Goal: Task Accomplishment & Management: Manage account settings

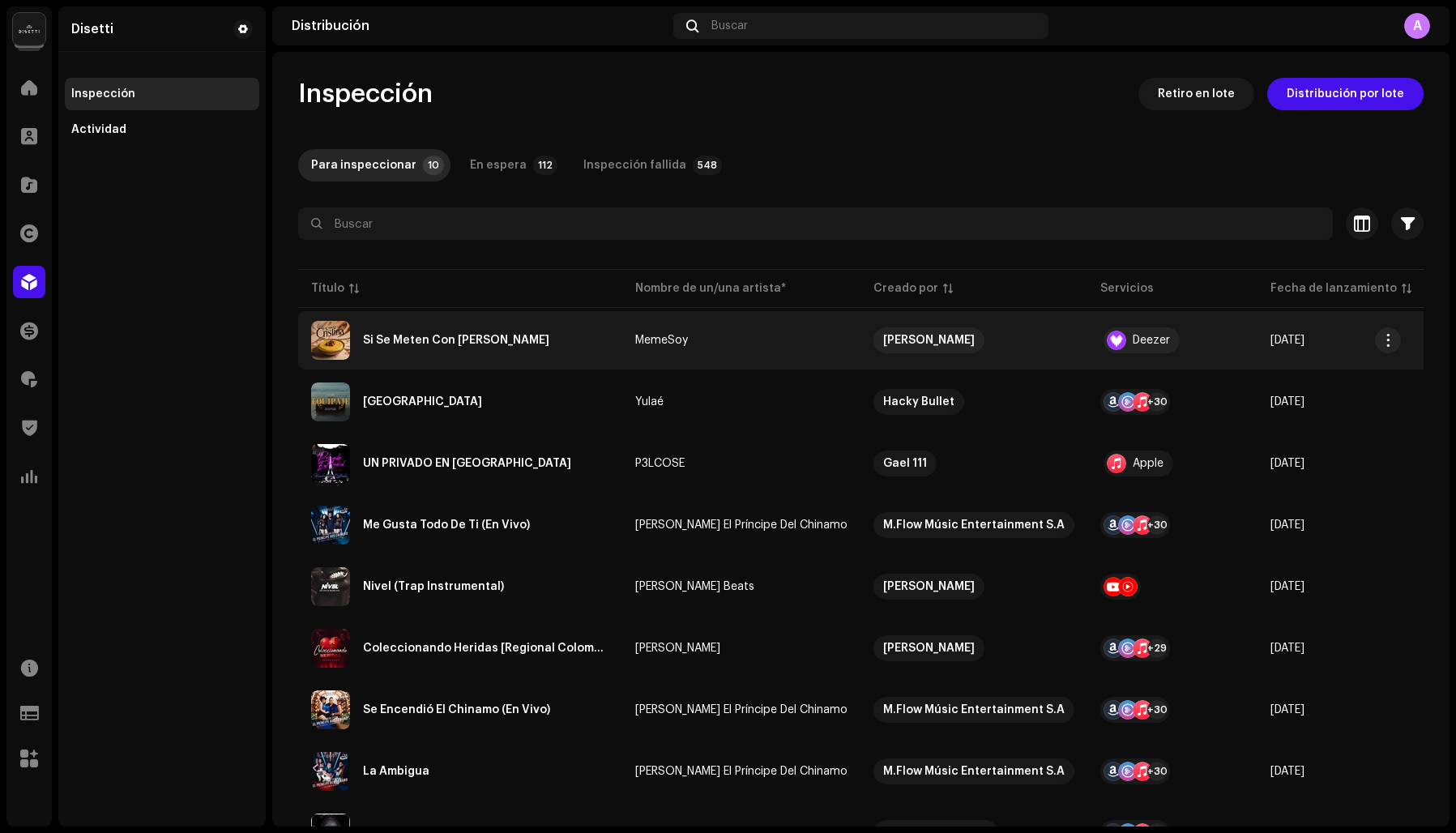
click at [416, 337] on div "Si Se Meten Con [PERSON_NAME]" at bounding box center [456, 340] width 186 height 12
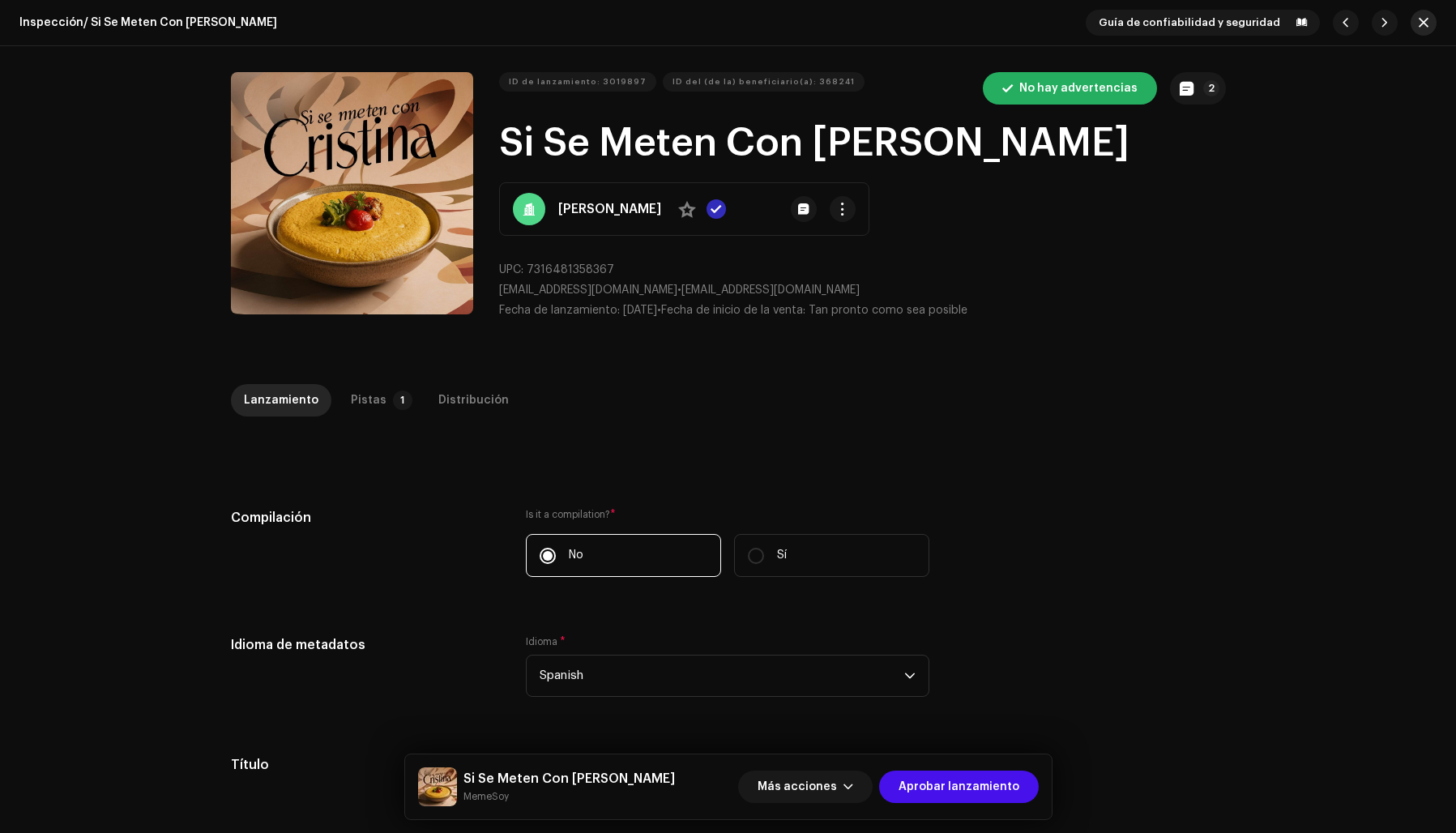
click at [1422, 21] on button "button" at bounding box center [1423, 22] width 26 height 26
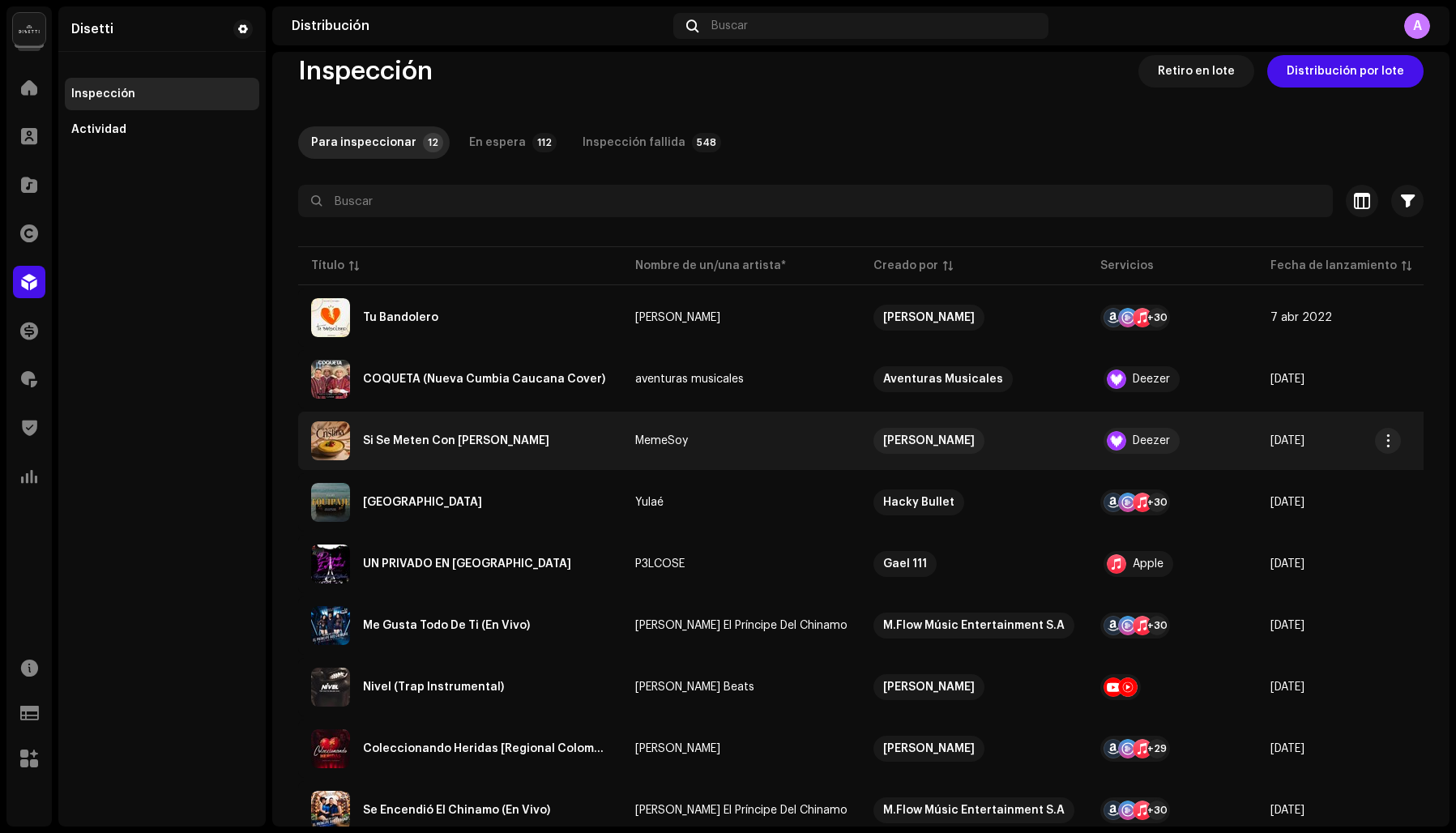
scroll to position [23, 0]
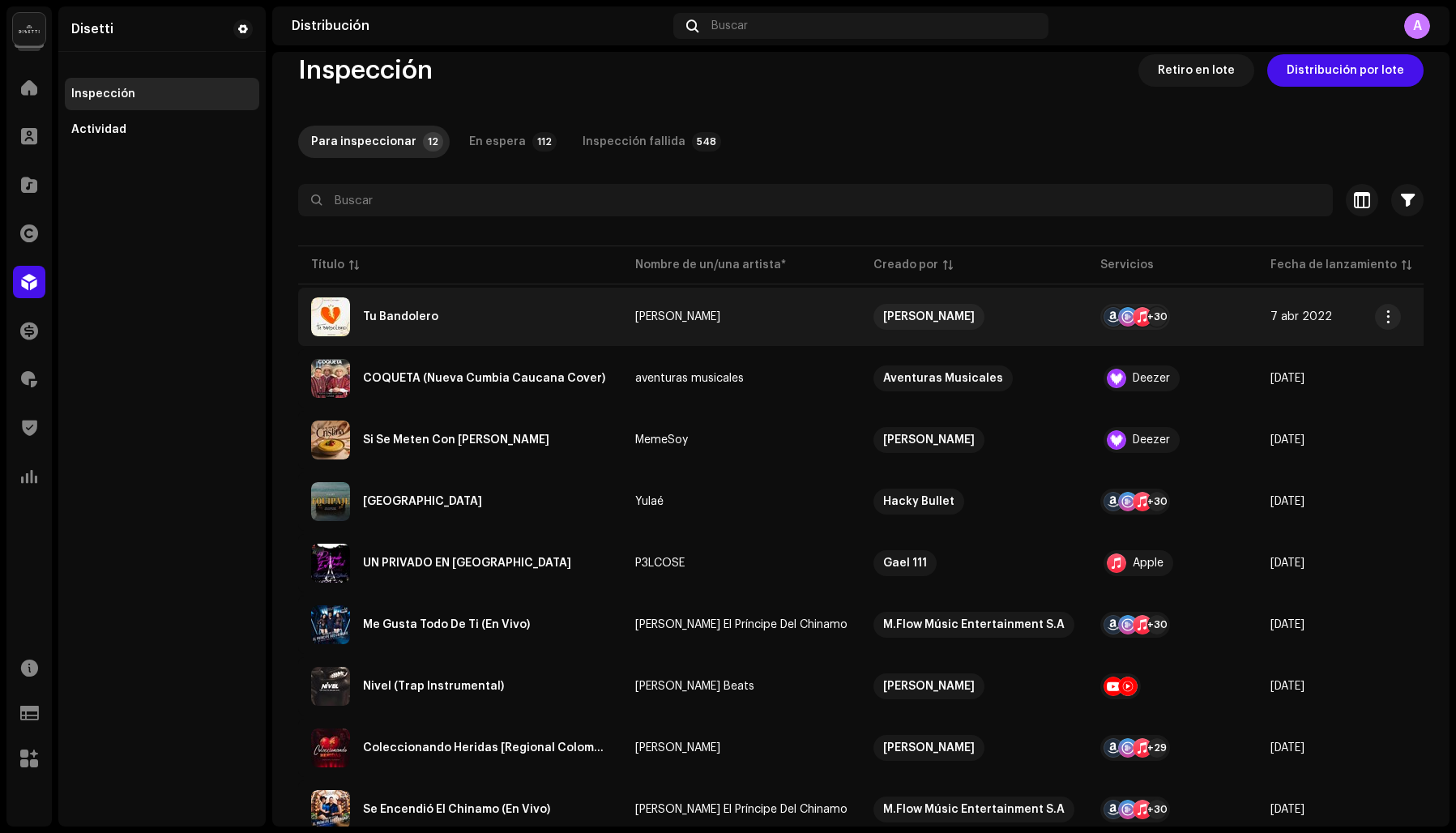
click at [429, 311] on div "Tu Bandolero" at bounding box center [401, 317] width 76 height 12
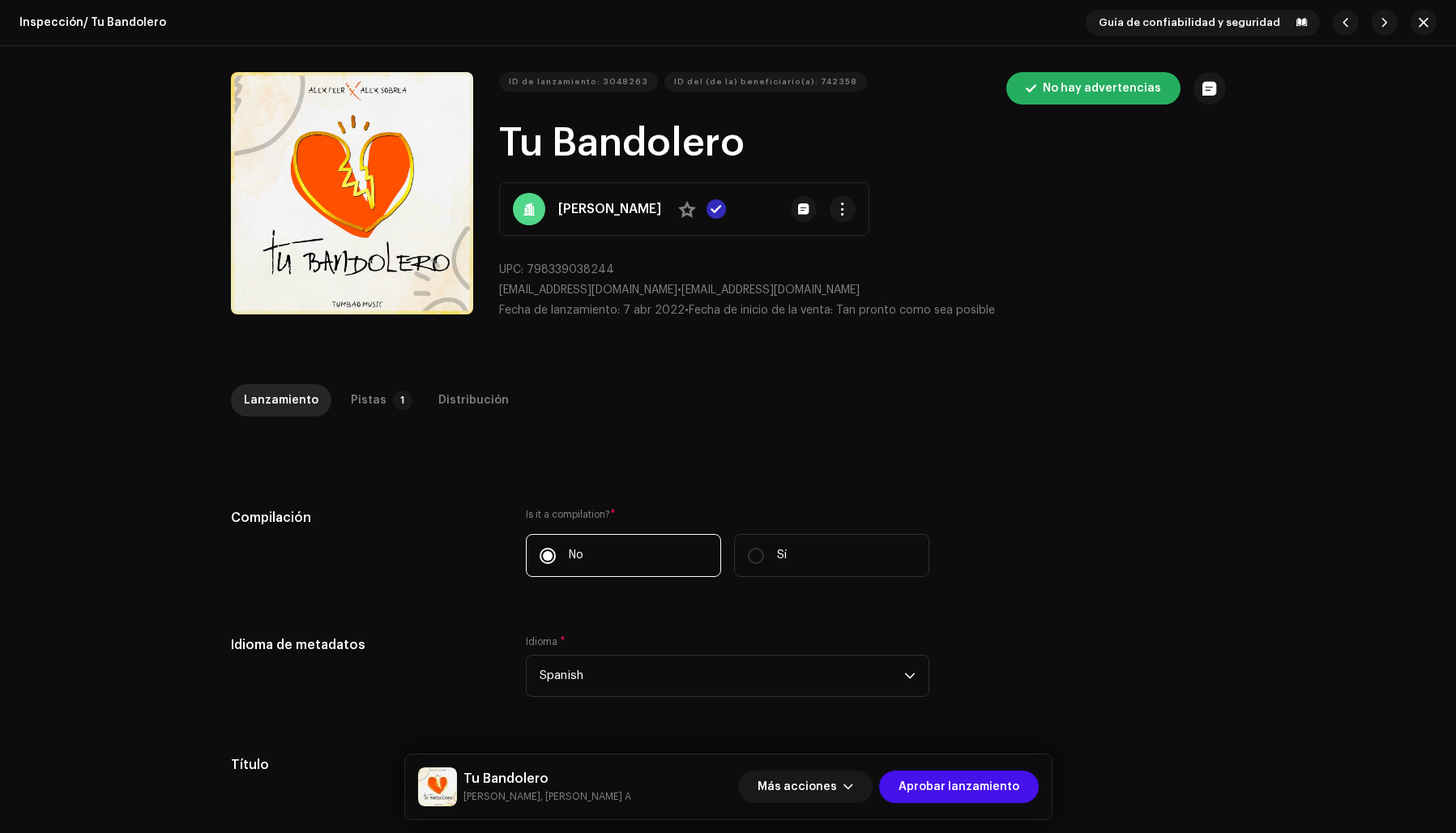
scroll to position [5, 0]
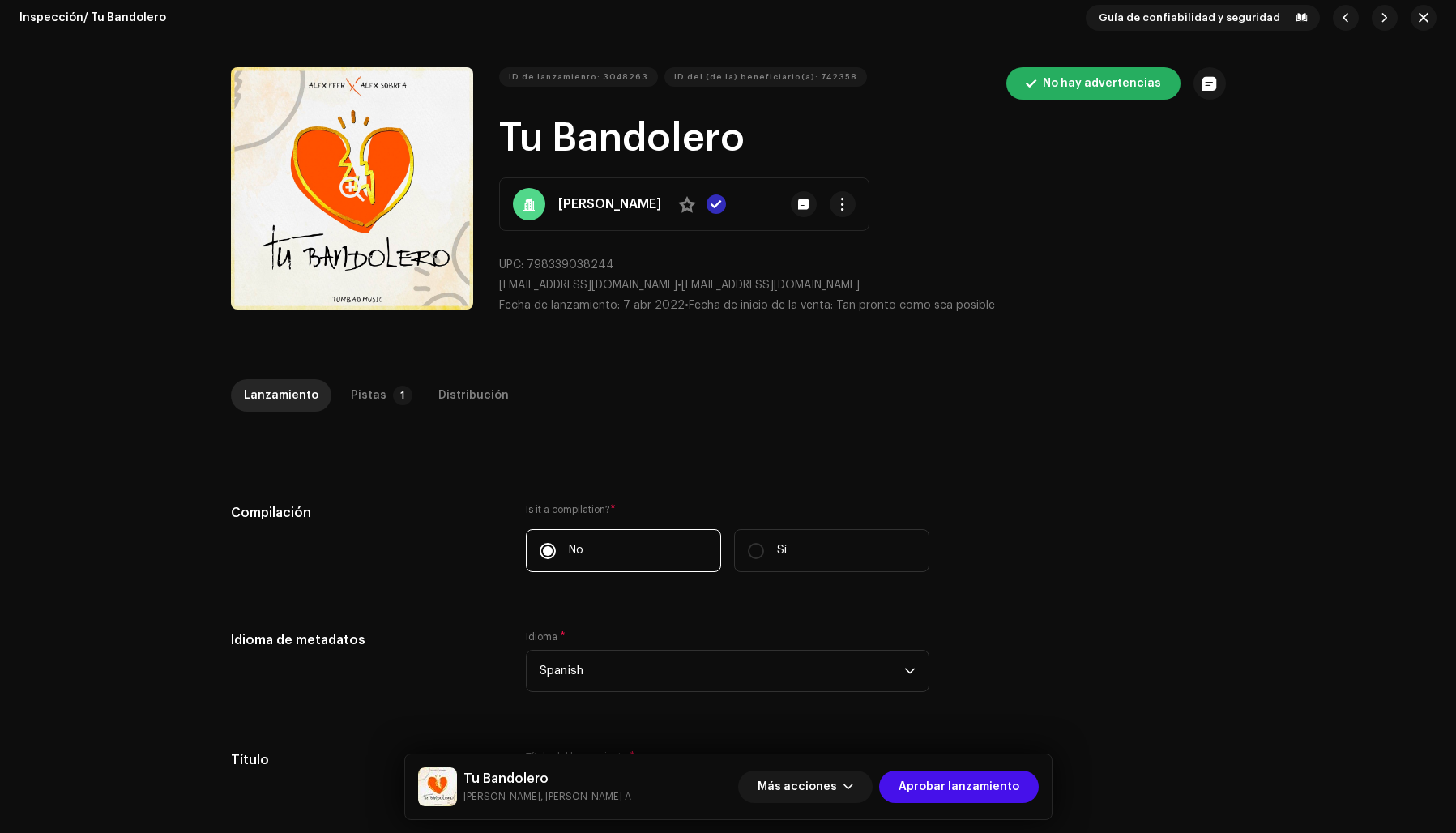
click at [305, 232] on button "Zoom Image" at bounding box center [352, 188] width 243 height 242
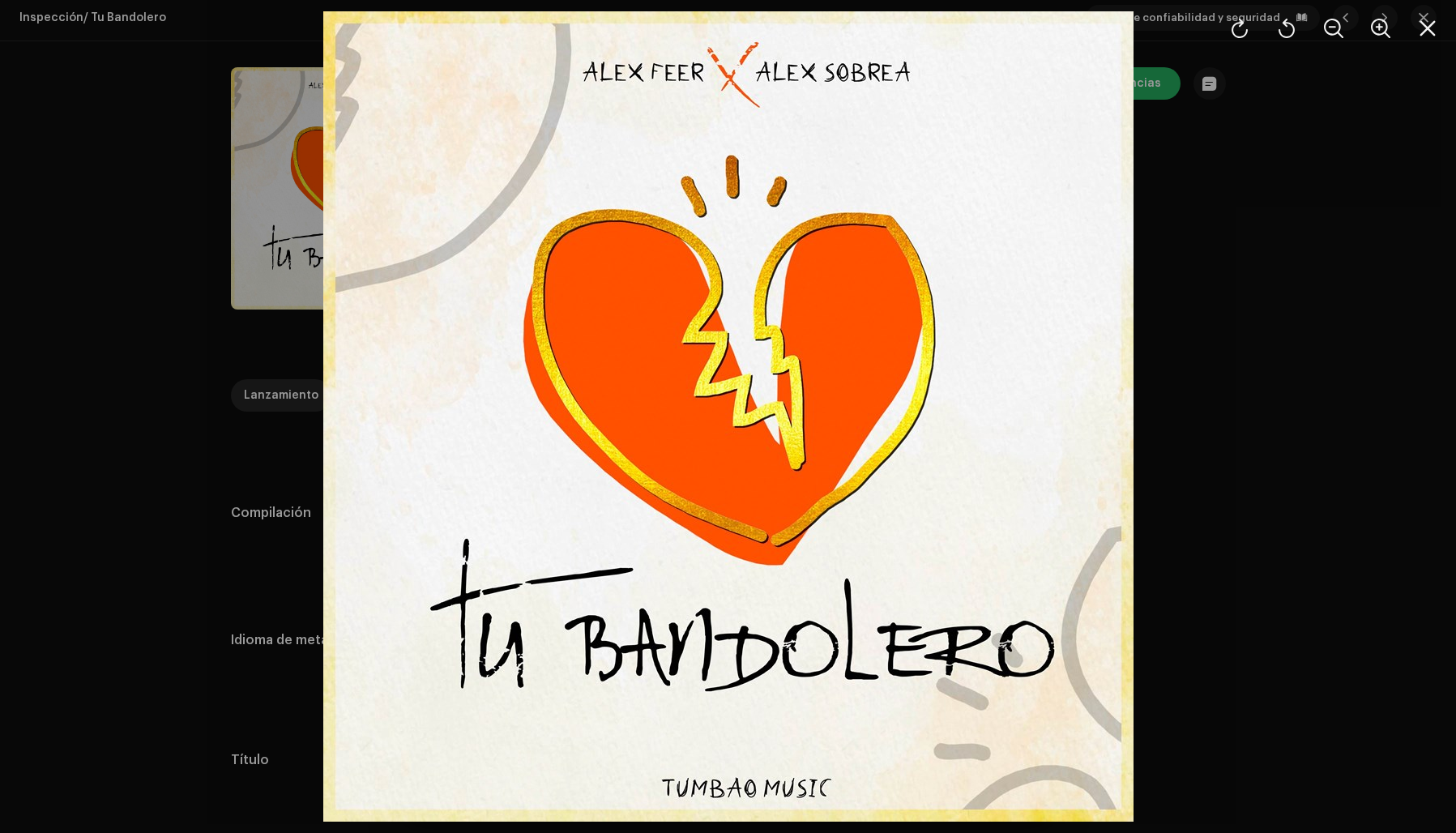
click at [1201, 319] on div at bounding box center [728, 416] width 1456 height 833
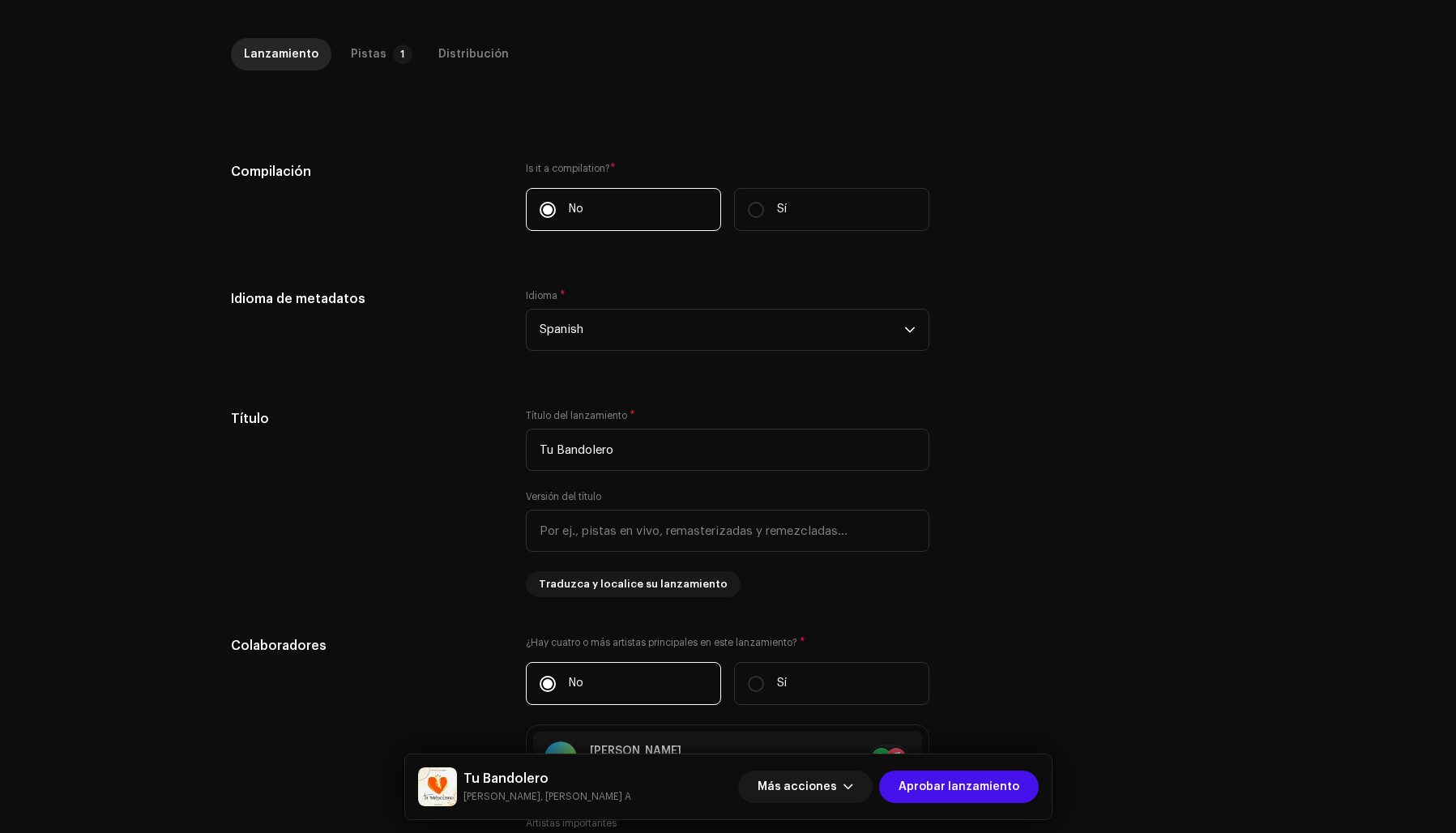
scroll to position [0, 0]
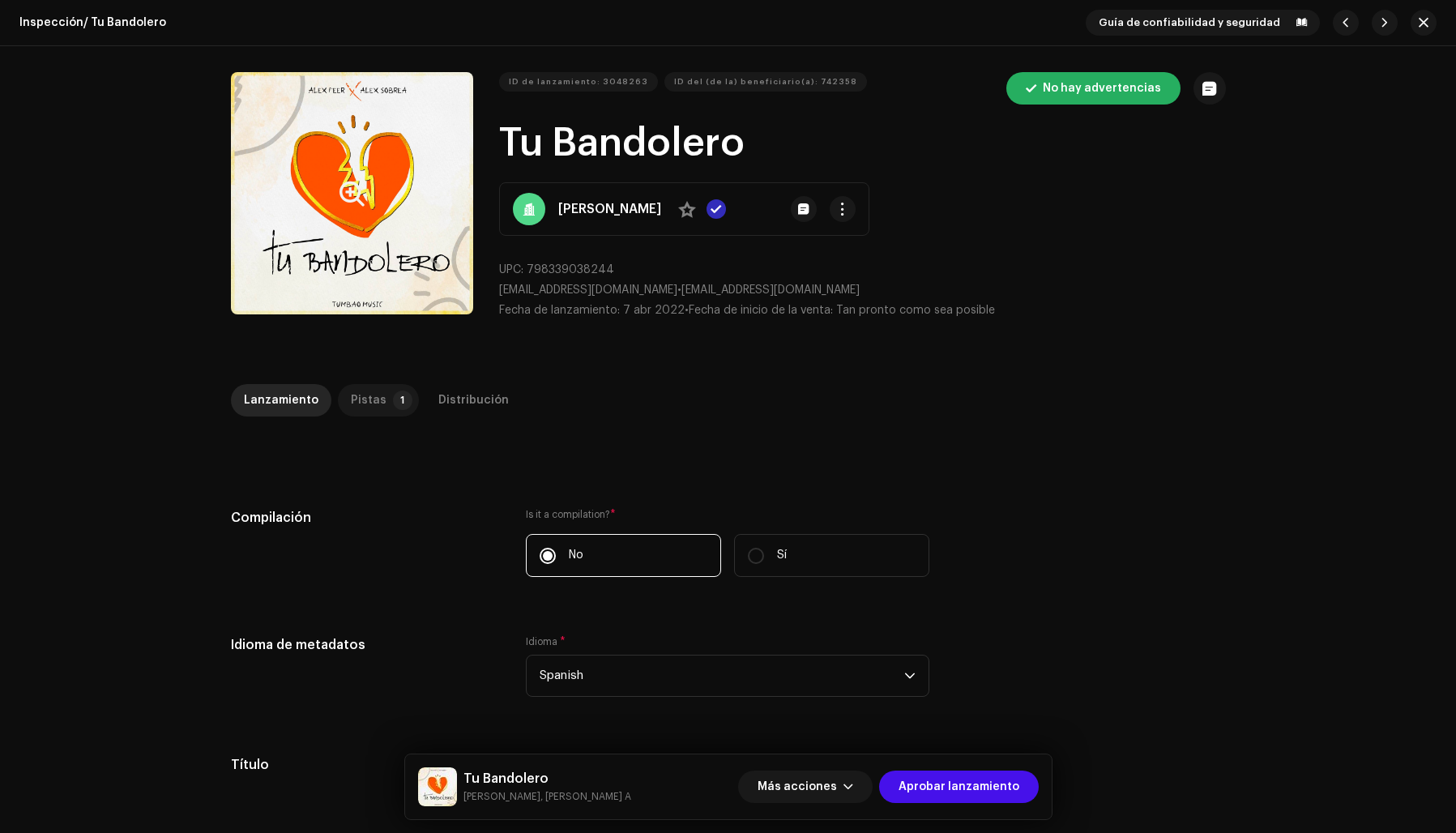
click at [360, 400] on div "Pistas" at bounding box center [369, 400] width 36 height 32
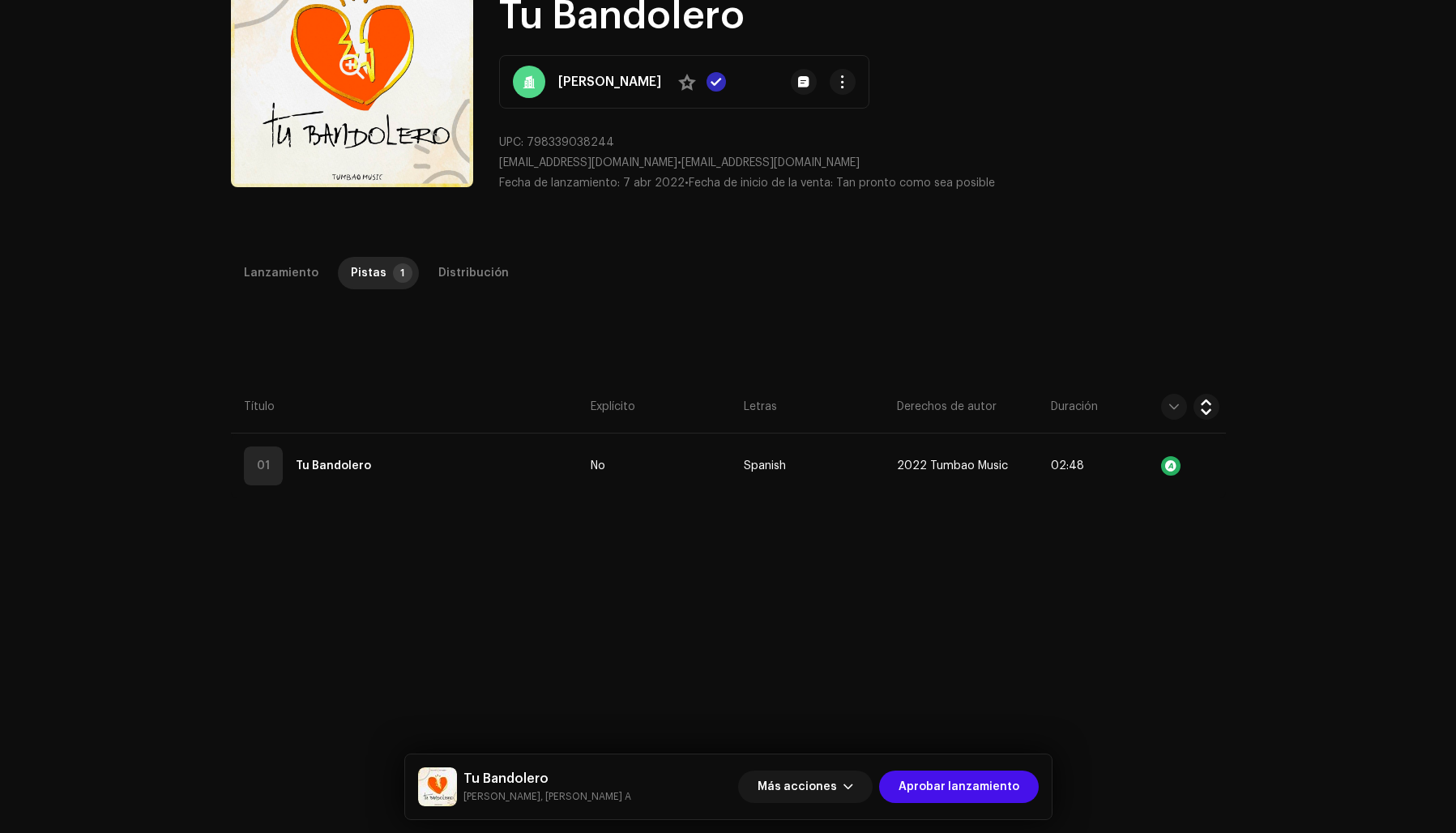
scroll to position [144, 0]
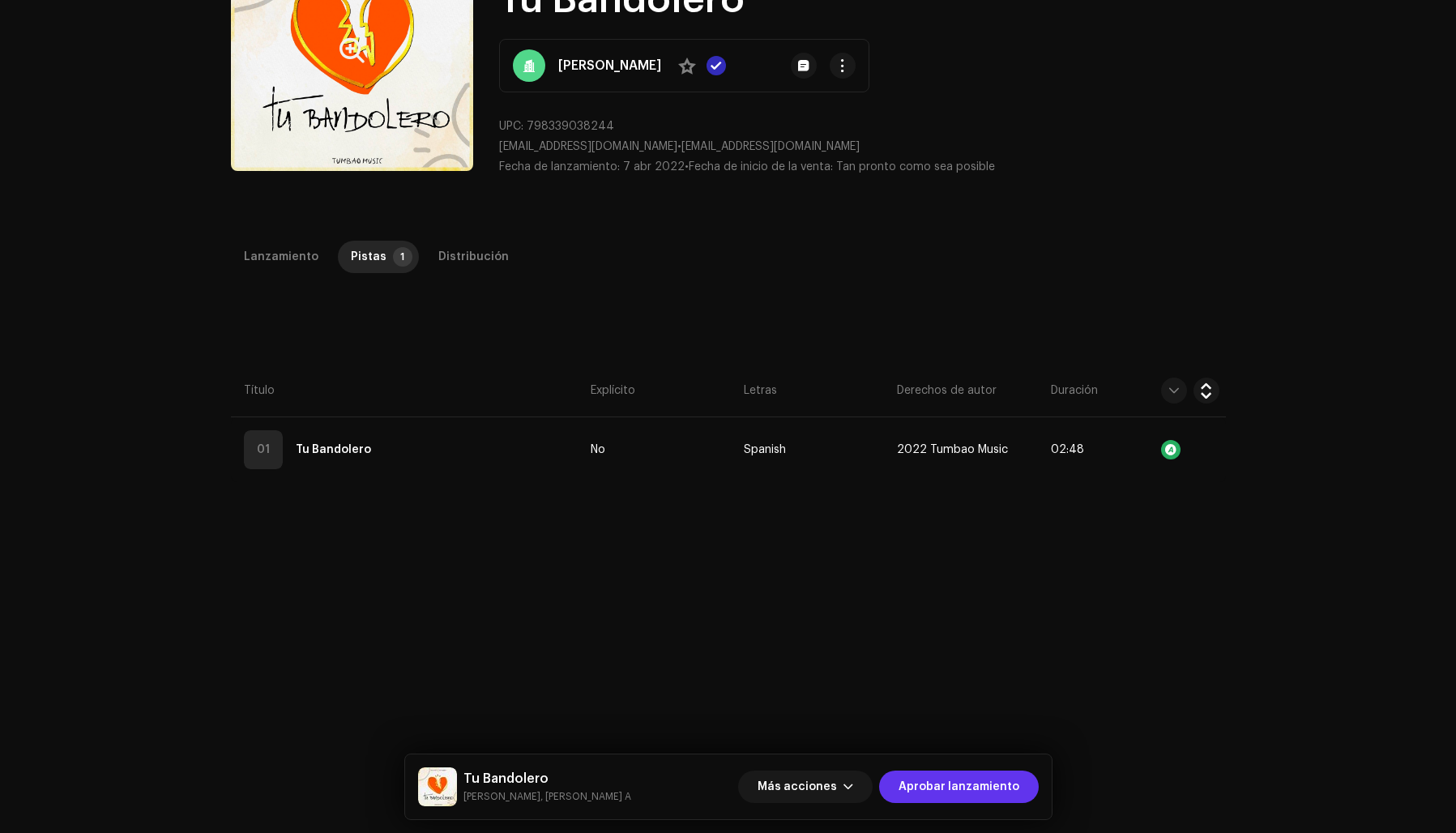
click at [956, 785] on span "Aprobar lanzamiento" at bounding box center [958, 785] width 120 height 32
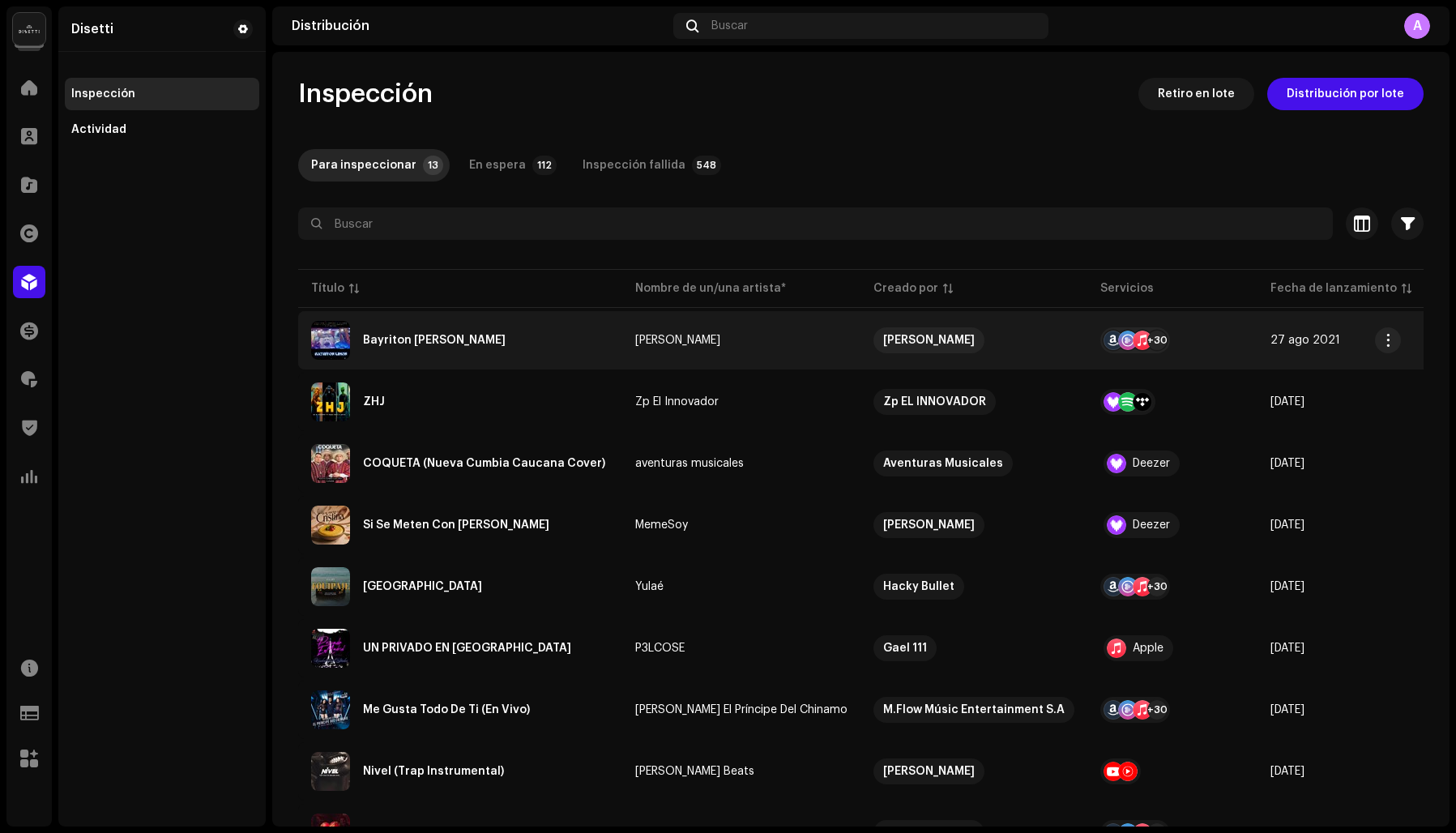
click at [507, 345] on div "Bayriton Limon" at bounding box center [460, 340] width 298 height 39
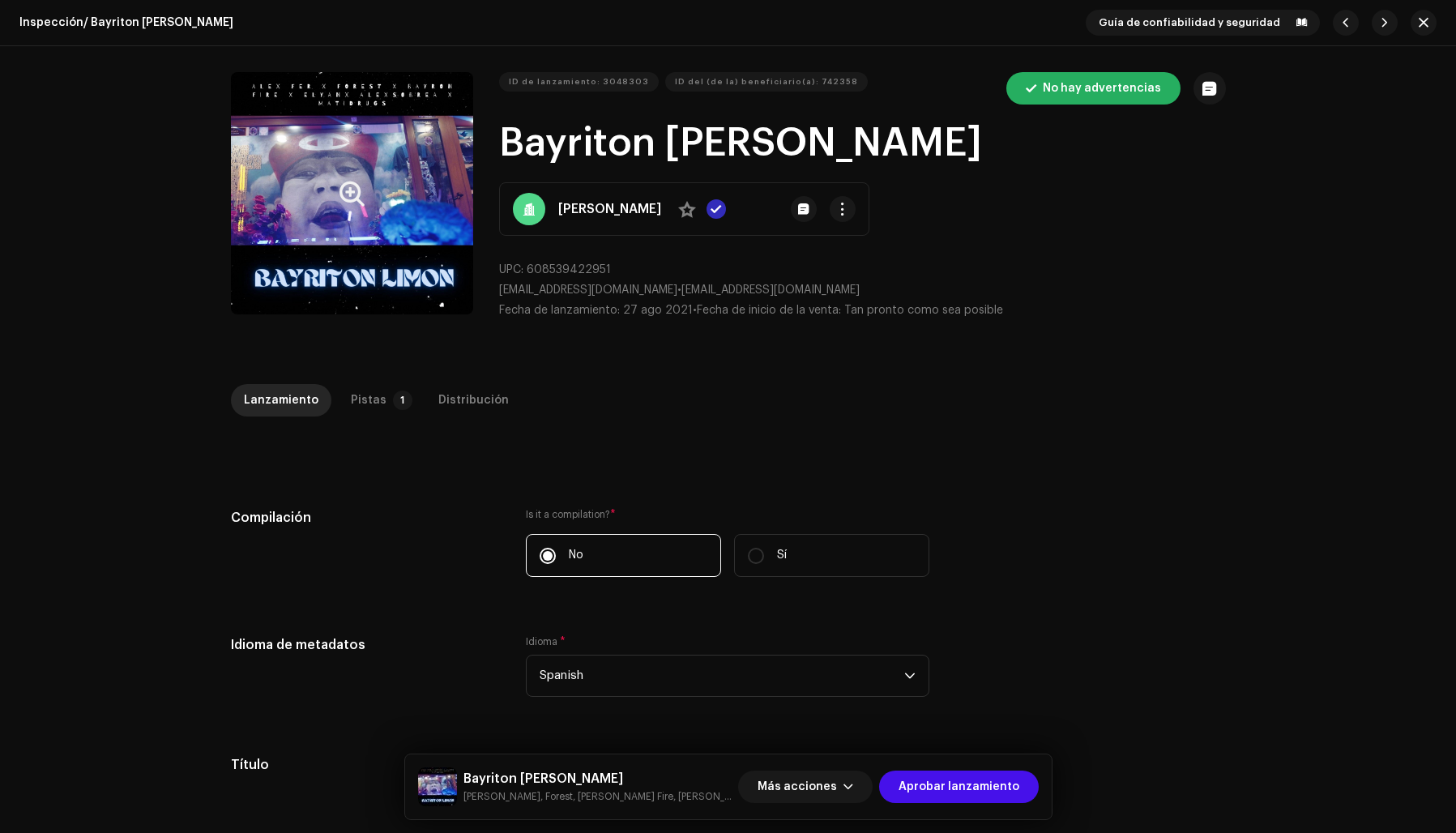
click at [304, 202] on button "Zoom Image" at bounding box center [352, 193] width 243 height 242
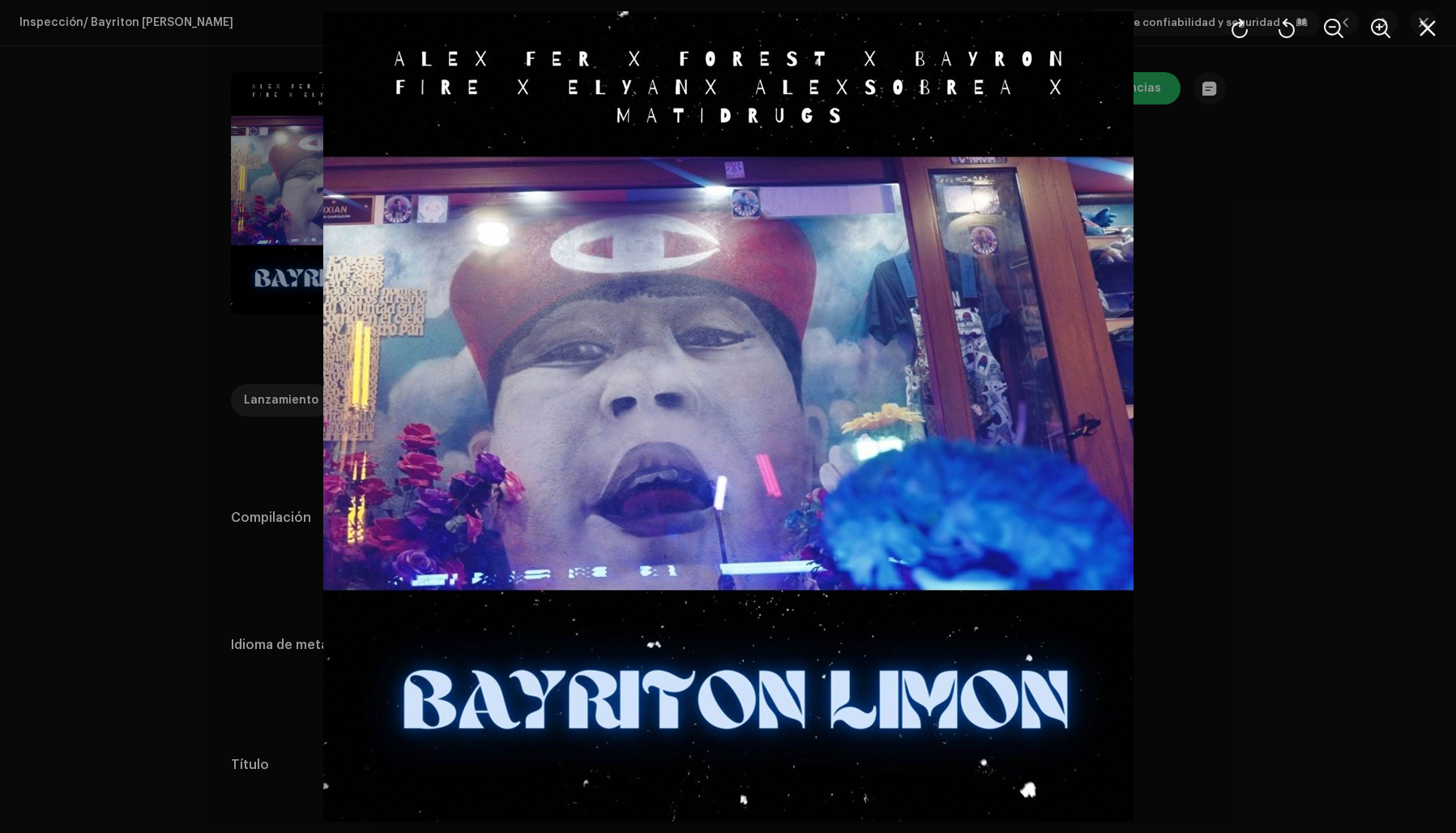
click at [1225, 402] on div at bounding box center [728, 416] width 1456 height 833
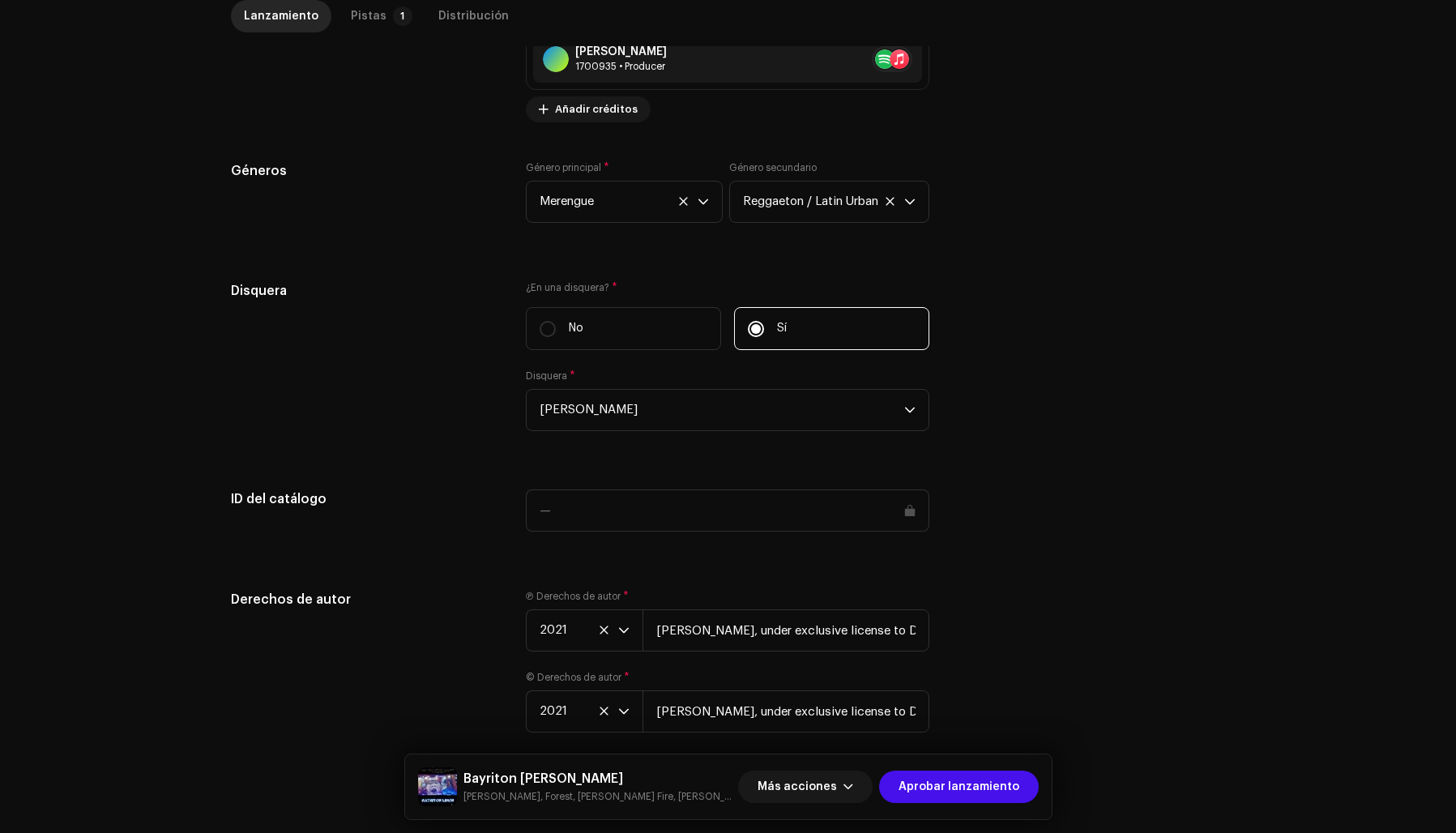
scroll to position [1689, 0]
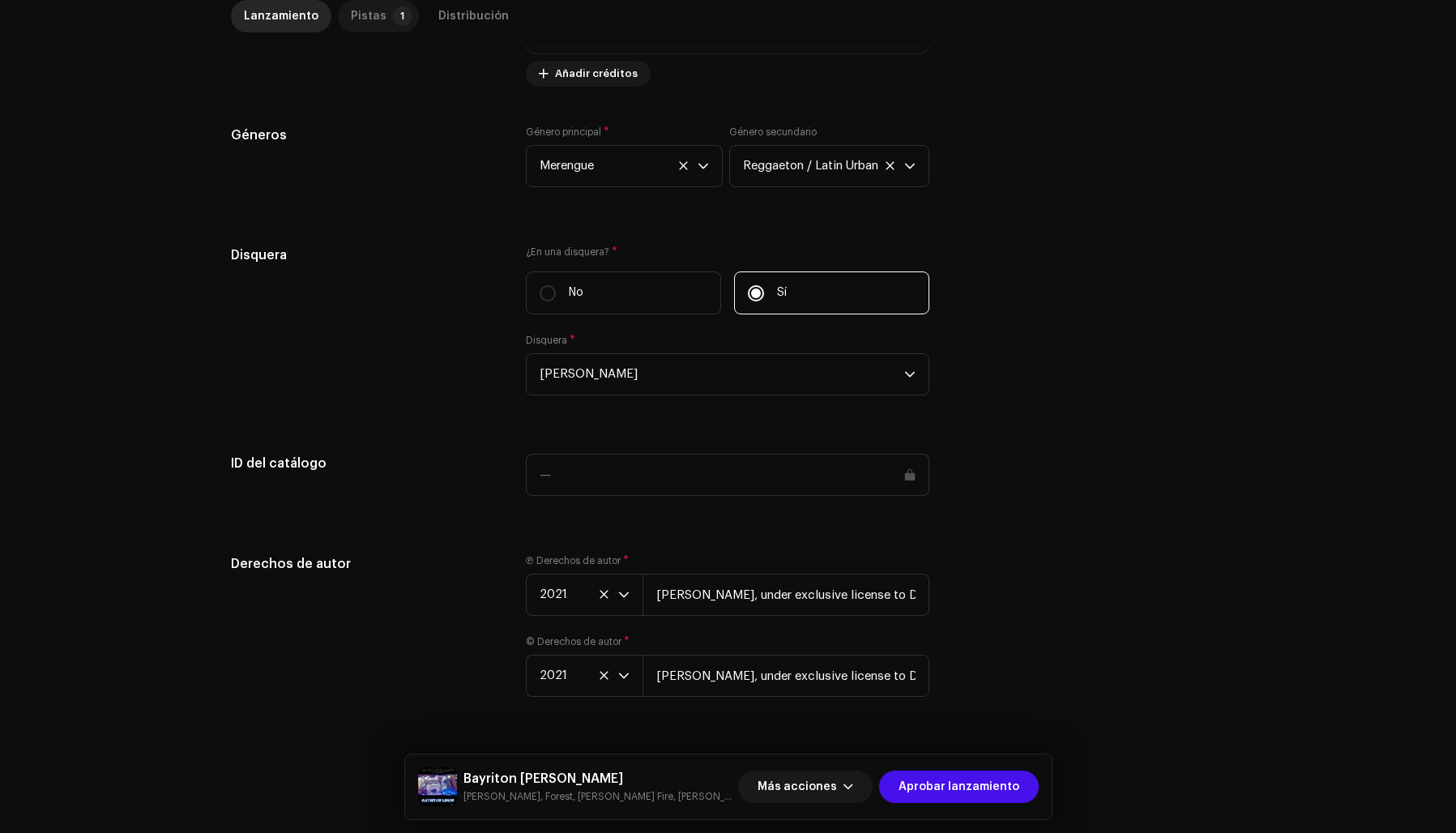
click at [356, 16] on div "Pistas" at bounding box center [369, 16] width 36 height 32
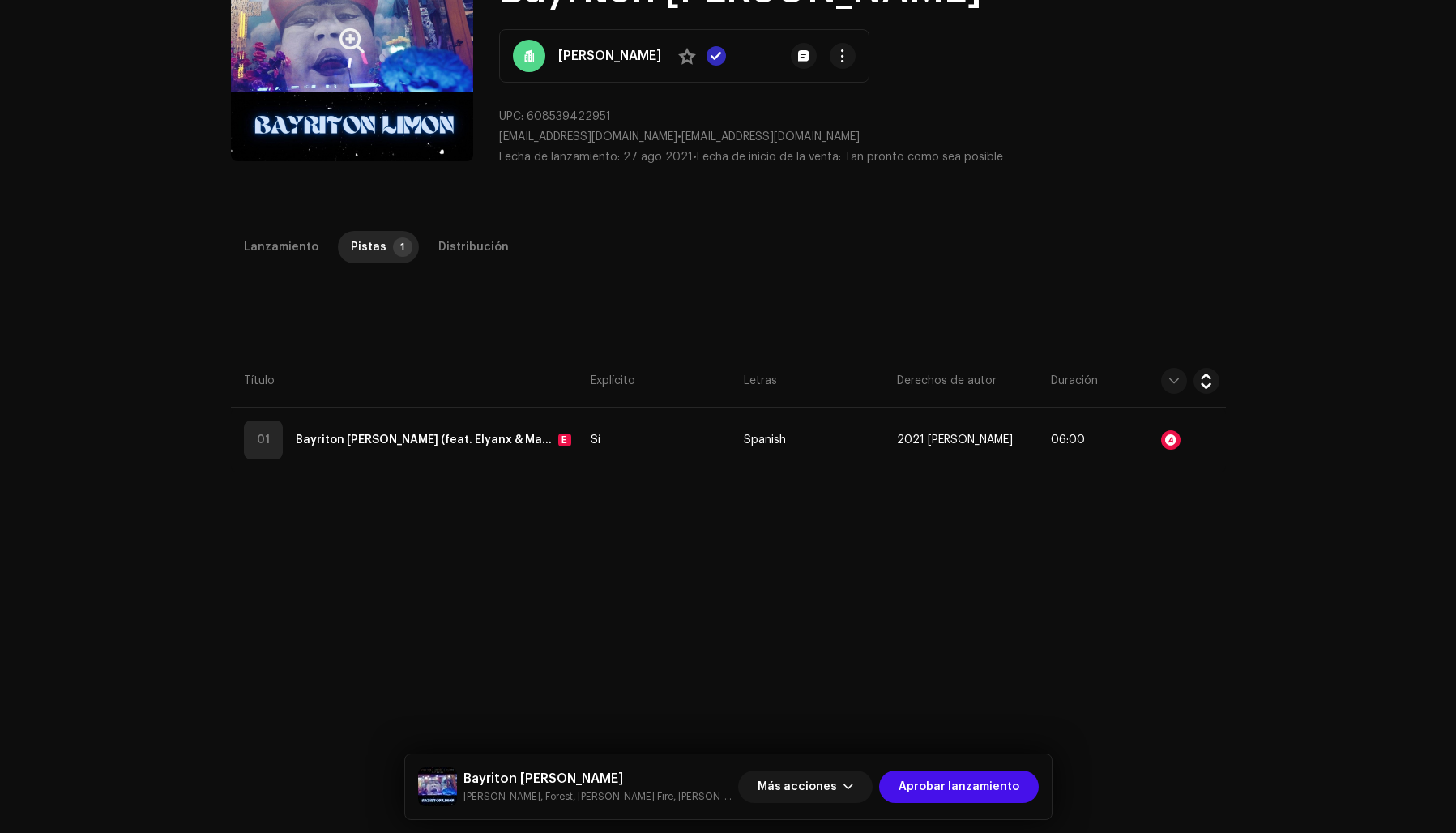
scroll to position [0, 0]
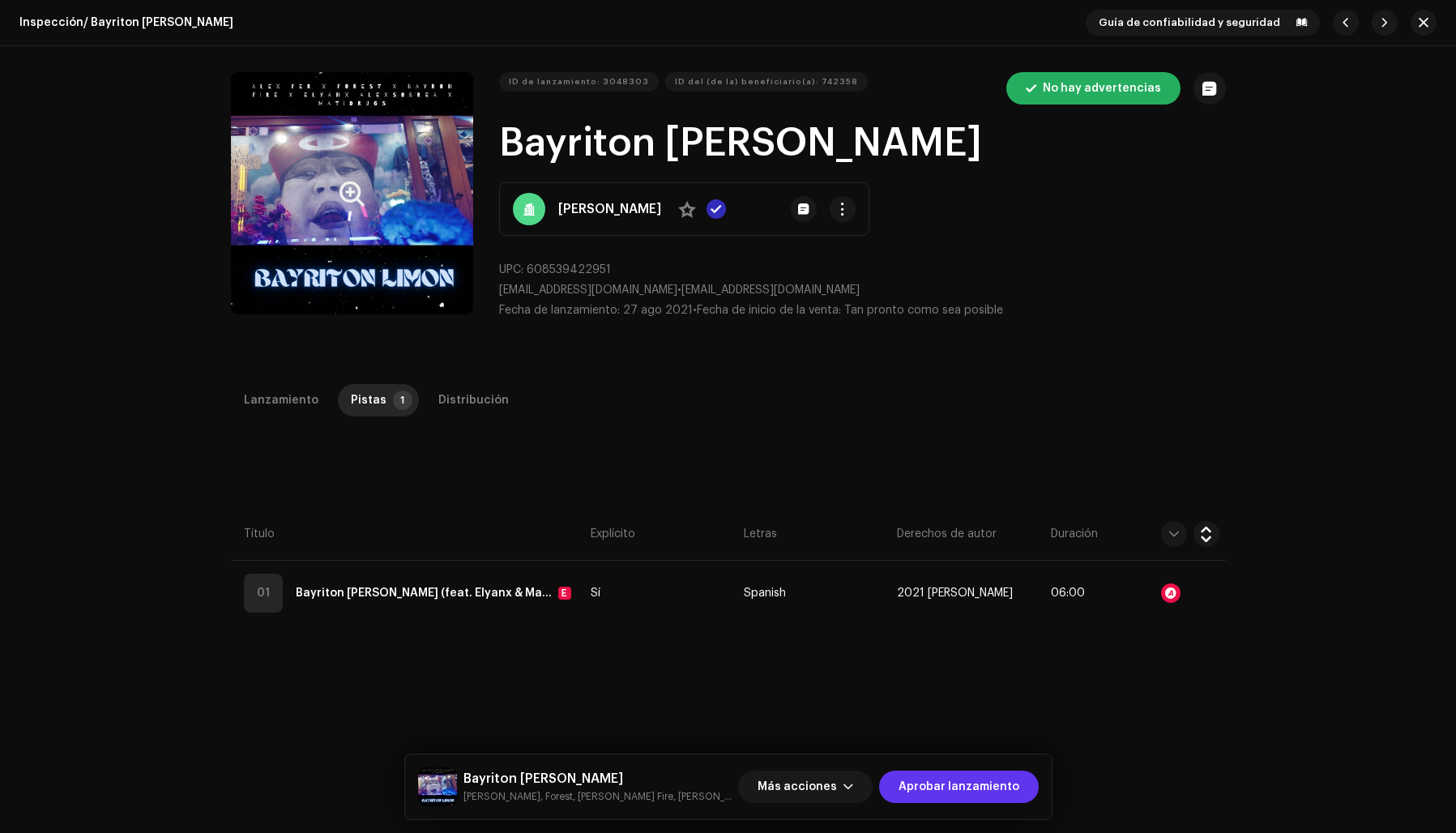
click at [976, 783] on span "Aprobar lanzamiento" at bounding box center [958, 785] width 120 height 32
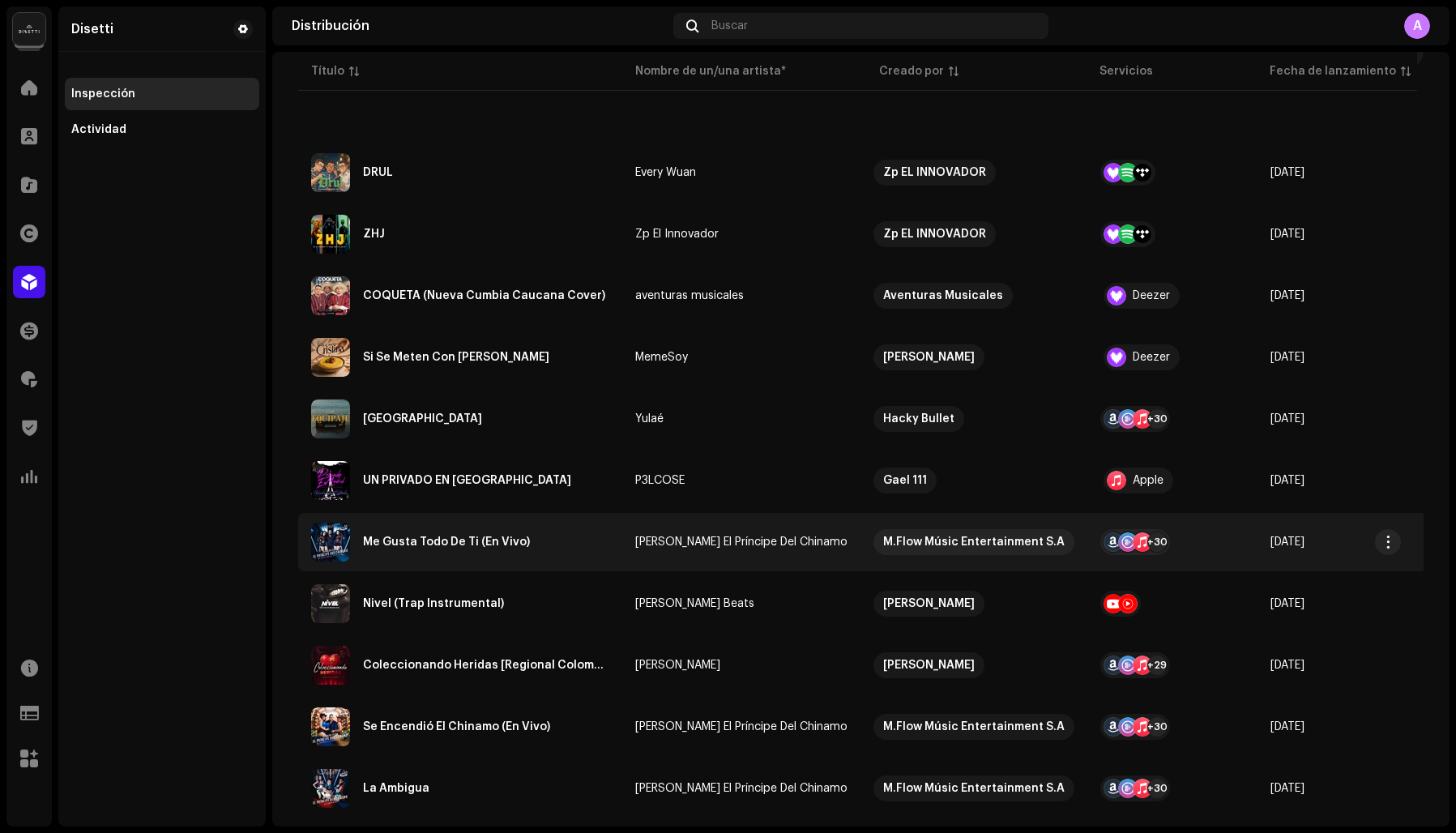
scroll to position [321, 0]
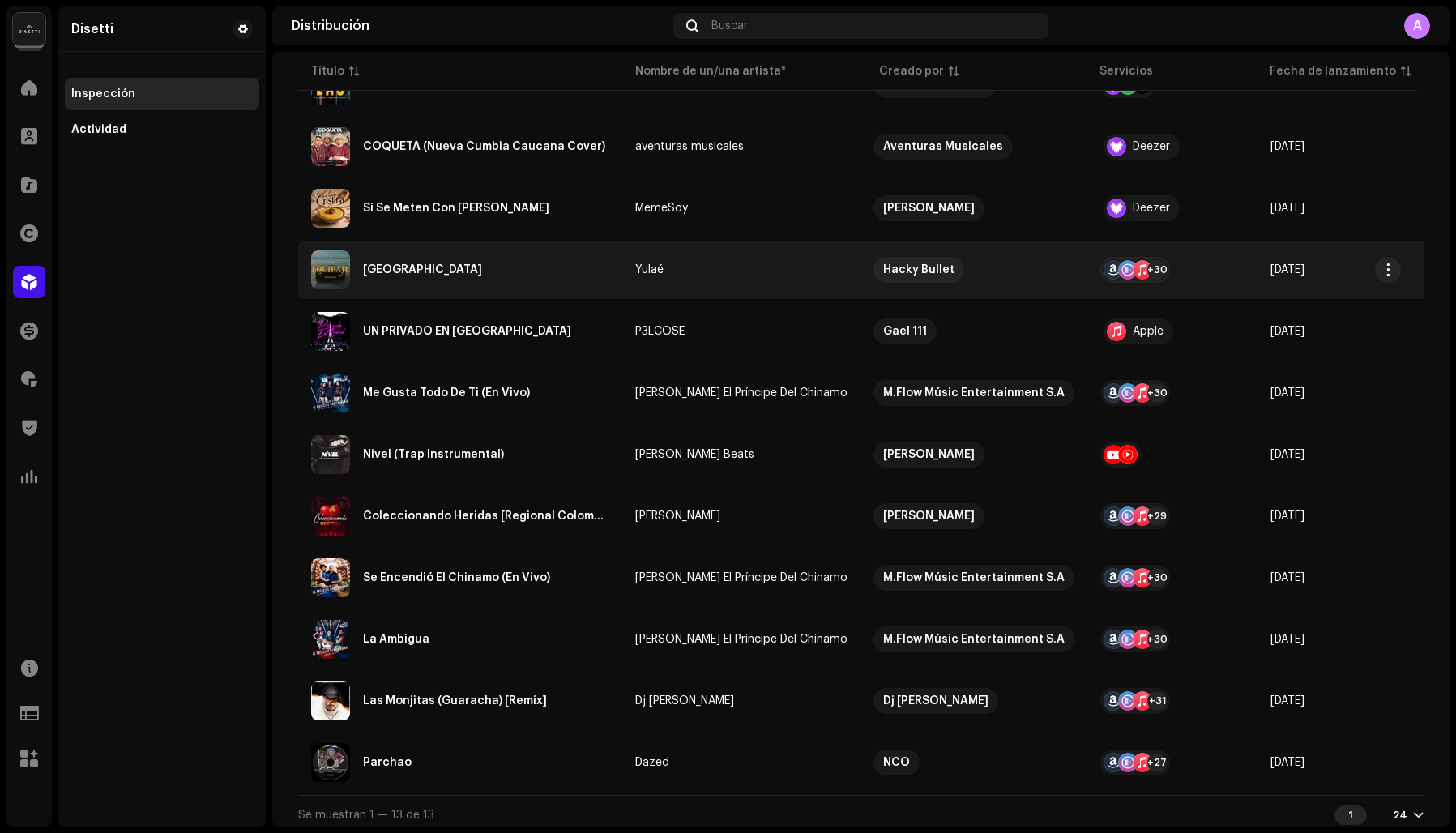
click at [450, 267] on div "Equipaje" at bounding box center [460, 270] width 298 height 39
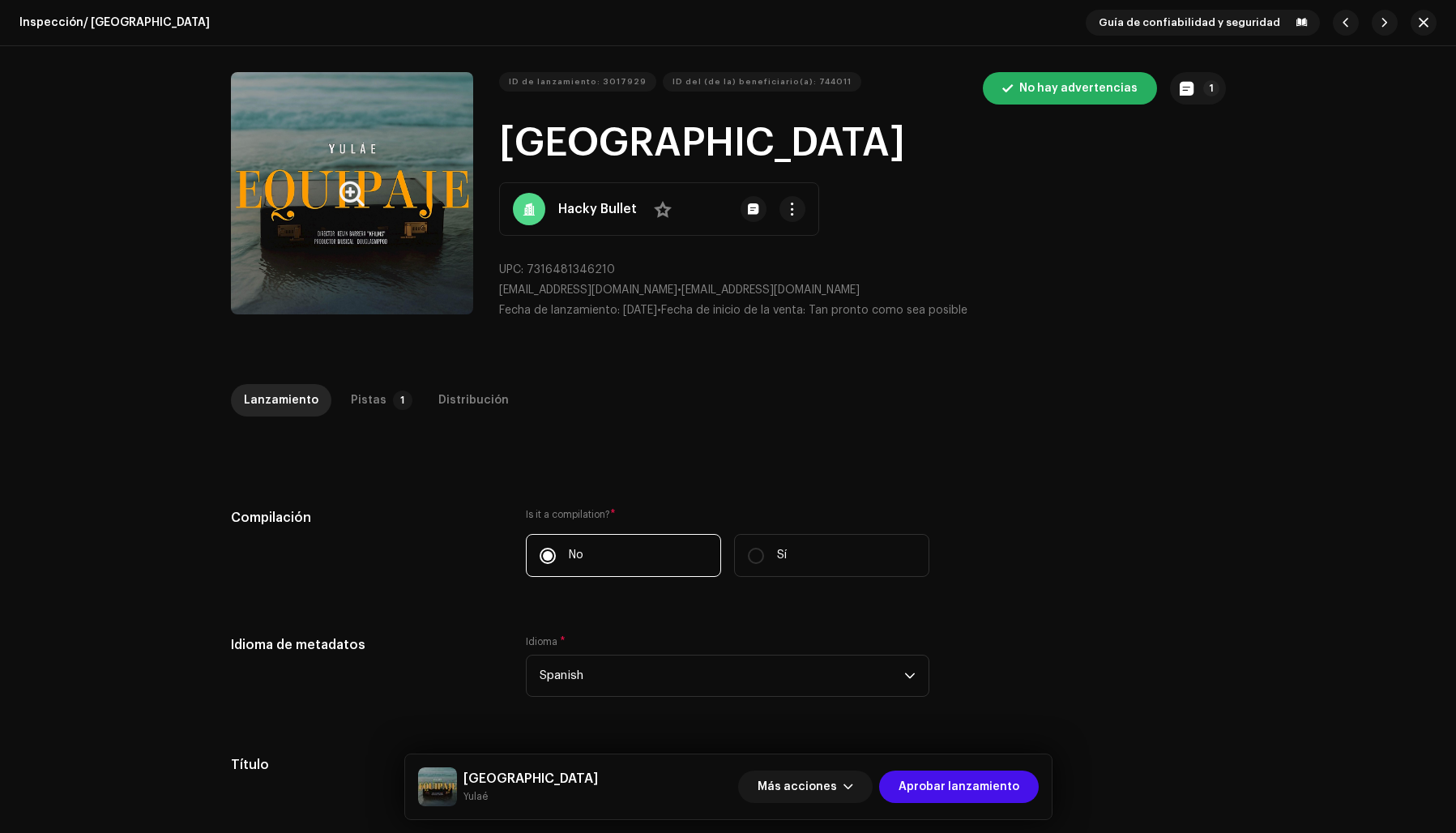
click at [326, 248] on button "Zoom Image" at bounding box center [352, 193] width 243 height 242
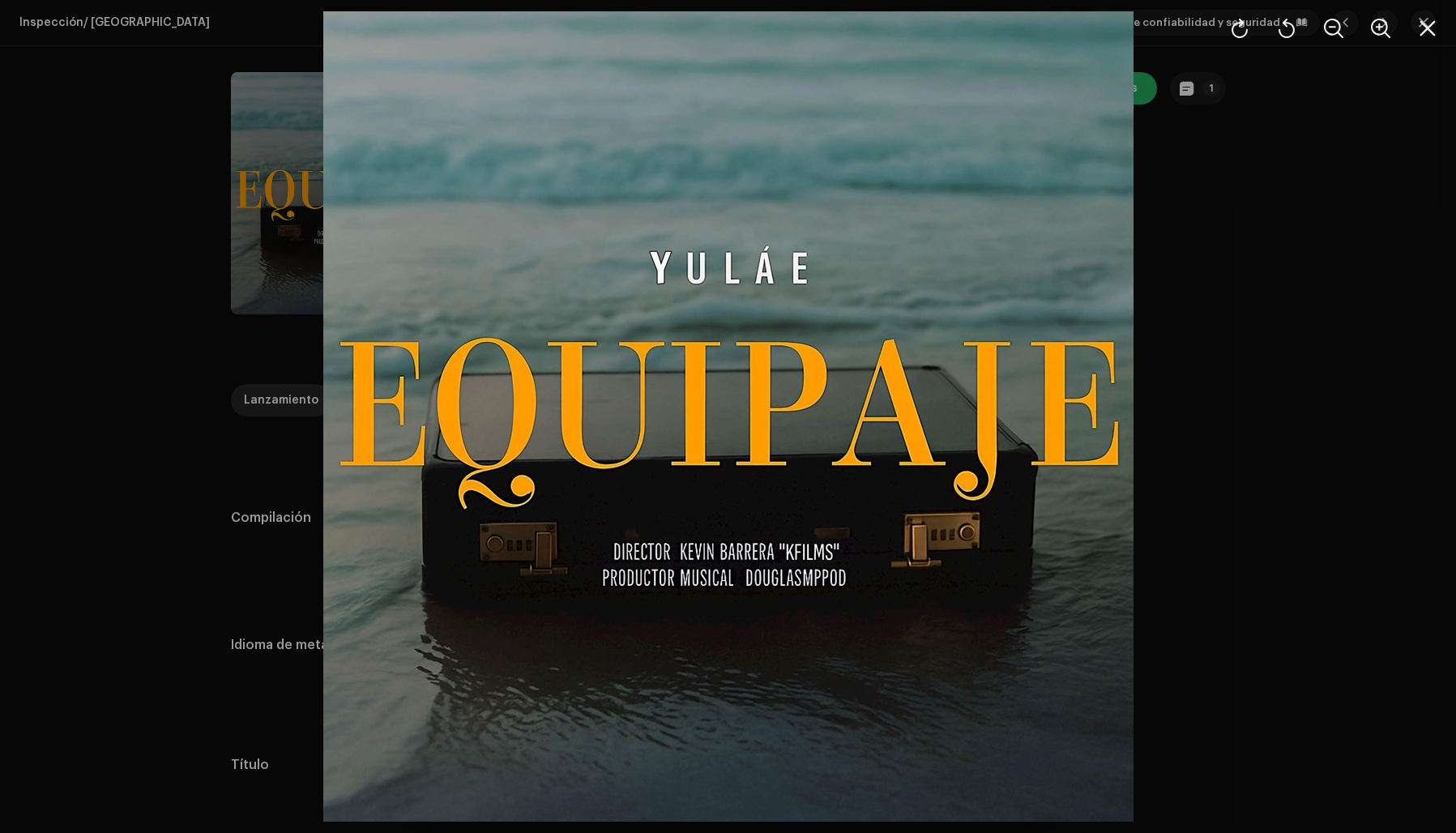
click at [1160, 318] on div at bounding box center [728, 416] width 1456 height 833
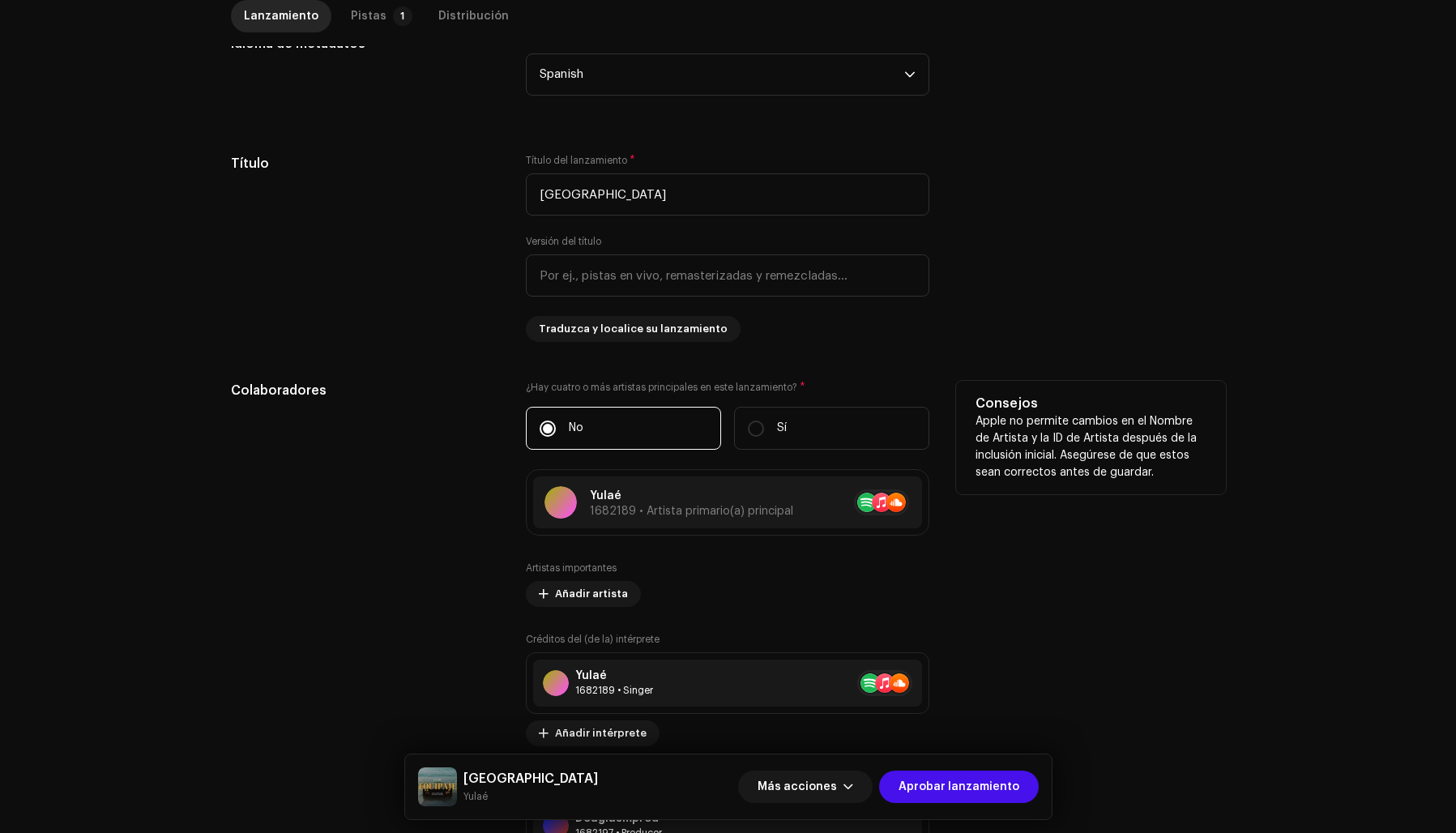
scroll to position [606, 0]
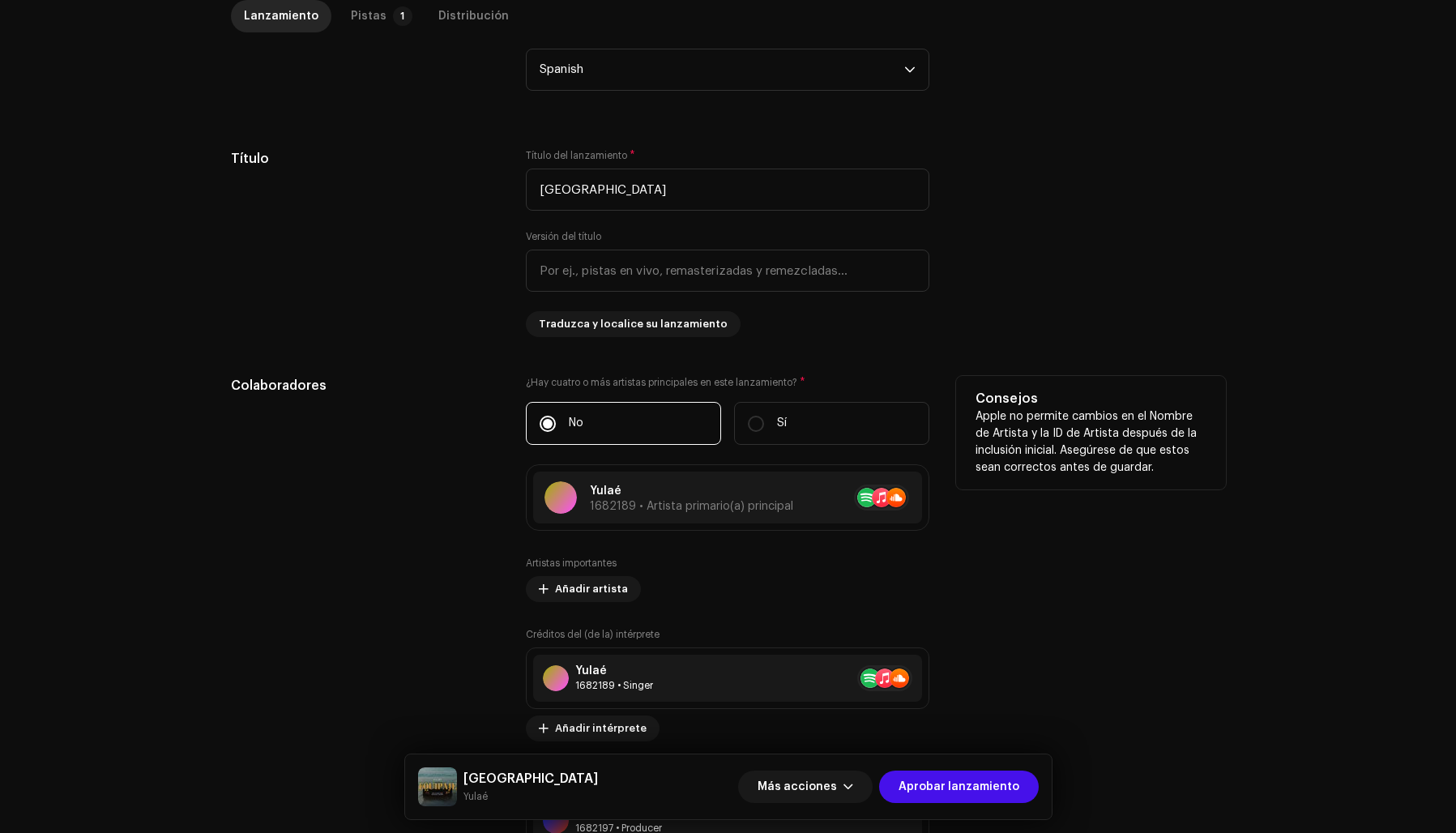
drag, startPoint x: 951, startPoint y: 781, endPoint x: 995, endPoint y: 739, distance: 60.8
click at [951, 781] on span "Aprobar lanzamiento" at bounding box center [958, 785] width 120 height 32
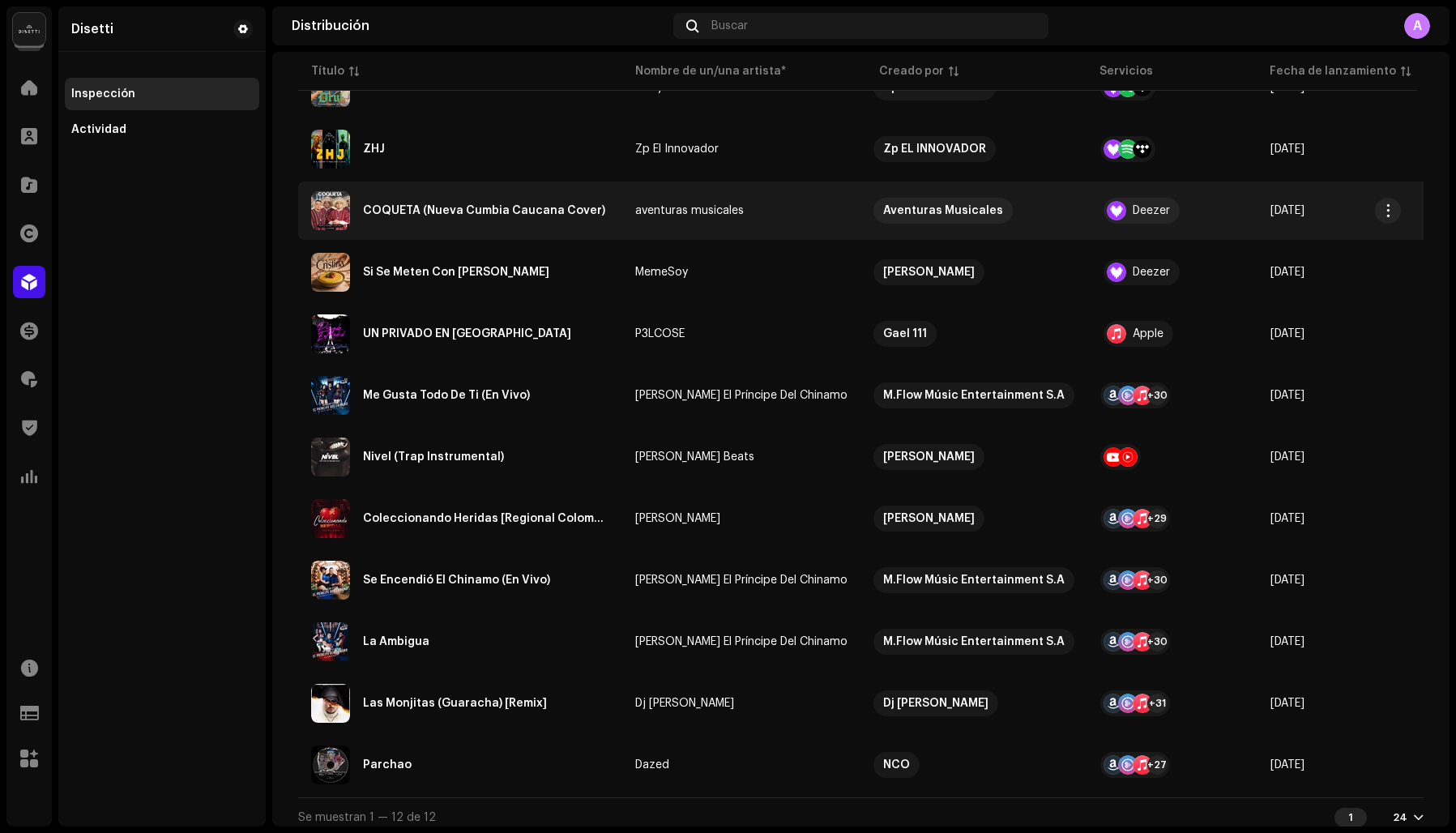
scroll to position [273, 0]
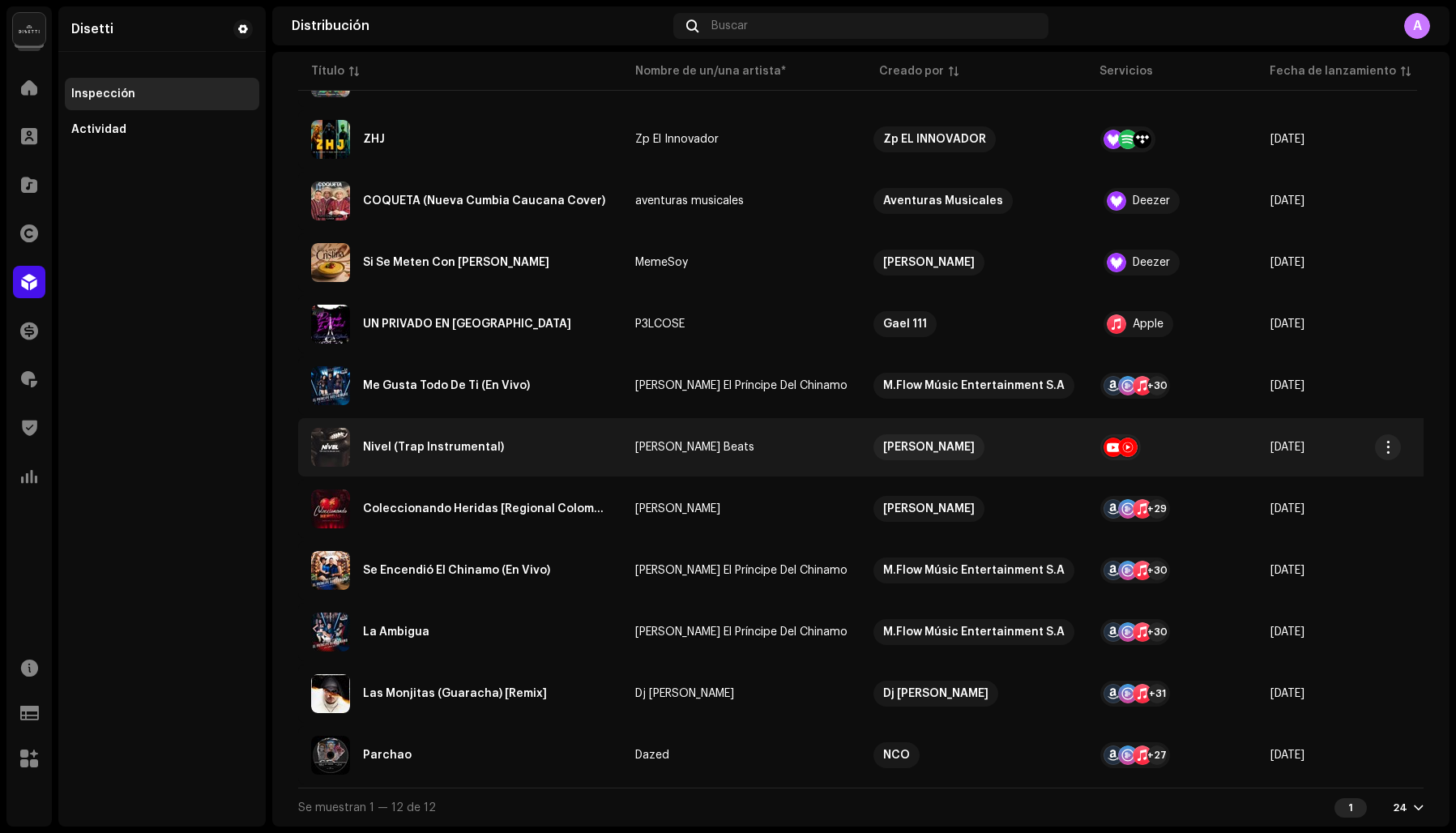
click at [406, 441] on div "Nivel (Trap Instrumental)" at bounding box center [433, 447] width 141 height 12
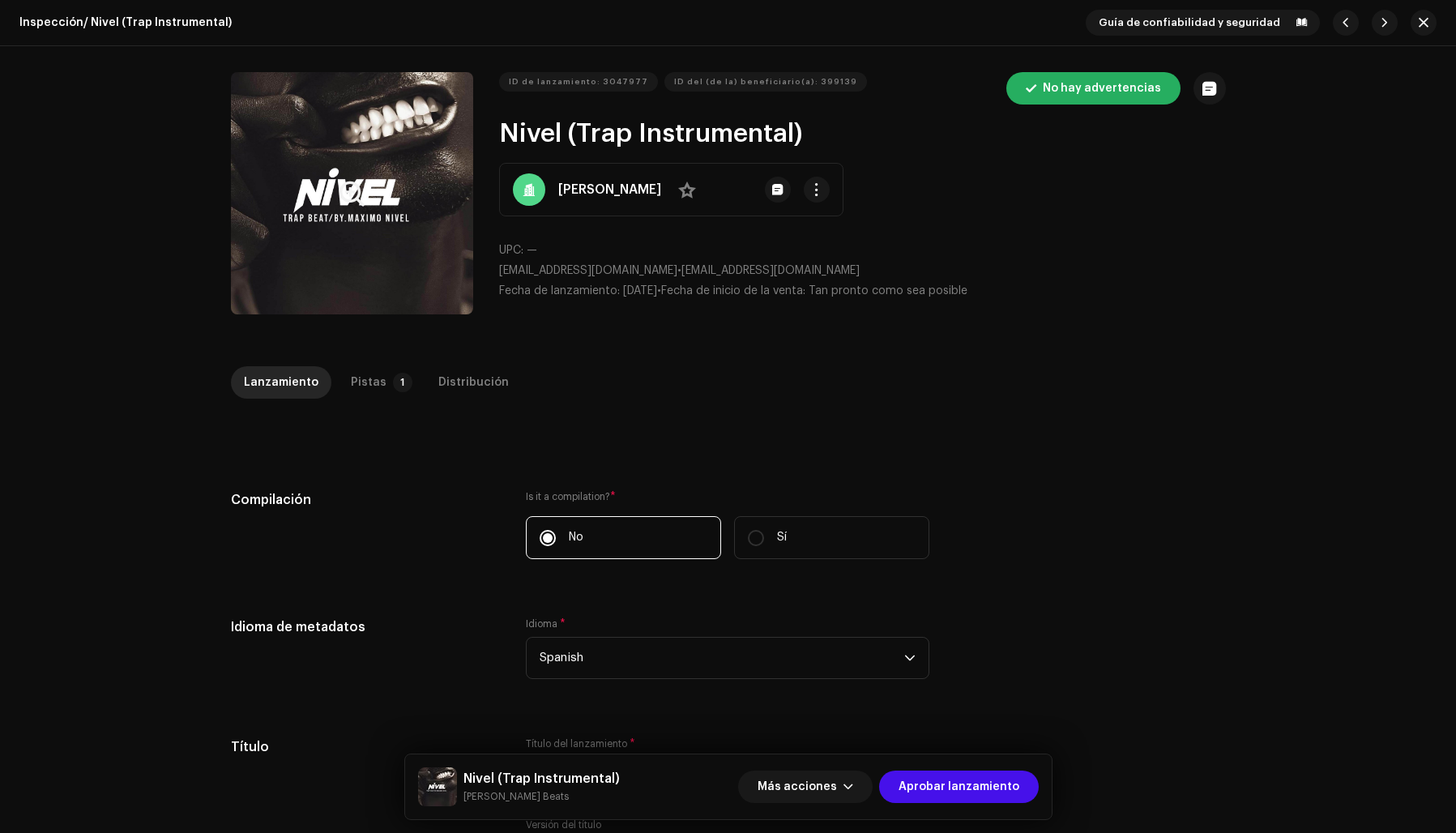
click at [286, 205] on button "Zoom Image" at bounding box center [352, 193] width 243 height 242
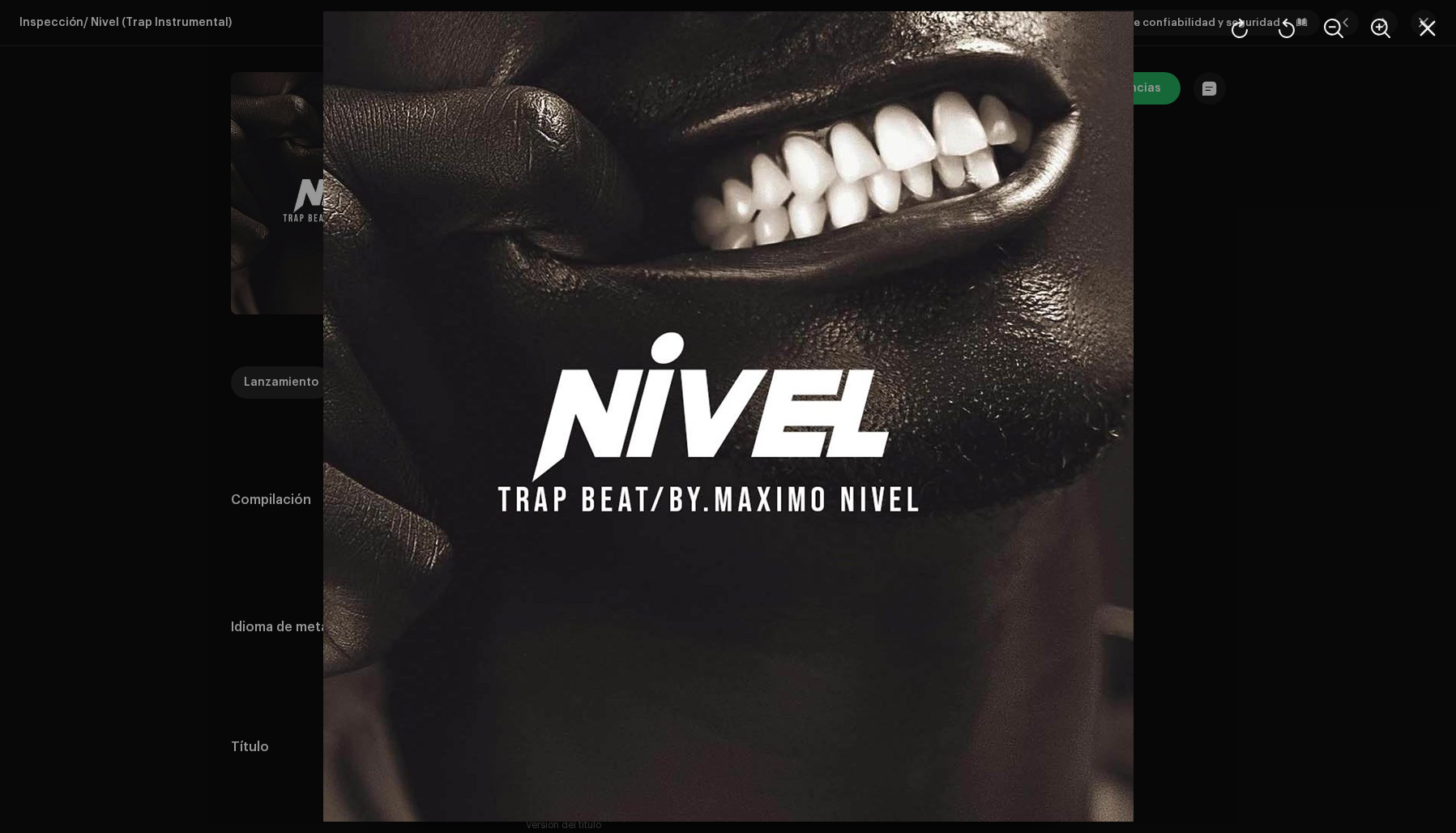
click at [1253, 417] on div at bounding box center [728, 416] width 1456 height 833
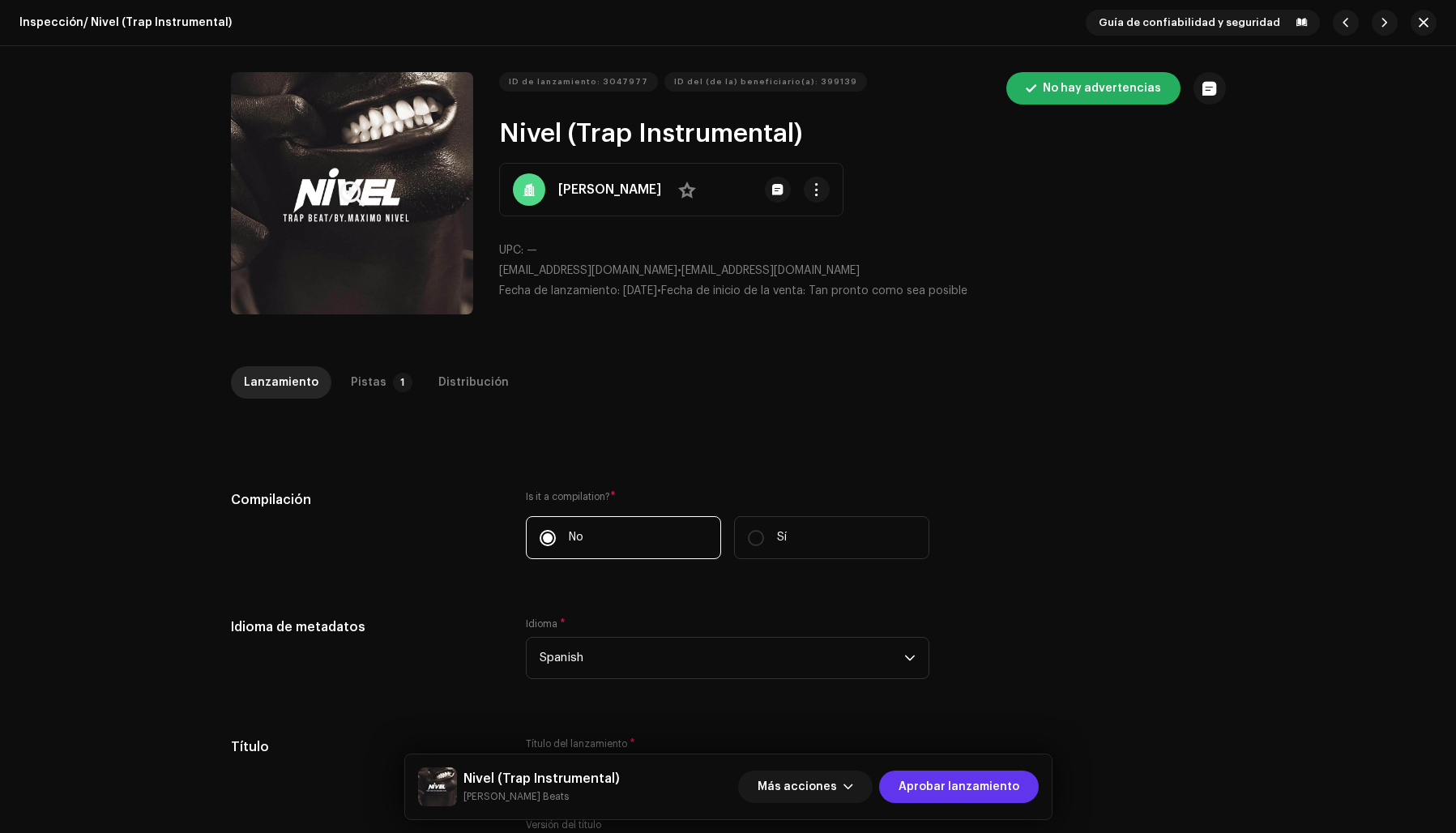
drag, startPoint x: 941, startPoint y: 785, endPoint x: 957, endPoint y: 770, distance: 21.9
click at [940, 785] on span "Aprobar lanzamiento" at bounding box center [958, 785] width 120 height 32
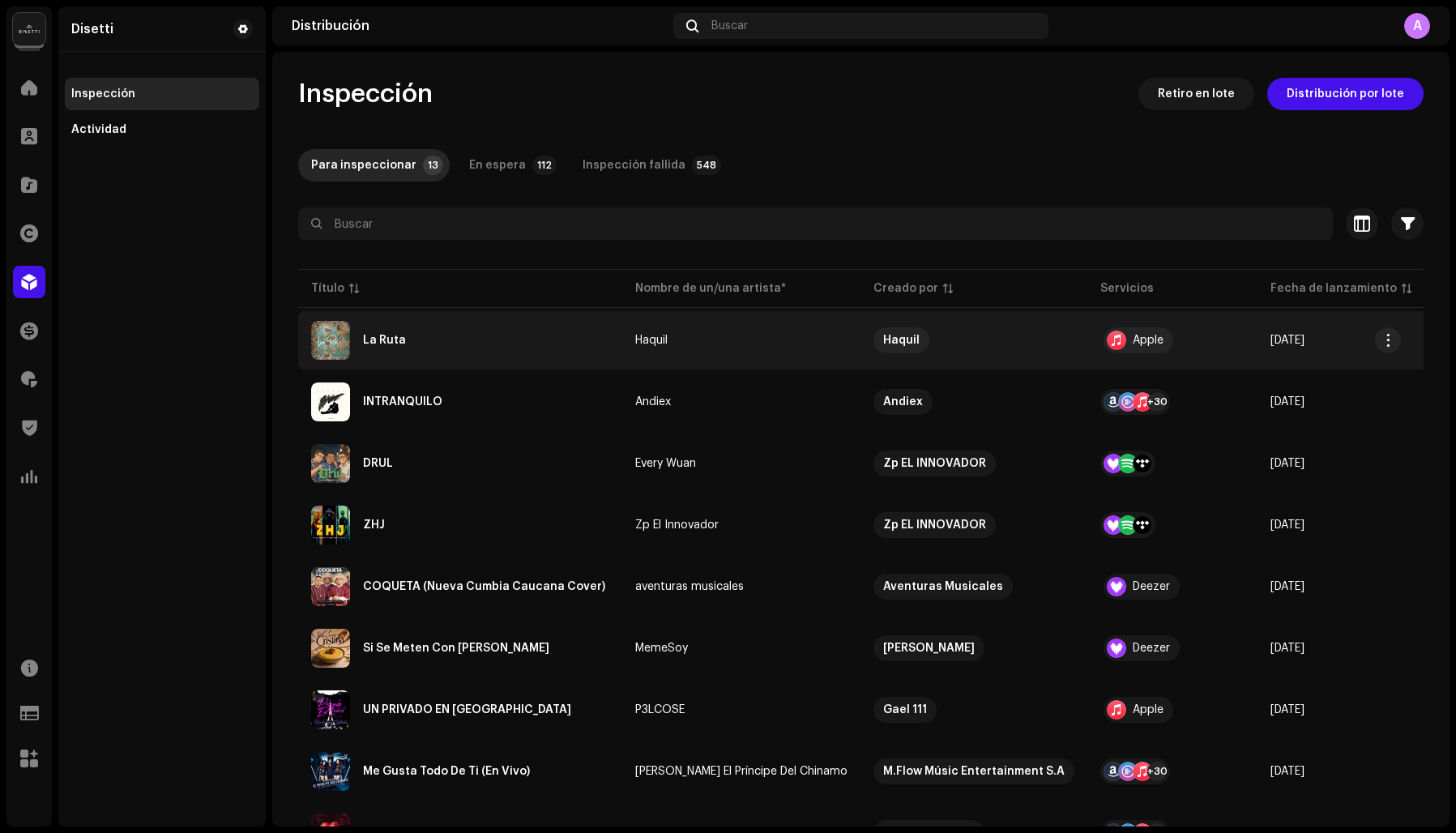
click at [391, 339] on div "La Ruta" at bounding box center [384, 340] width 43 height 12
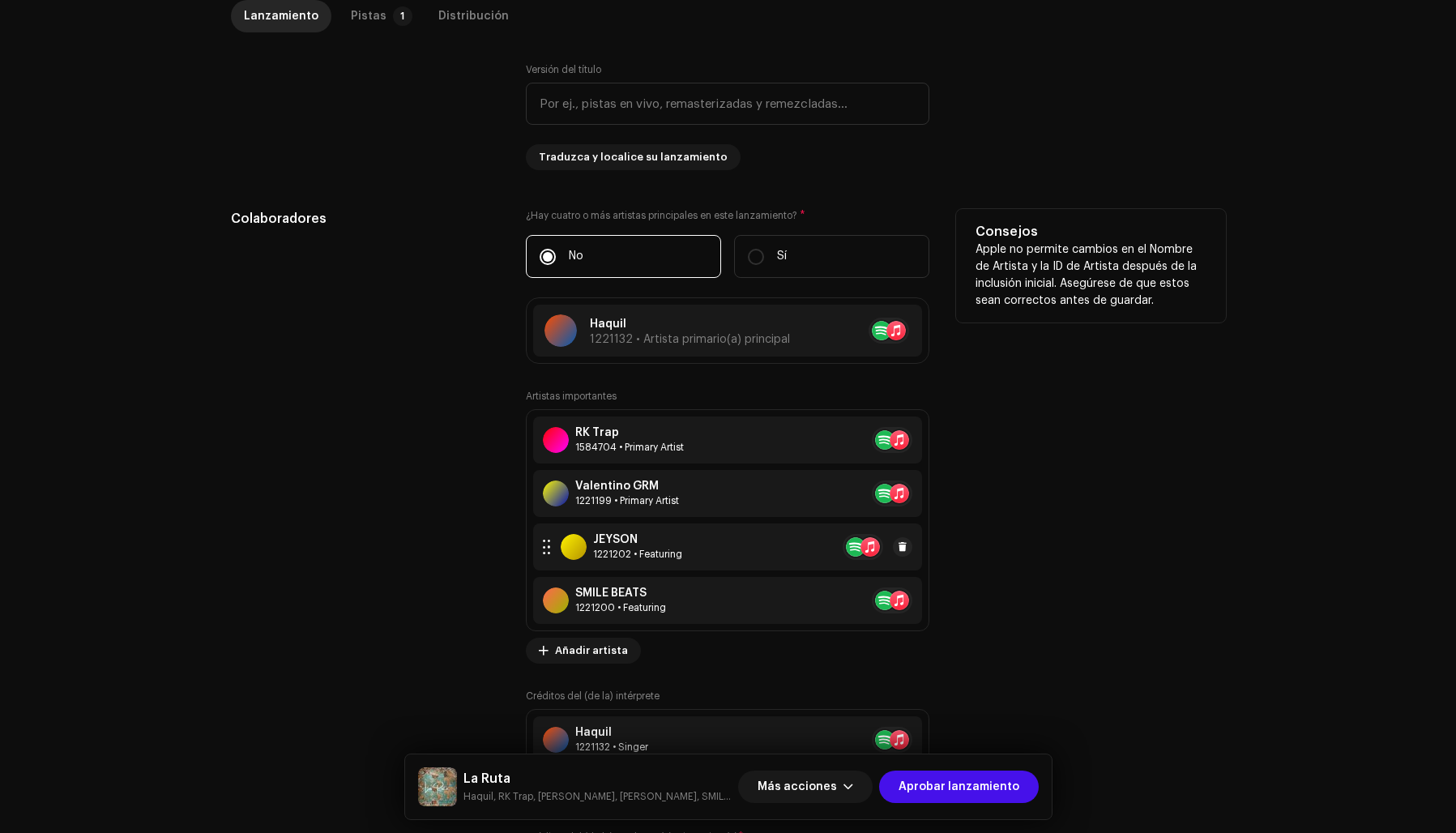
scroll to position [791, 0]
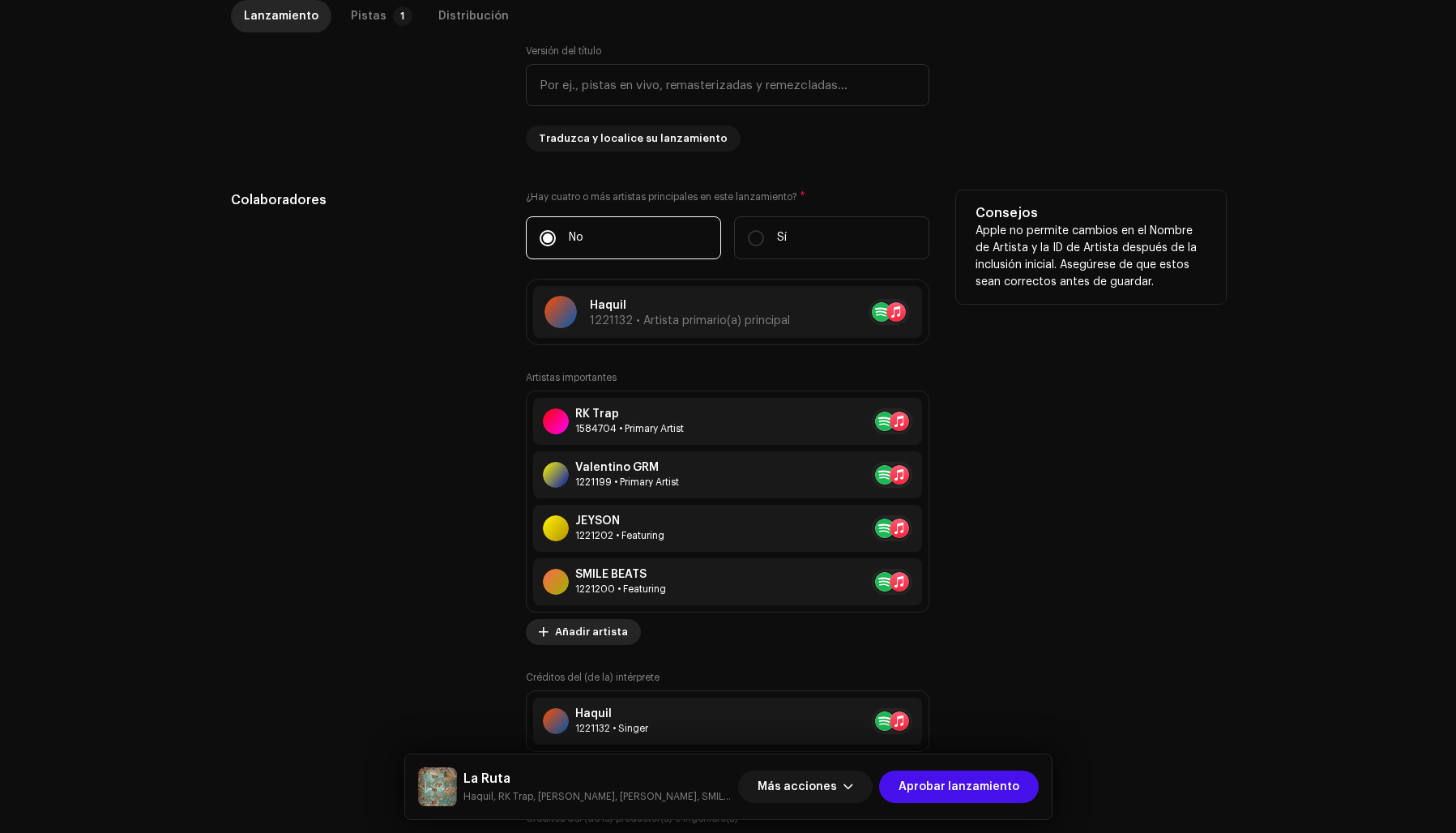
click at [579, 633] on span "Añadir artista" at bounding box center [591, 631] width 73 height 32
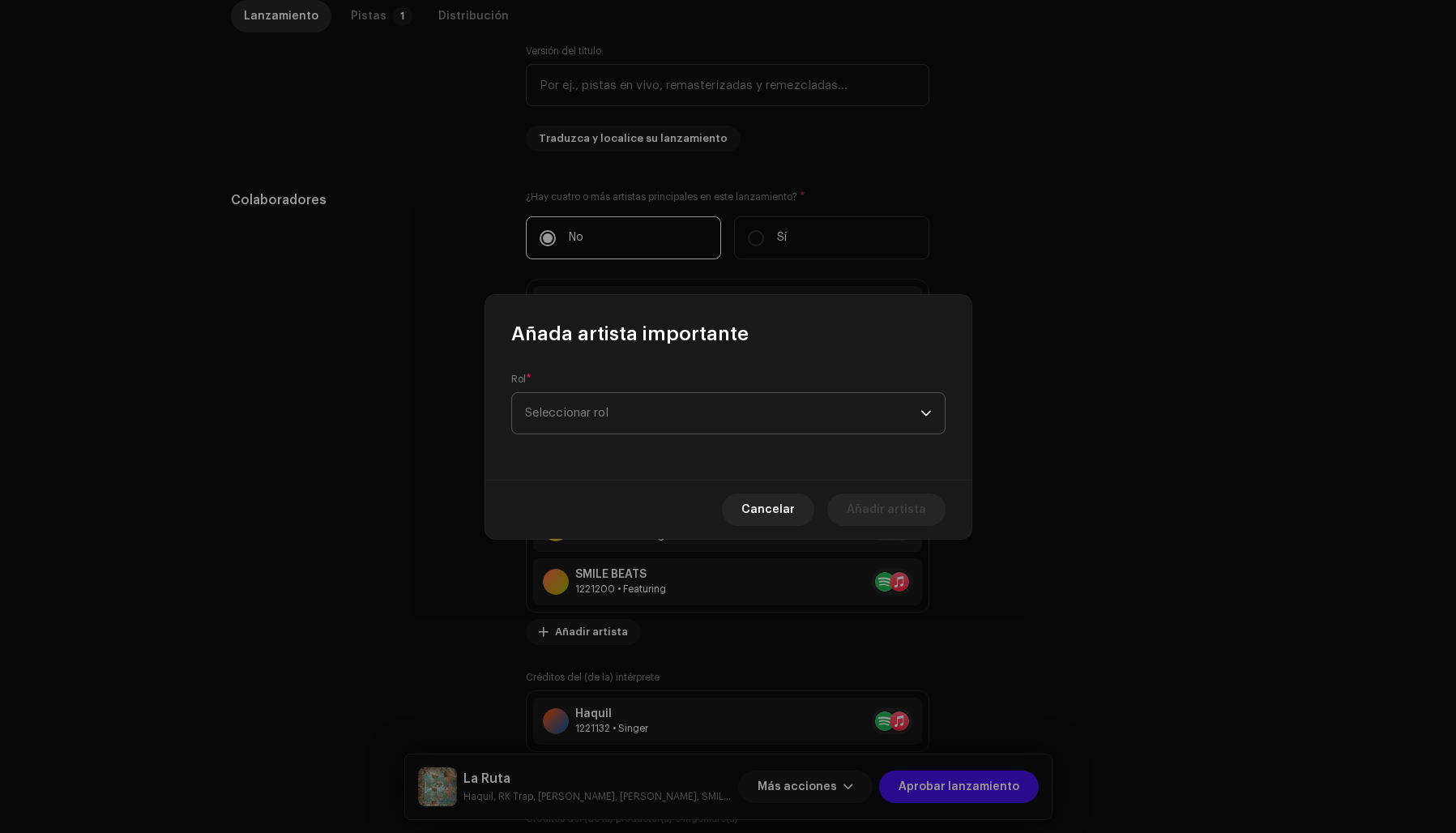
click at [618, 406] on span "Seleccionar rol" at bounding box center [723, 413] width 396 height 41
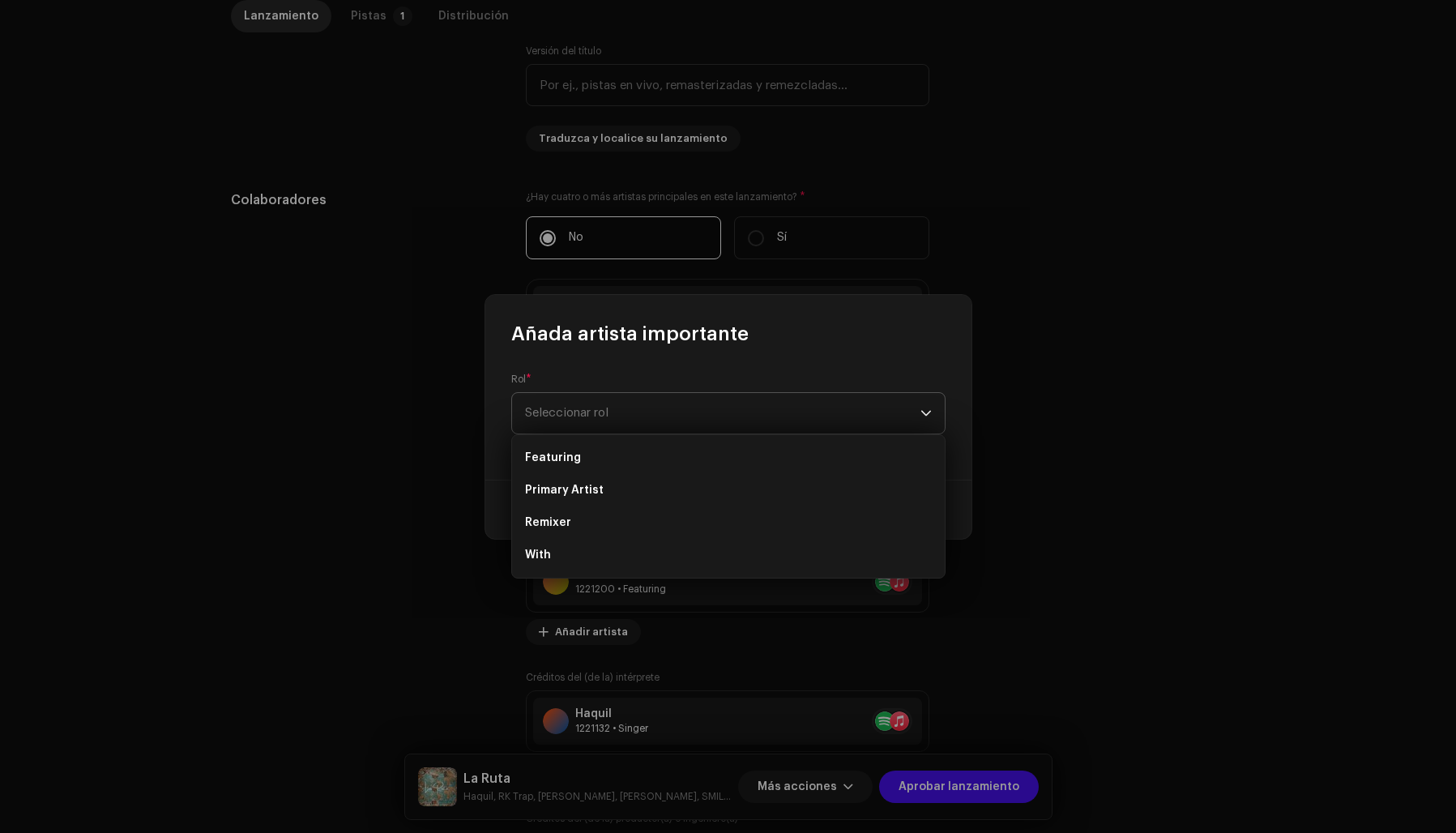
click at [581, 411] on span "Seleccionar rol" at bounding box center [723, 413] width 396 height 41
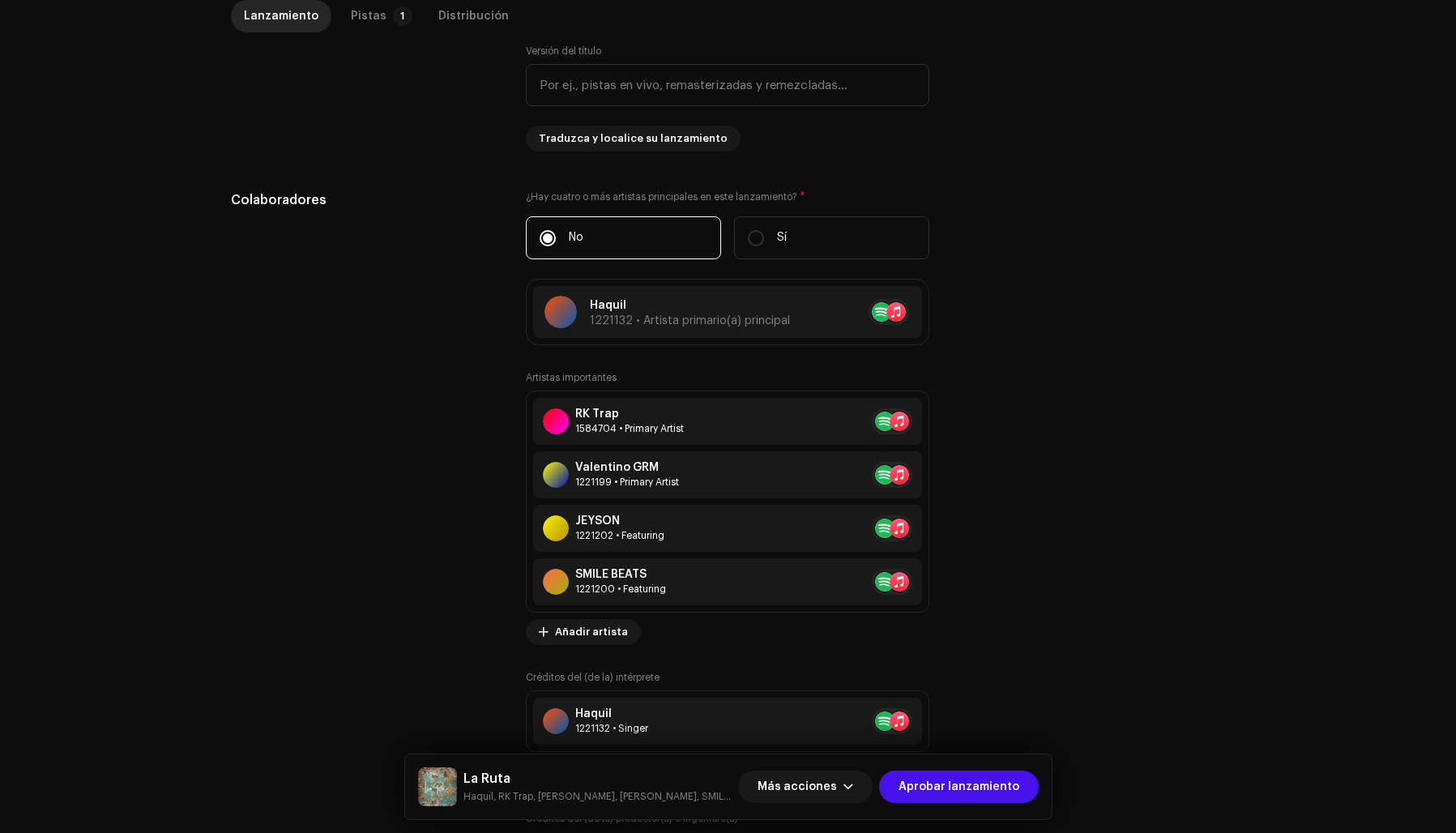
click at [1052, 429] on div "Añada artista importante Rol * Seleccionar rol Este campo es obligatorio. Cance…" at bounding box center [728, 416] width 1456 height 833
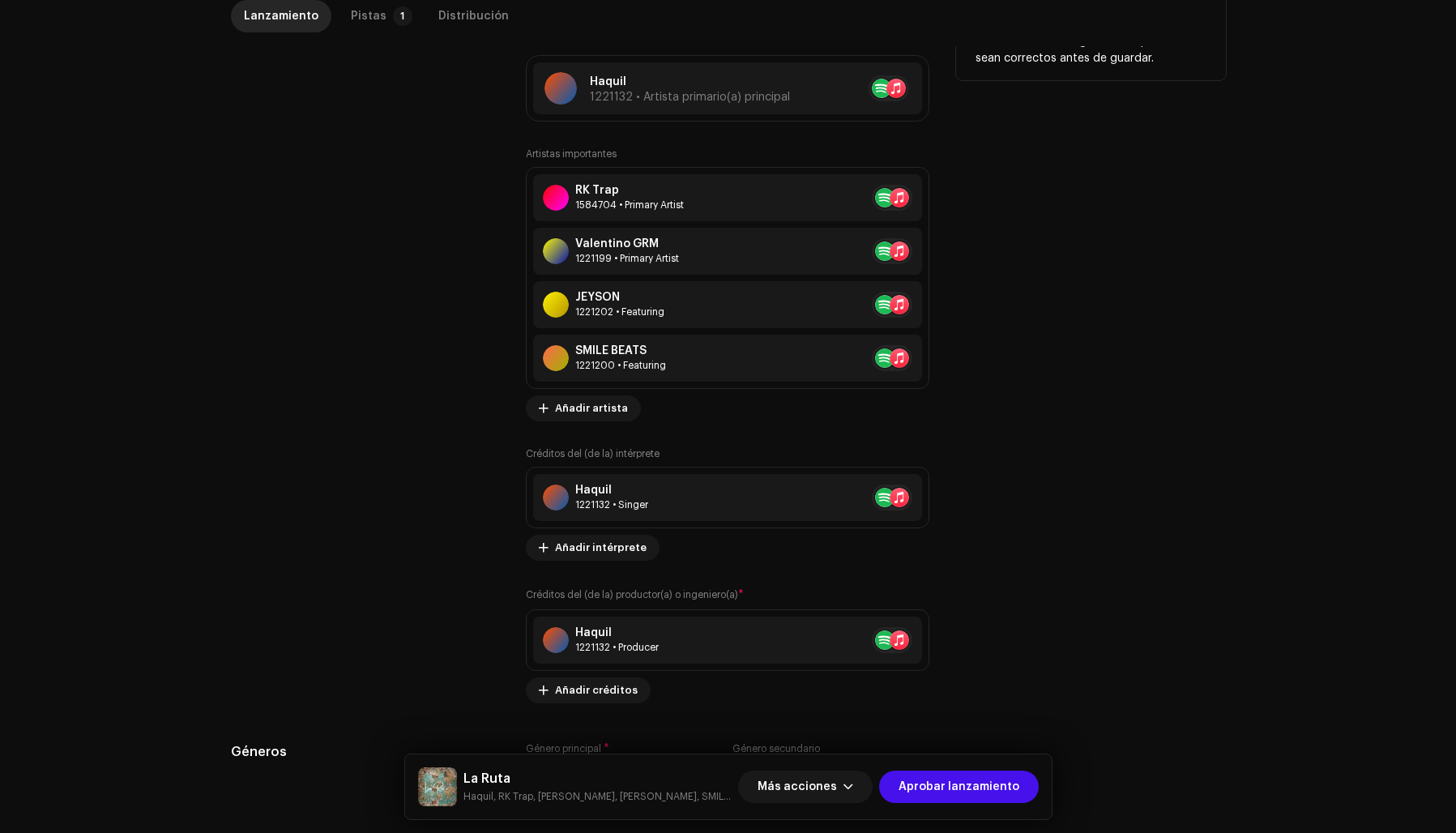
scroll to position [1051, 0]
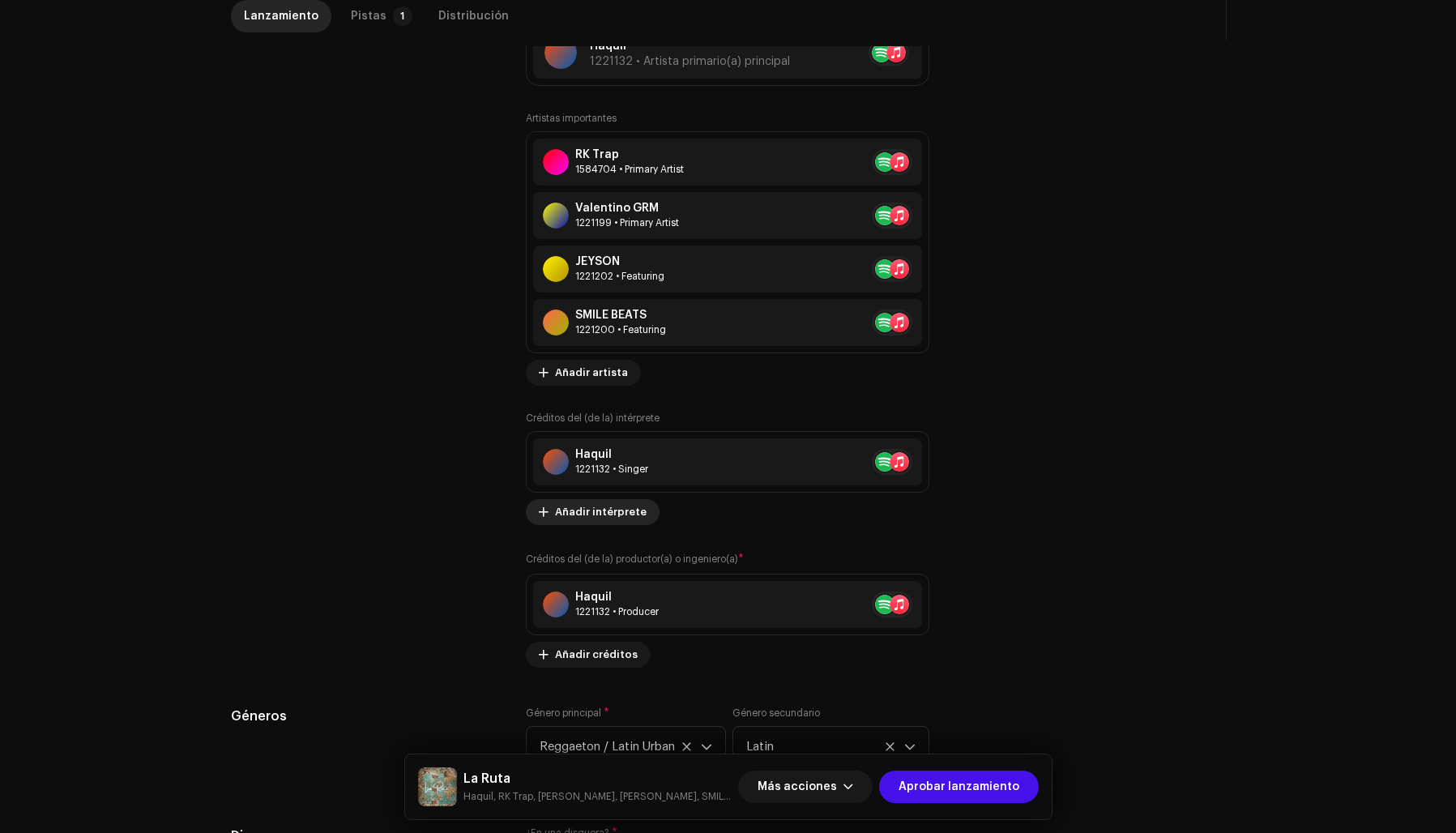
click at [589, 512] on span "Añadir intérprete" at bounding box center [600, 511] width 91 height 32
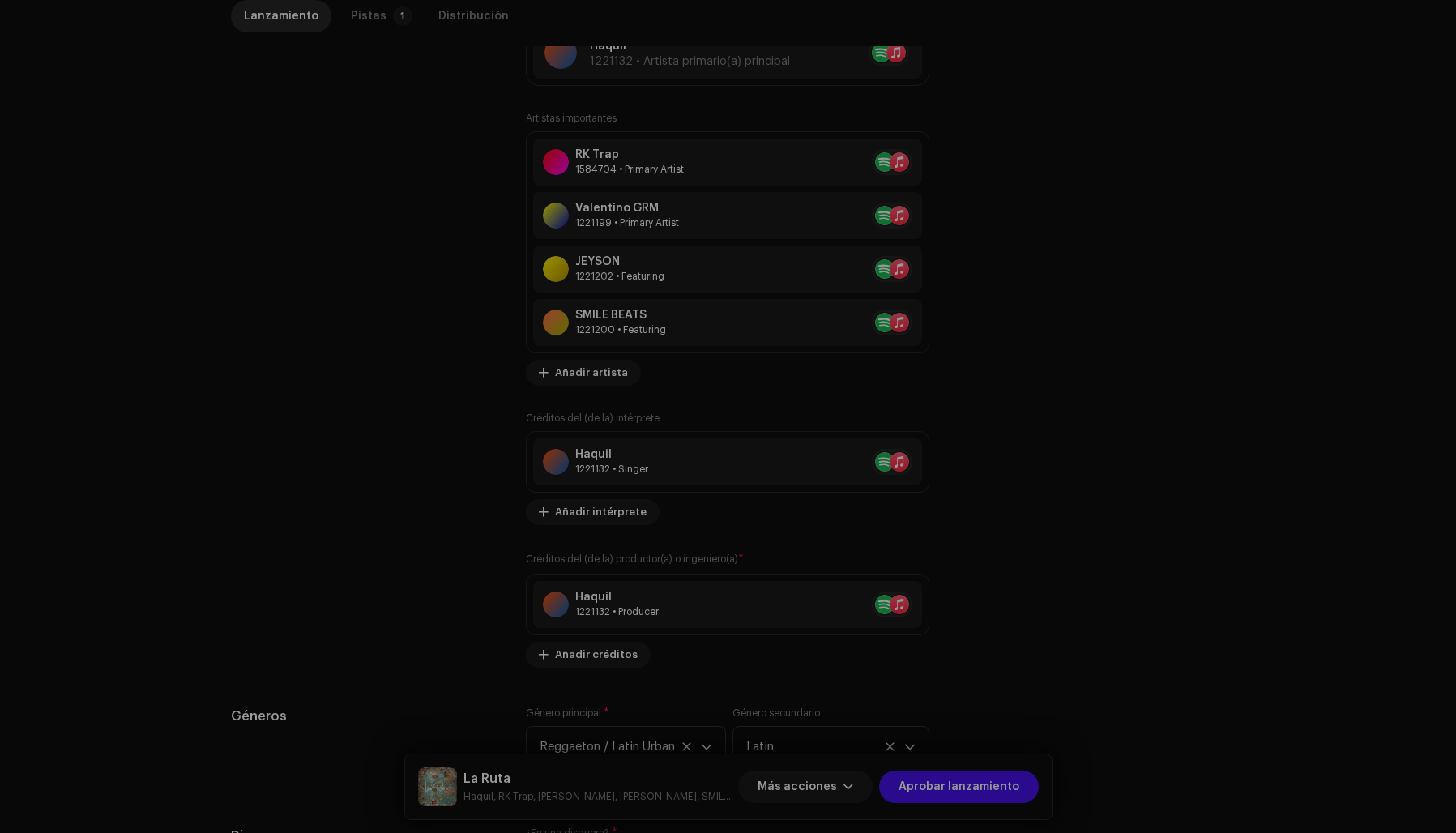
click at [1019, 421] on div "Añadir créditos del (de la) intérprete Rol * Seleccionar rol Cancelar Añadir cr…" at bounding box center [728, 416] width 1456 height 833
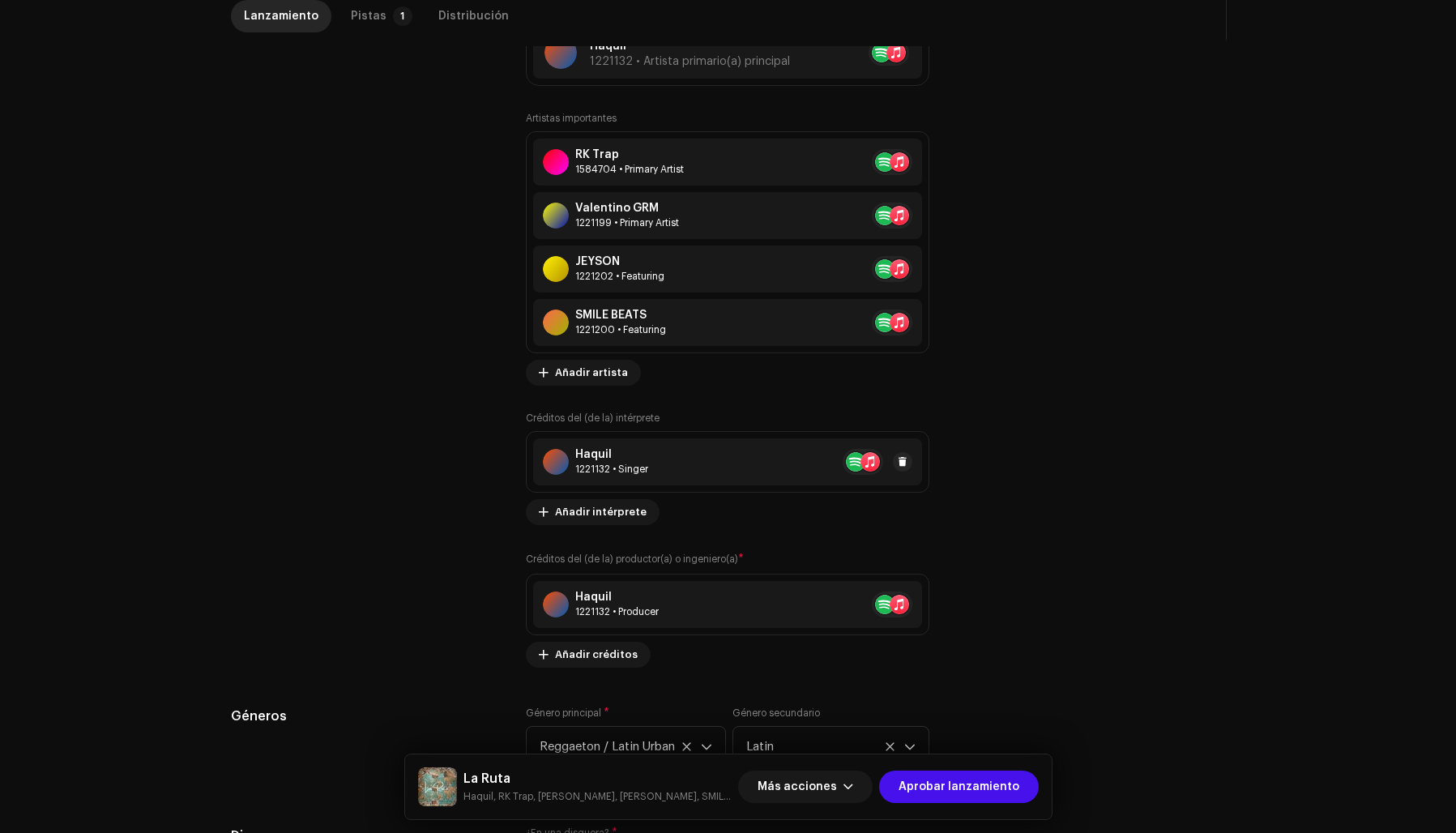
click at [625, 473] on div "1221132 • Singer" at bounding box center [611, 468] width 73 height 13
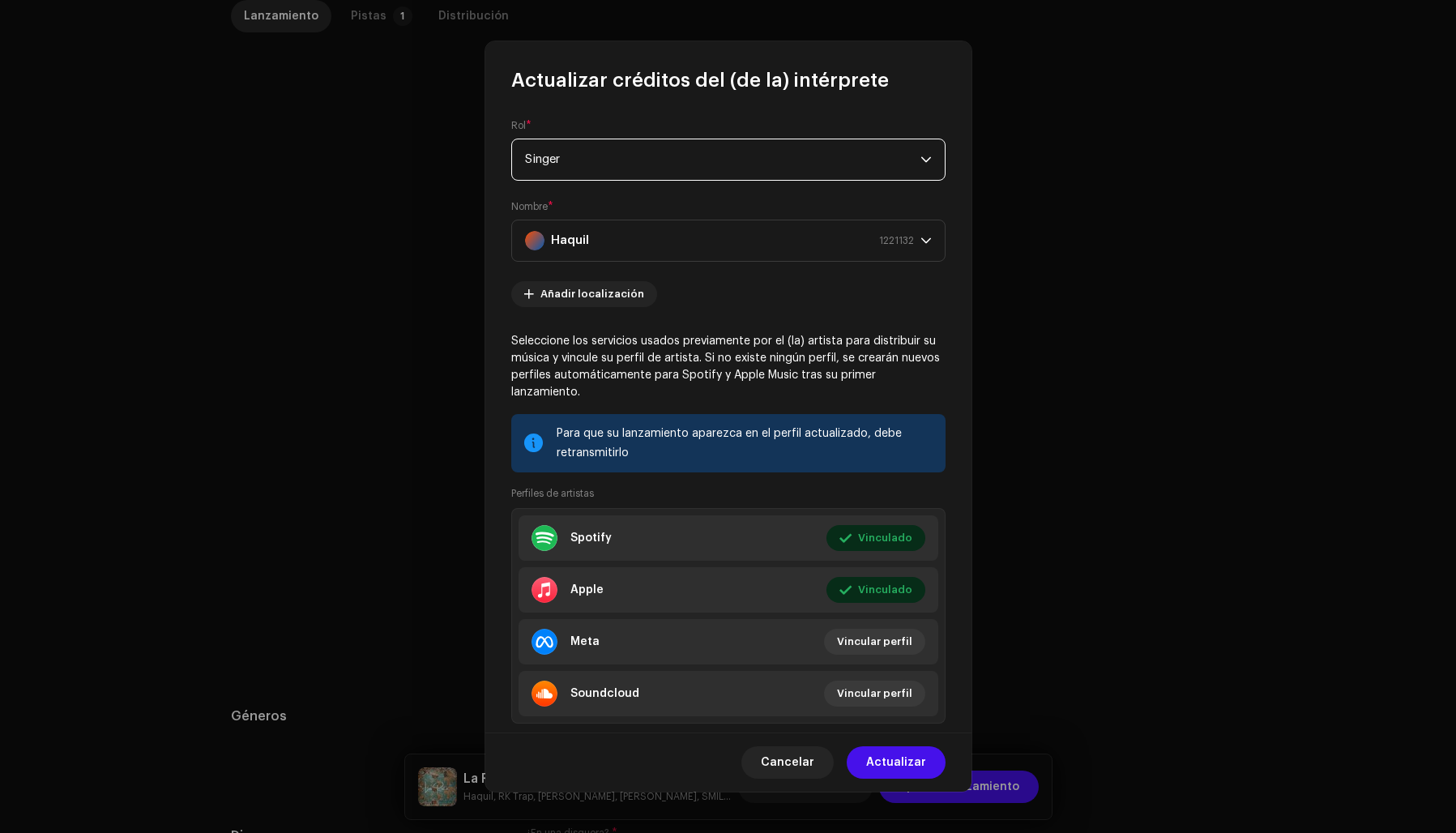
click at [608, 160] on span "Singer" at bounding box center [723, 160] width 396 height 41
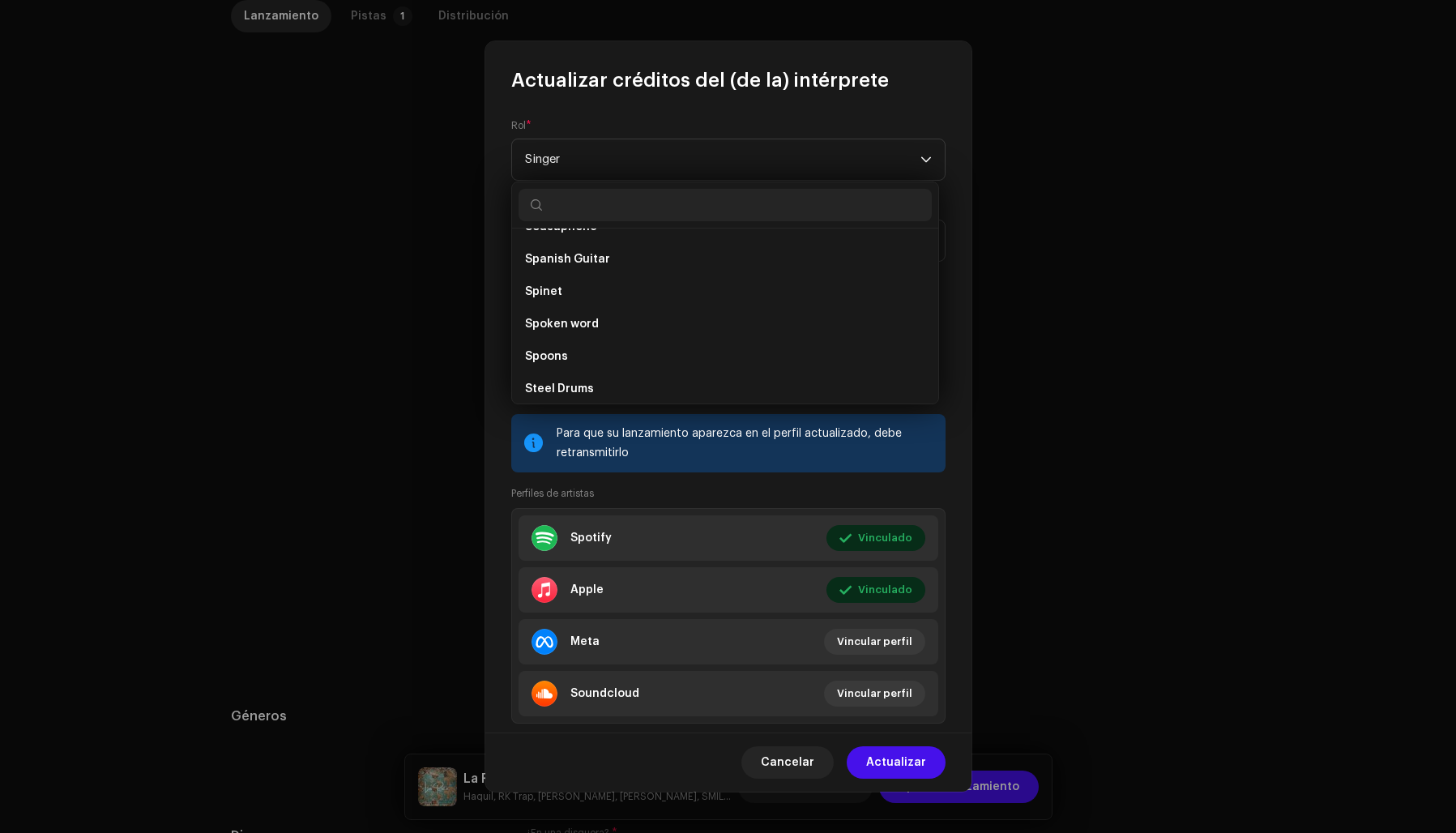
scroll to position [9592, 0]
click at [593, 170] on span "Singer" at bounding box center [723, 160] width 396 height 41
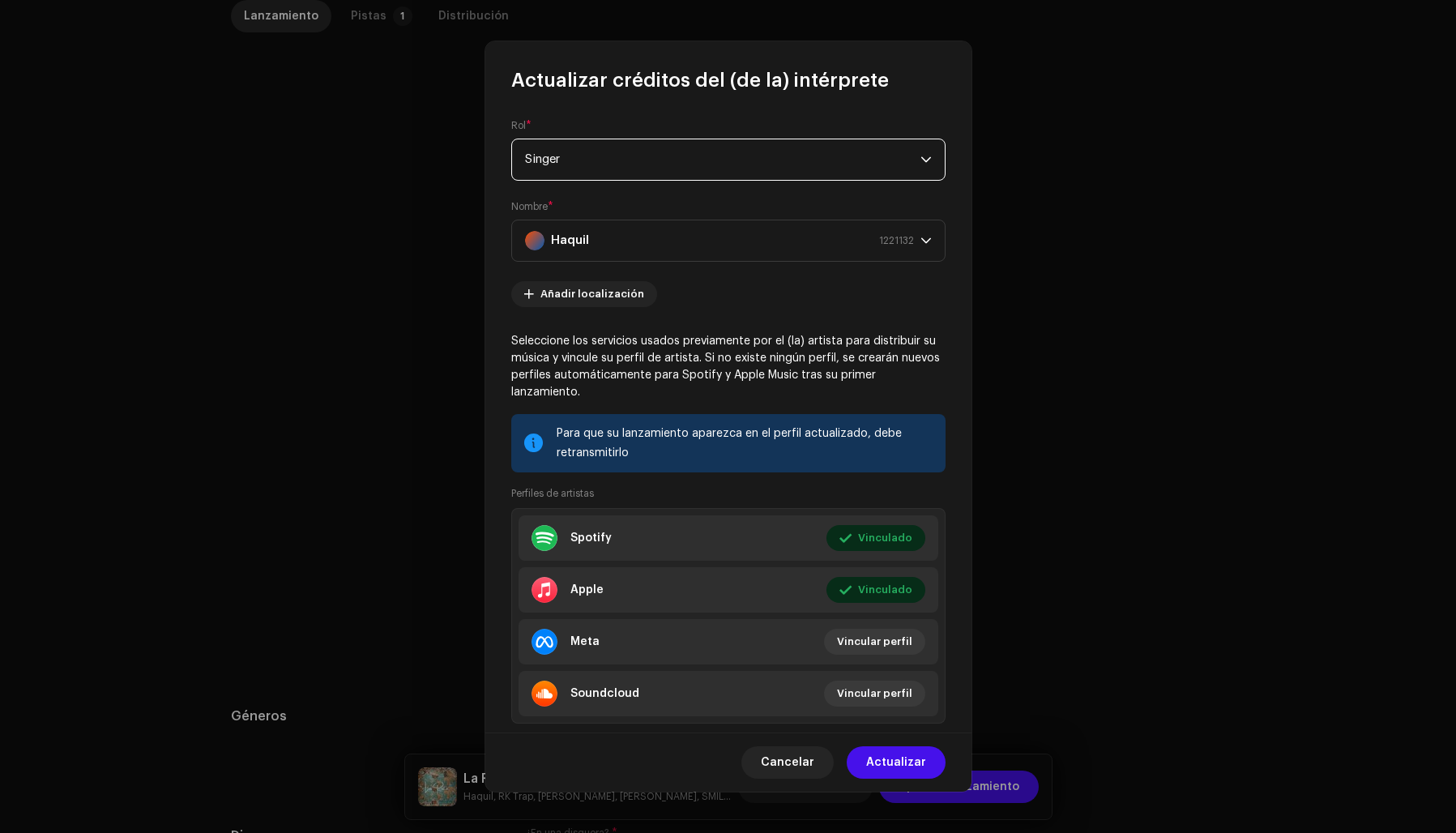
click at [583, 158] on span "Singer" at bounding box center [723, 160] width 396 height 41
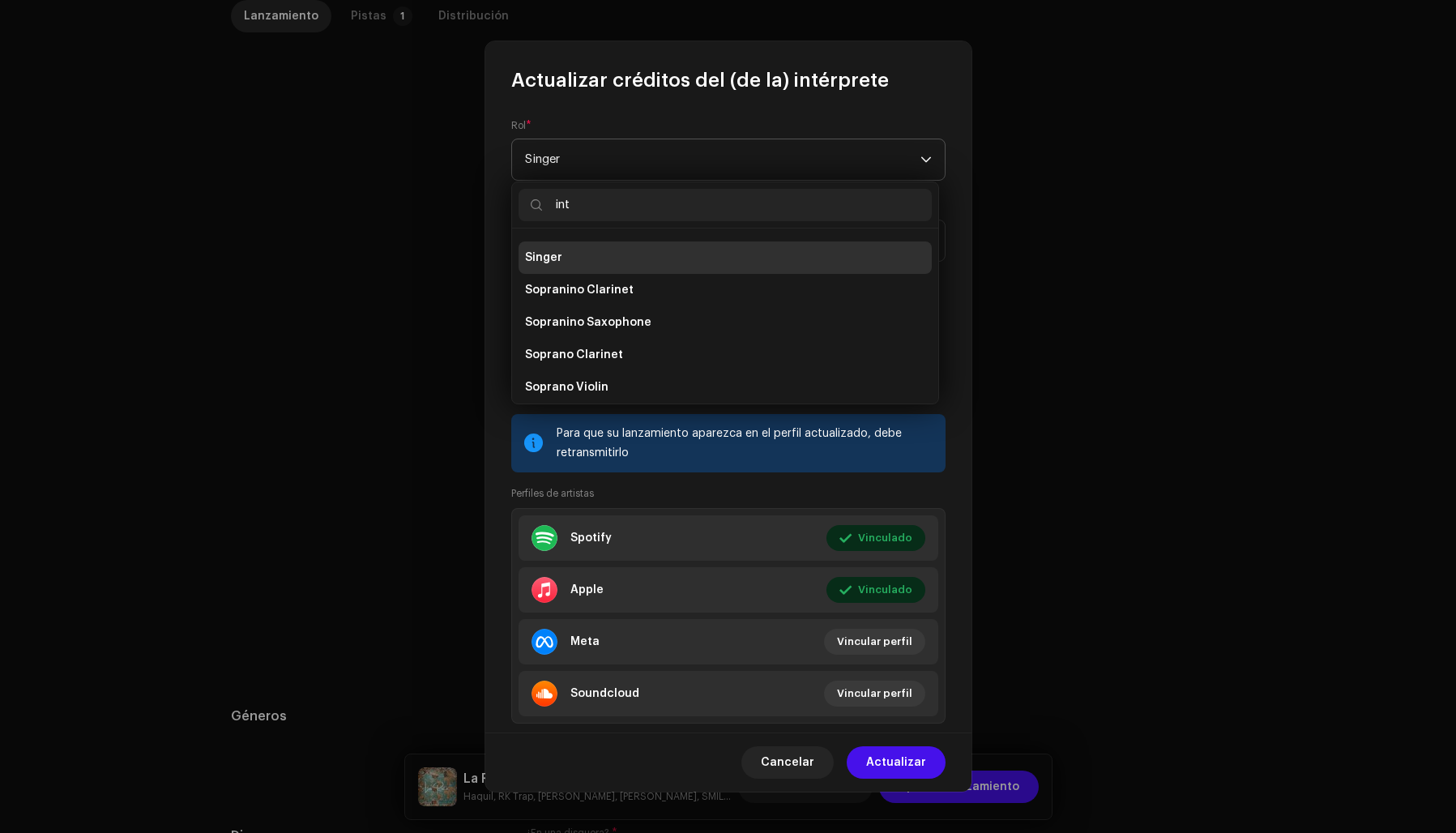
scroll to position [0, 0]
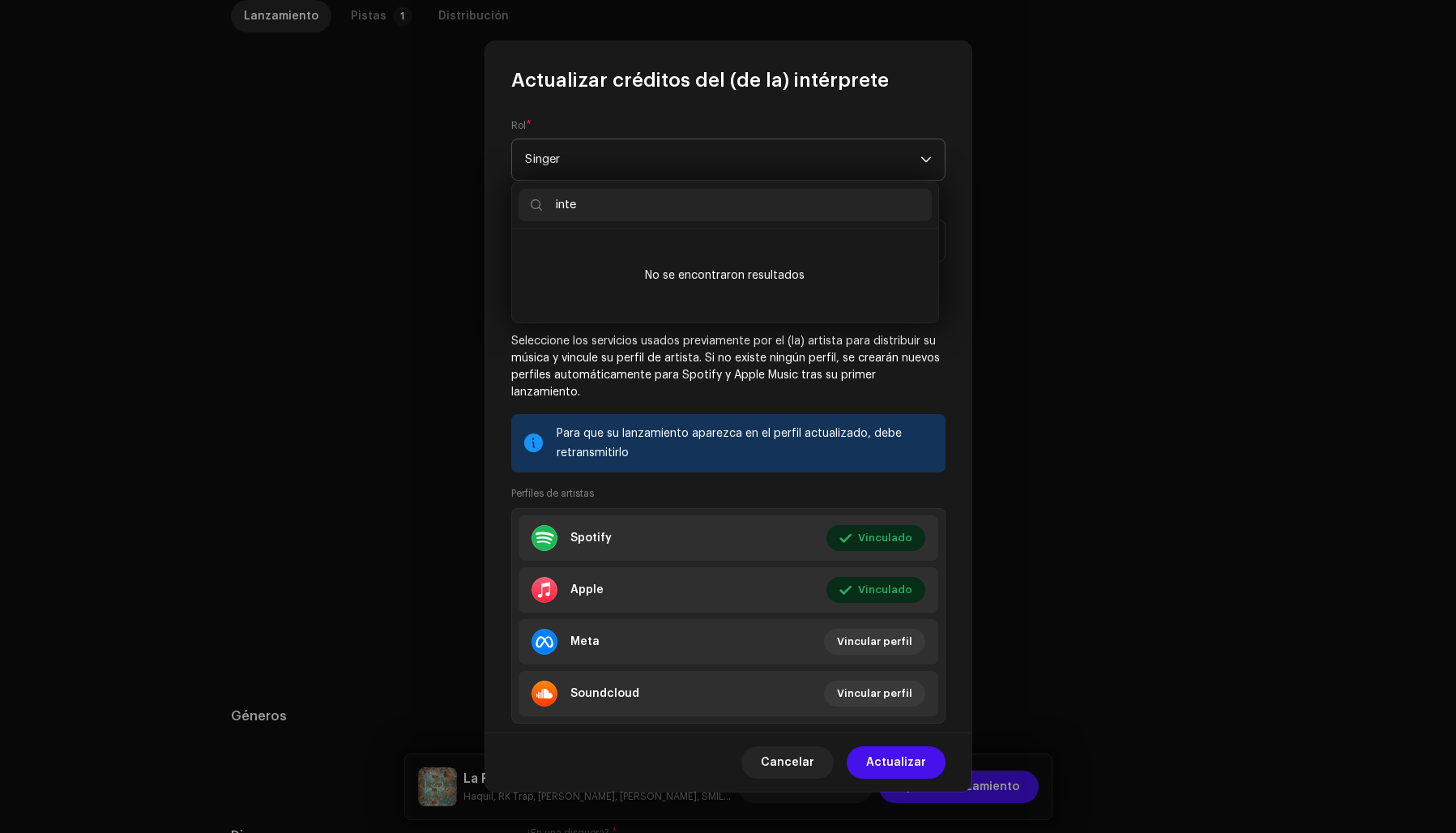
type input "inter"
drag, startPoint x: 600, startPoint y: 206, endPoint x: 547, endPoint y: 198, distance: 53.6
click at [547, 198] on input "inter" at bounding box center [726, 205] width 413 height 32
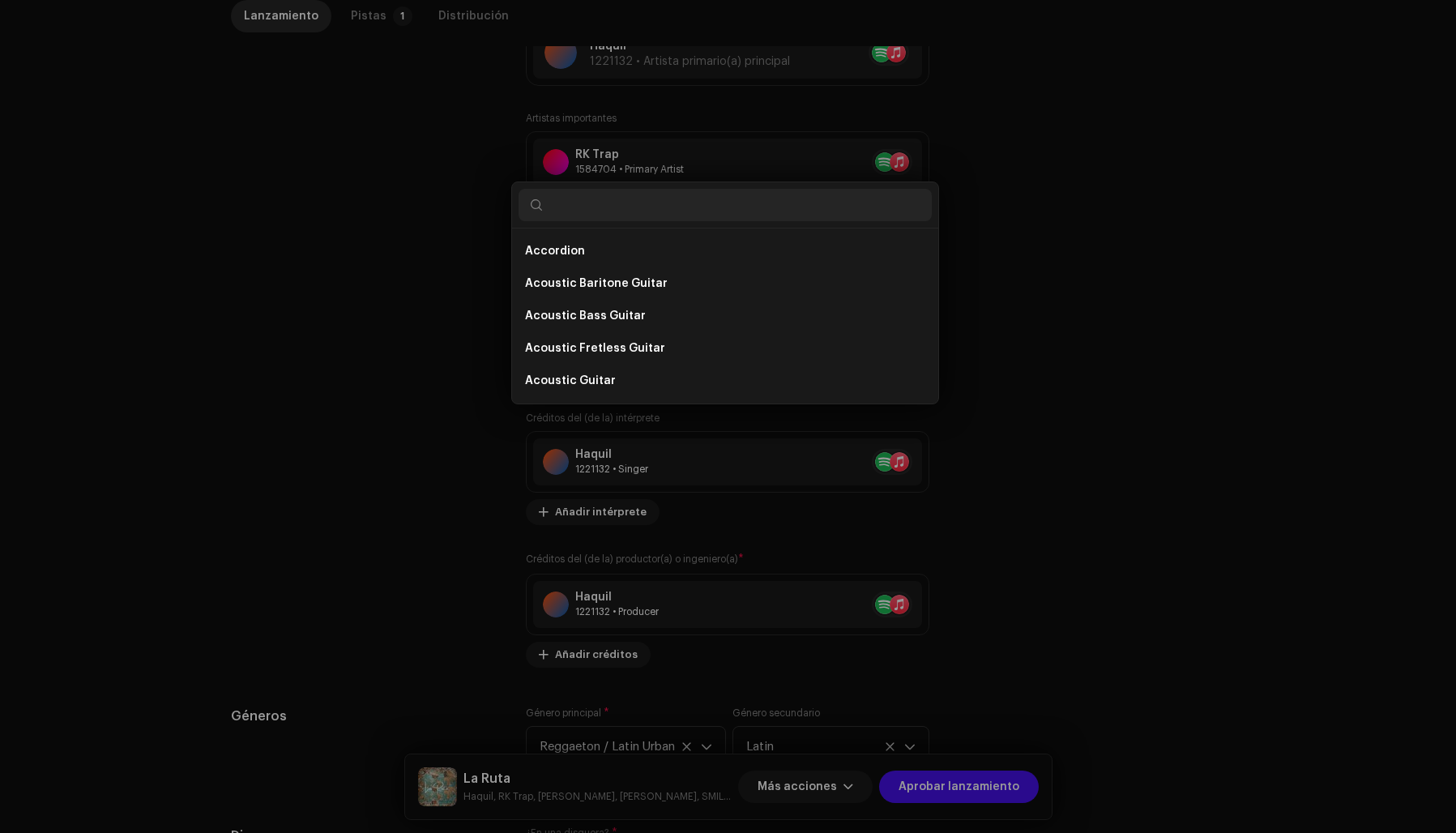
click at [1075, 203] on div "Actualizar créditos del (de la) intérprete Rol * Singer Nombre * Haquil 1221132…" at bounding box center [728, 416] width 1456 height 833
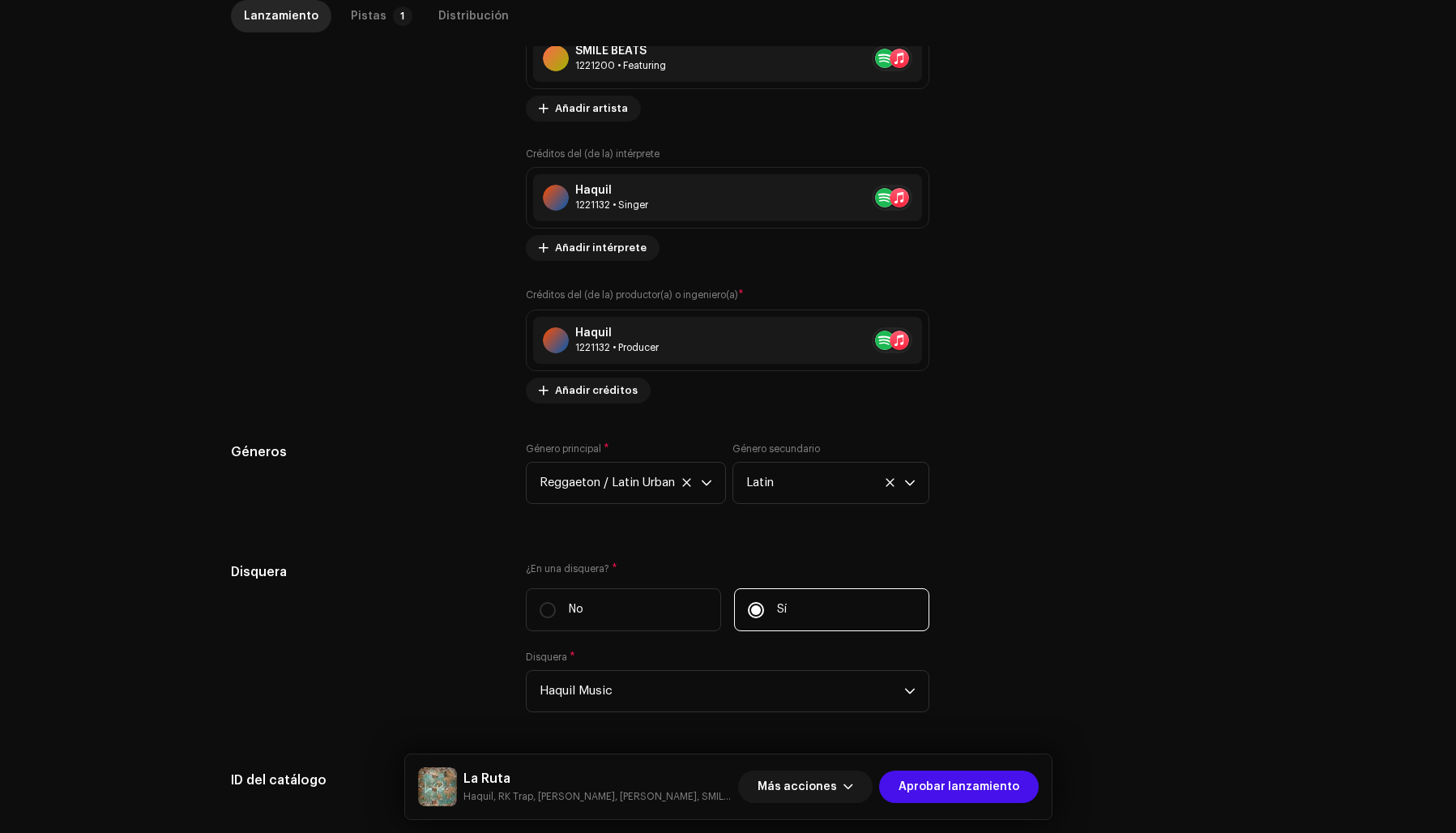
scroll to position [1340, 0]
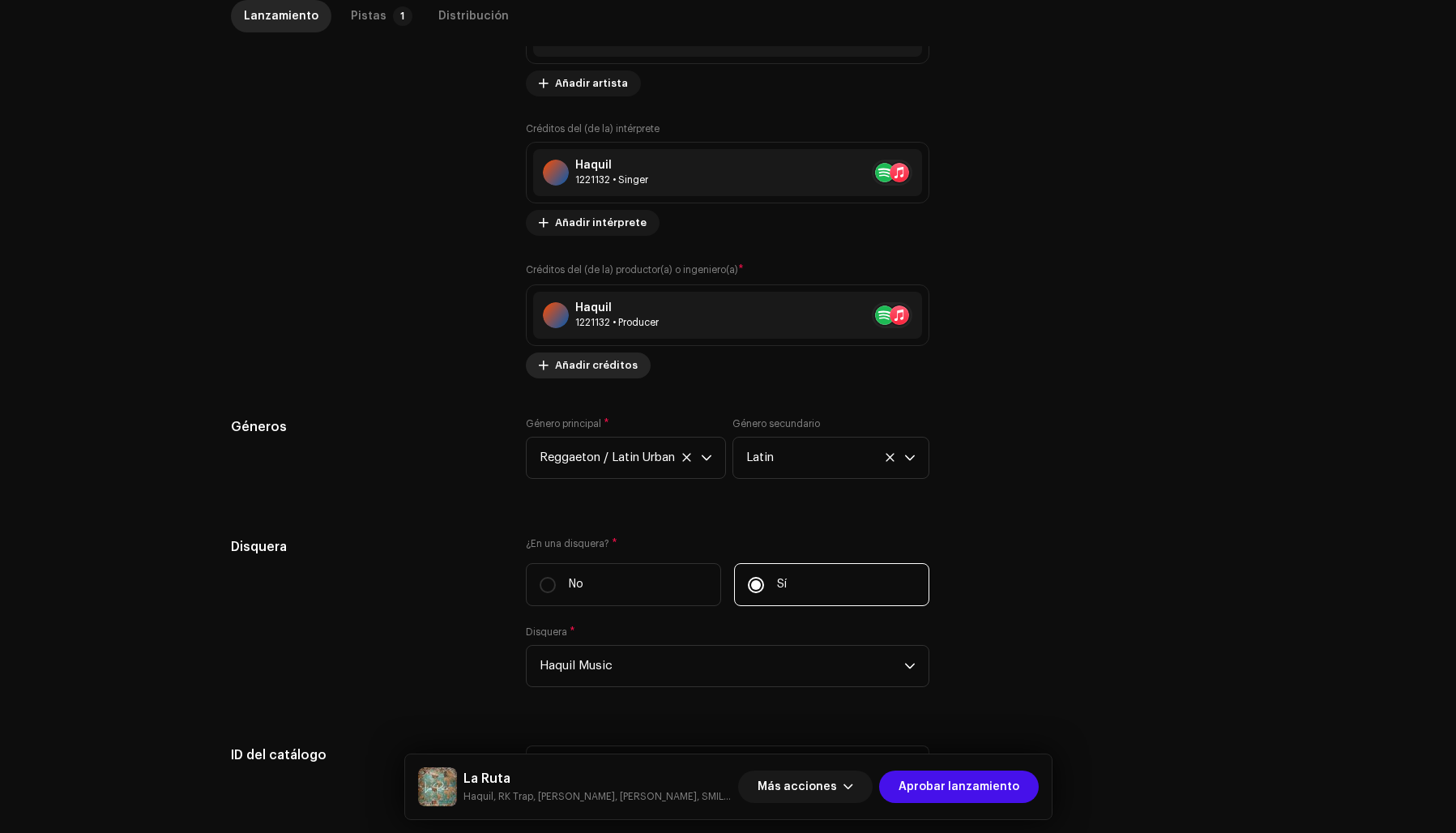
click at [608, 364] on span "Añadir créditos" at bounding box center [596, 365] width 82 height 32
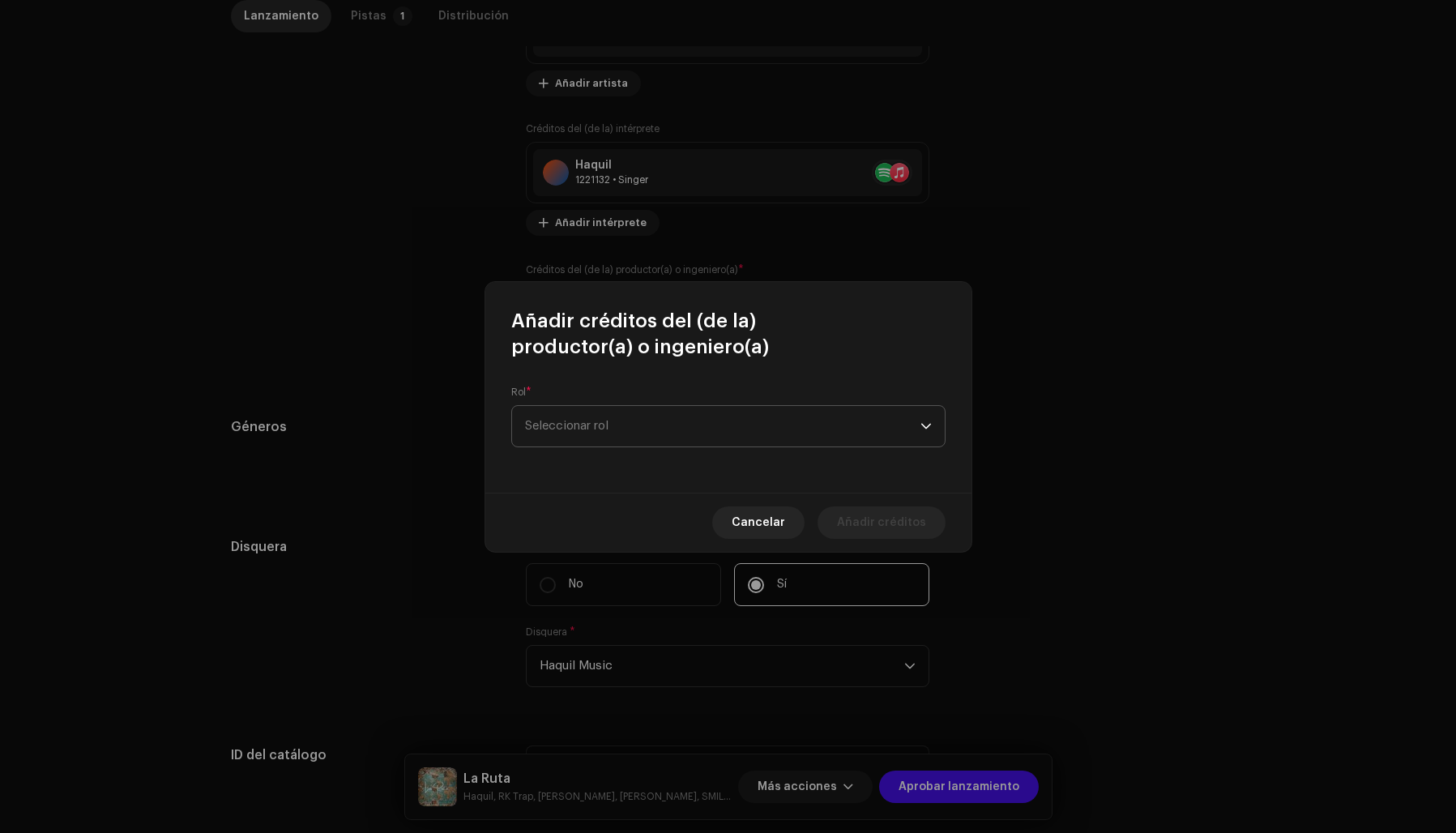
click at [589, 419] on span "Seleccionar rol" at bounding box center [723, 427] width 396 height 41
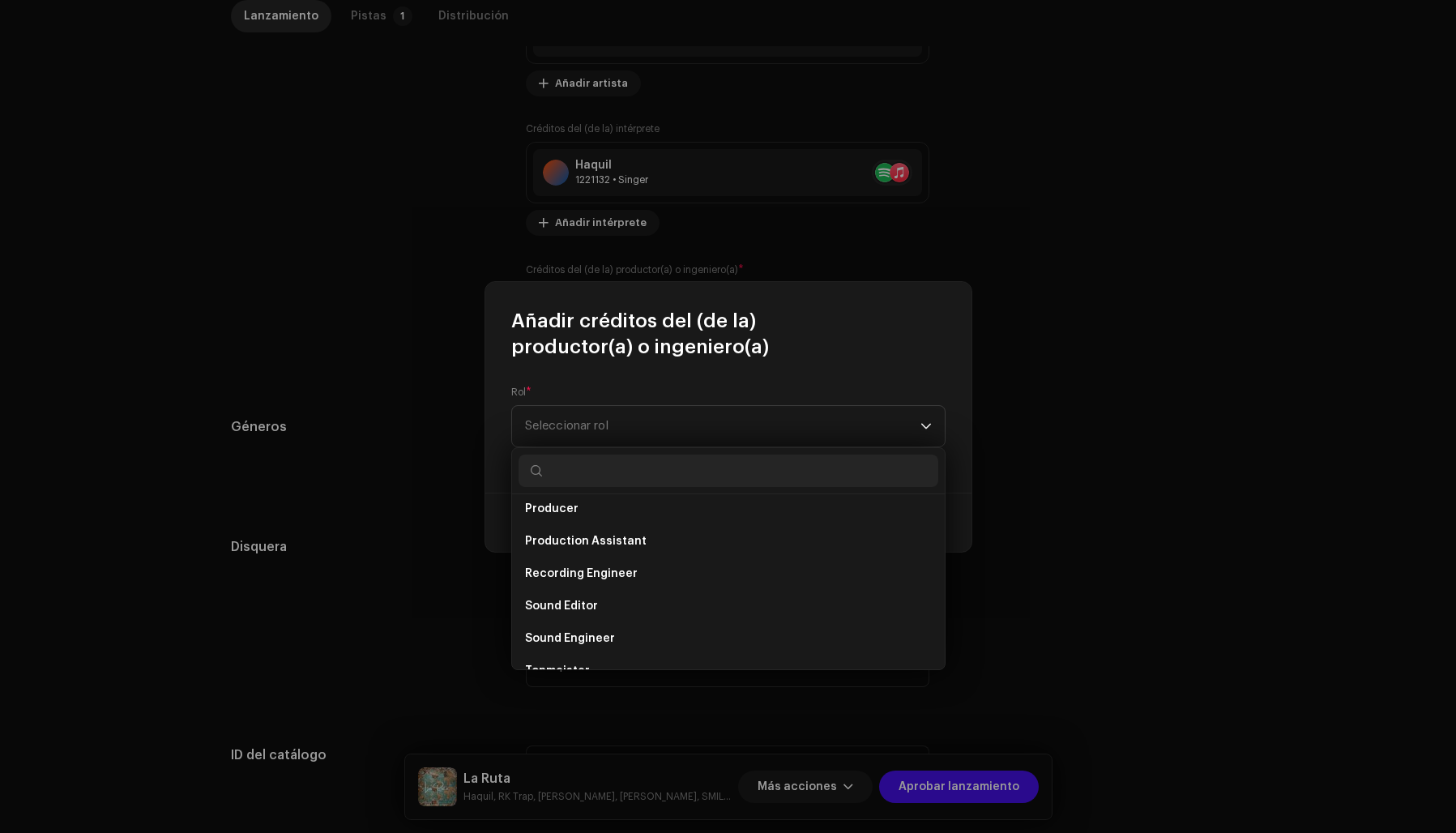
scroll to position [713, 0]
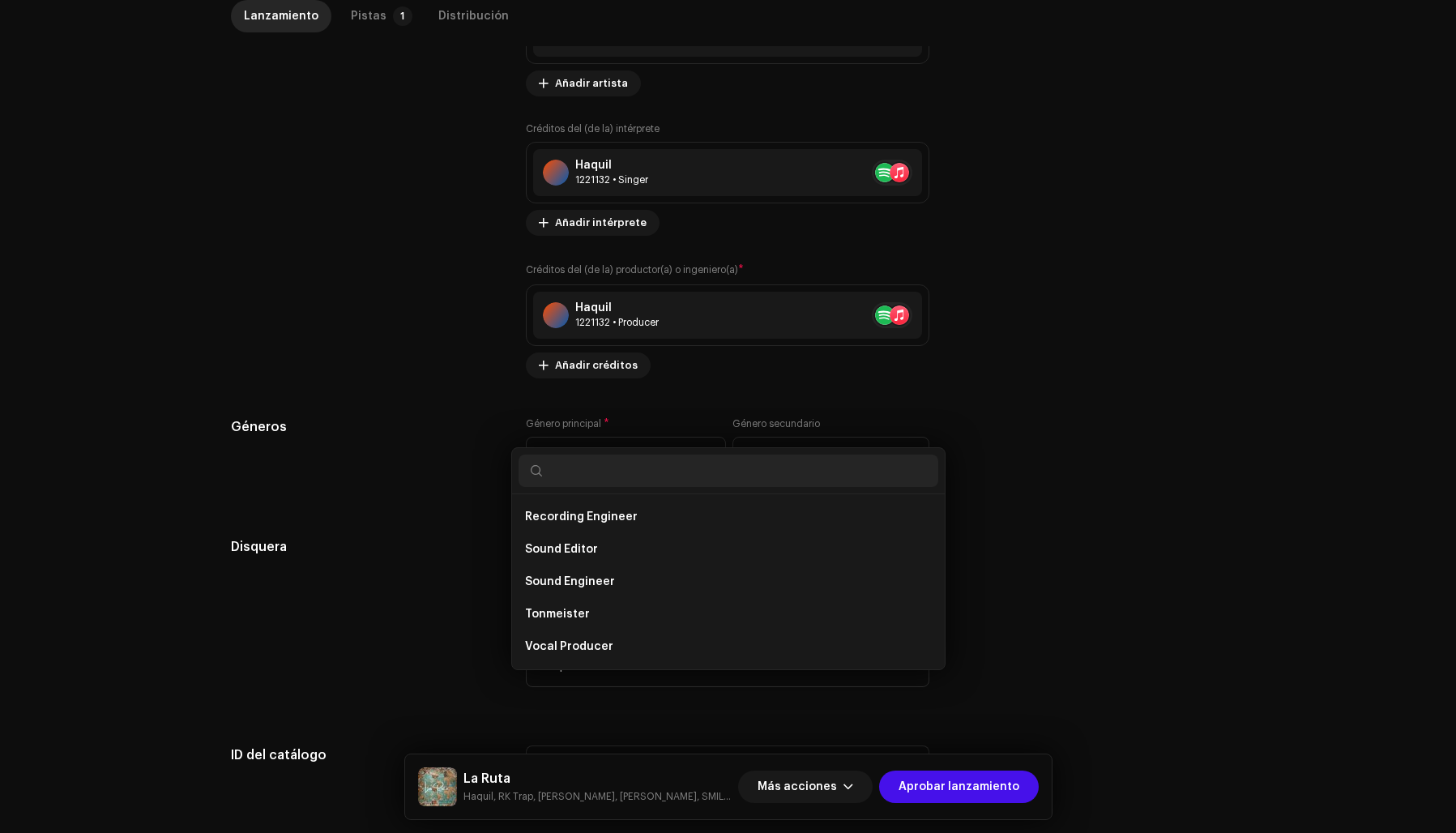
click at [1205, 487] on div "Añadir créditos del (de la) productor(a) o ingeniero(a) Rol * Seleccionar rol C…" at bounding box center [728, 416] width 1456 height 833
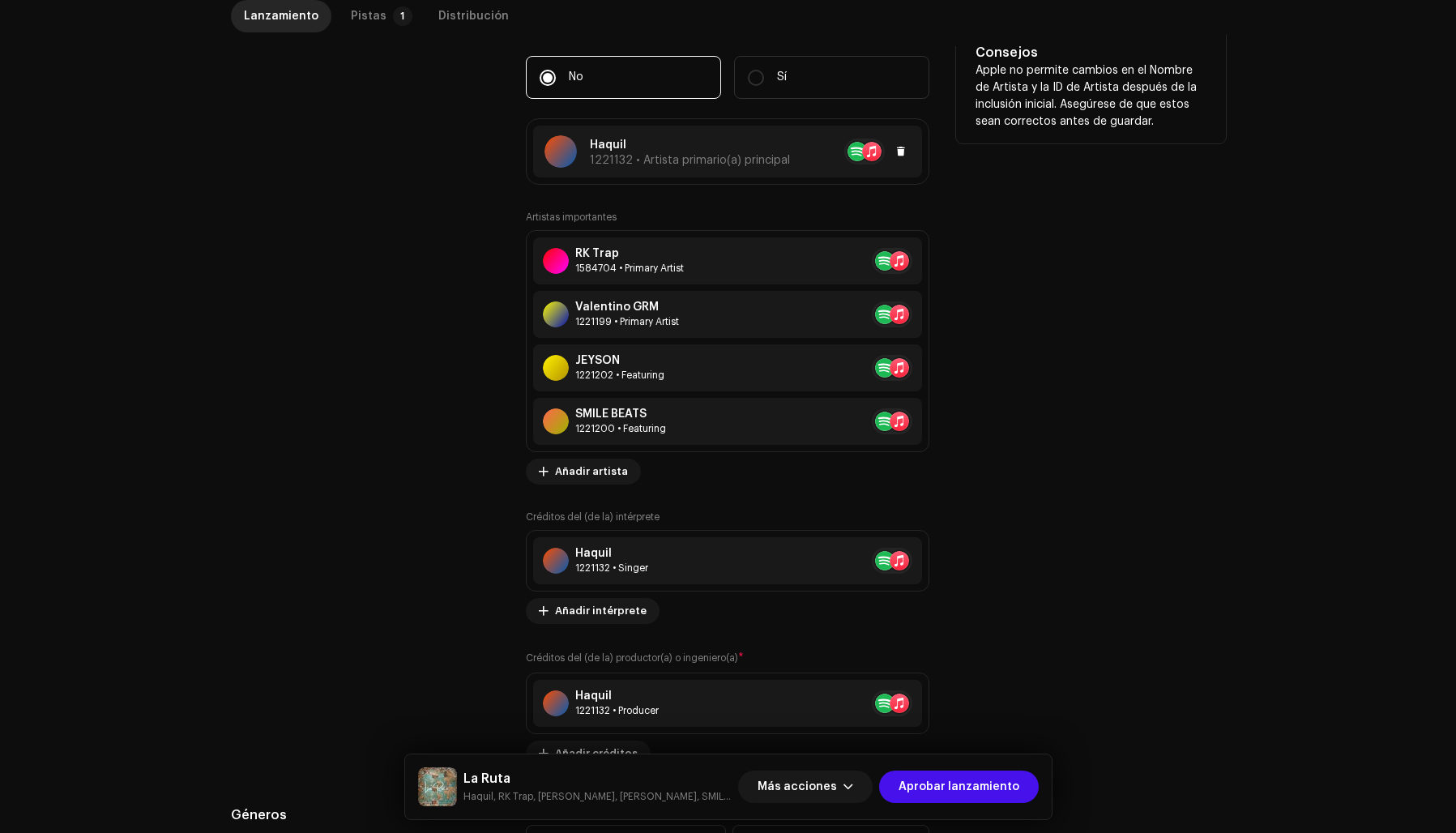
scroll to position [960, 0]
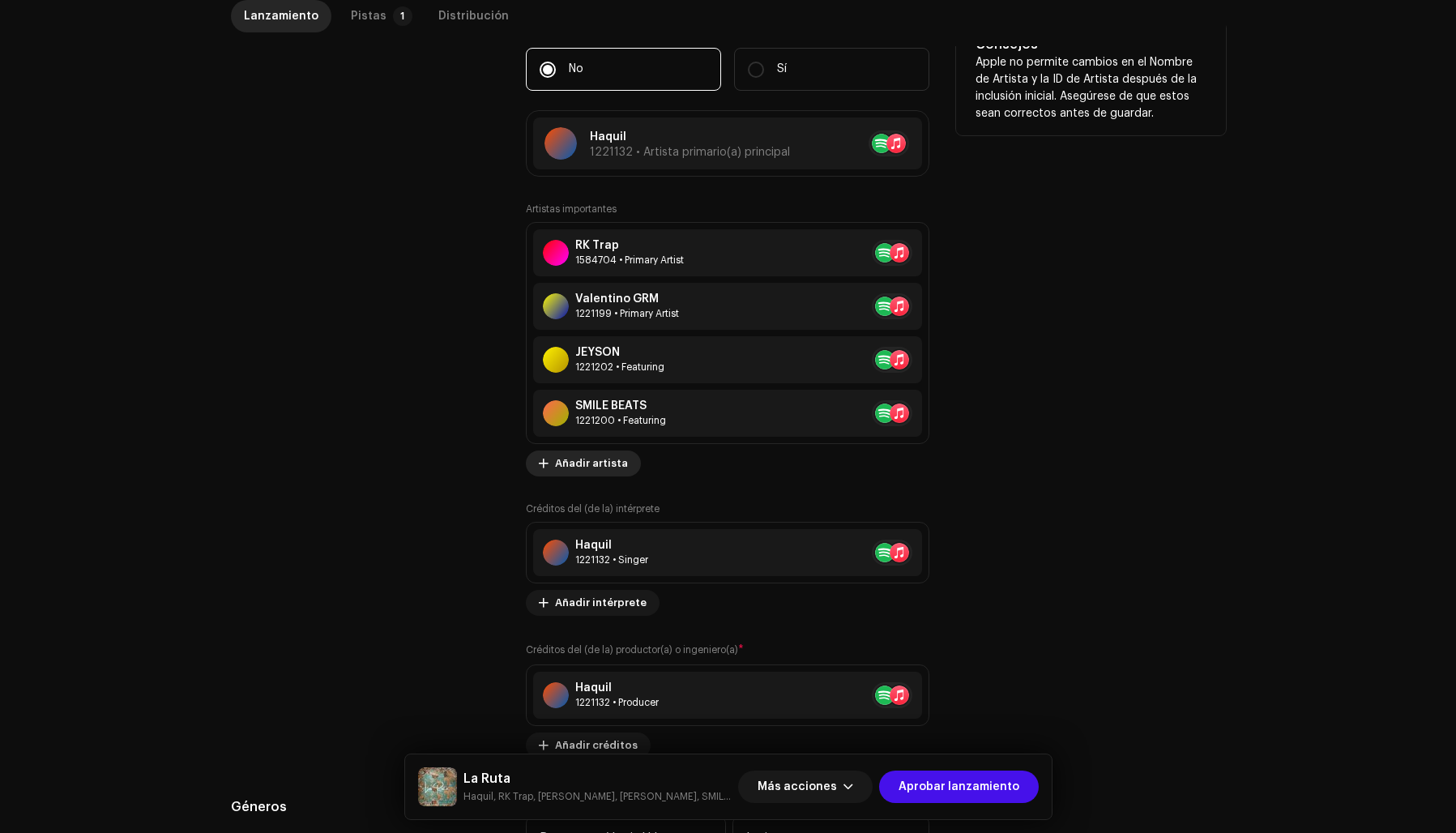
click at [599, 465] on span "Añadir artista" at bounding box center [591, 463] width 73 height 32
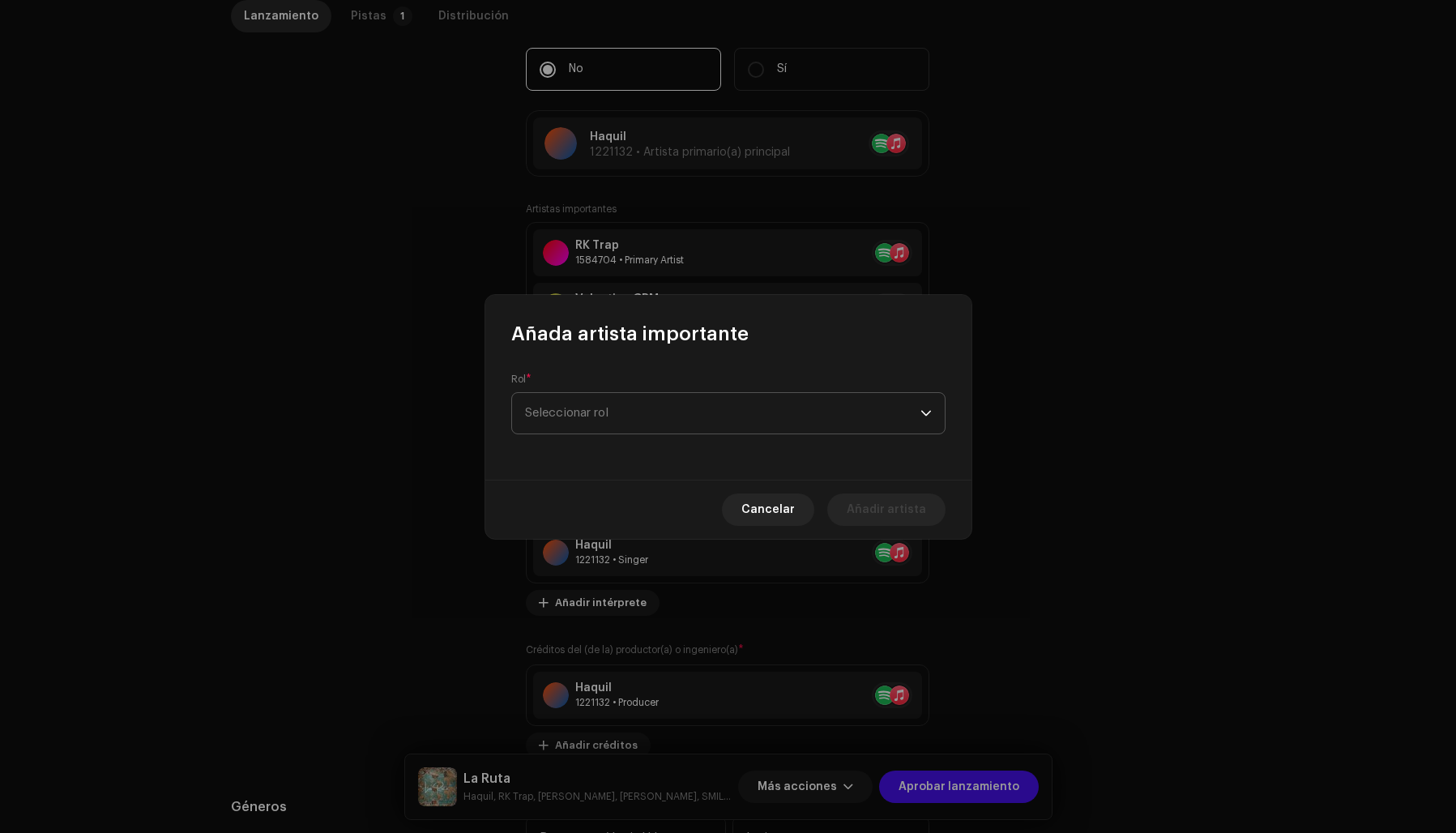
click at [559, 410] on span "Seleccionar rol" at bounding box center [723, 413] width 396 height 41
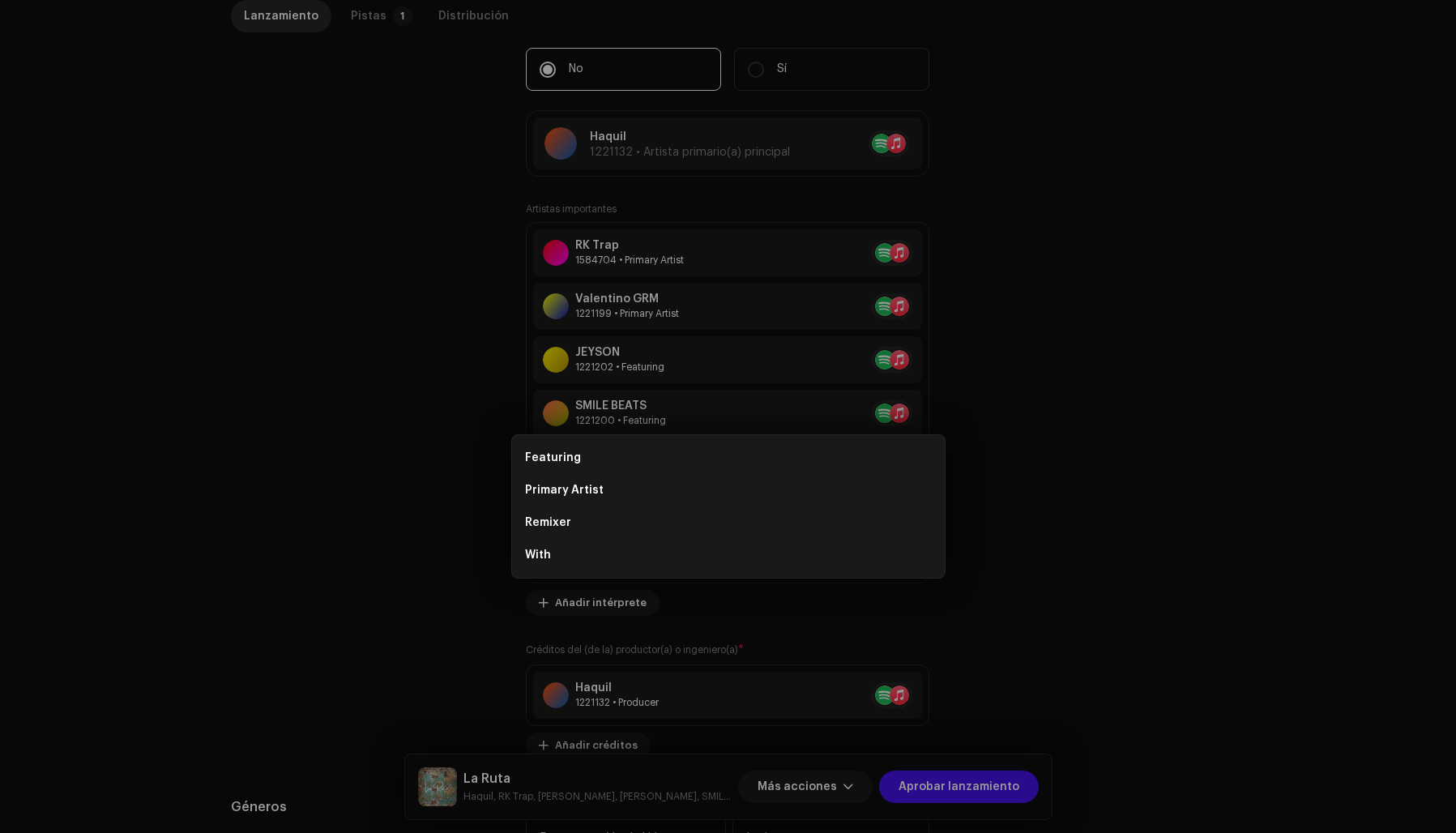
click at [1130, 306] on div "Añada artista importante Rol * Seleccionar rol Cancelar Añadir artista" at bounding box center [728, 416] width 1456 height 833
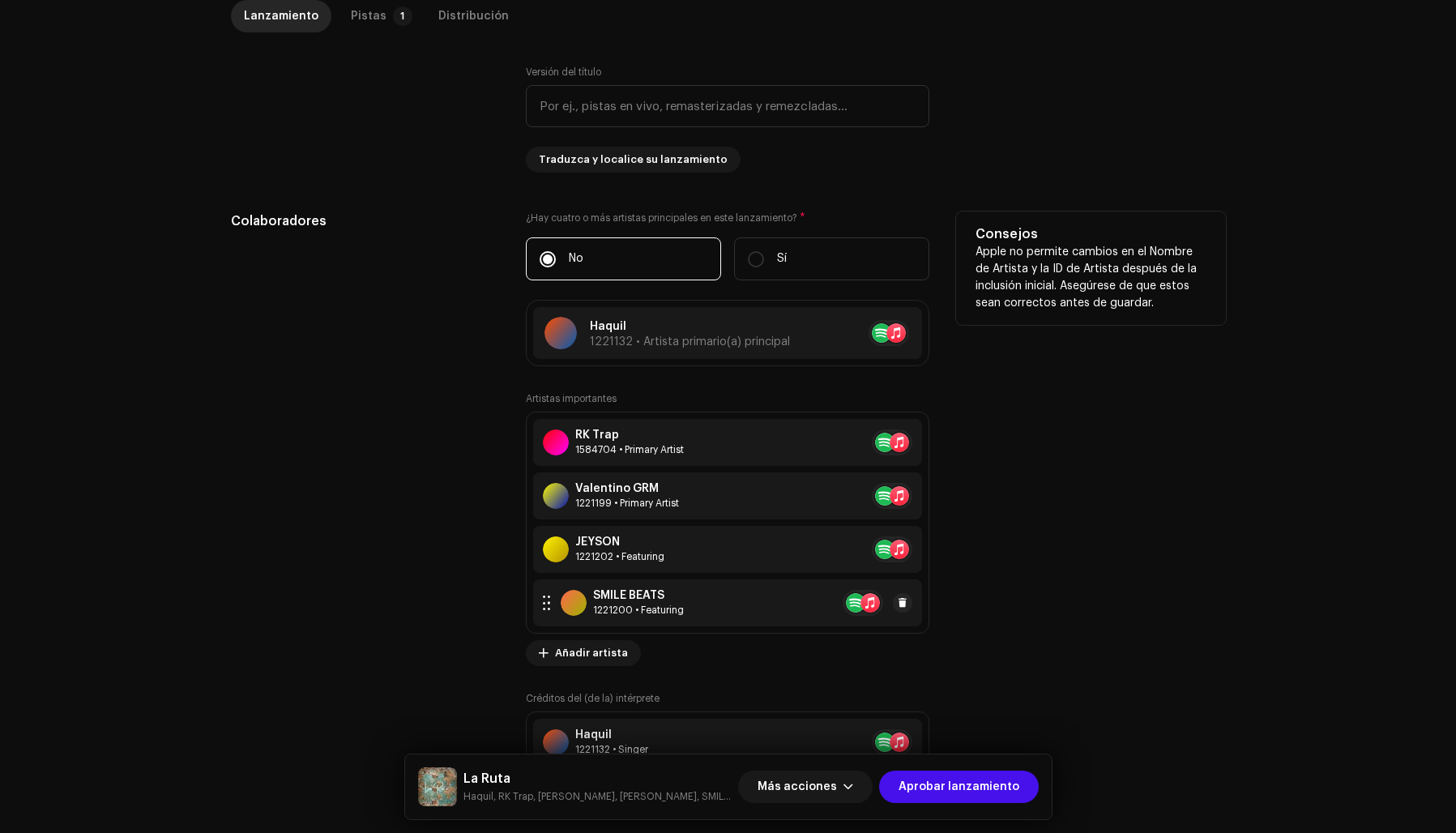
scroll to position [791, 0]
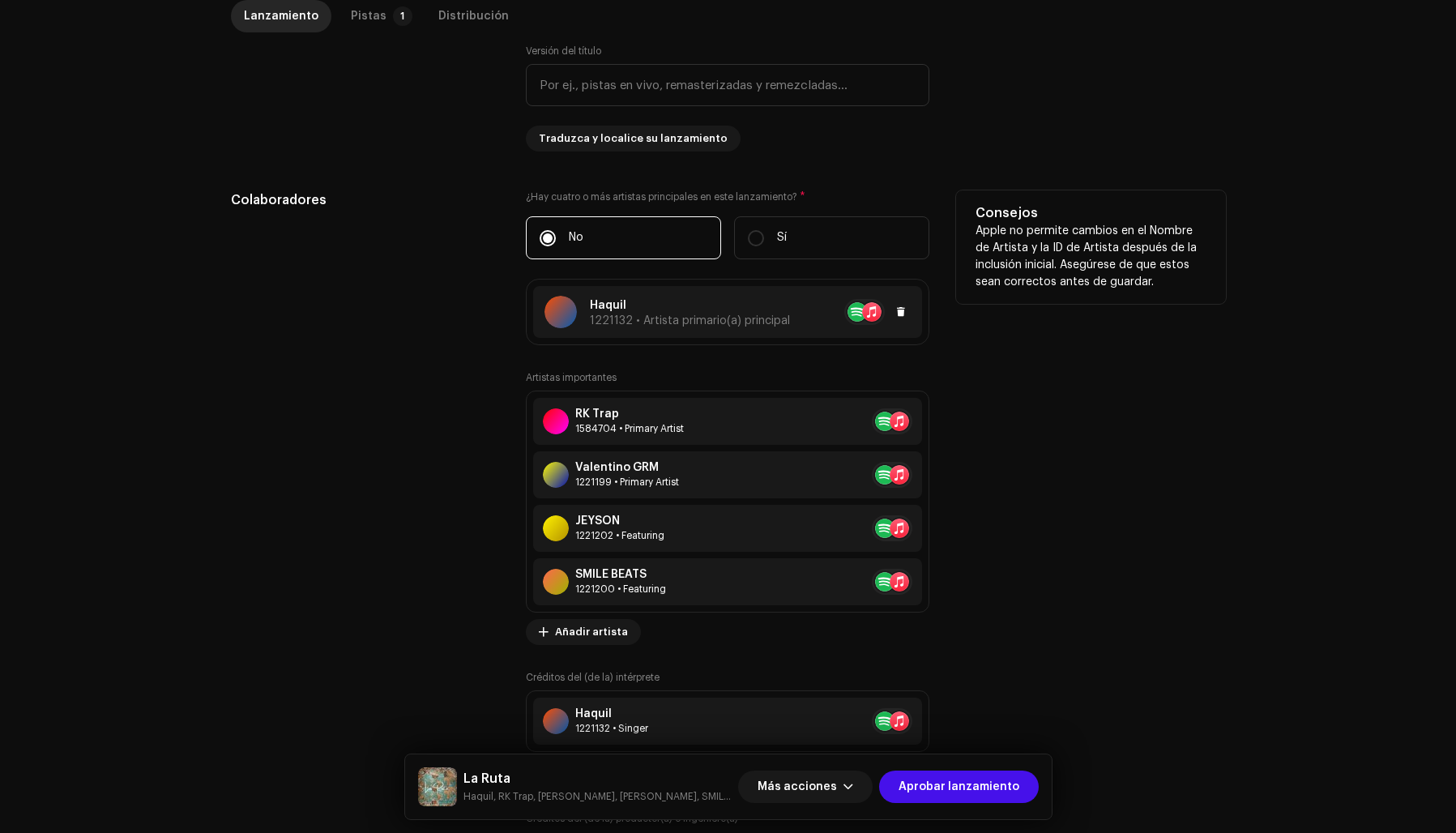
click at [686, 320] on span "1221132 • Artista primario(a) principal" at bounding box center [690, 321] width 200 height 12
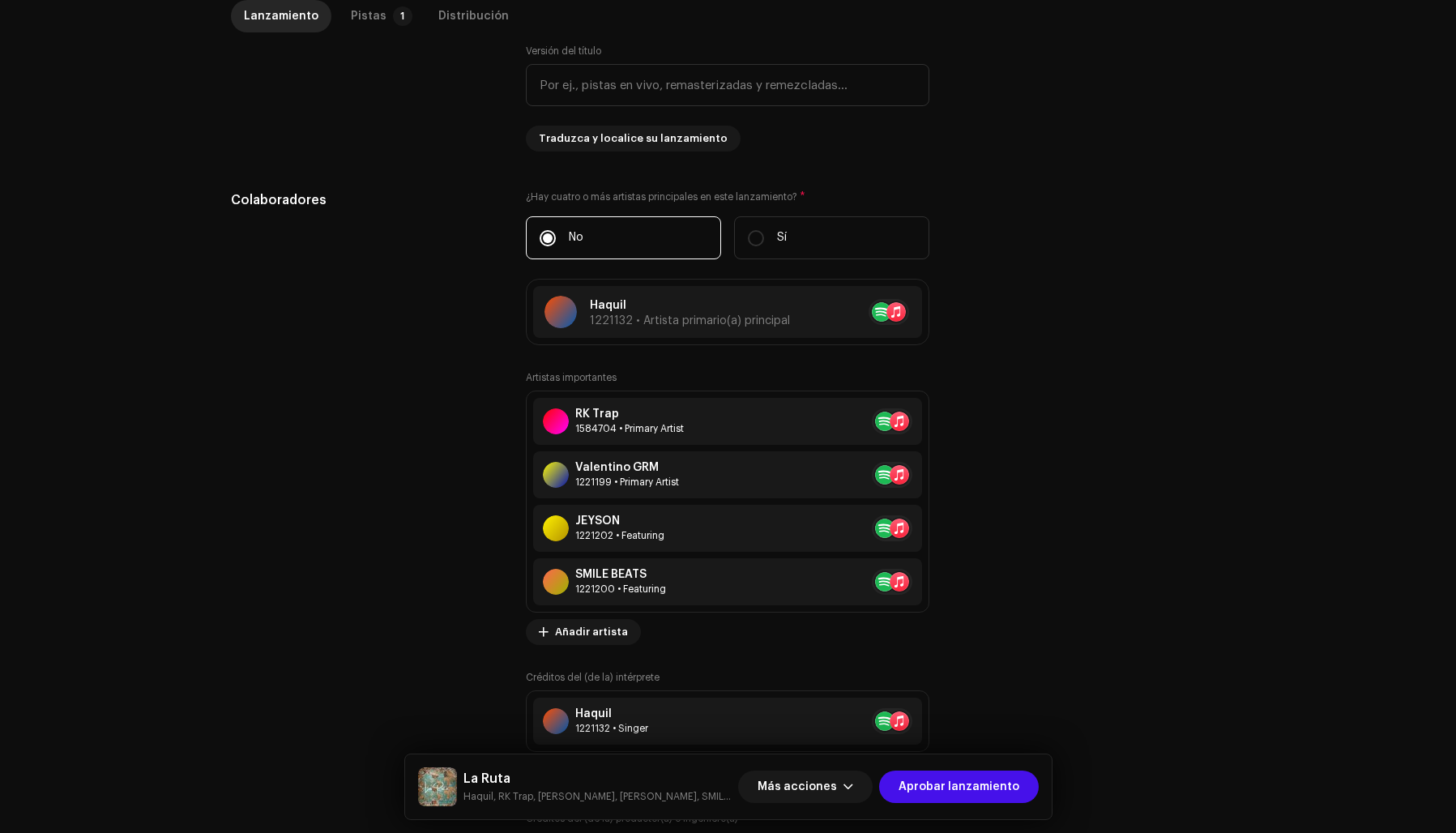
click at [1092, 333] on div "Actualizar Artista primario(a) principal Cancelar Actualizar" at bounding box center [728, 416] width 1456 height 833
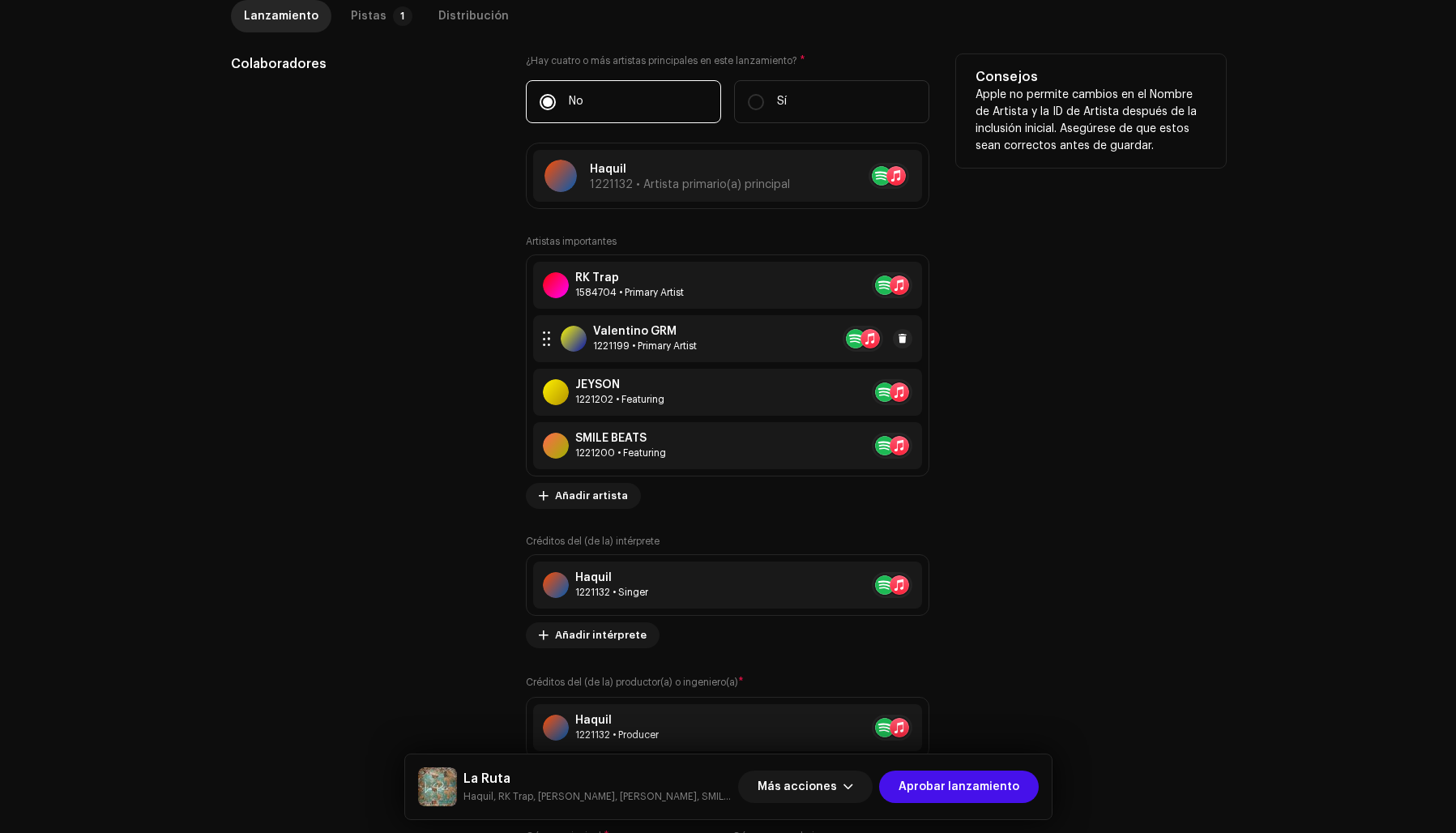
scroll to position [939, 0]
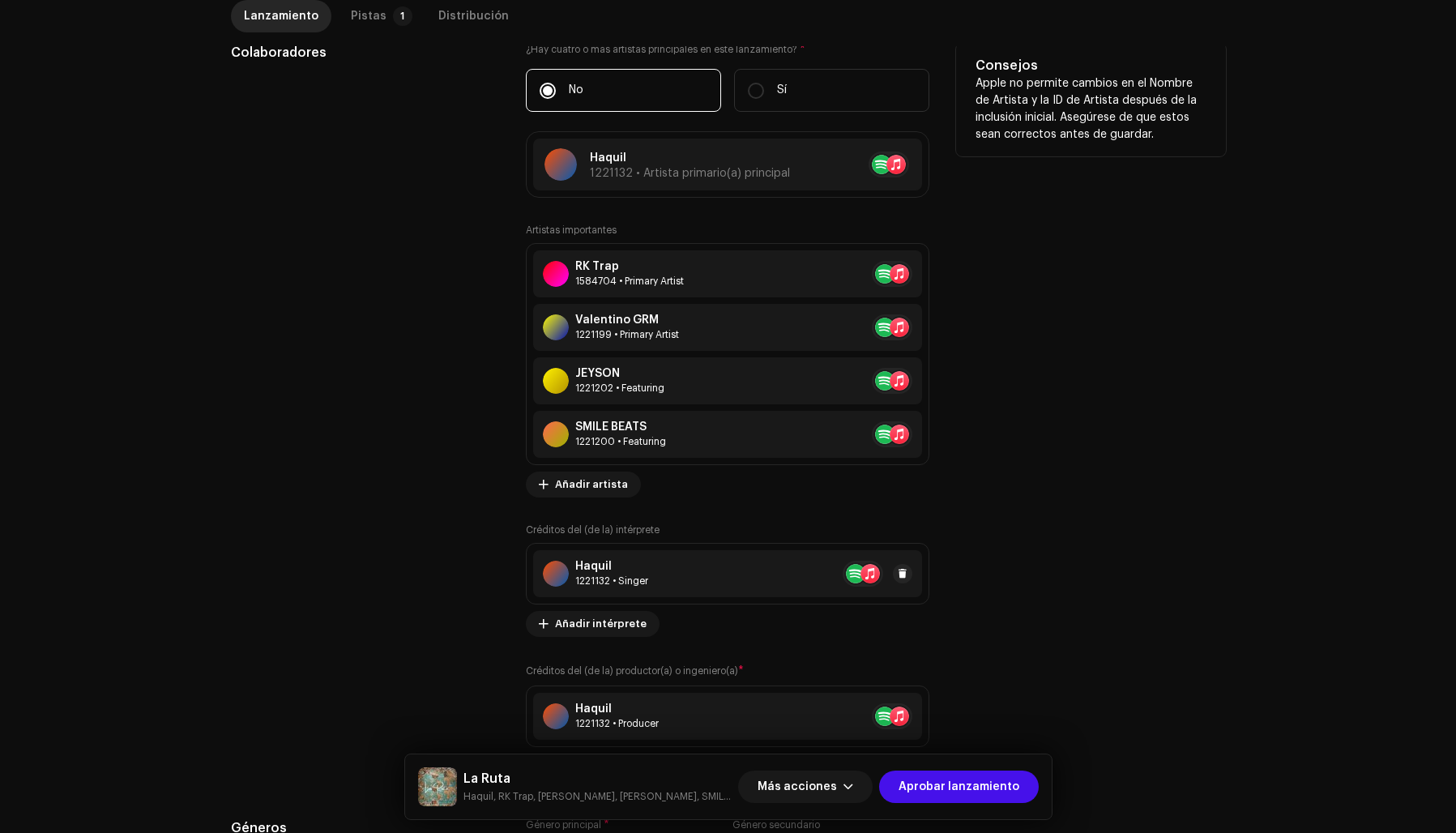
click at [626, 580] on div "1221132 • Singer" at bounding box center [611, 580] width 73 height 13
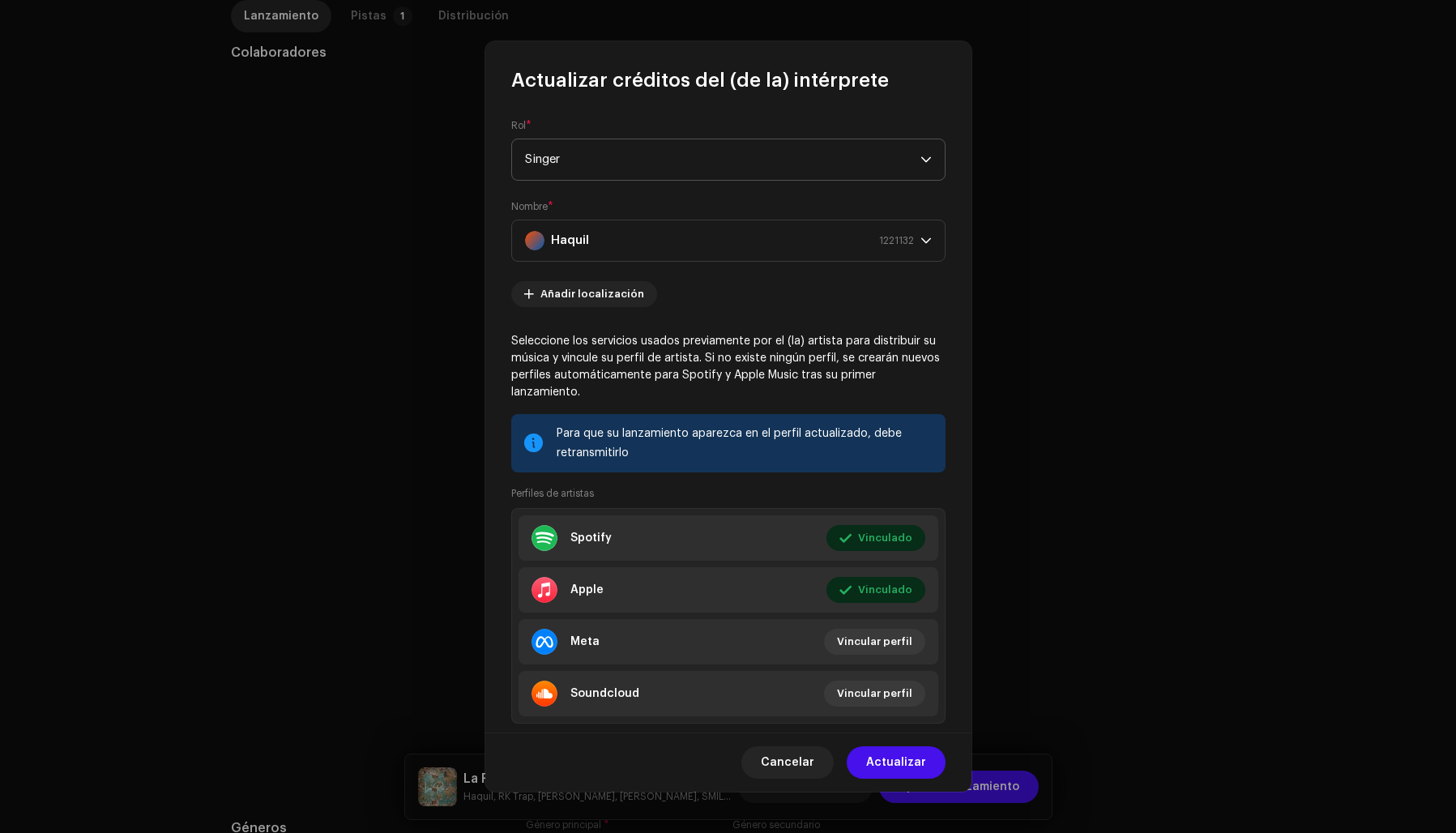
click at [593, 163] on span "Singer" at bounding box center [723, 160] width 396 height 41
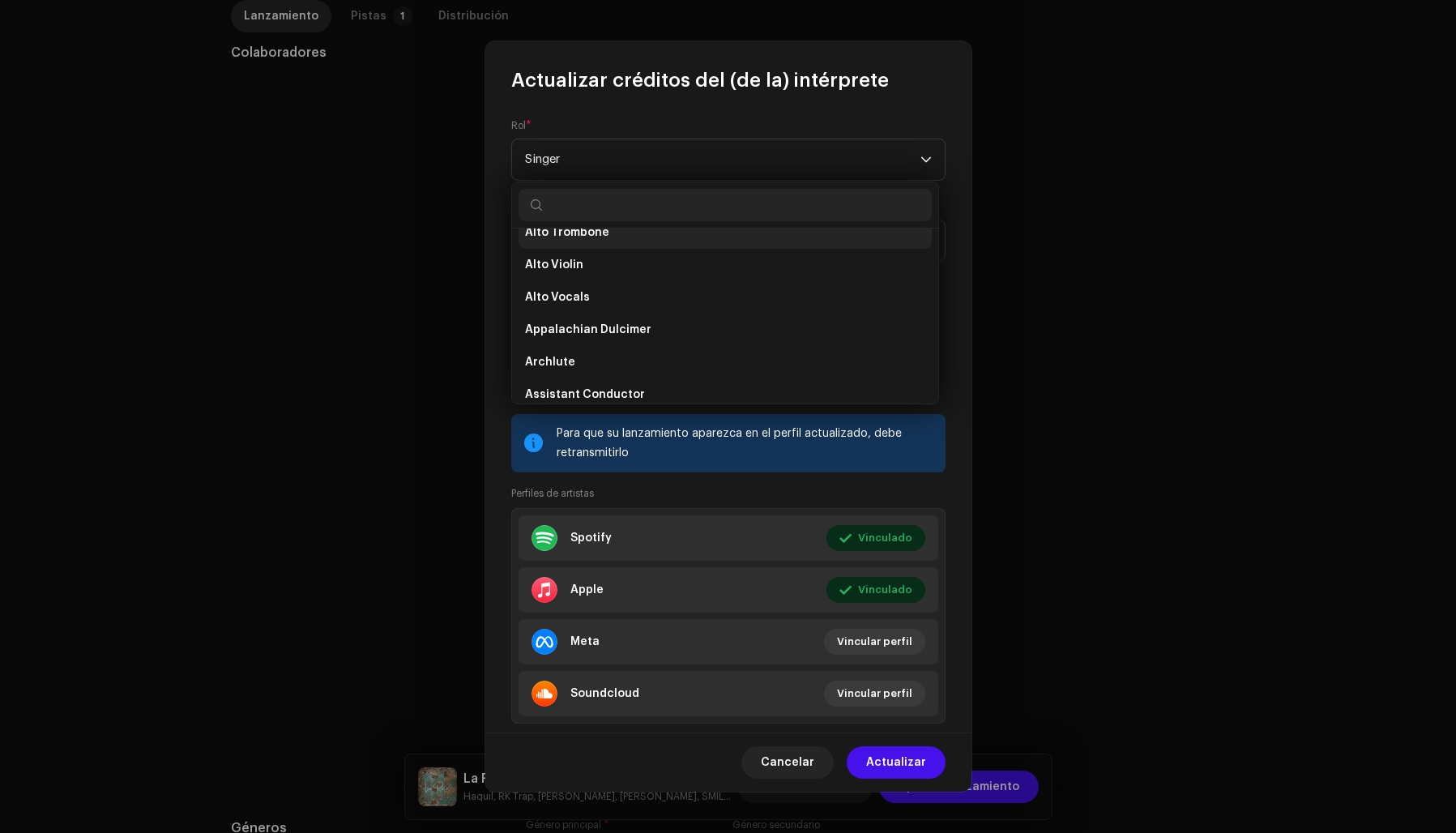
scroll to position [430, 0]
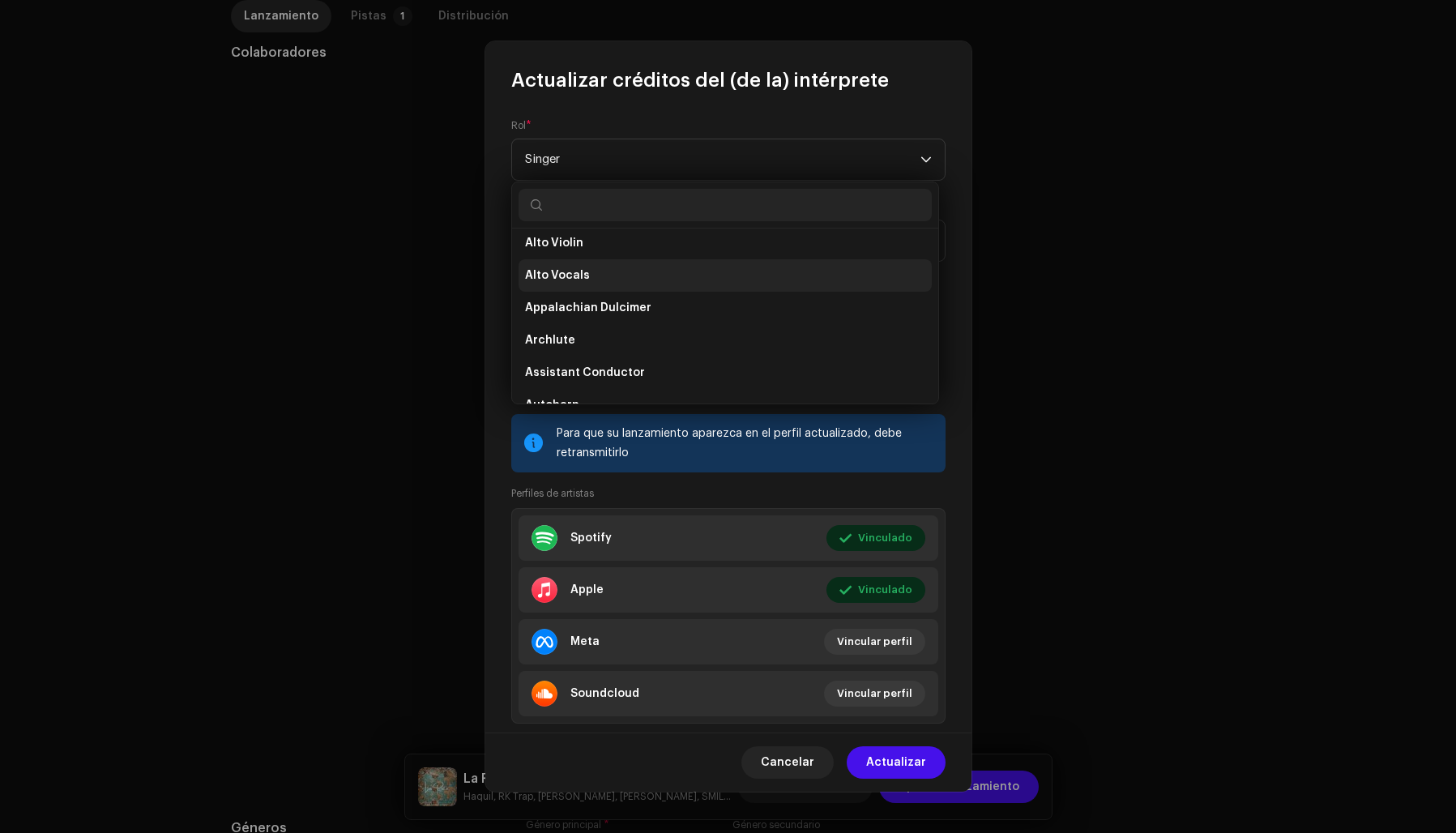
click at [560, 272] on span "Alto Vocals" at bounding box center [557, 275] width 65 height 16
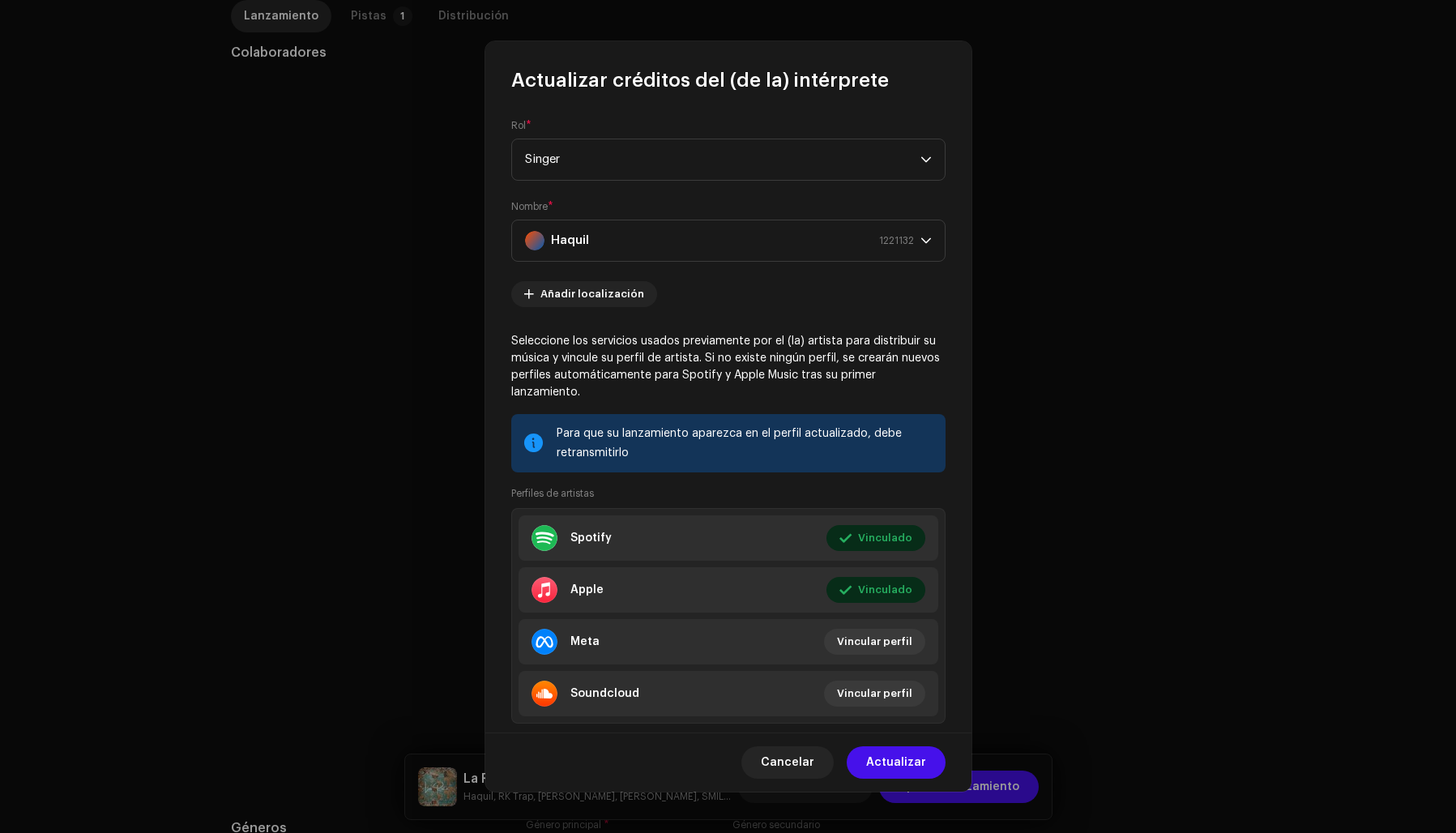
scroll to position [8743, 0]
click at [905, 763] on span "Actualizar" at bounding box center [896, 761] width 60 height 32
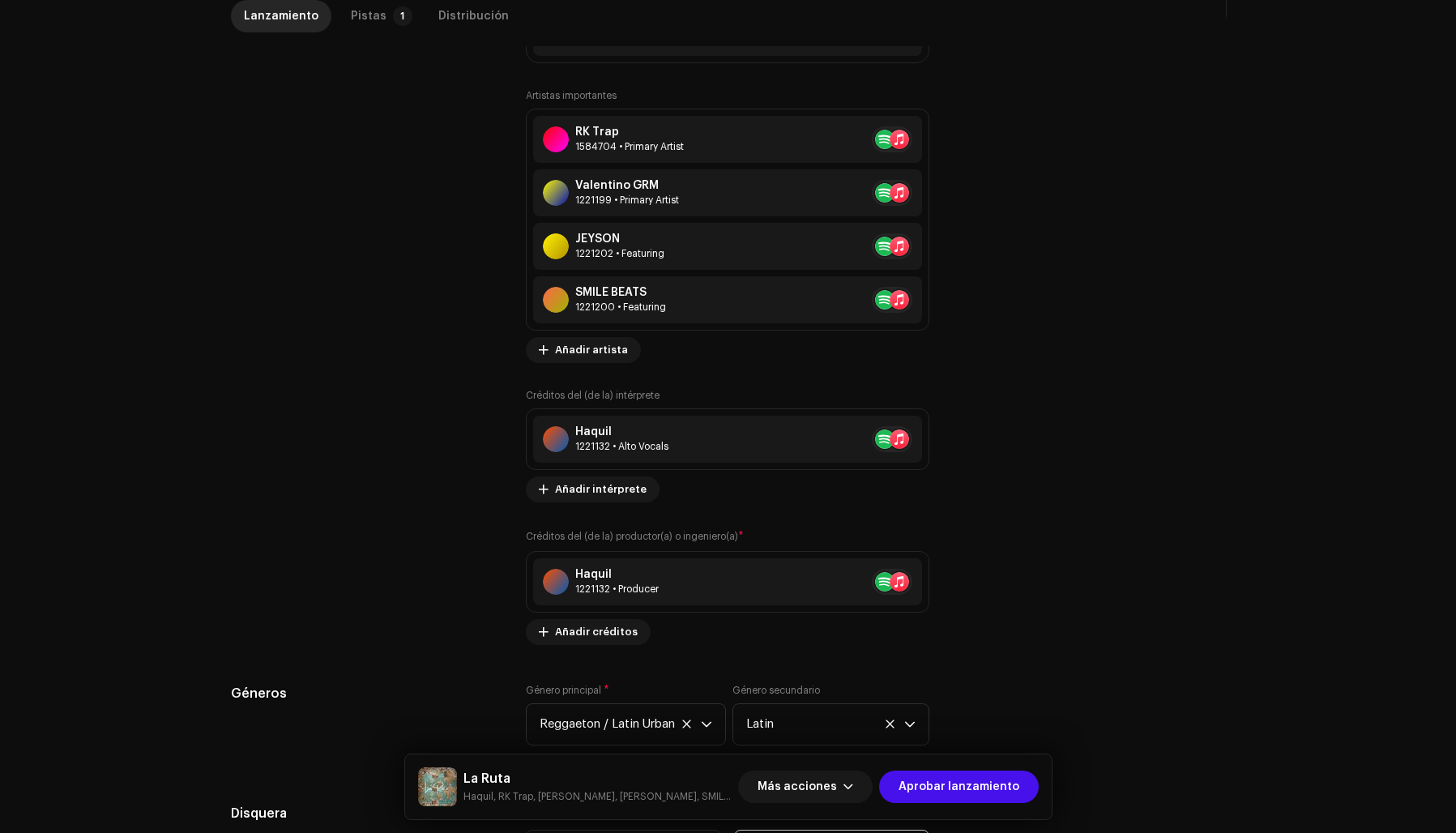
scroll to position [1093, 0]
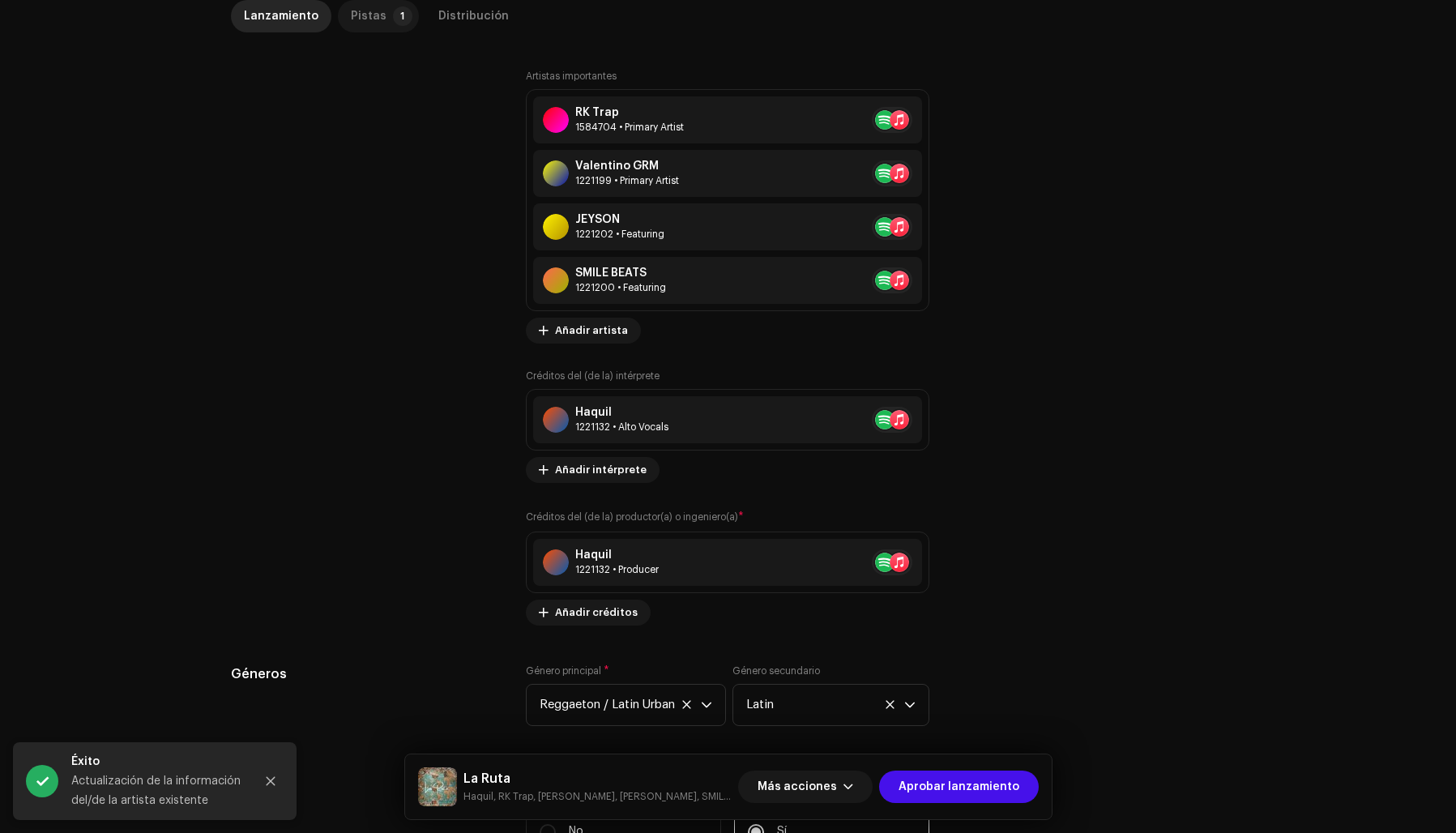
click at [357, 7] on div "Pistas" at bounding box center [369, 16] width 36 height 32
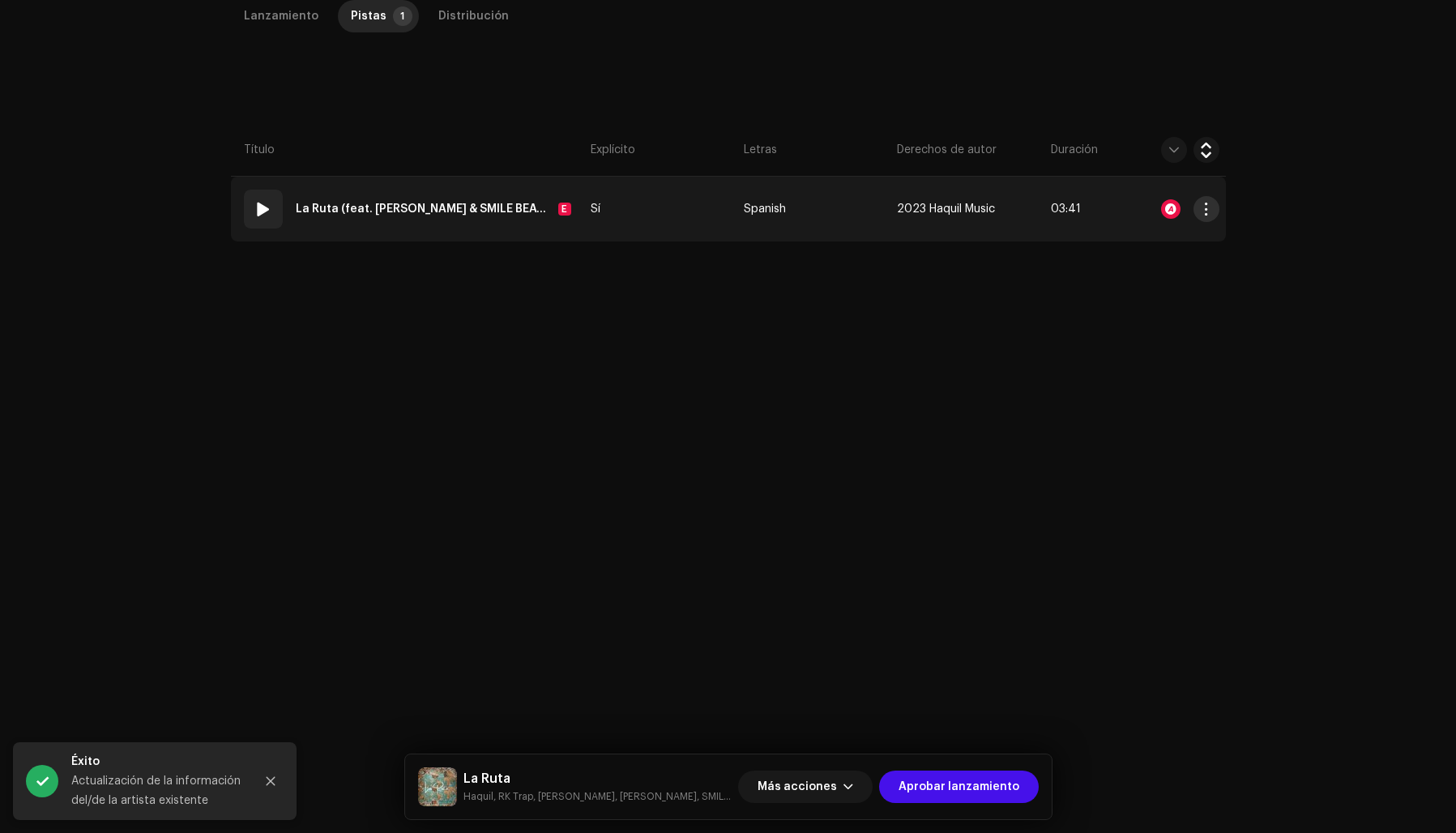
click at [1211, 201] on button "button" at bounding box center [1207, 208] width 26 height 26
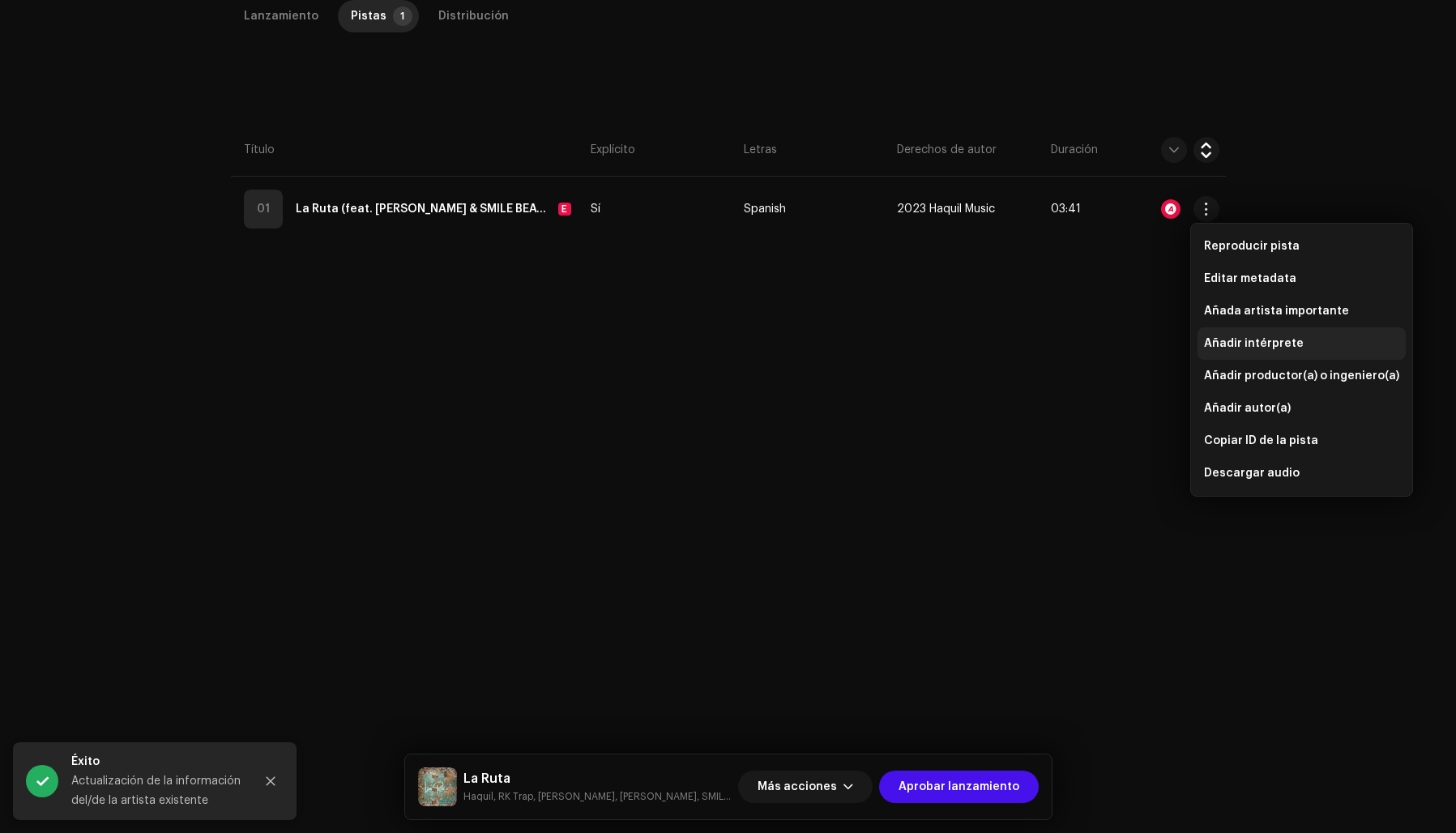
click at [1241, 338] on span "Añadir intérprete" at bounding box center [1253, 343] width 100 height 13
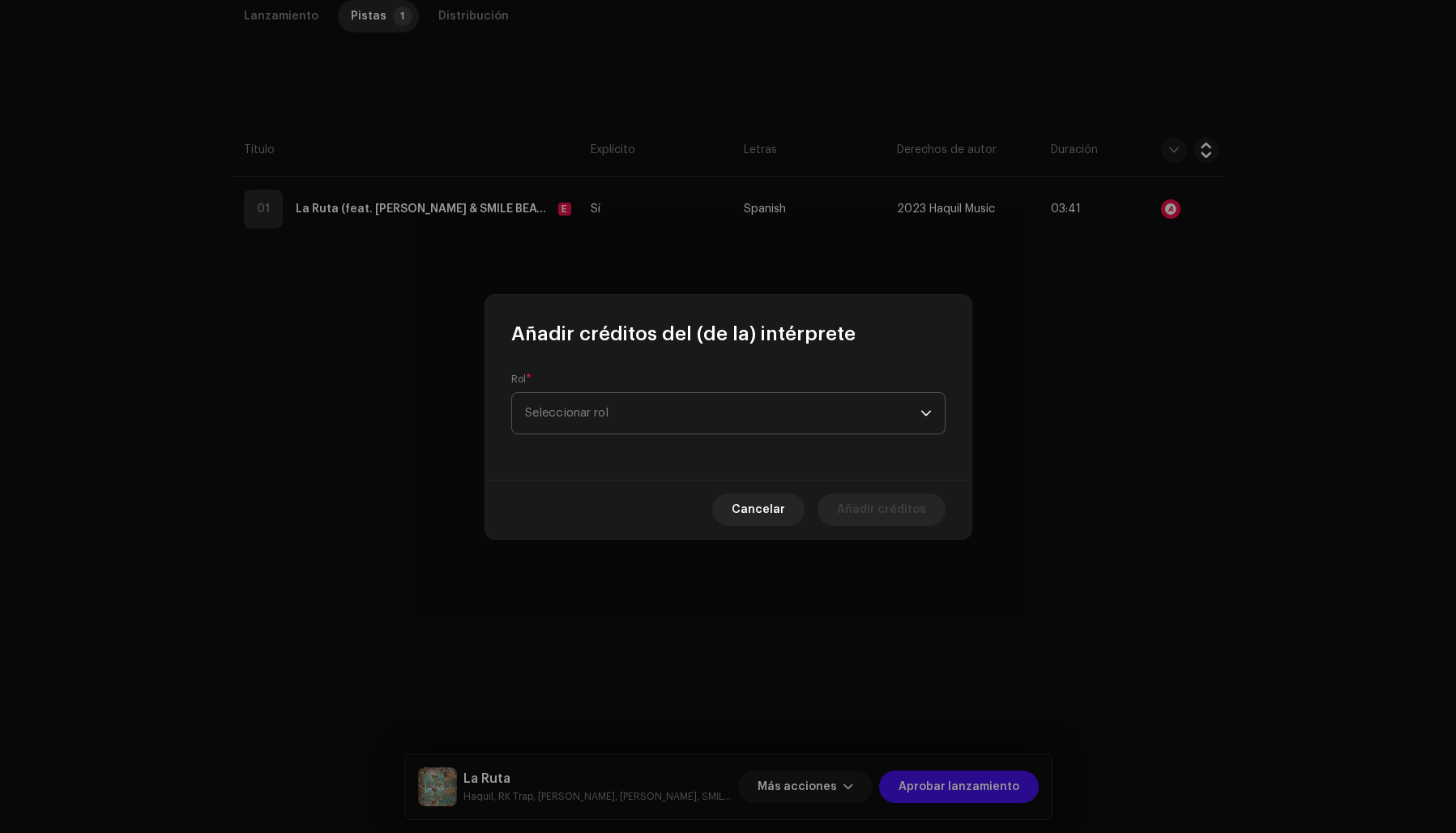
click at [727, 412] on span "Seleccionar rol" at bounding box center [723, 413] width 396 height 41
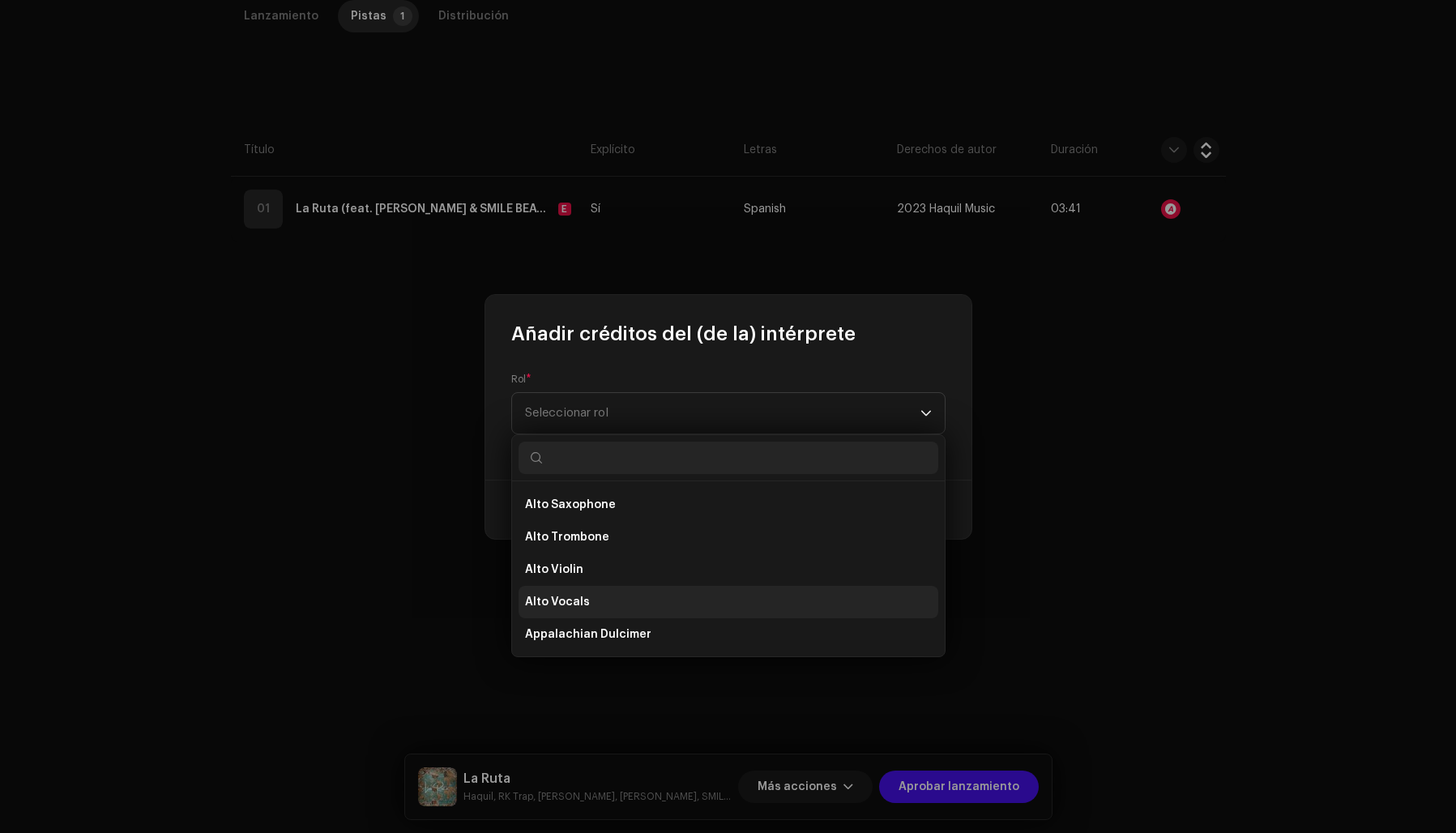
scroll to position [369, 0]
click at [562, 583] on span "Alto Vocals" at bounding box center [557, 588] width 65 height 16
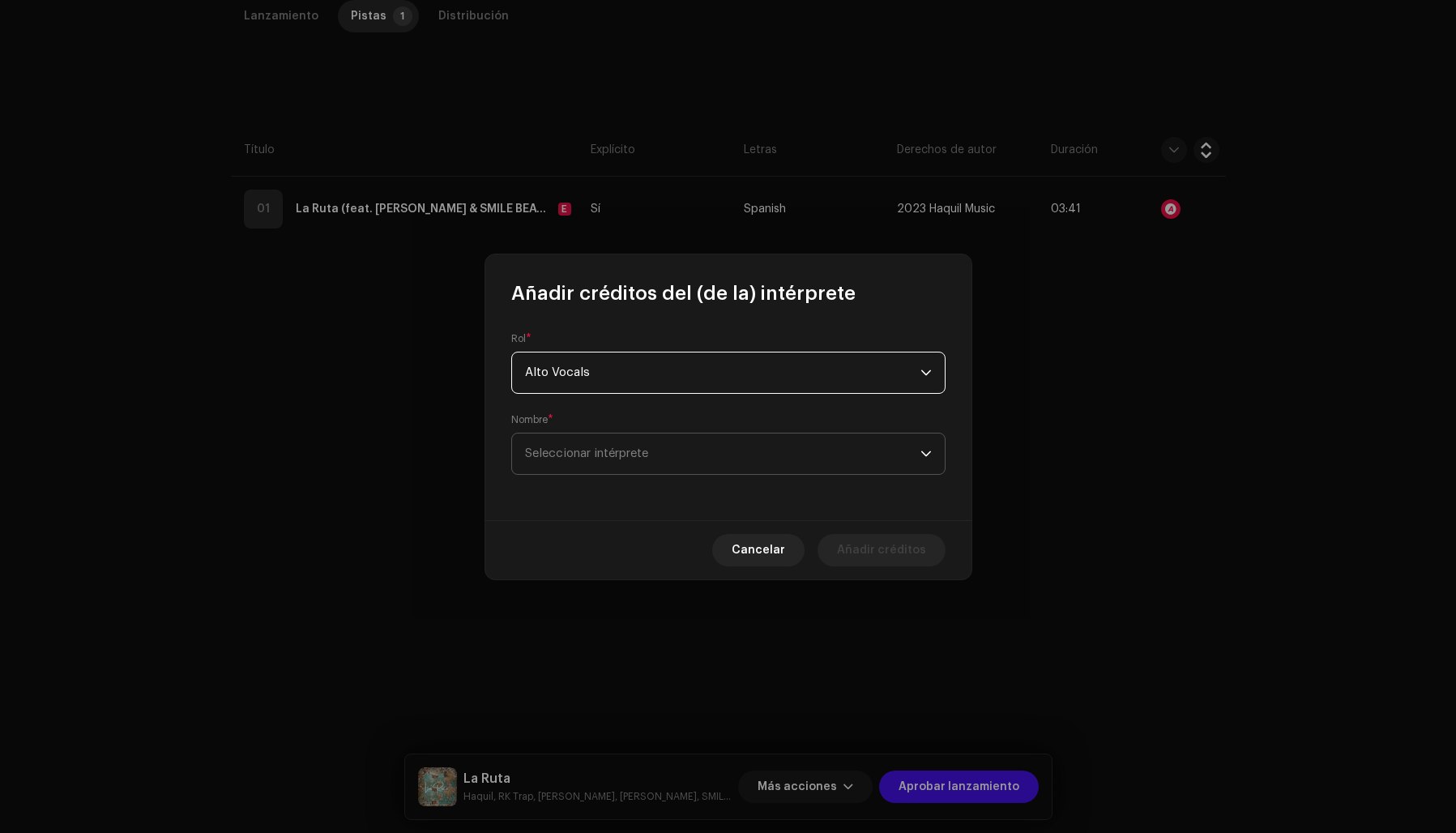
click at [677, 455] on span "Seleccionar intérprete" at bounding box center [723, 454] width 396 height 41
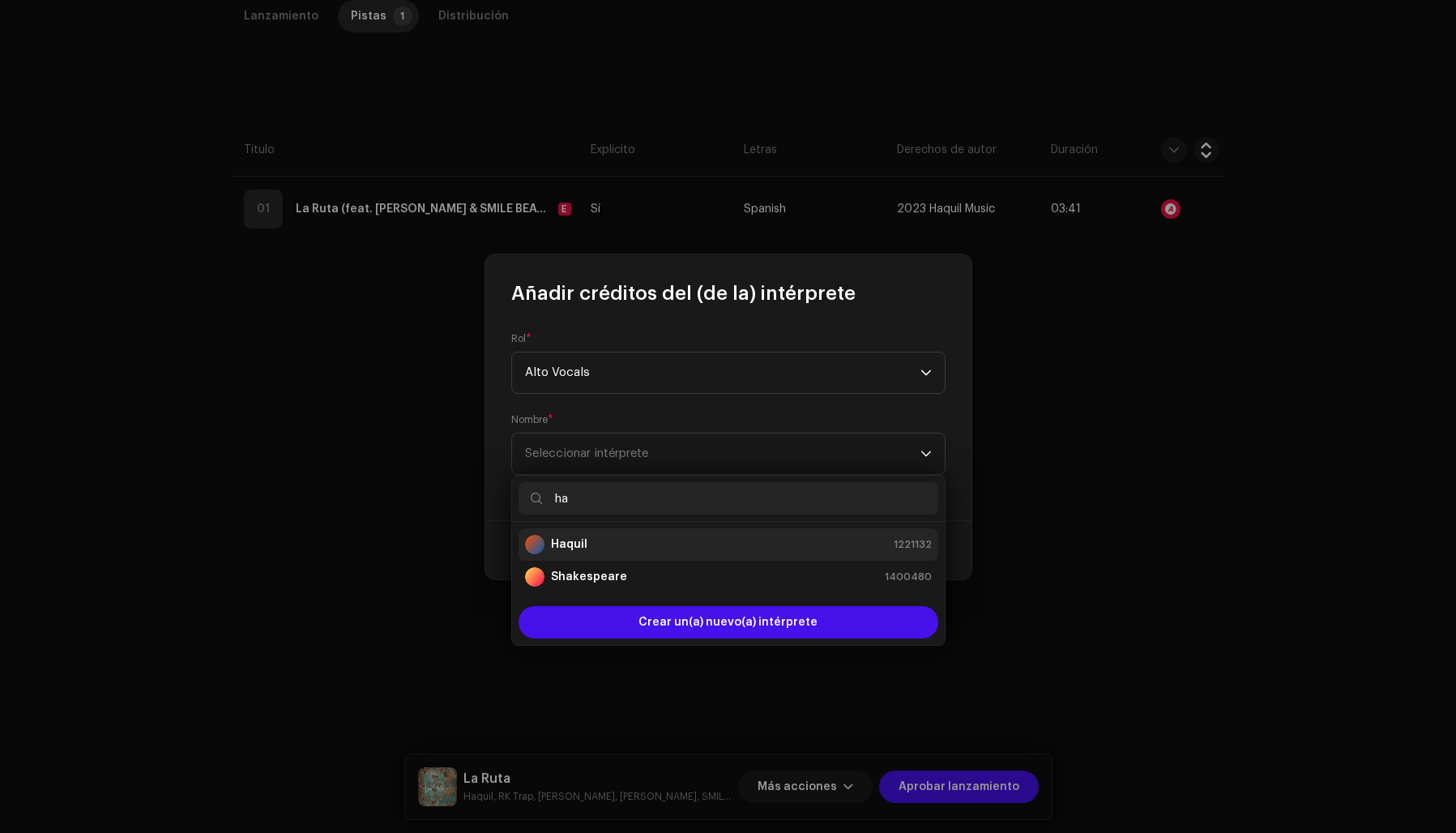
type input "ha"
click at [604, 538] on div "Haquil 1221132" at bounding box center [728, 544] width 406 height 19
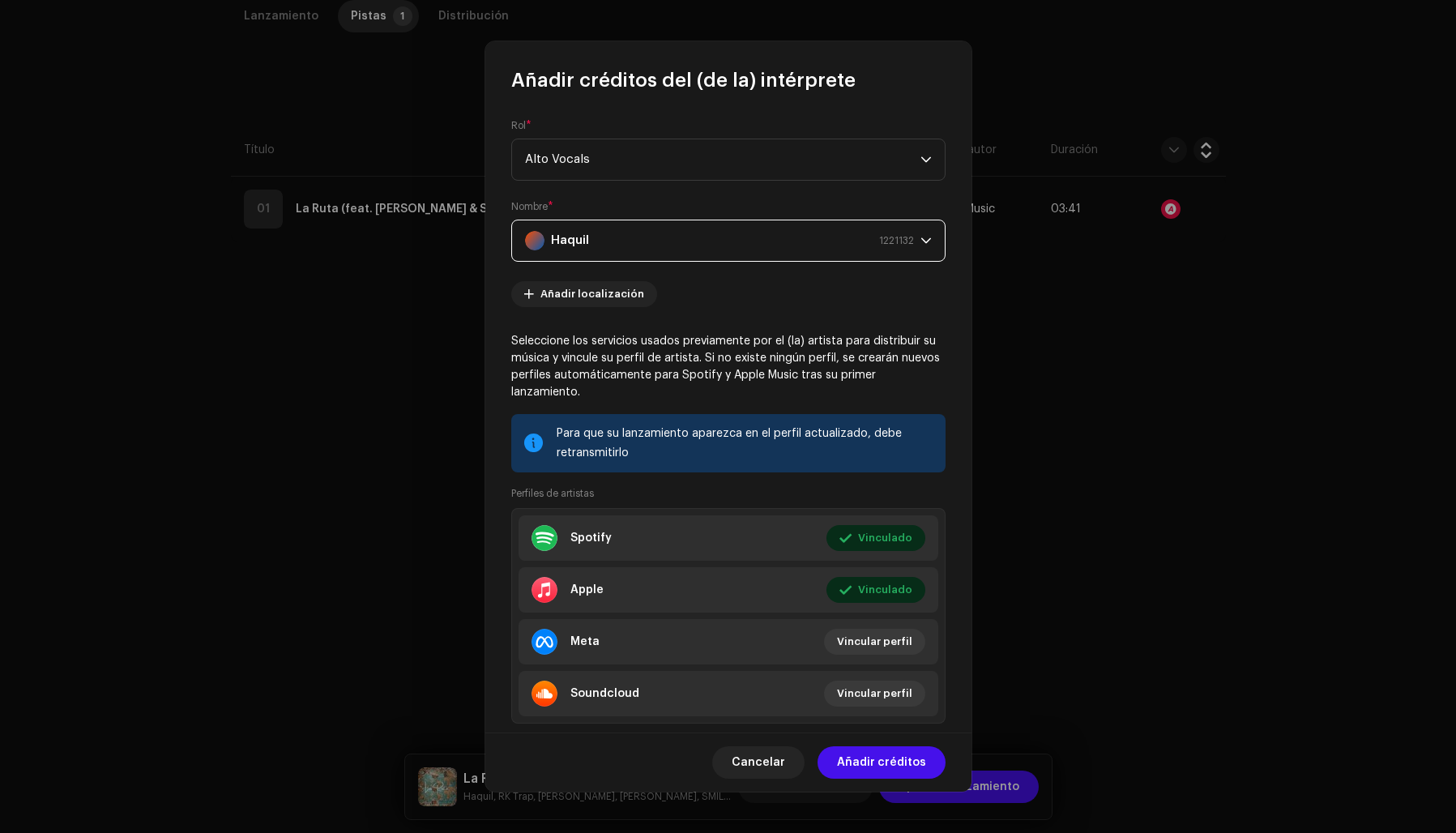
click at [913, 757] on span "Añadir créditos" at bounding box center [882, 761] width 89 height 32
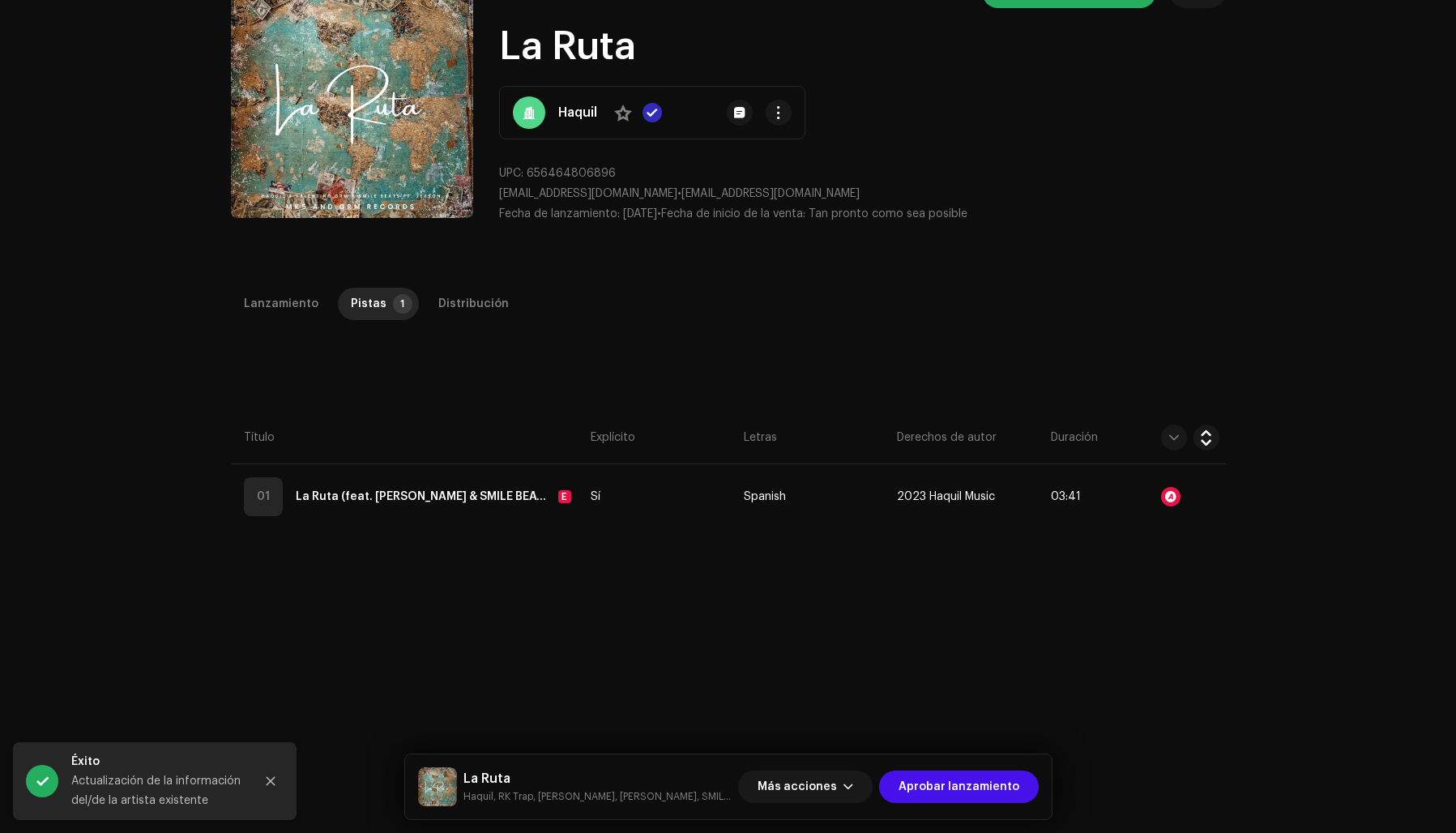
scroll to position [89, 0]
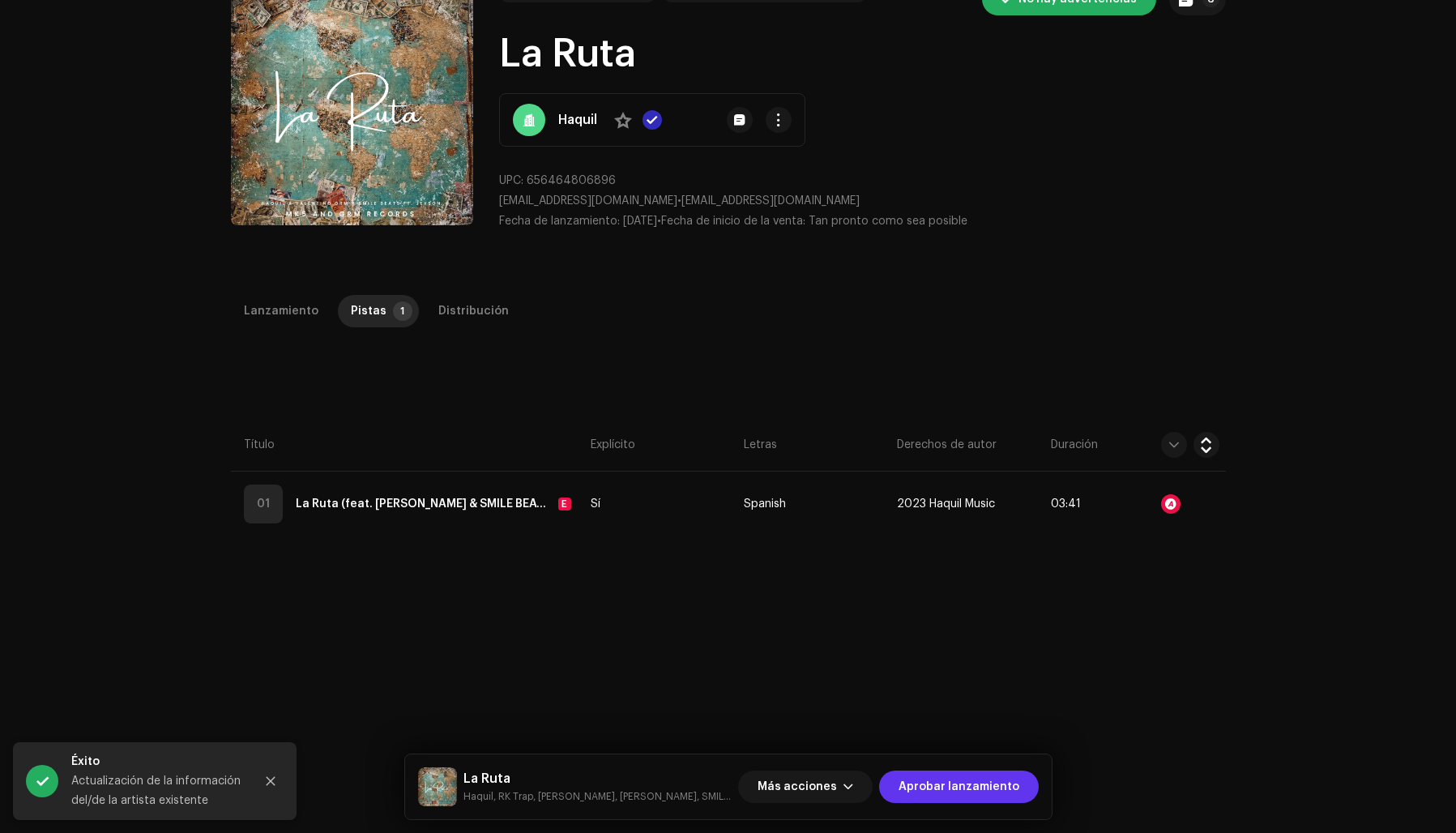
click at [929, 786] on span "Aprobar lanzamiento" at bounding box center [958, 785] width 120 height 32
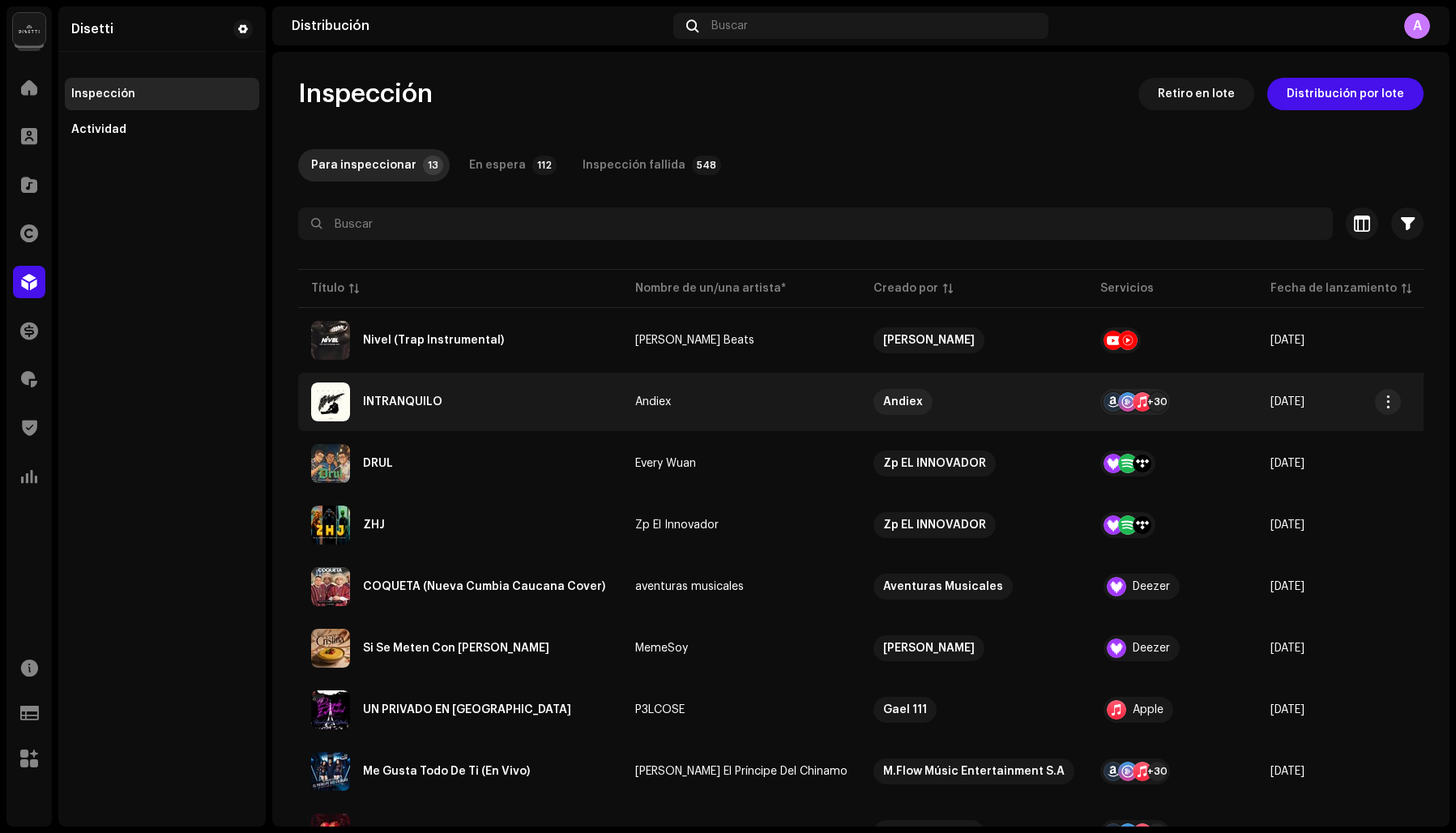
click at [465, 401] on div "INTRANQUILO" at bounding box center [460, 401] width 298 height 39
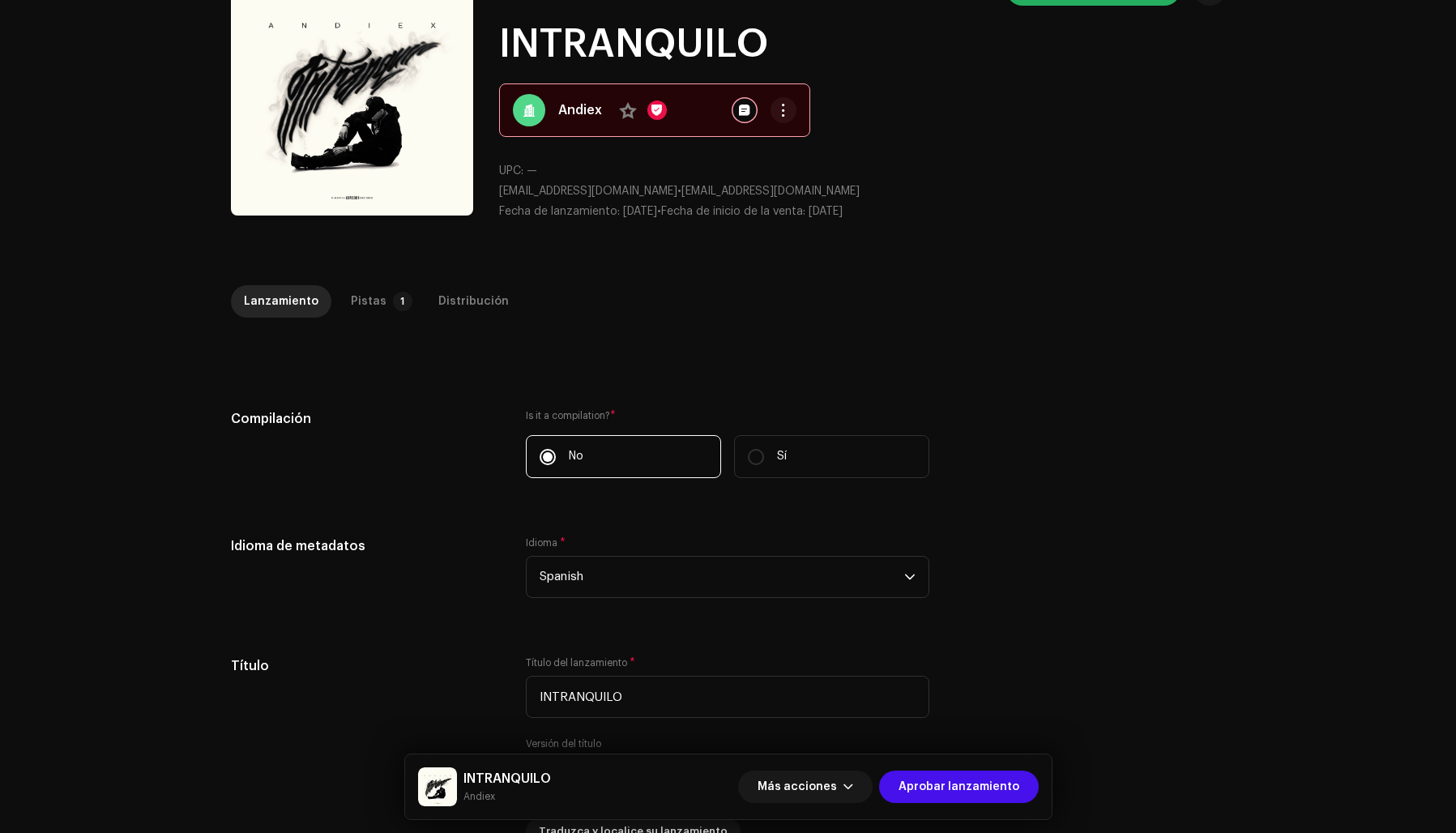
scroll to position [111, 0]
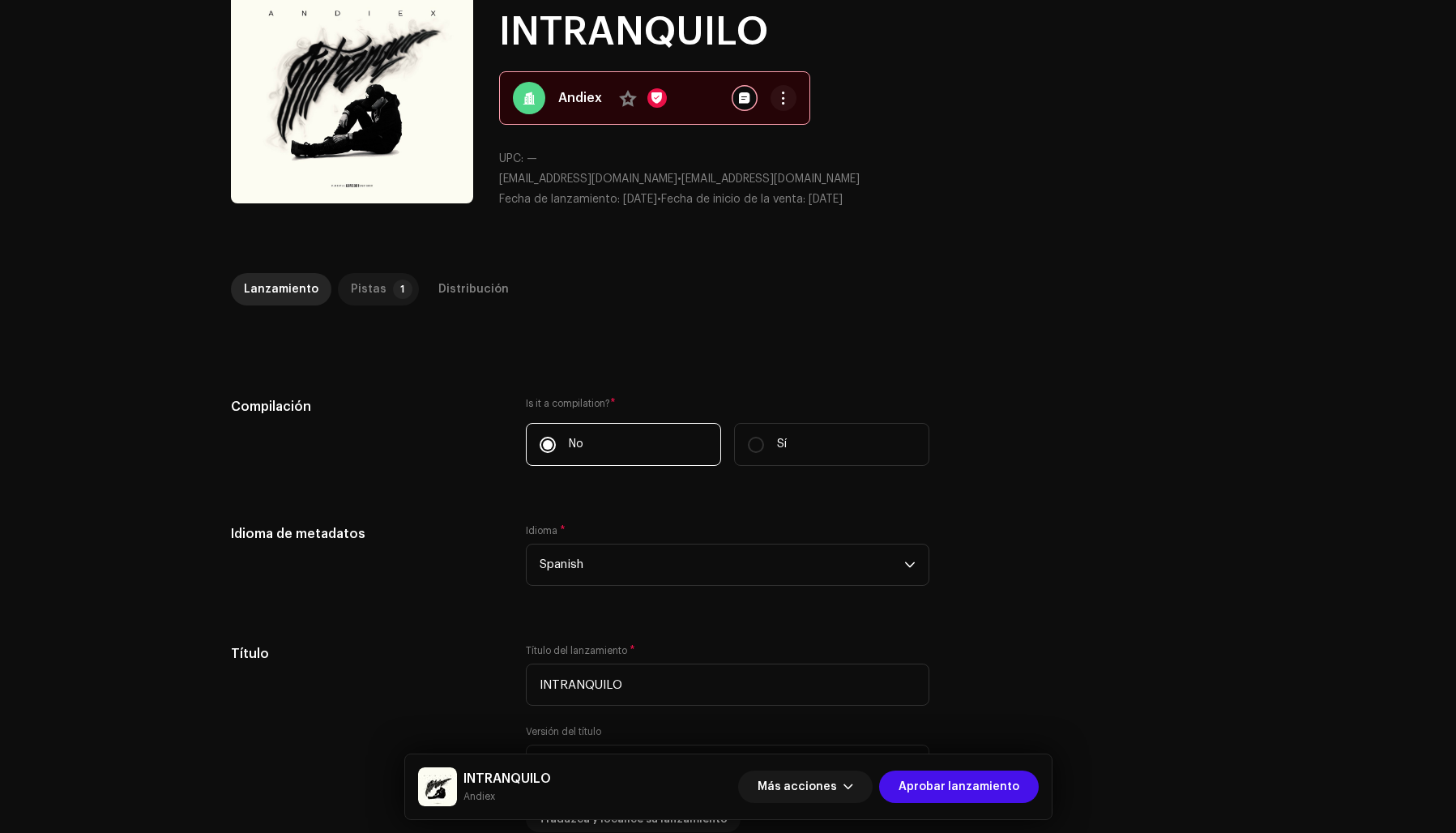
click at [353, 286] on div "Pistas" at bounding box center [369, 289] width 36 height 32
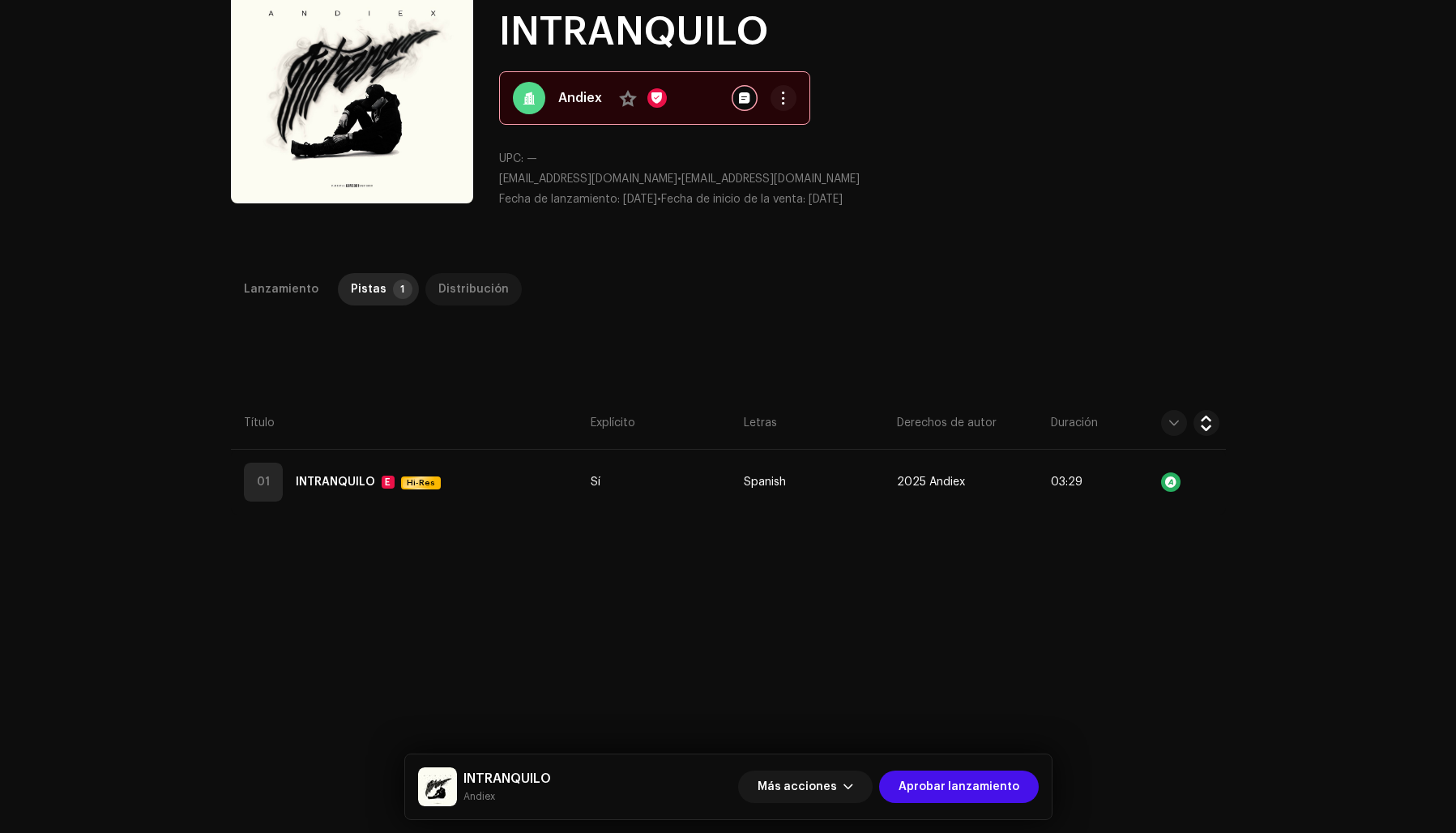
click at [461, 293] on div "Distribución" at bounding box center [473, 289] width 71 height 32
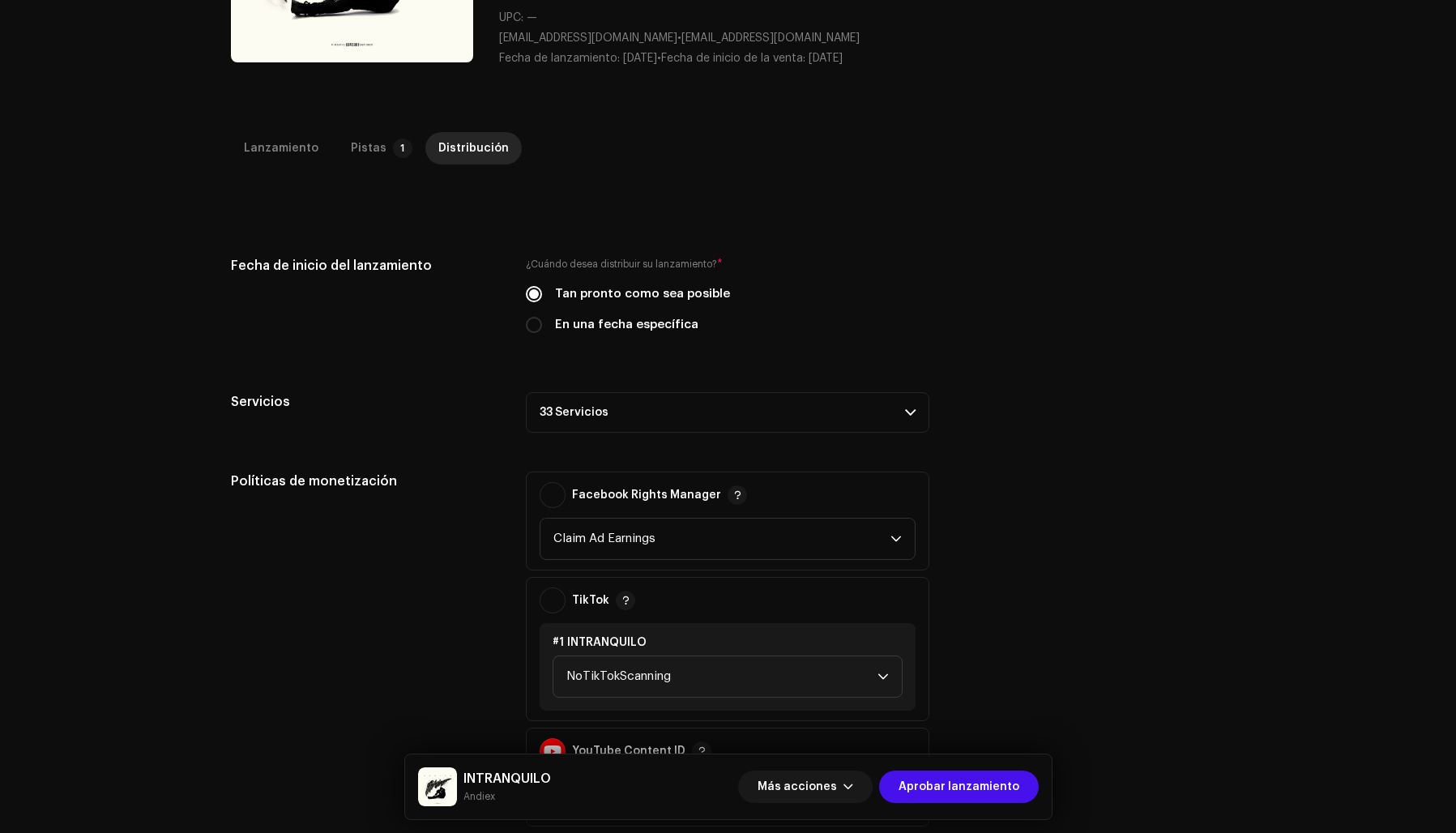
scroll to position [269, 0]
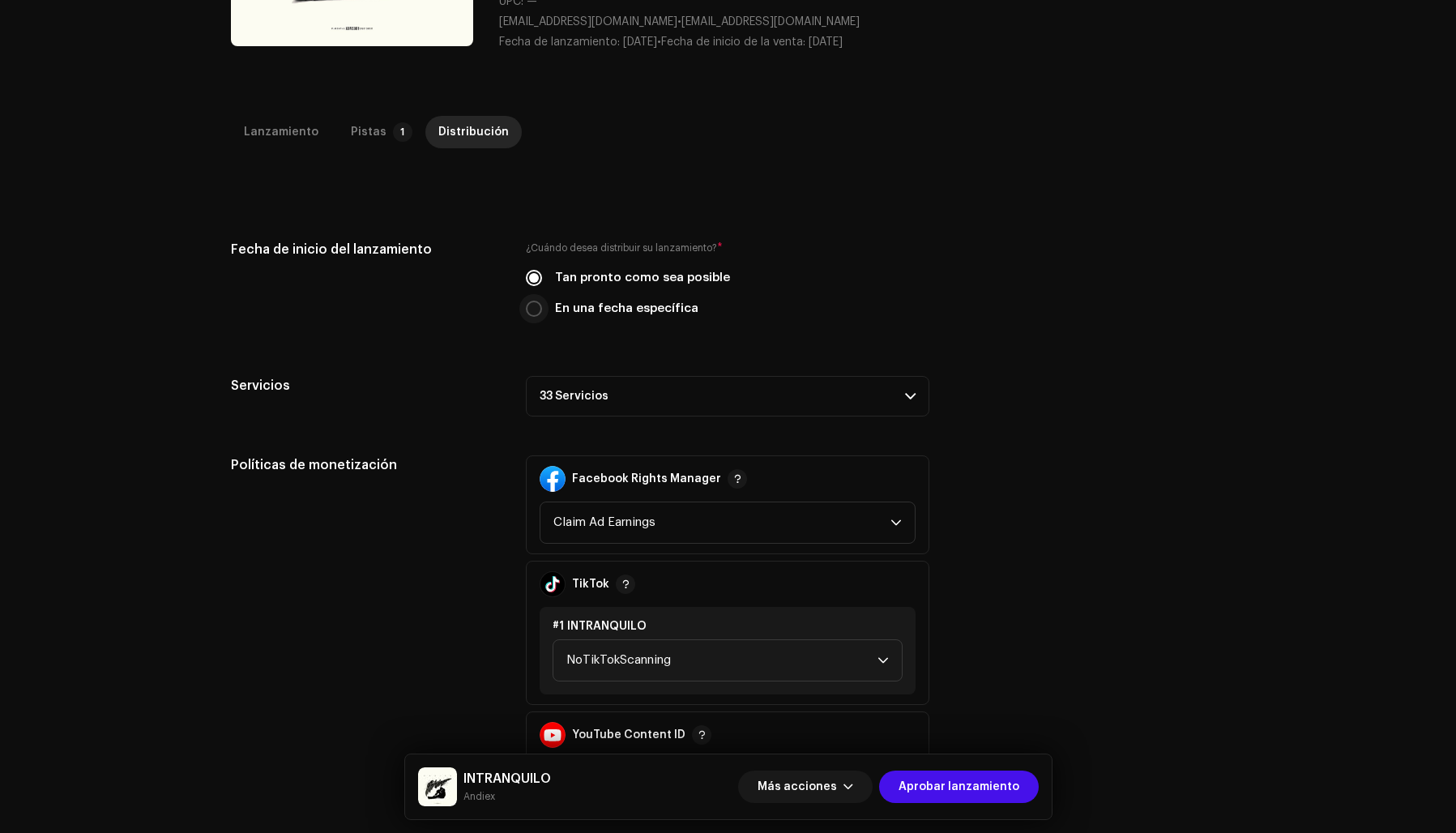
click at [536, 303] on input "En una fecha específica" at bounding box center [534, 308] width 16 height 16
radio input "true"
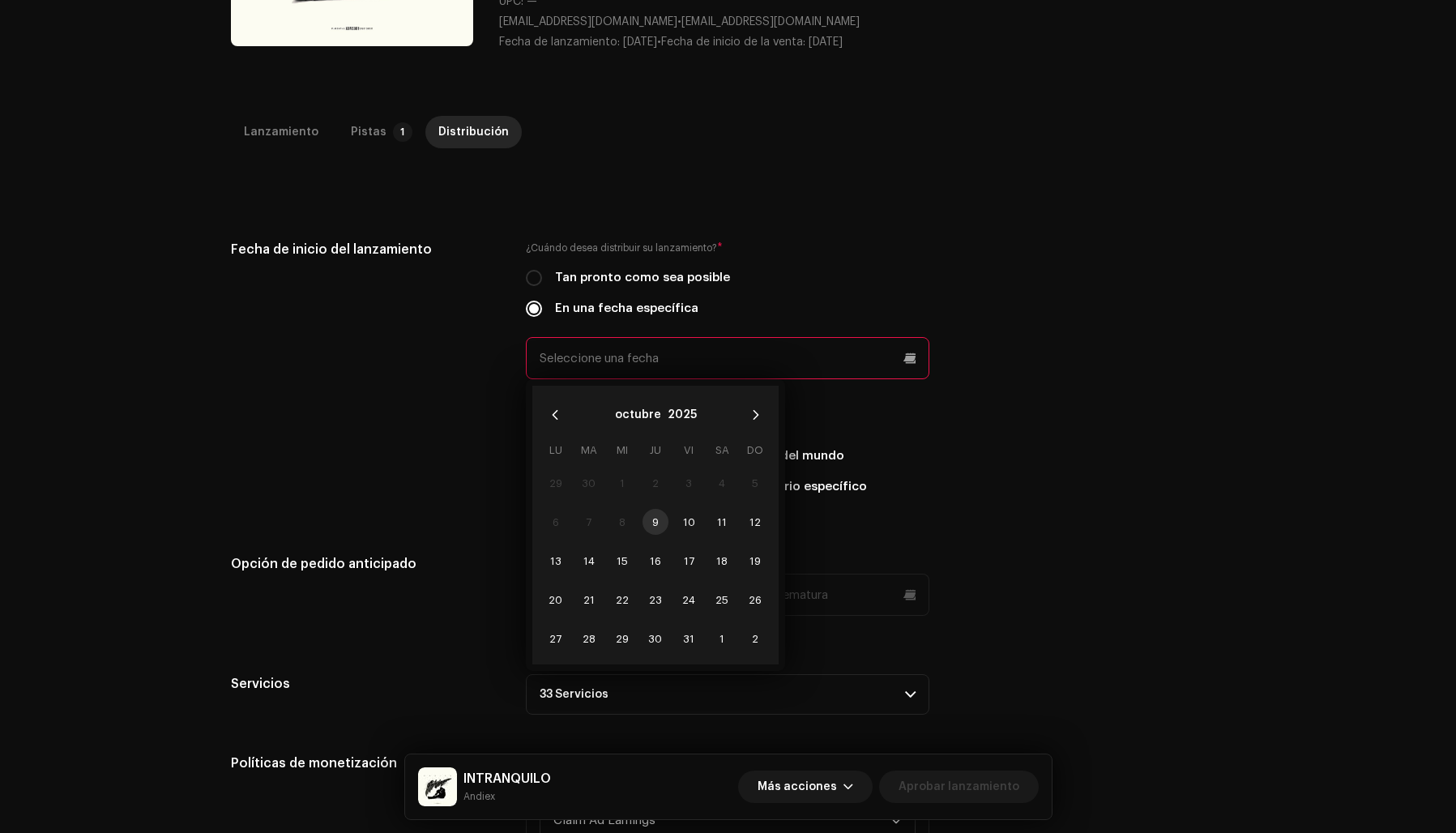
click at [569, 358] on input "text" at bounding box center [728, 358] width 404 height 42
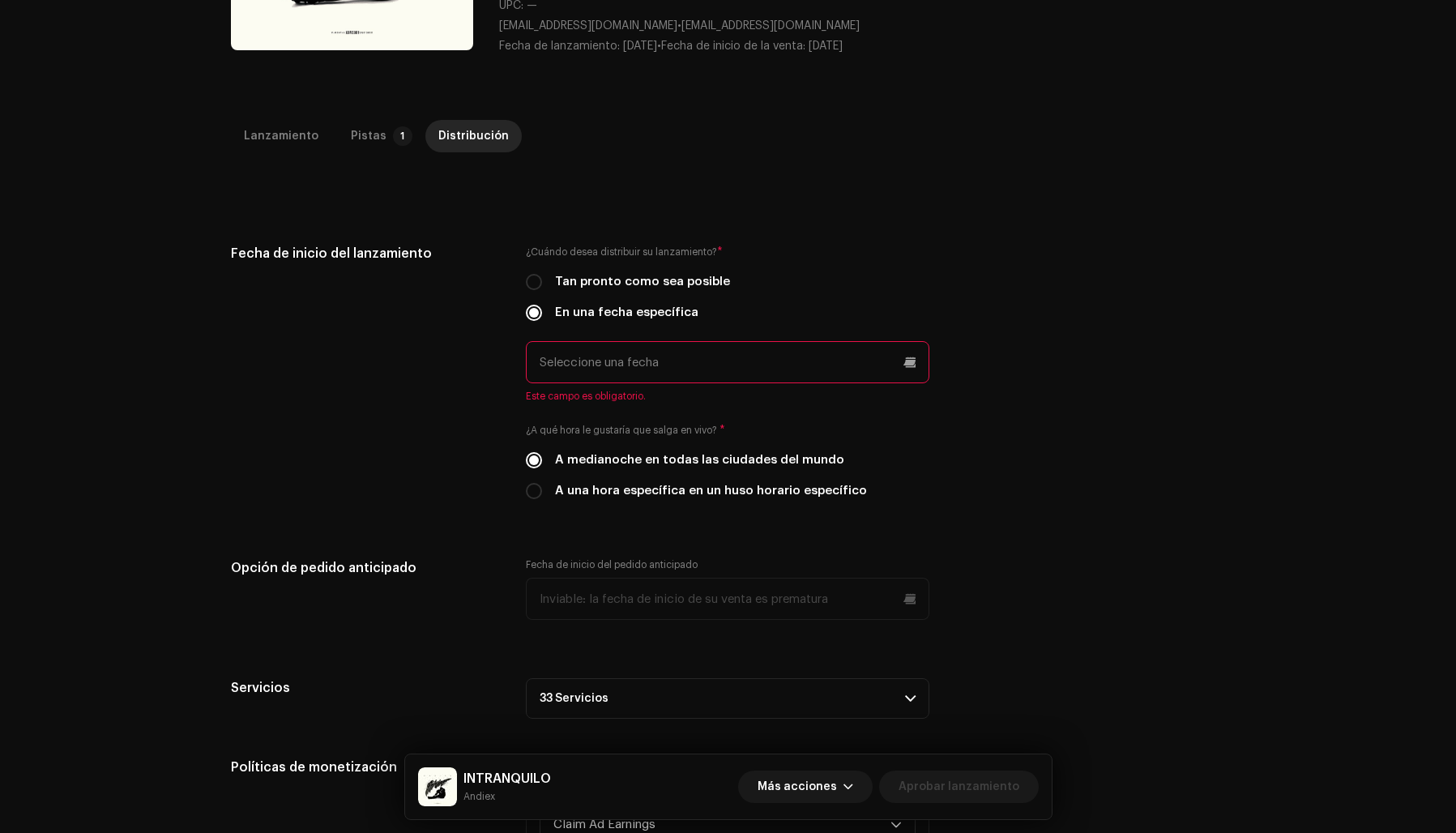
scroll to position [264, 0]
click at [908, 360] on input "text" at bounding box center [728, 363] width 404 height 42
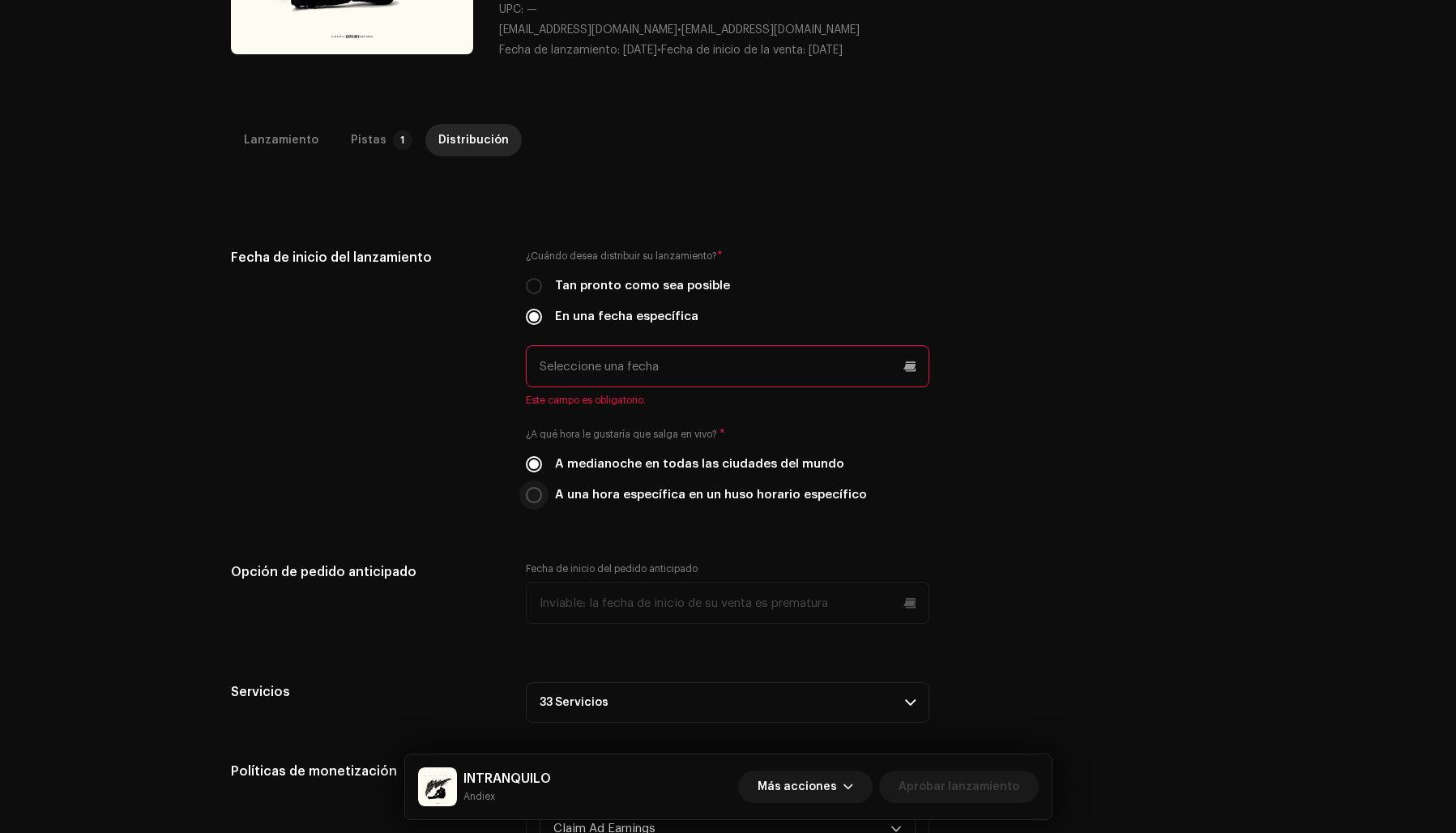
click at [532, 490] on input "A una hora específica en un huso horario específico" at bounding box center [534, 495] width 16 height 16
radio input "true"
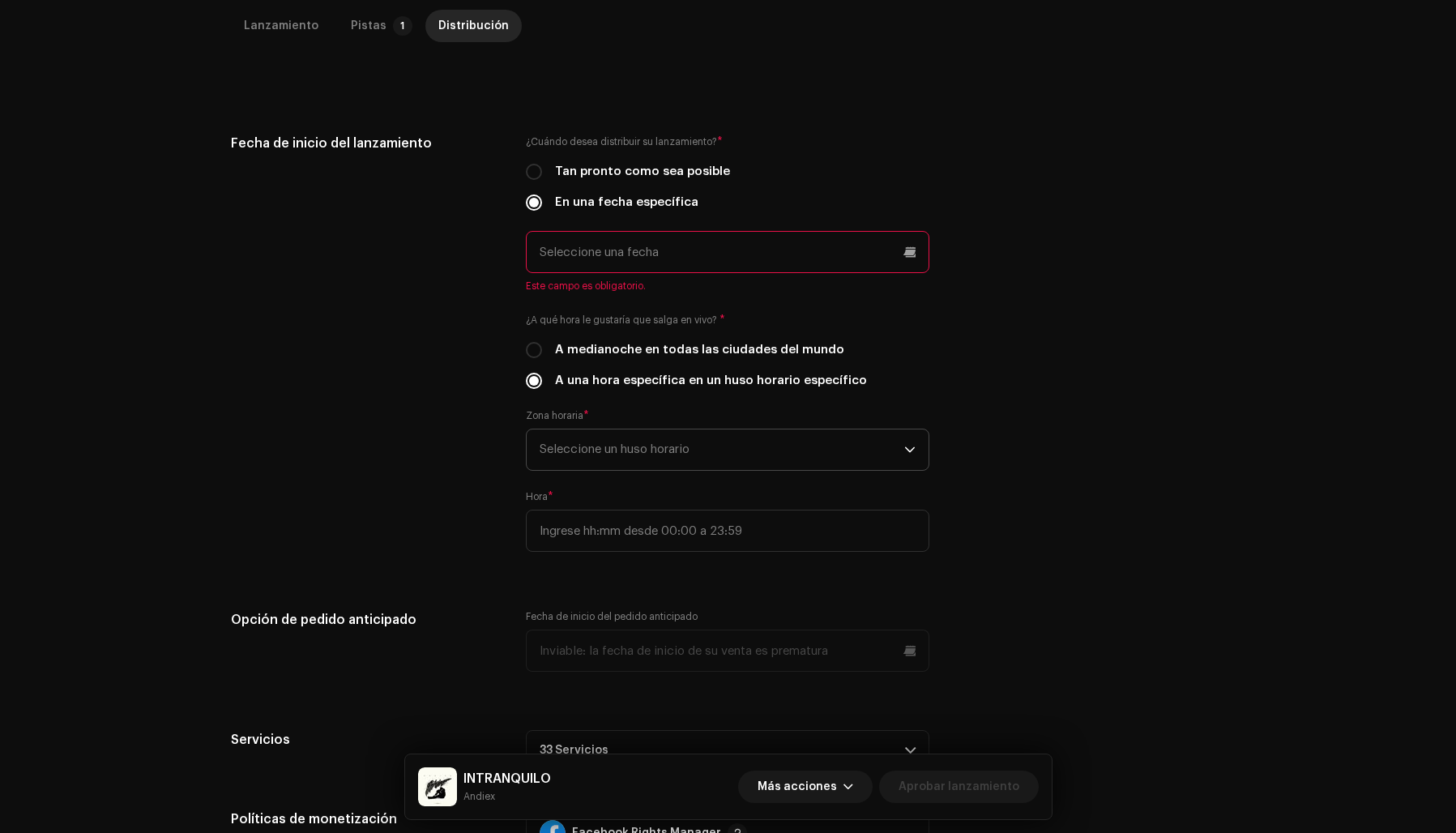
scroll to position [381, 0]
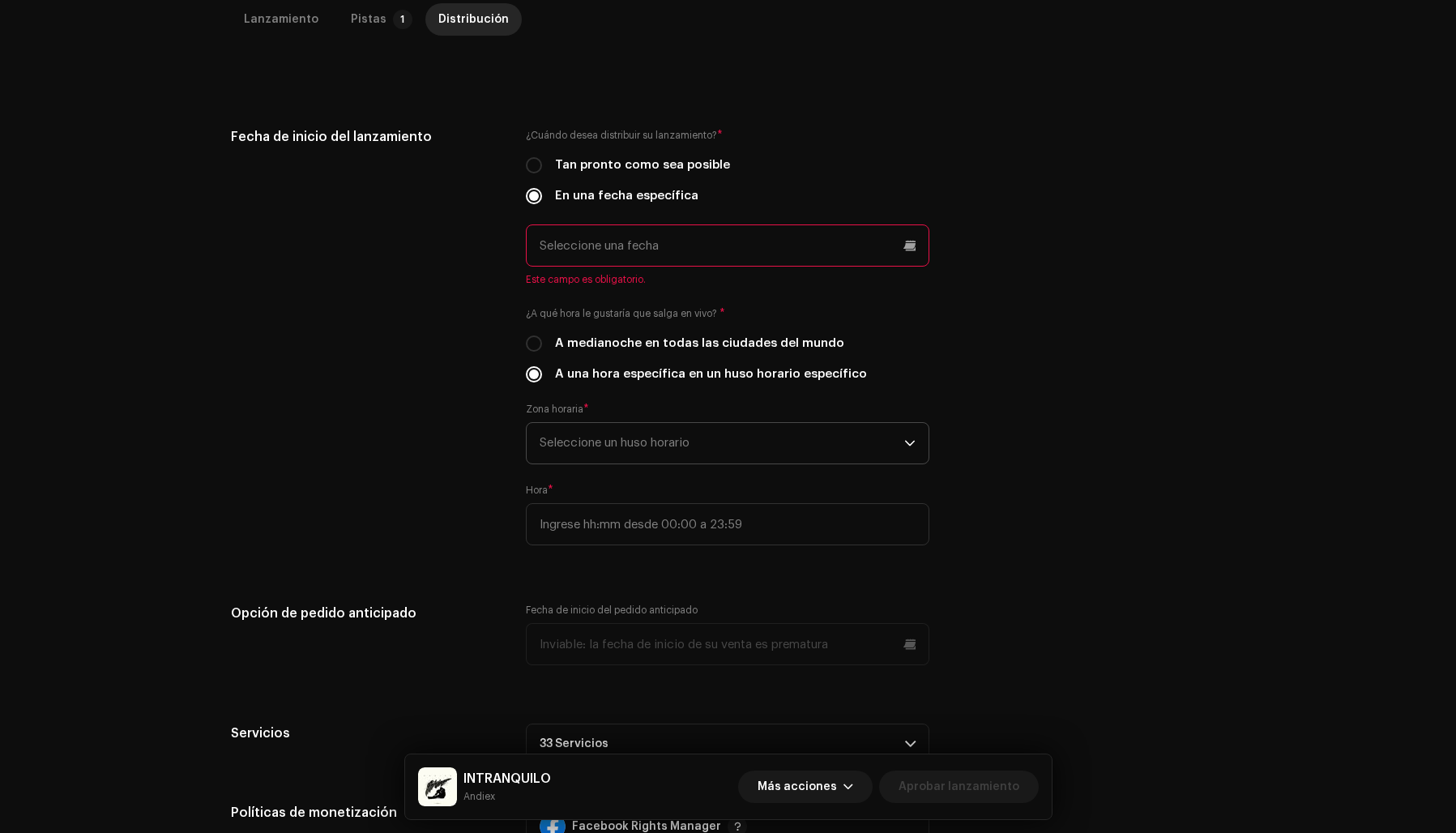
click at [592, 442] on span "Seleccione un huso horario" at bounding box center [722, 443] width 365 height 41
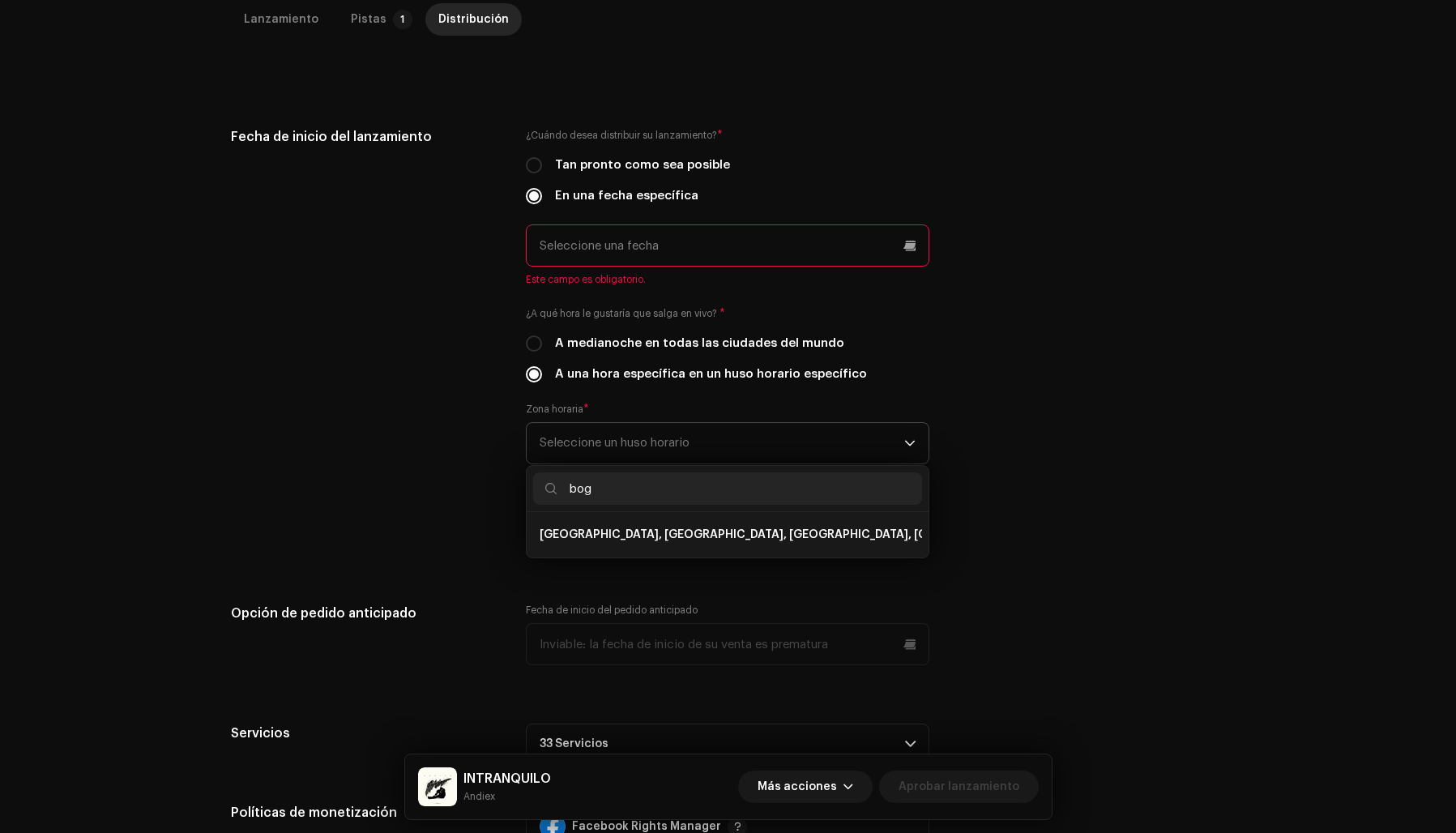
scroll to position [0, 0]
type input "bogo"
click at [578, 533] on span "[GEOGRAPHIC_DATA], [GEOGRAPHIC_DATA], [GEOGRAPHIC_DATA], [GEOGRAPHIC_DATA][PERS…" at bounding box center [831, 534] width 585 height 16
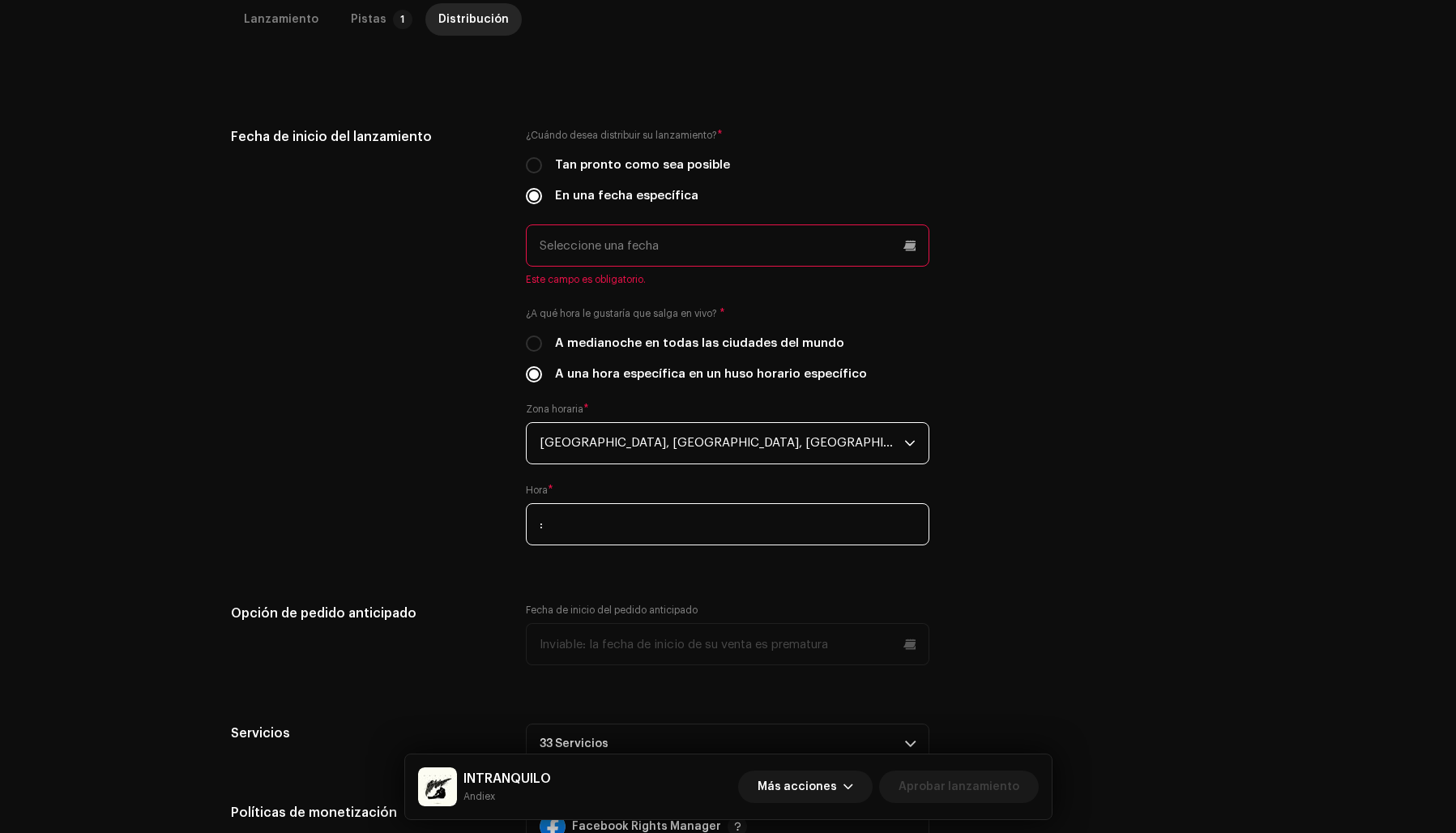
click at [599, 529] on input ":" at bounding box center [728, 524] width 404 height 42
type input "21:00"
click at [990, 510] on div "Fecha de inicio del lanzamiento ¿Cuándo desea distribuir su lanzamiento? * Tan …" at bounding box center [728, 345] width 995 height 437
click at [999, 253] on div "Fecha de inicio del lanzamiento ¿Cuándo desea distribuir su lanzamiento? * Tan …" at bounding box center [728, 345] width 995 height 437
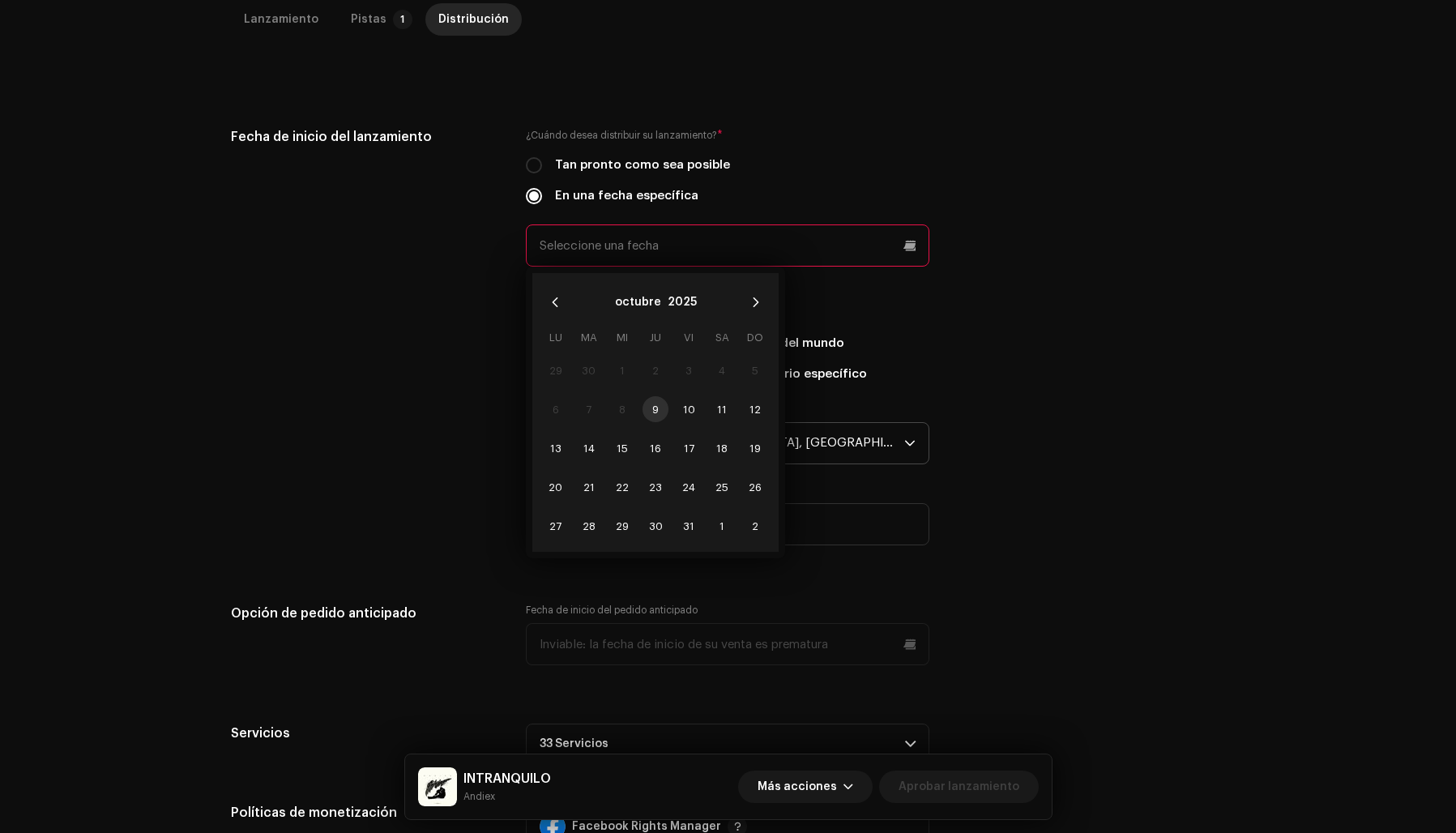
click at [903, 245] on input "text" at bounding box center [728, 244] width 404 height 42
click at [686, 406] on span "10" at bounding box center [689, 409] width 26 height 26
type input "[DATE]"
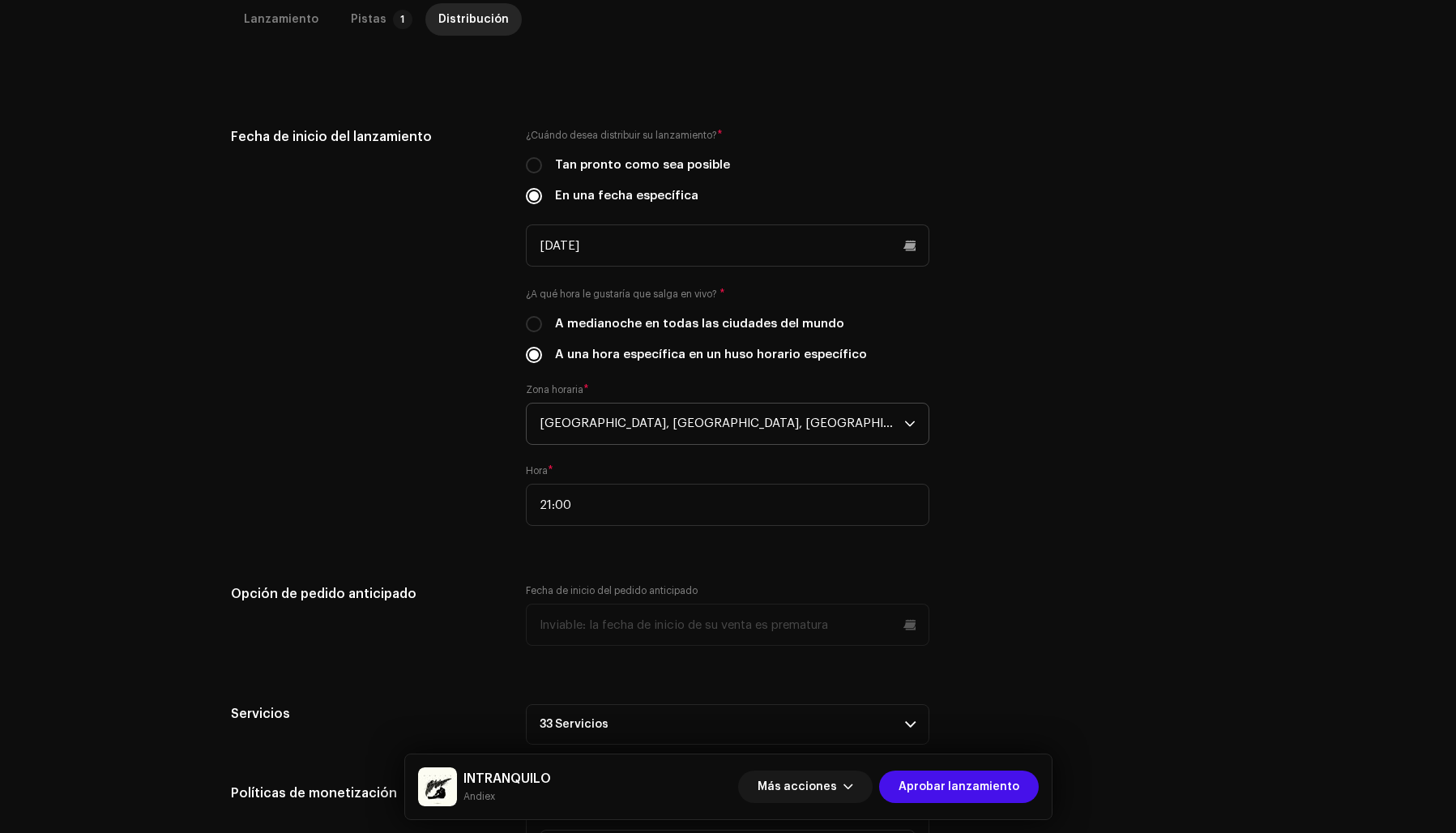
click at [1024, 333] on div "Fecha de inicio del lanzamiento ¿Cuándo desea distribuir su lanzamiento? * Tan …" at bounding box center [728, 336] width 995 height 418
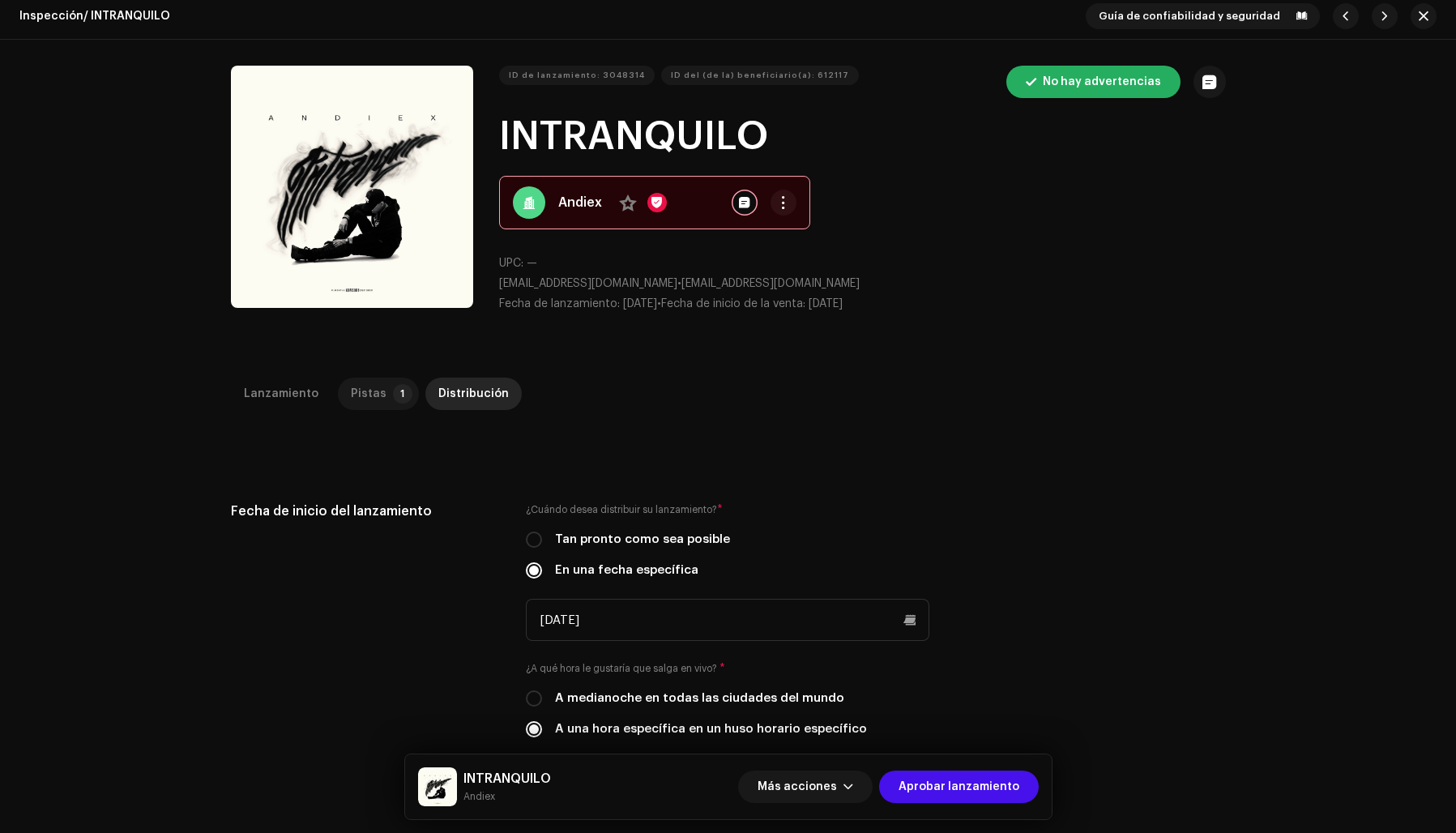
click at [356, 393] on div "Pistas" at bounding box center [369, 393] width 36 height 32
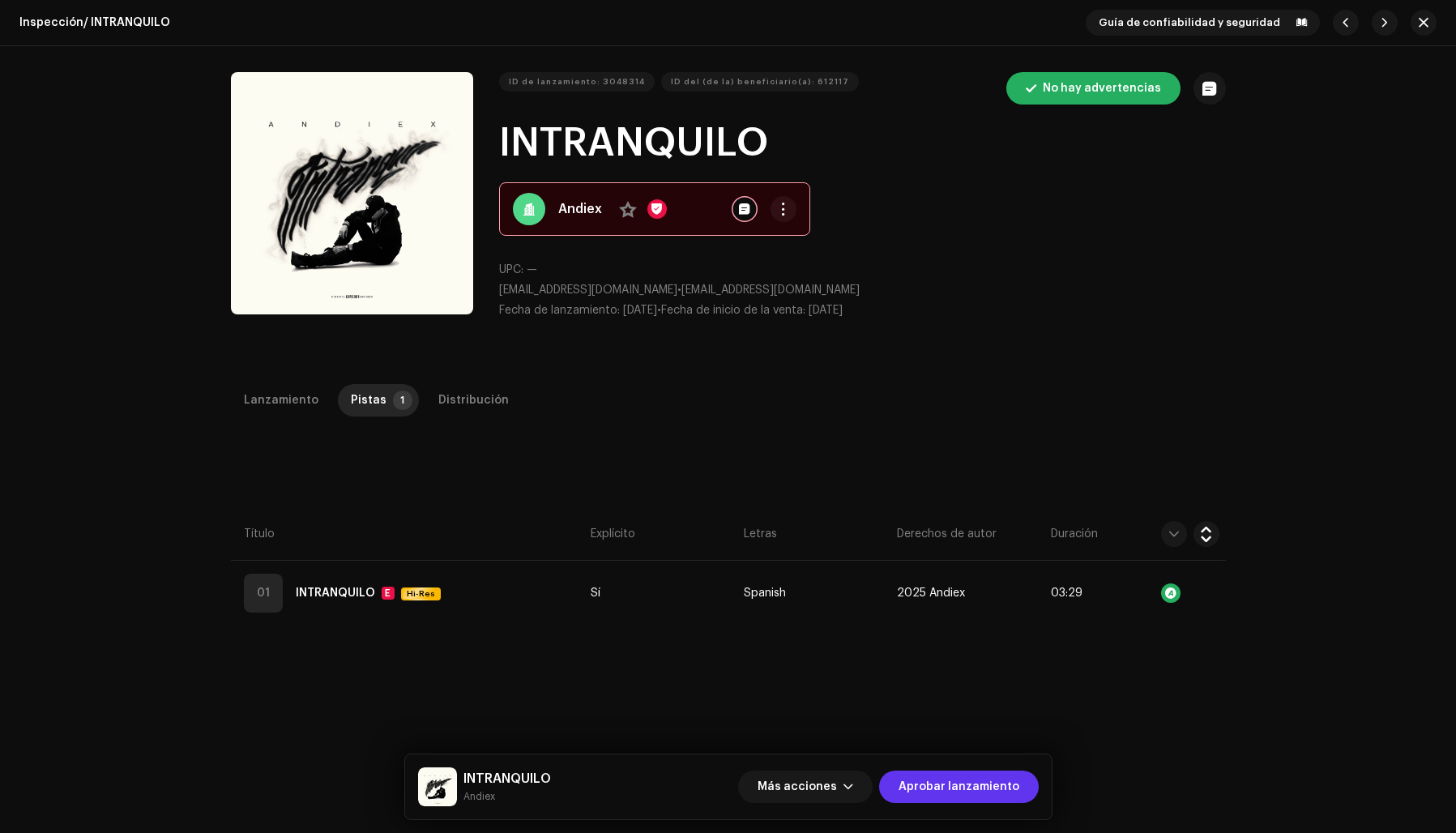
click at [947, 785] on span "Aprobar lanzamiento" at bounding box center [958, 785] width 120 height 32
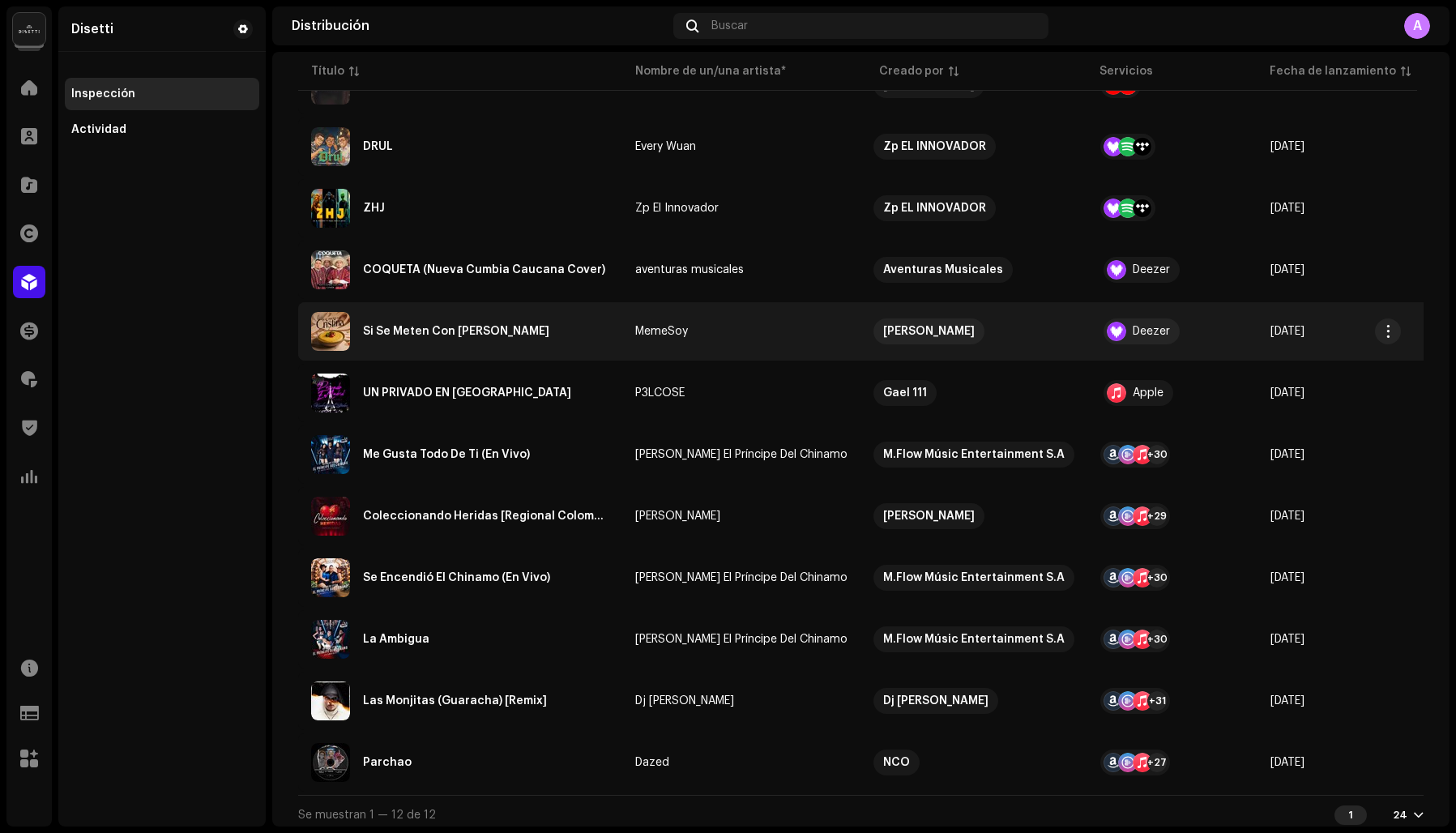
scroll to position [272, 0]
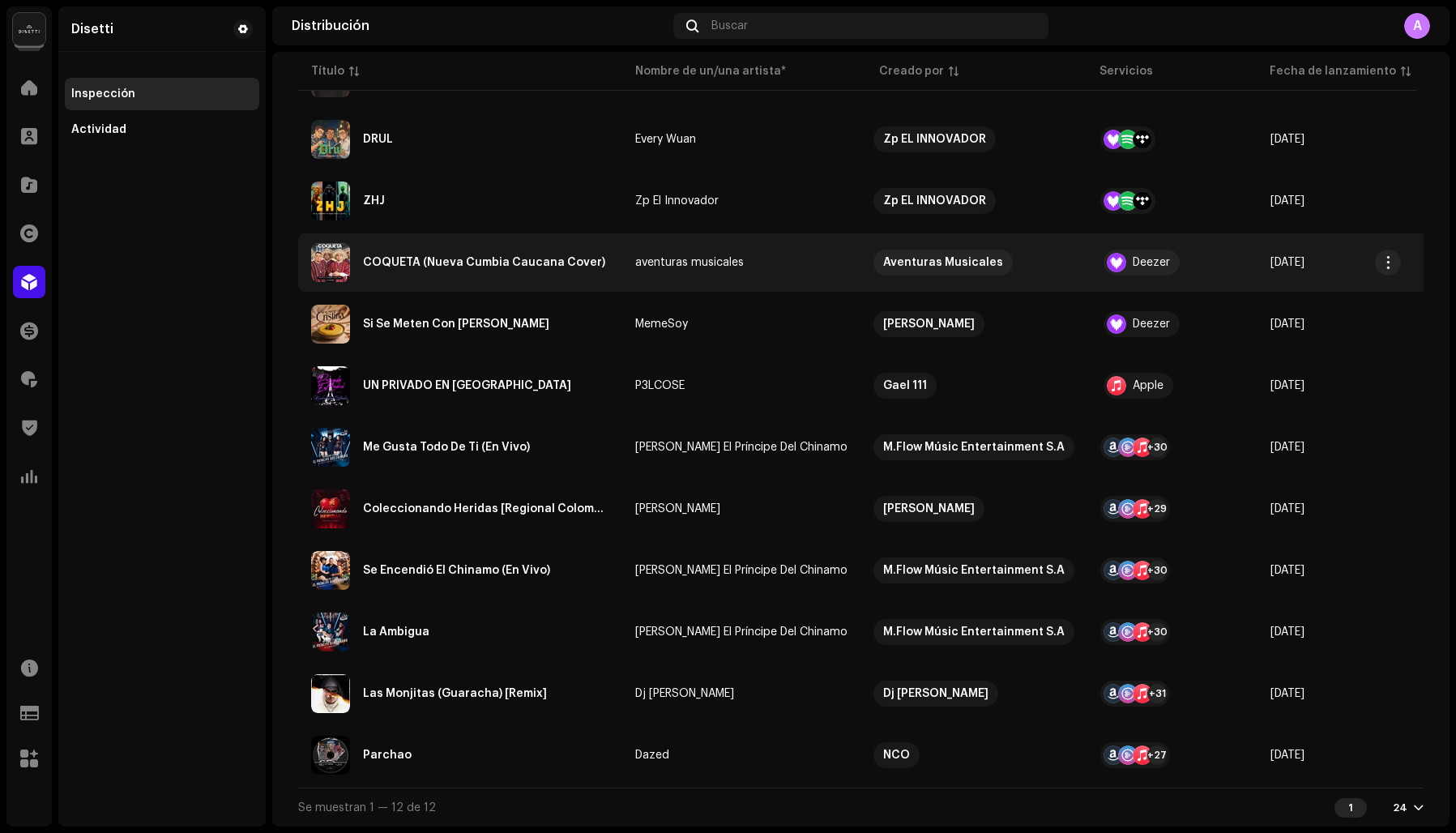
click at [418, 257] on div "COQUETA (Nueva Cumbia Caucana Cover)" at bounding box center [484, 263] width 243 height 12
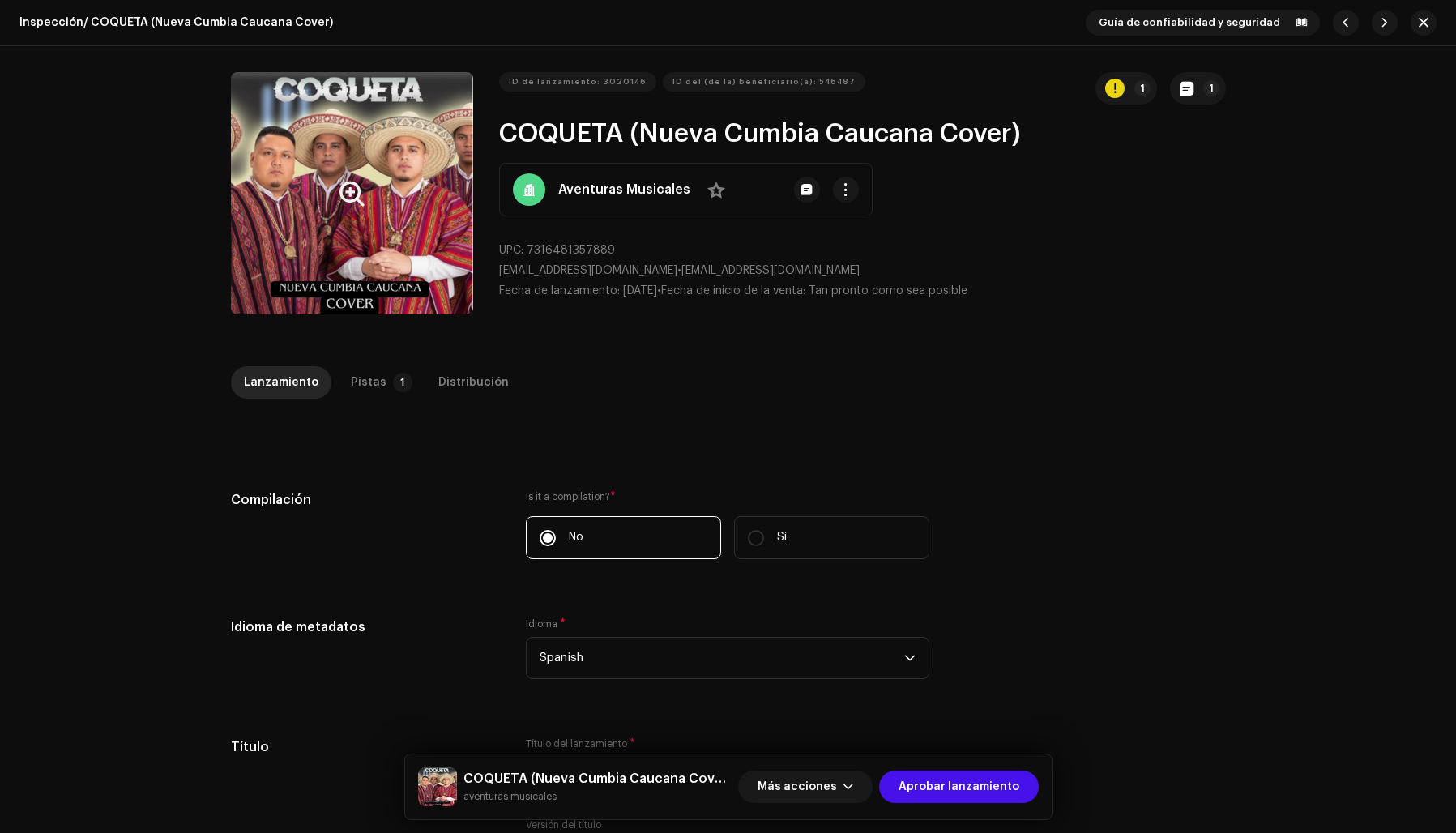
click at [322, 260] on button "Zoom Image" at bounding box center [352, 193] width 243 height 242
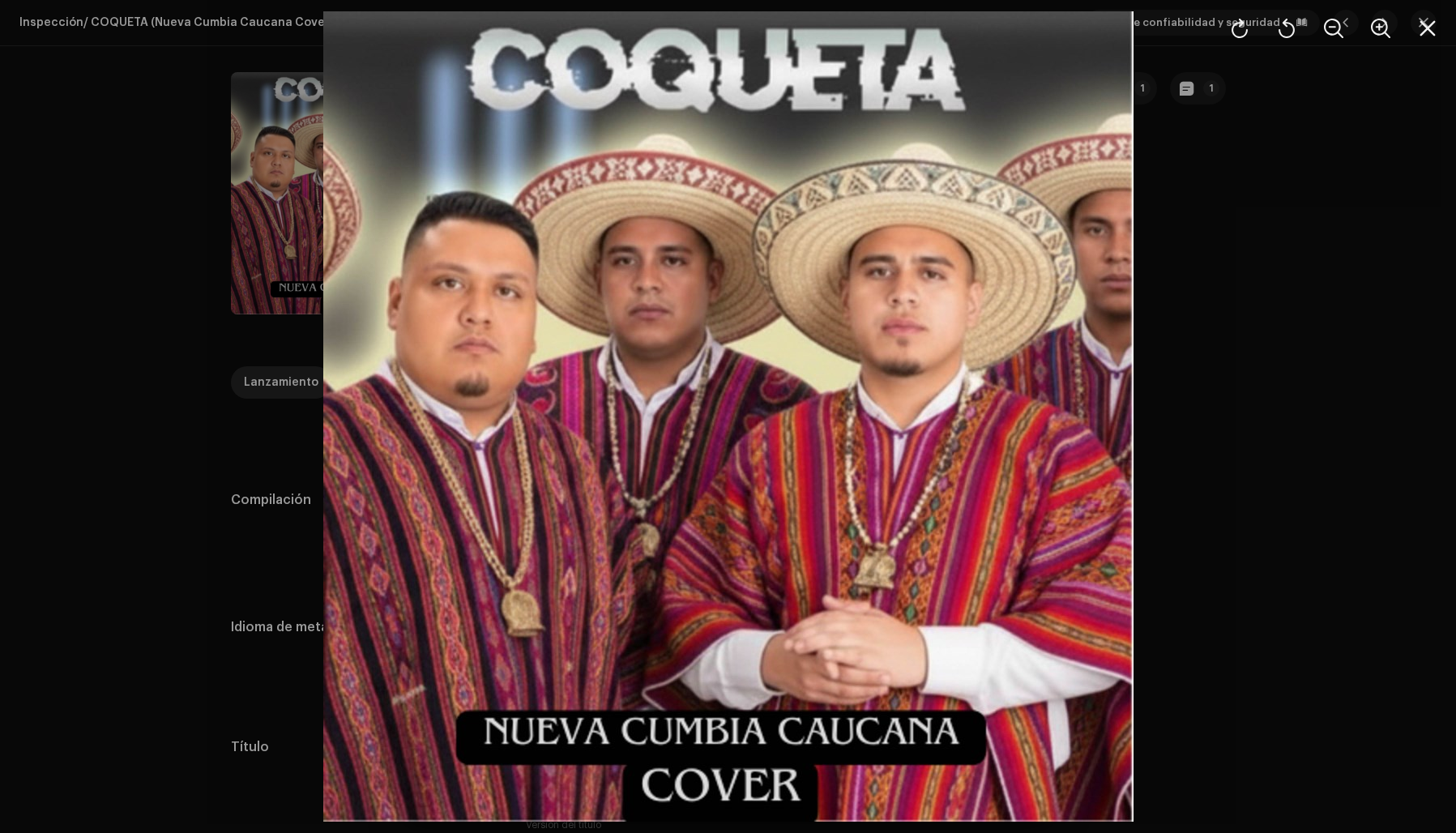
click at [1157, 317] on div at bounding box center [728, 416] width 1456 height 833
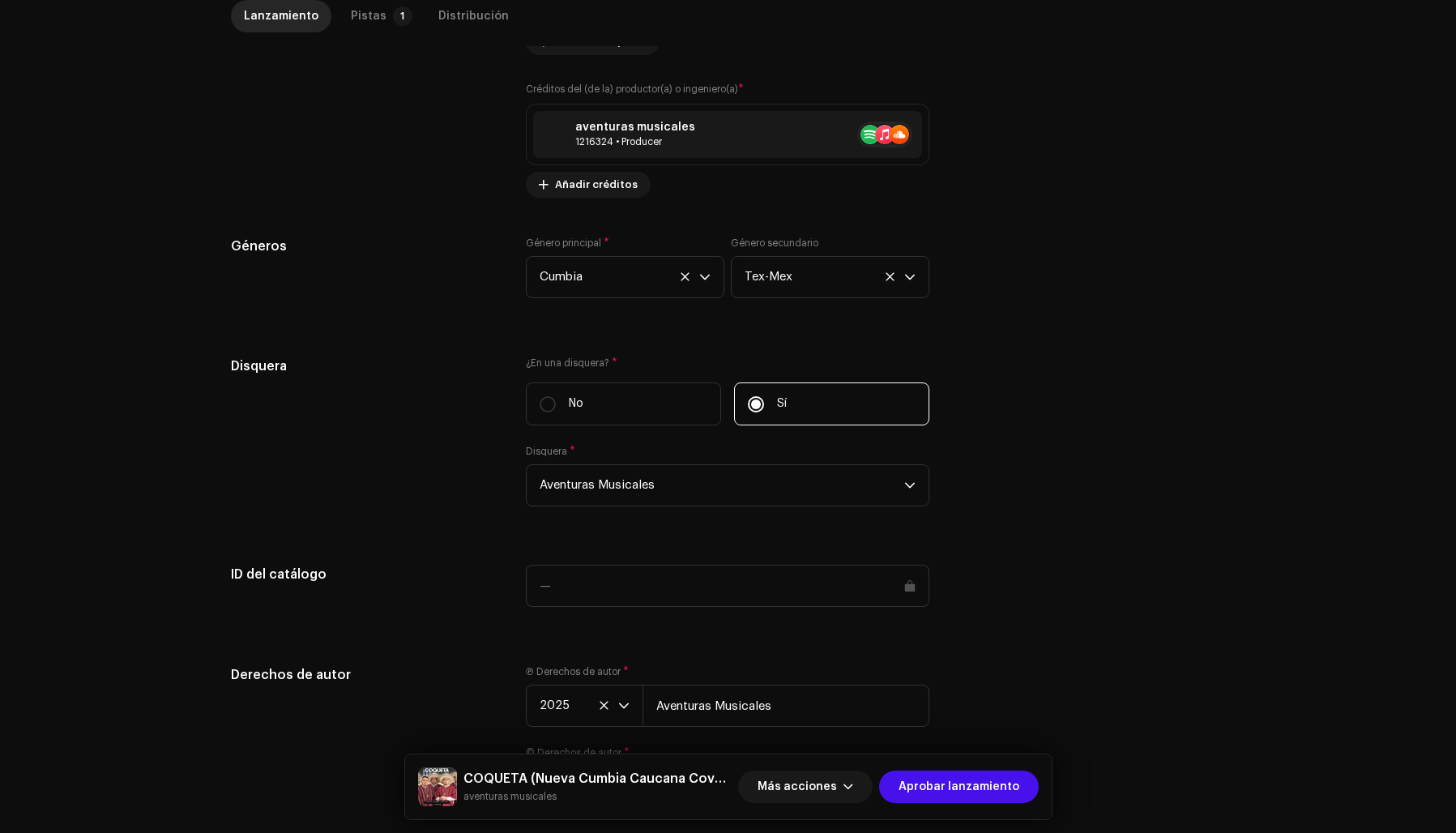
scroll to position [1225, 0]
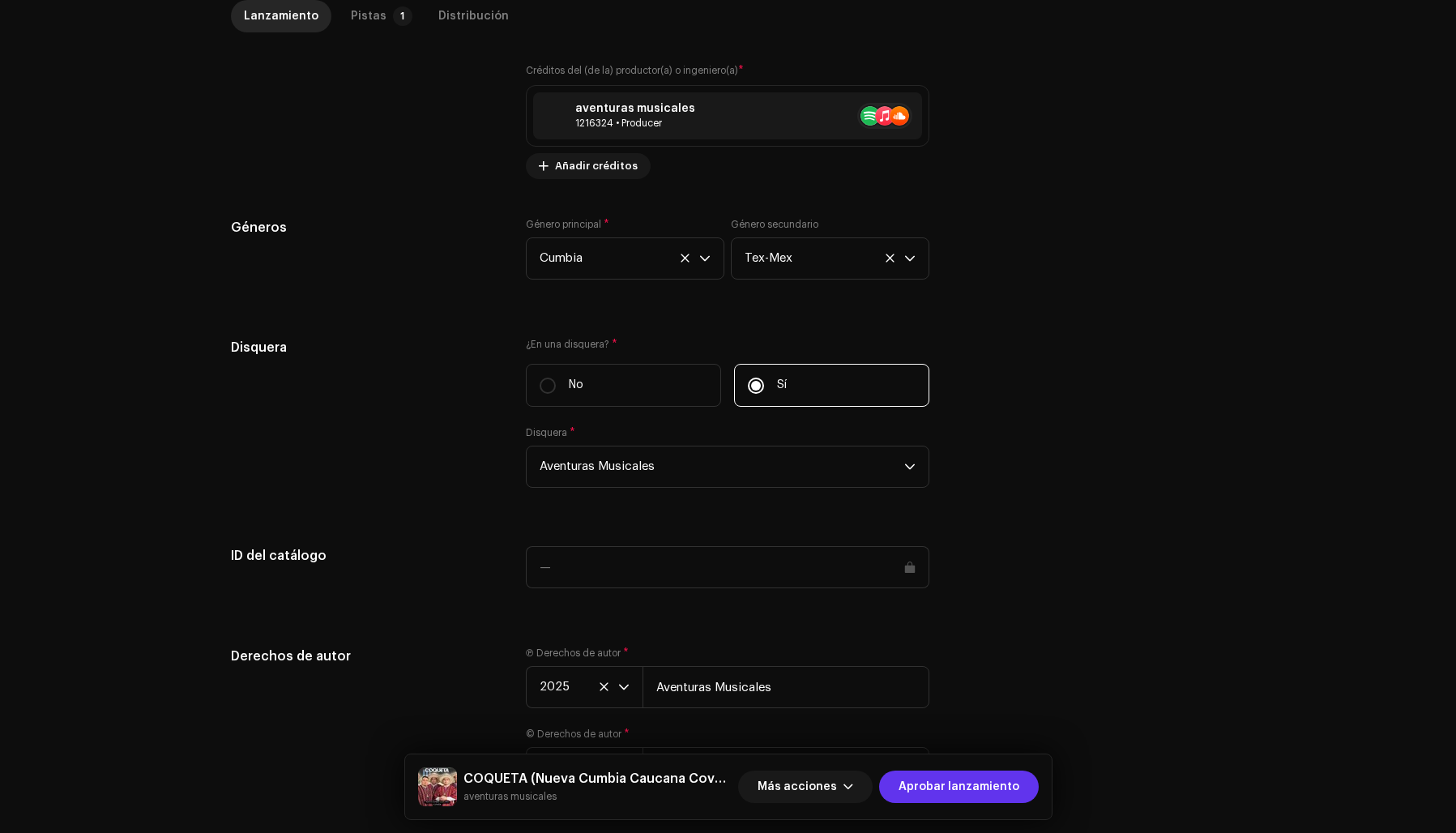
click at [991, 784] on span "Aprobar lanzamiento" at bounding box center [958, 785] width 120 height 32
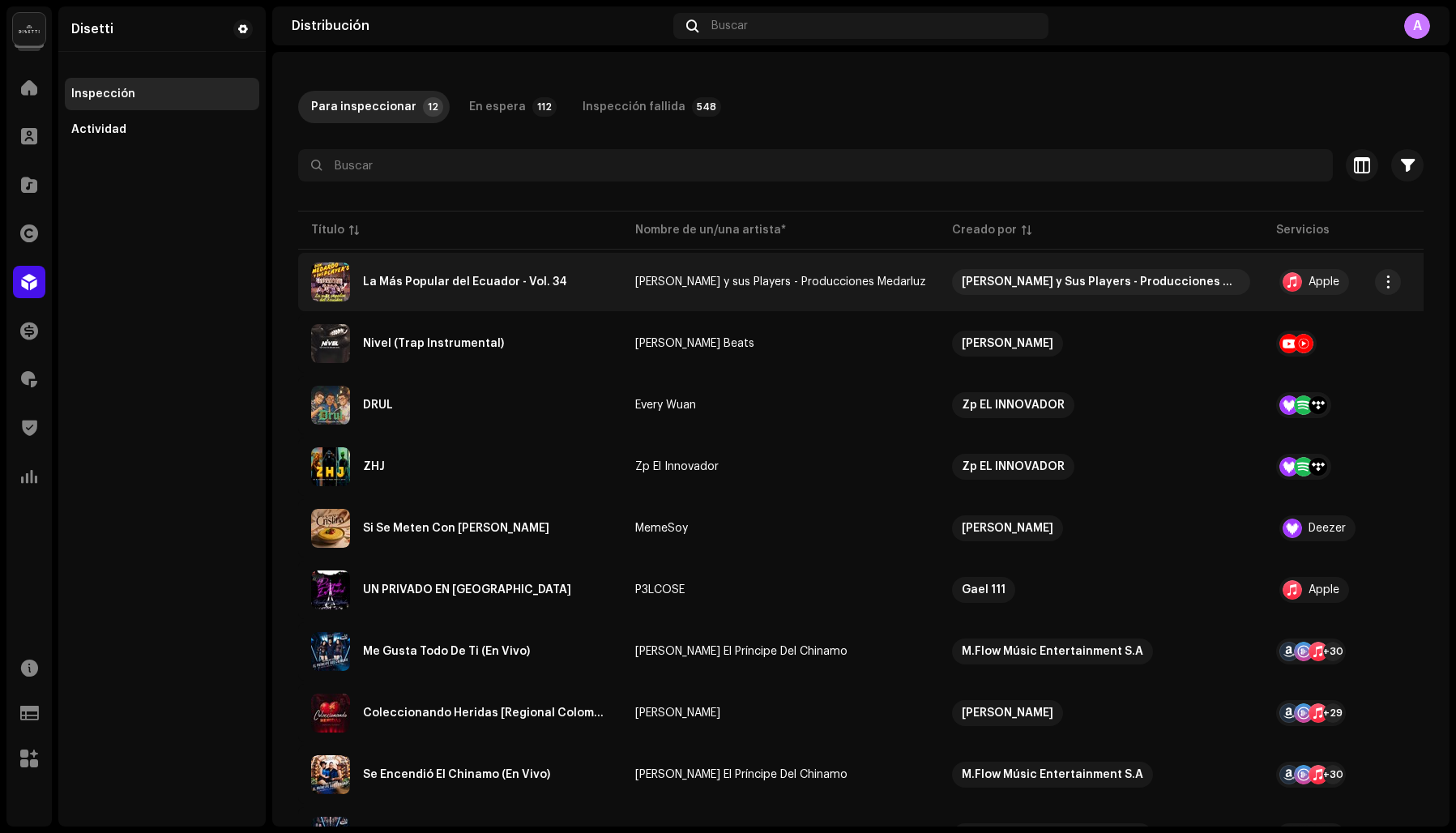
click at [406, 281] on div "La Más Popular del Ecuador - Vol. 34" at bounding box center [465, 282] width 205 height 12
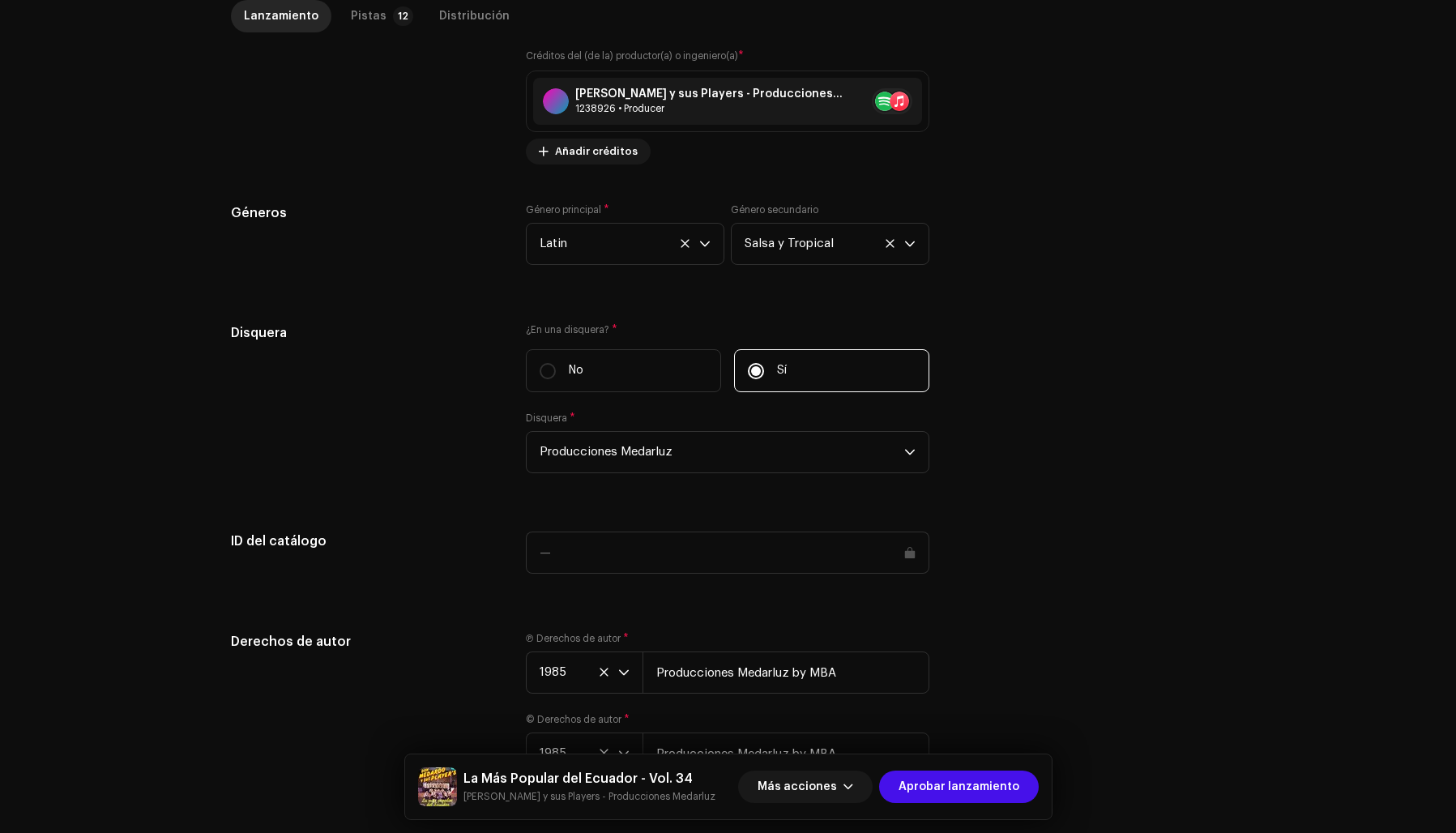
scroll to position [1404, 0]
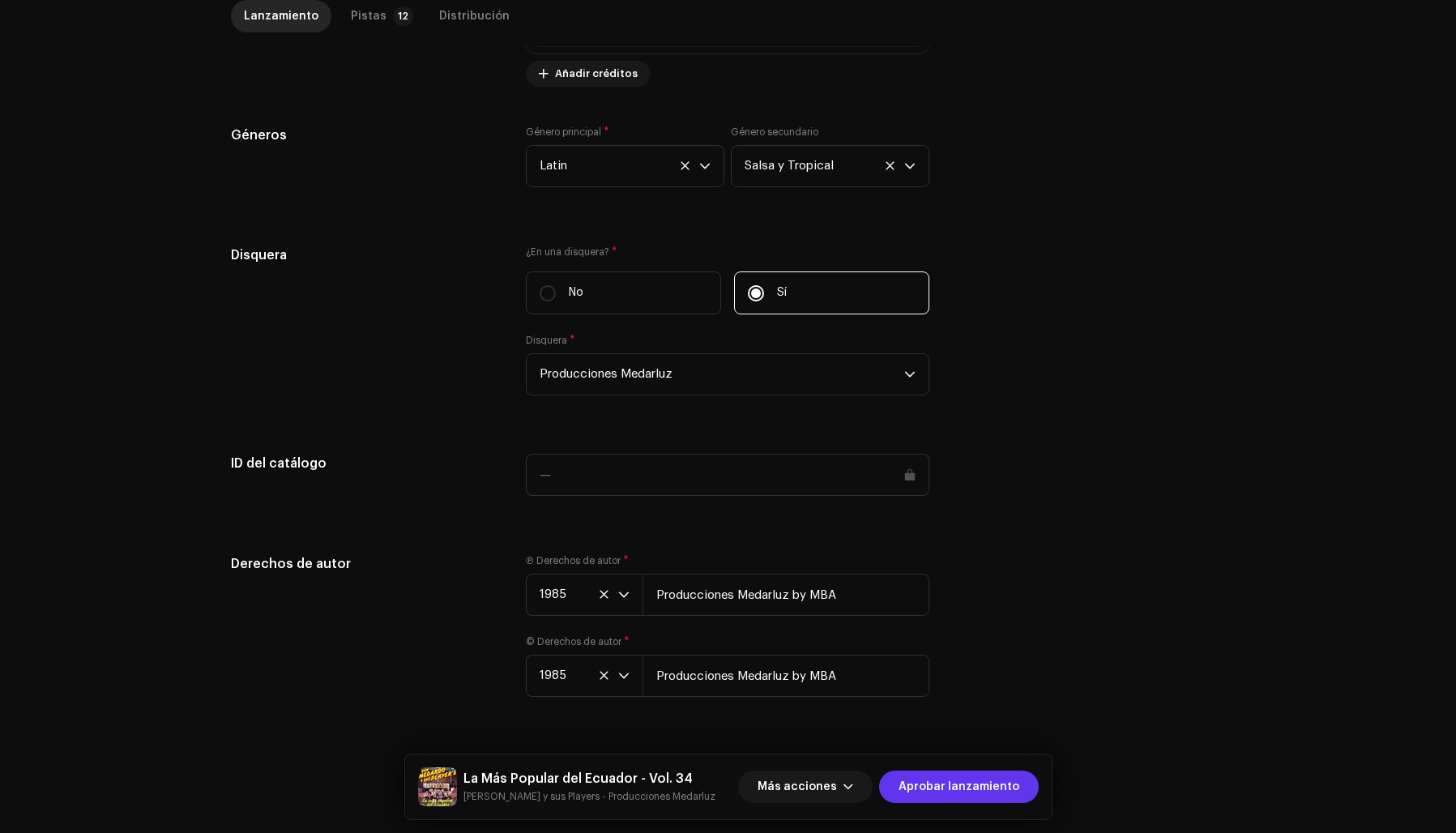
click at [984, 785] on span "Aprobar lanzamiento" at bounding box center [958, 785] width 120 height 32
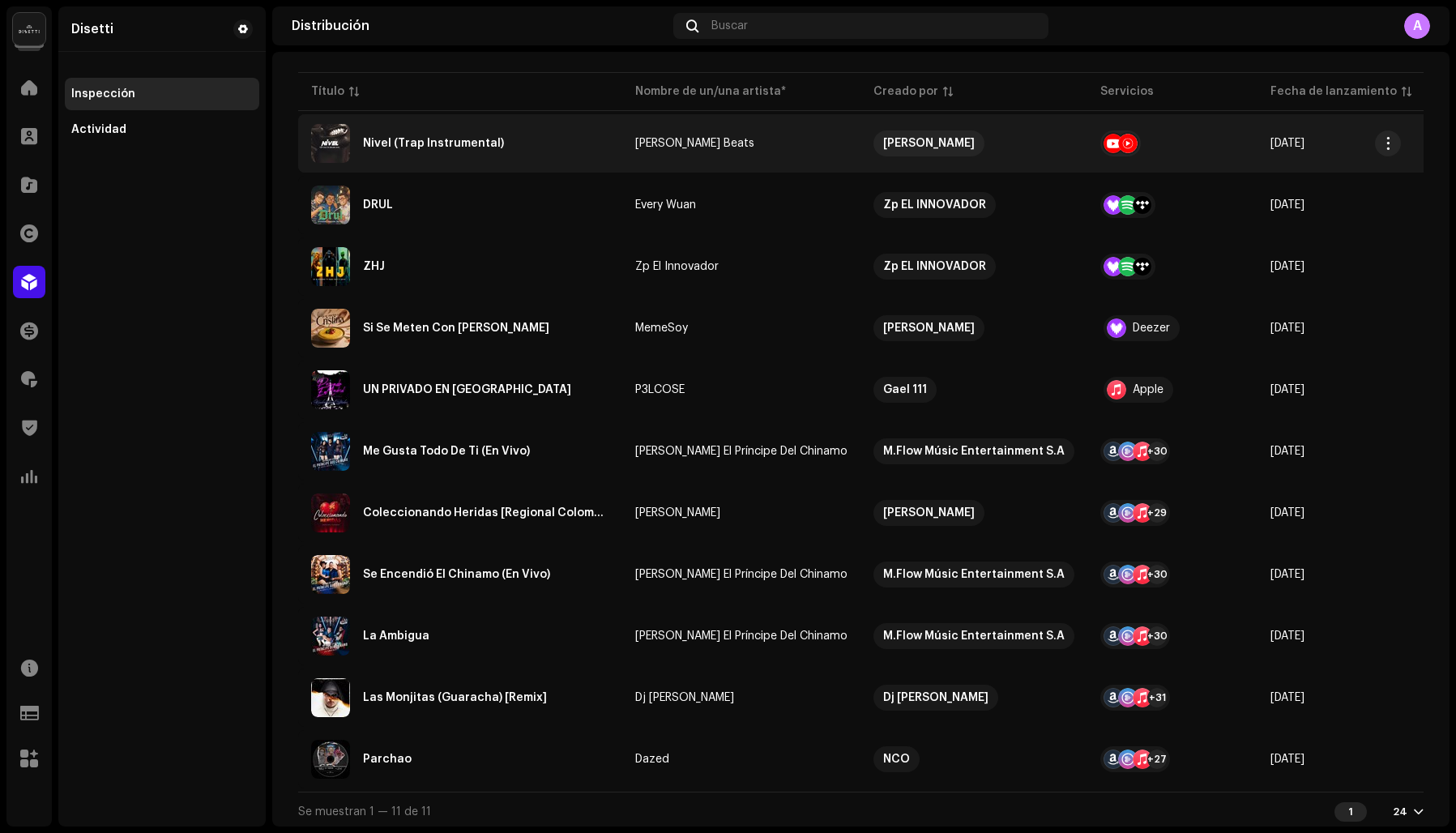
scroll to position [208, 0]
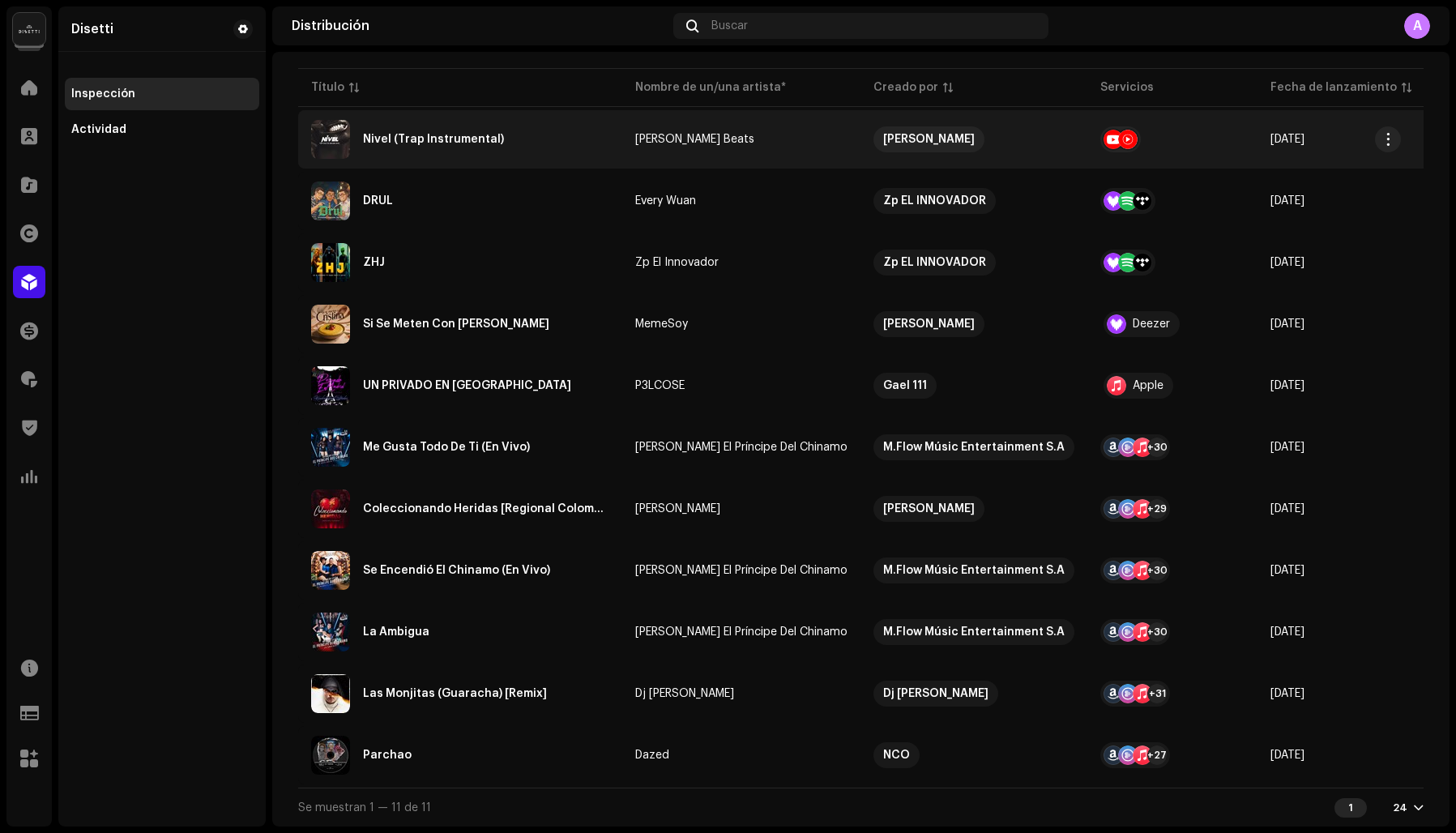
click at [445, 134] on div "Nivel (Trap Instrumental)" at bounding box center [433, 140] width 141 height 12
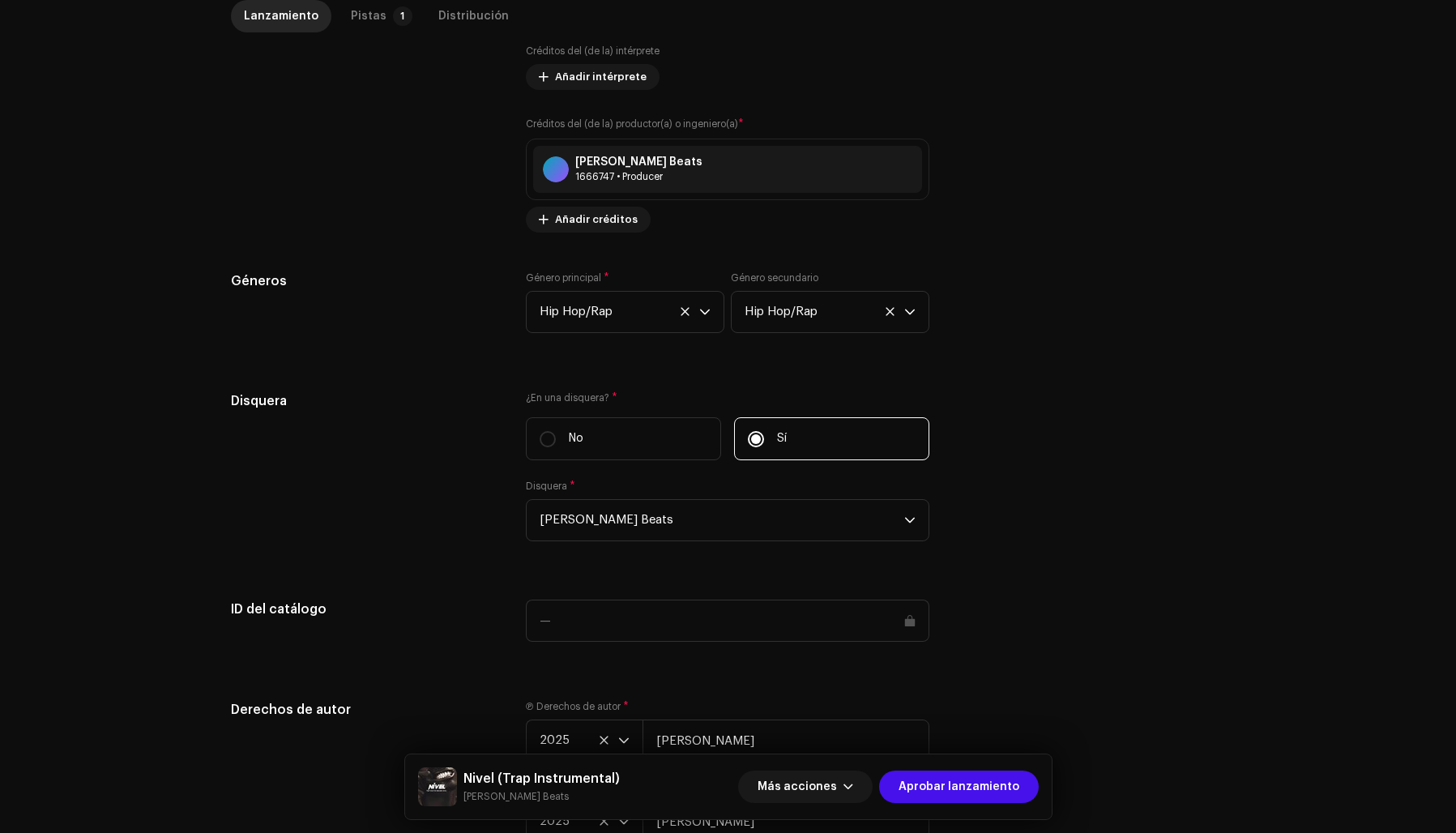
scroll to position [1322, 0]
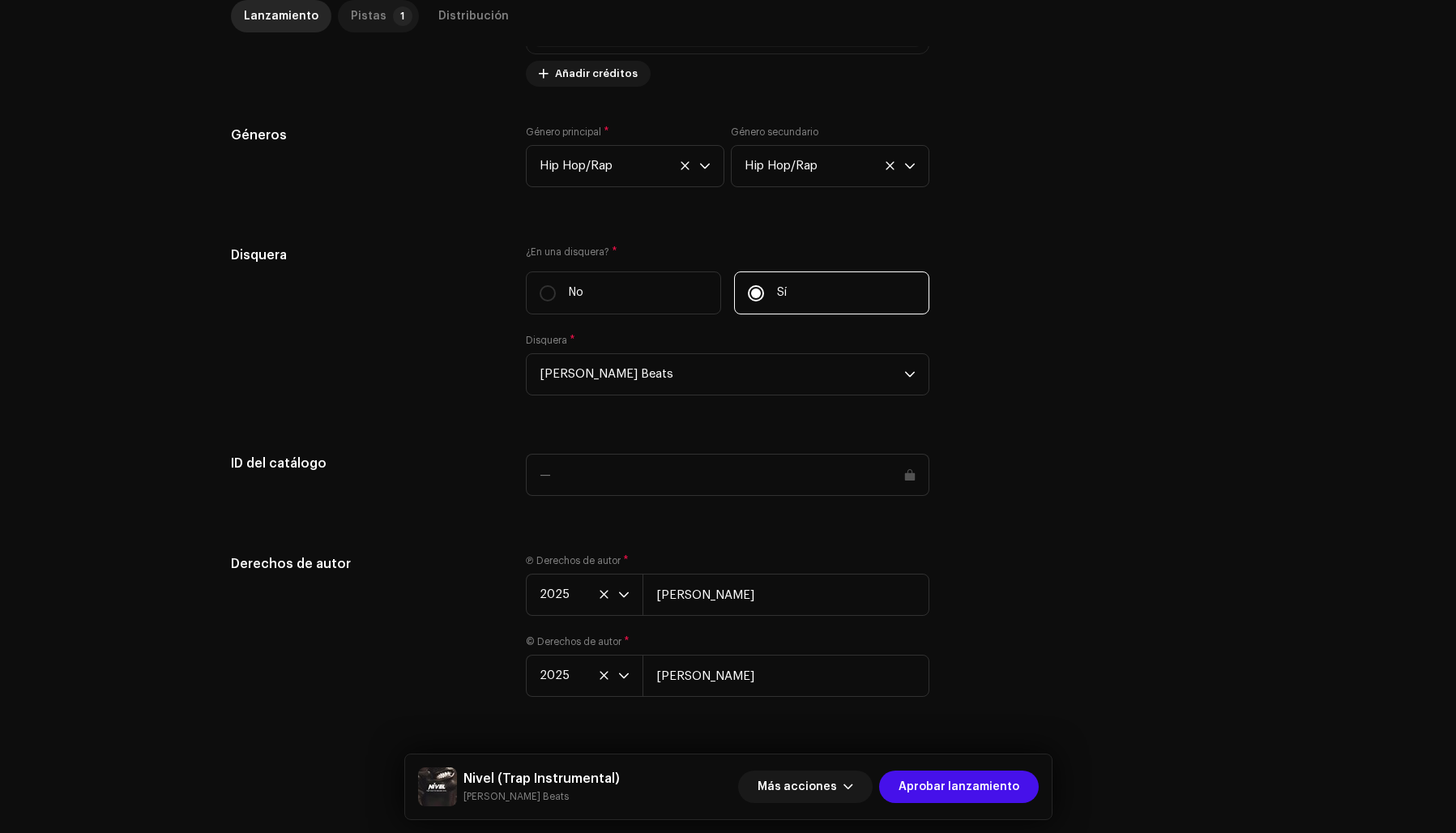
click at [352, 16] on div "Pistas" at bounding box center [369, 16] width 36 height 32
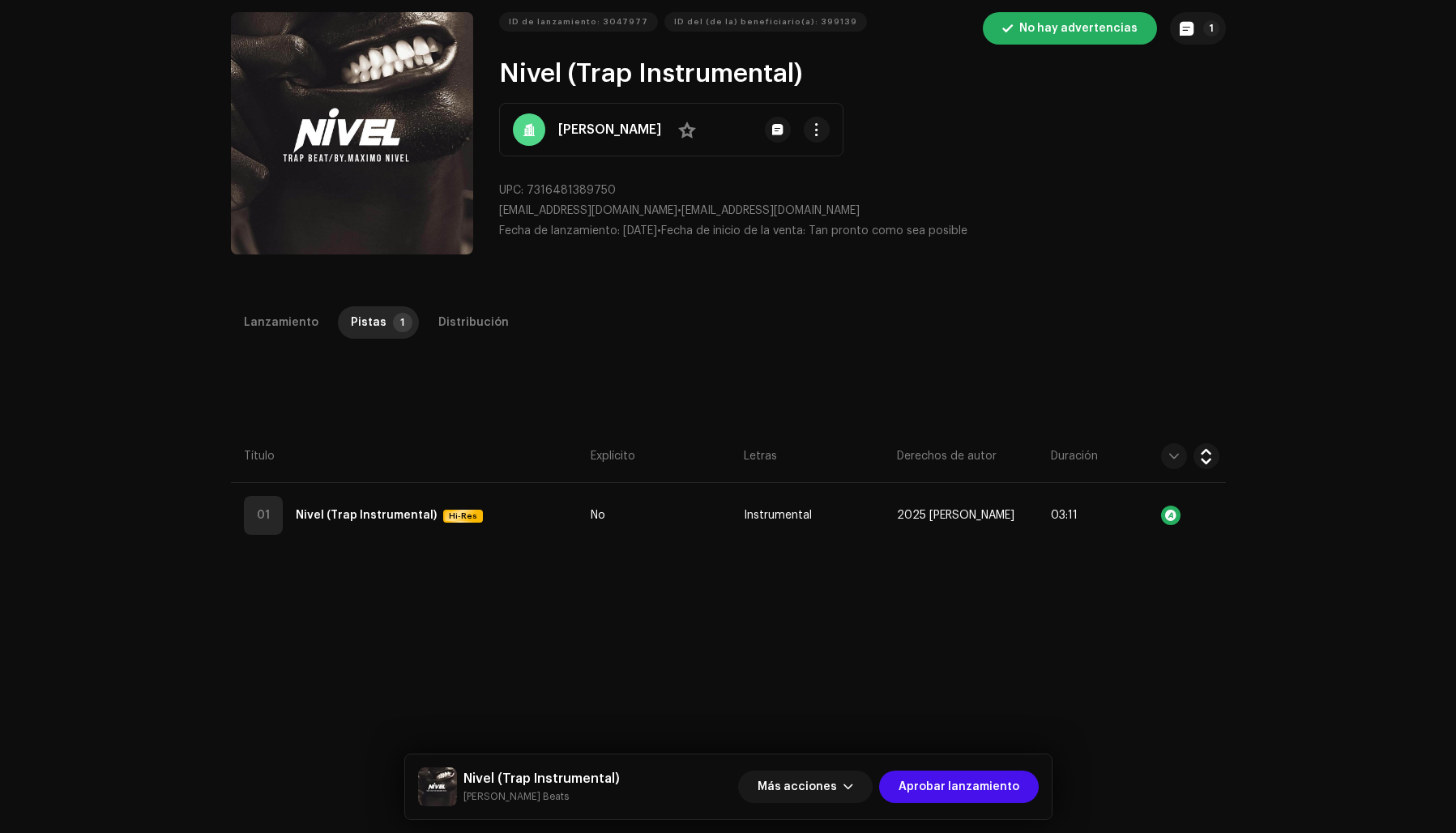
scroll to position [67, 0]
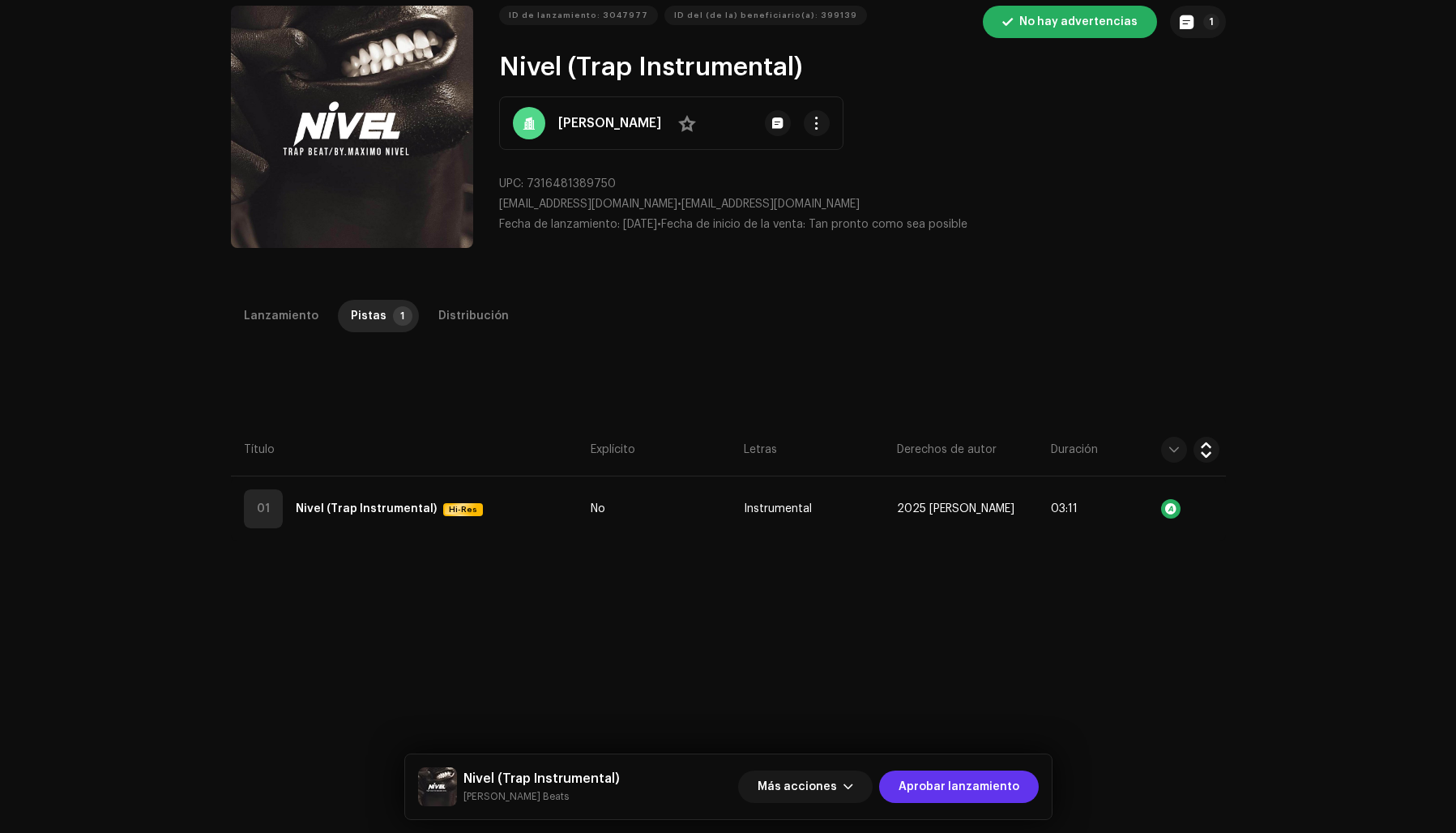
click at [957, 786] on span "Aprobar lanzamiento" at bounding box center [958, 785] width 120 height 32
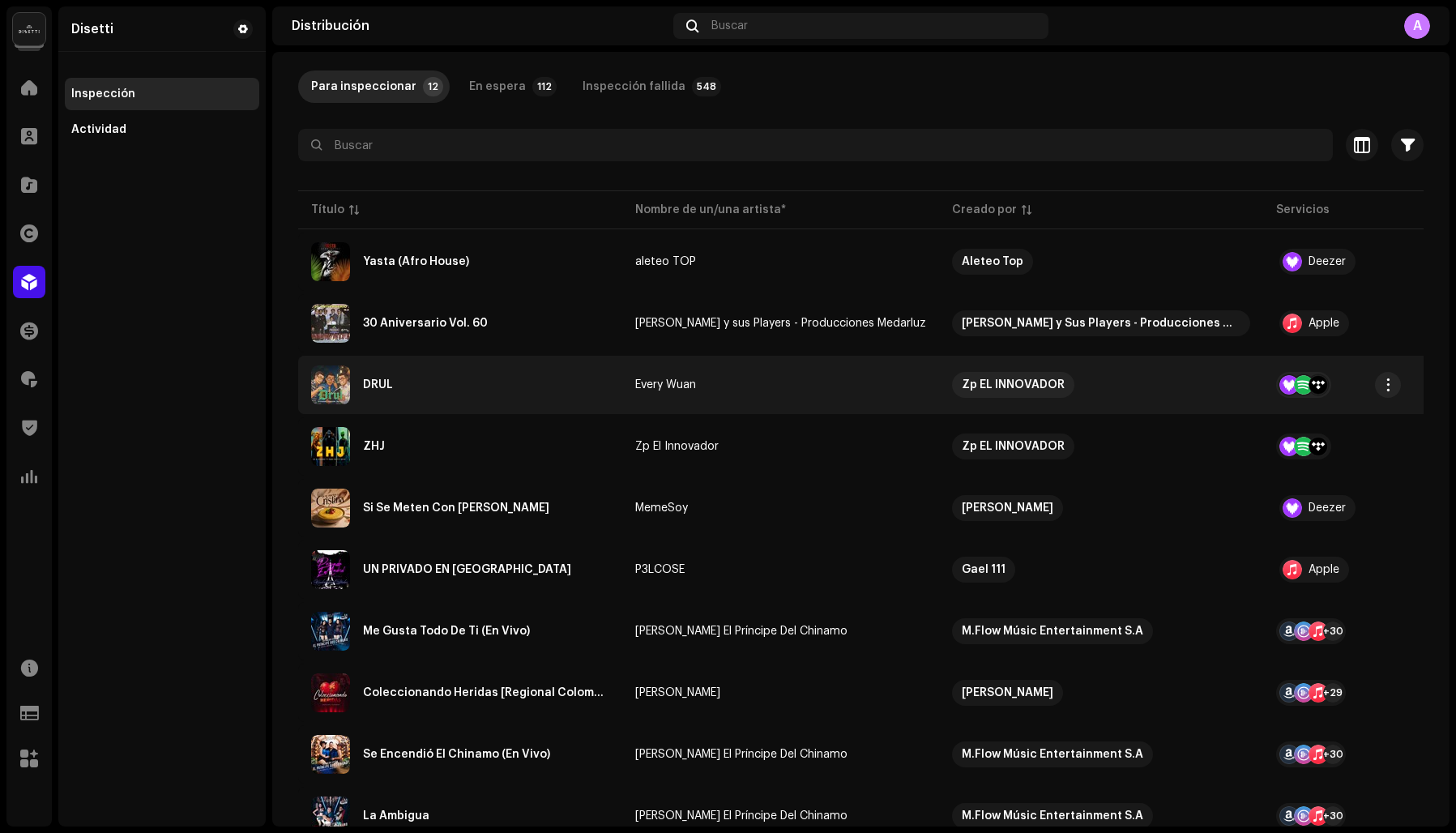
scroll to position [80, 0]
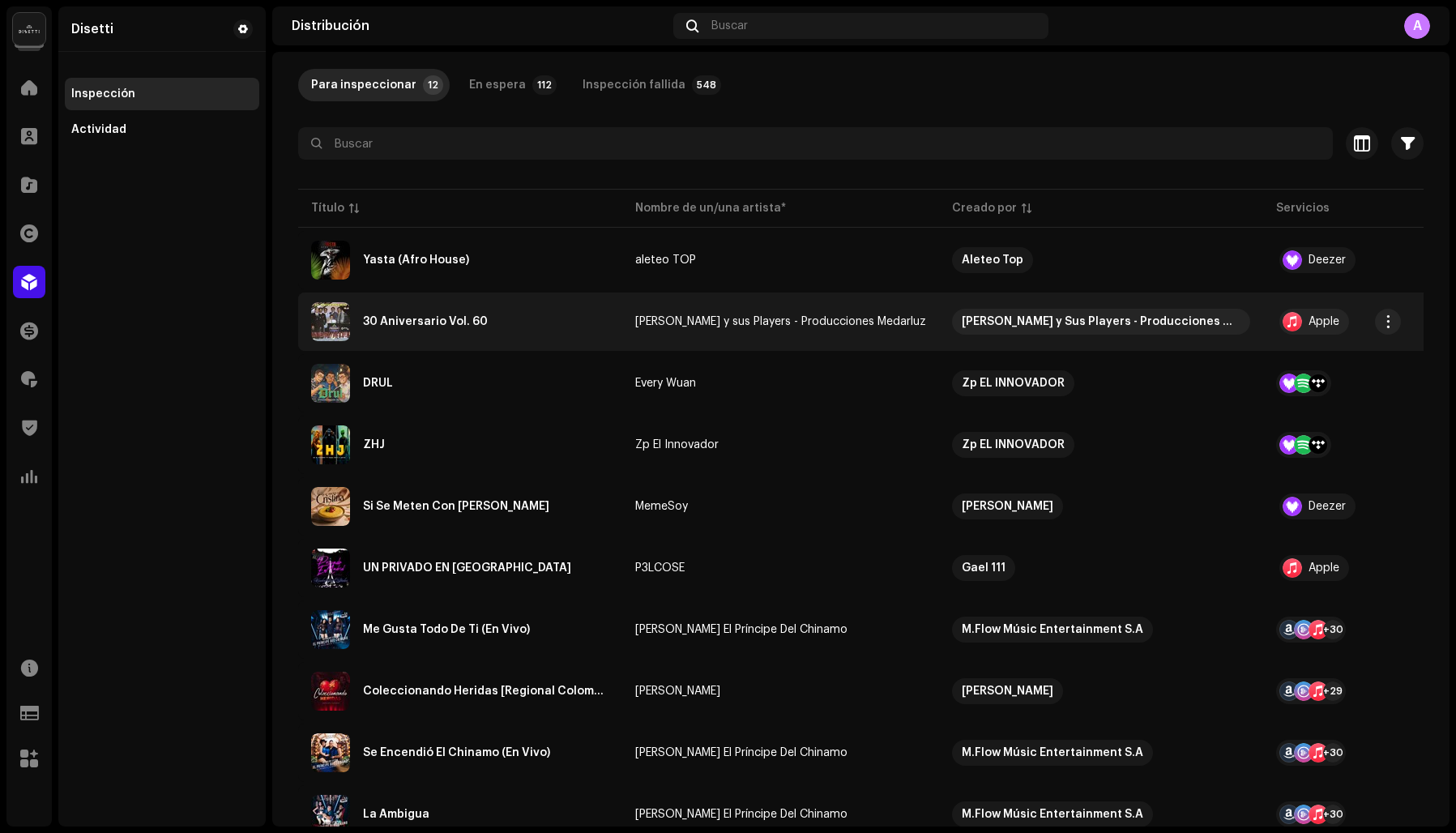
click at [418, 321] on div "30 Aniversario Vol. 60" at bounding box center [425, 322] width 125 height 12
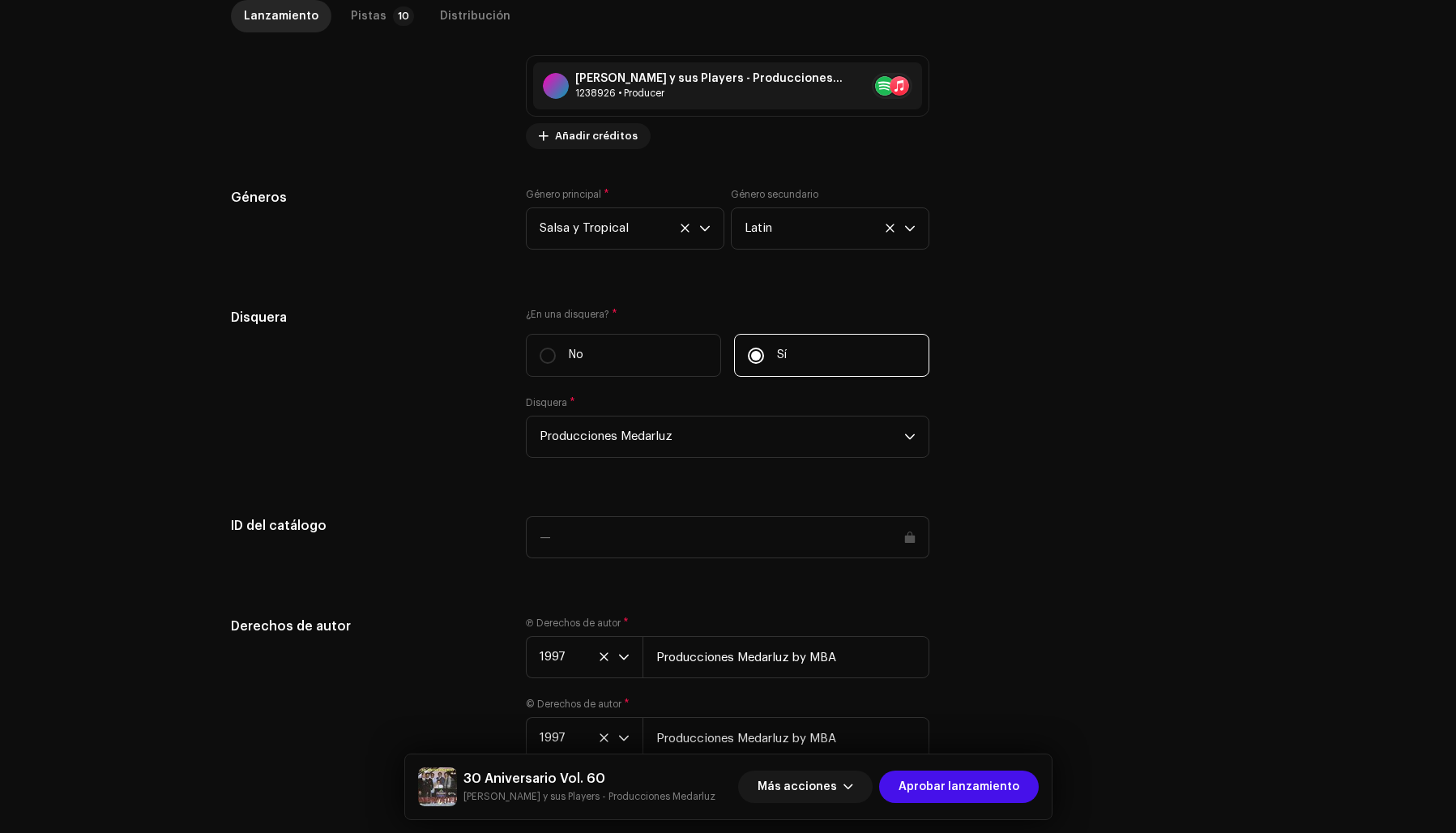
scroll to position [1422, 0]
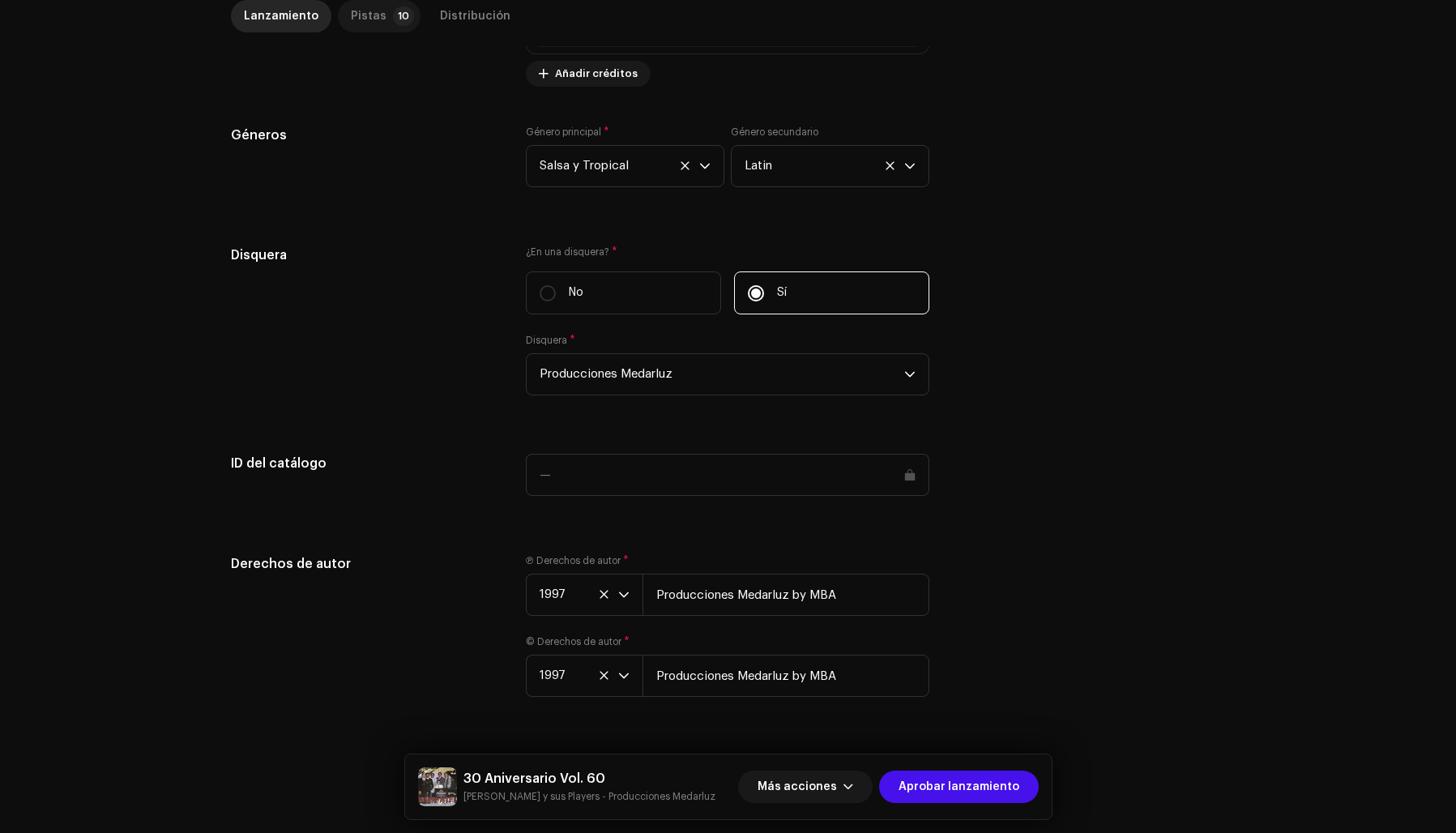
click at [366, 11] on div "Pistas" at bounding box center [369, 16] width 36 height 32
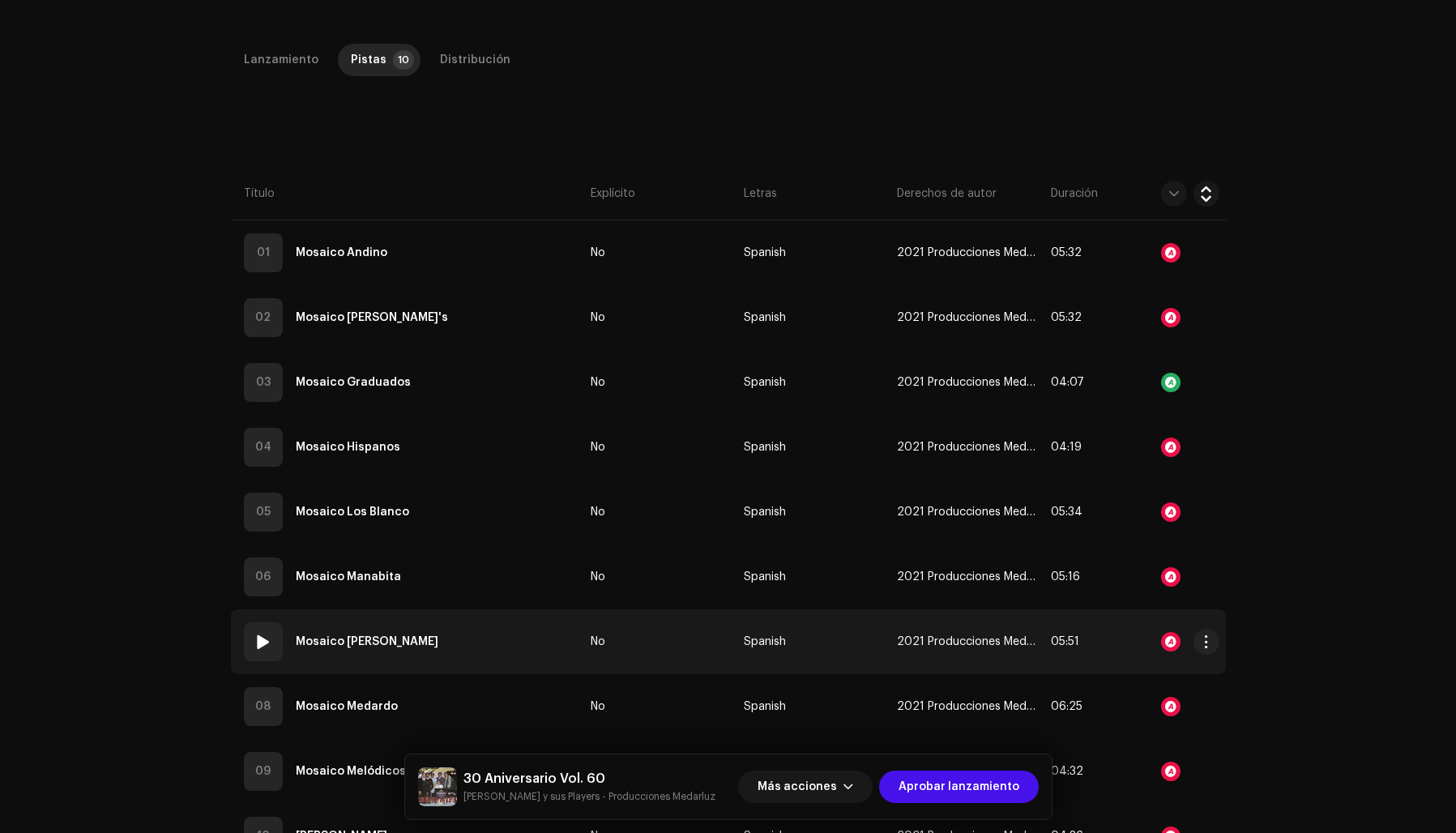
scroll to position [442, 0]
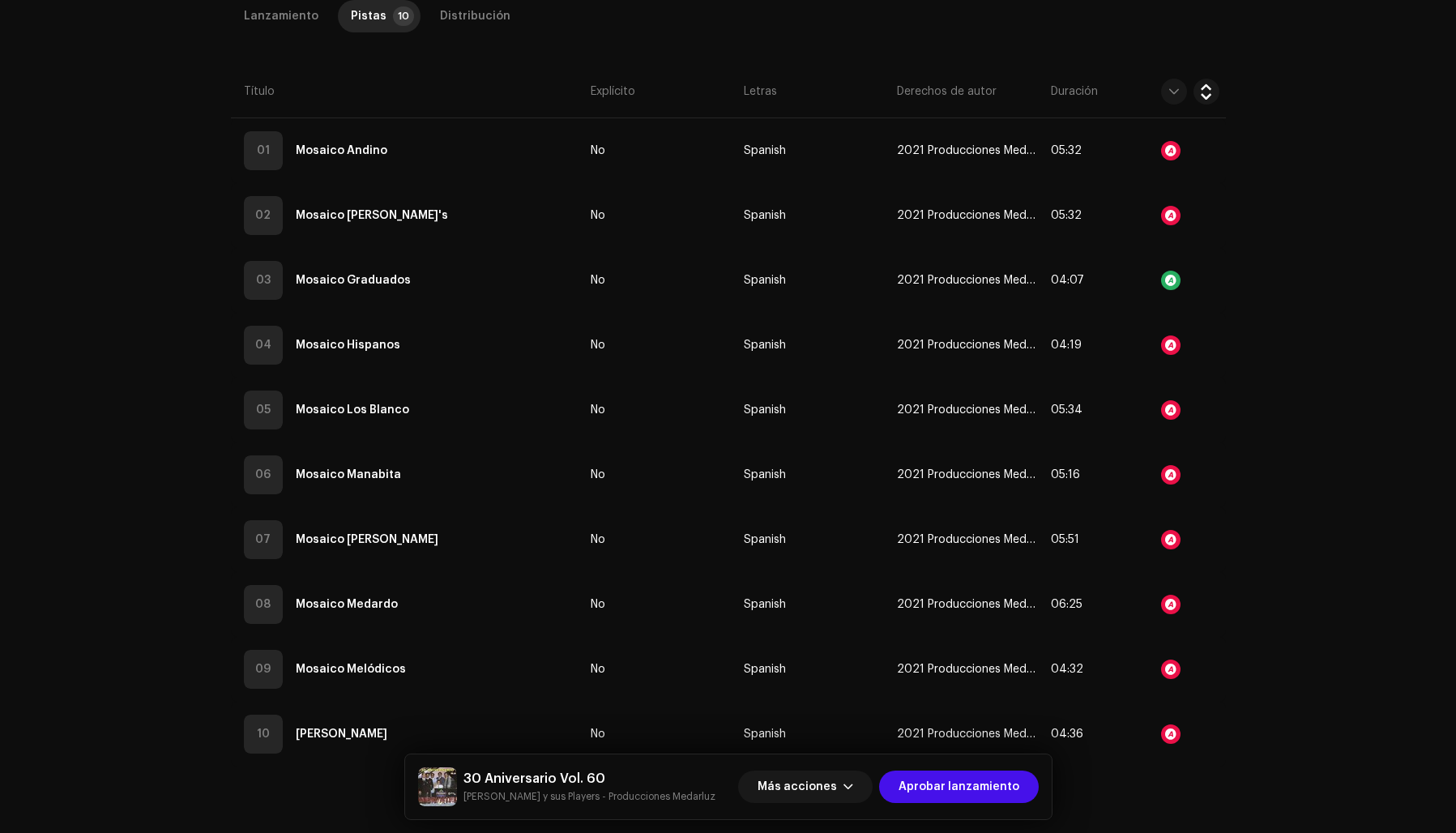
drag, startPoint x: 963, startPoint y: 785, endPoint x: 1012, endPoint y: 767, distance: 52.2
click at [963, 785] on span "Aprobar lanzamiento" at bounding box center [958, 785] width 120 height 32
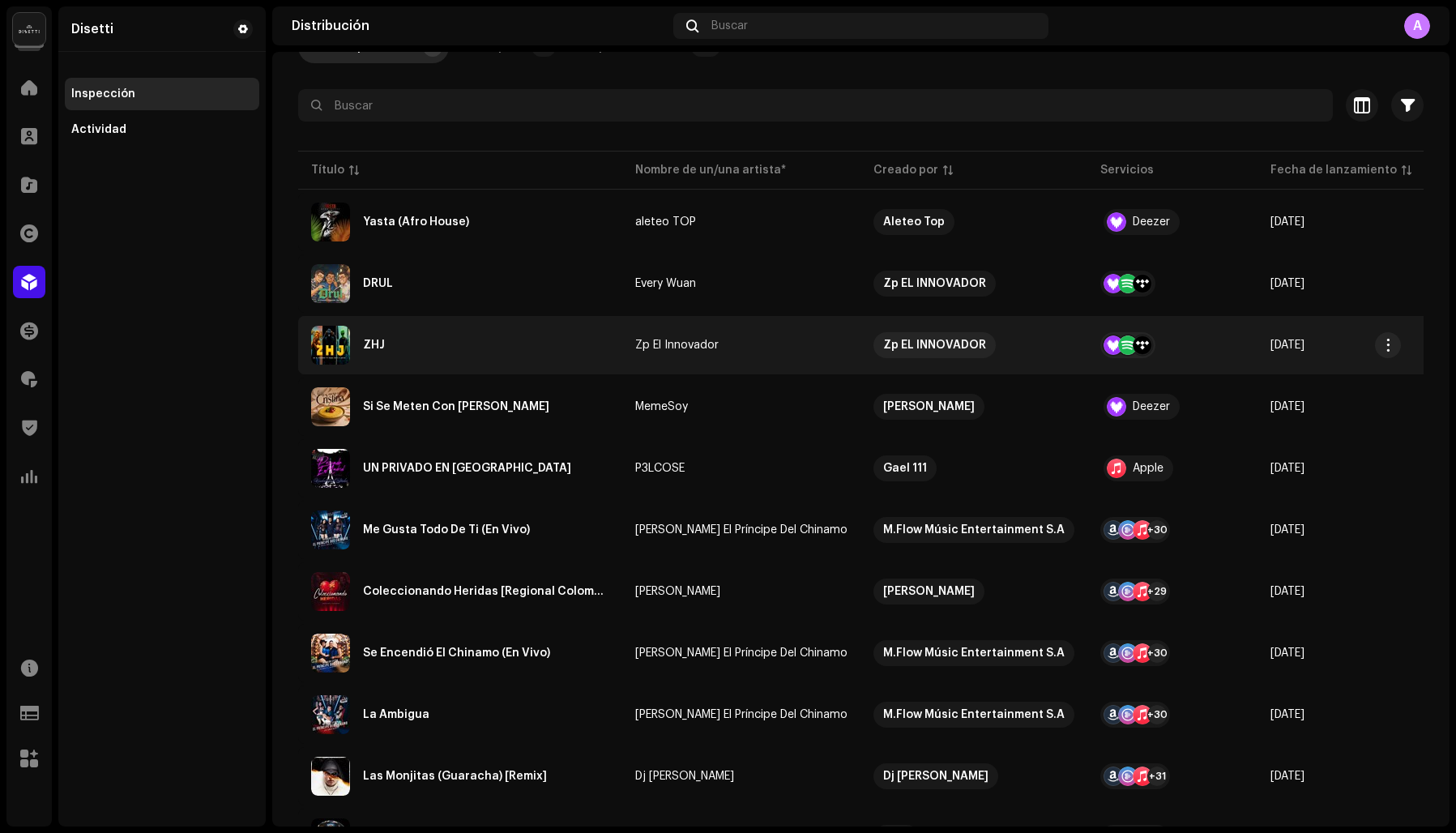
scroll to position [208, 0]
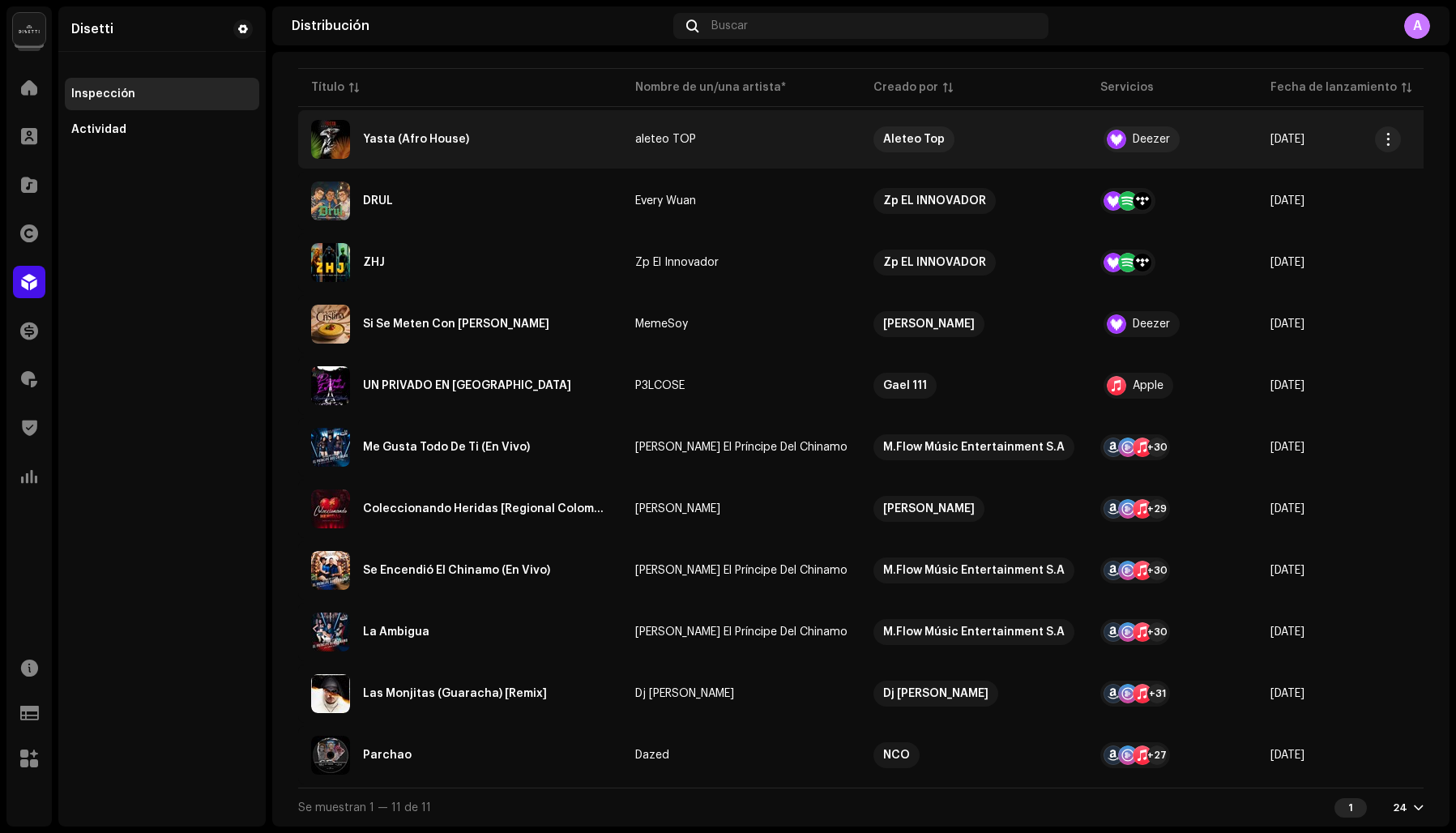
click at [457, 134] on div "Yasta (Afro House)" at bounding box center [415, 140] width 106 height 12
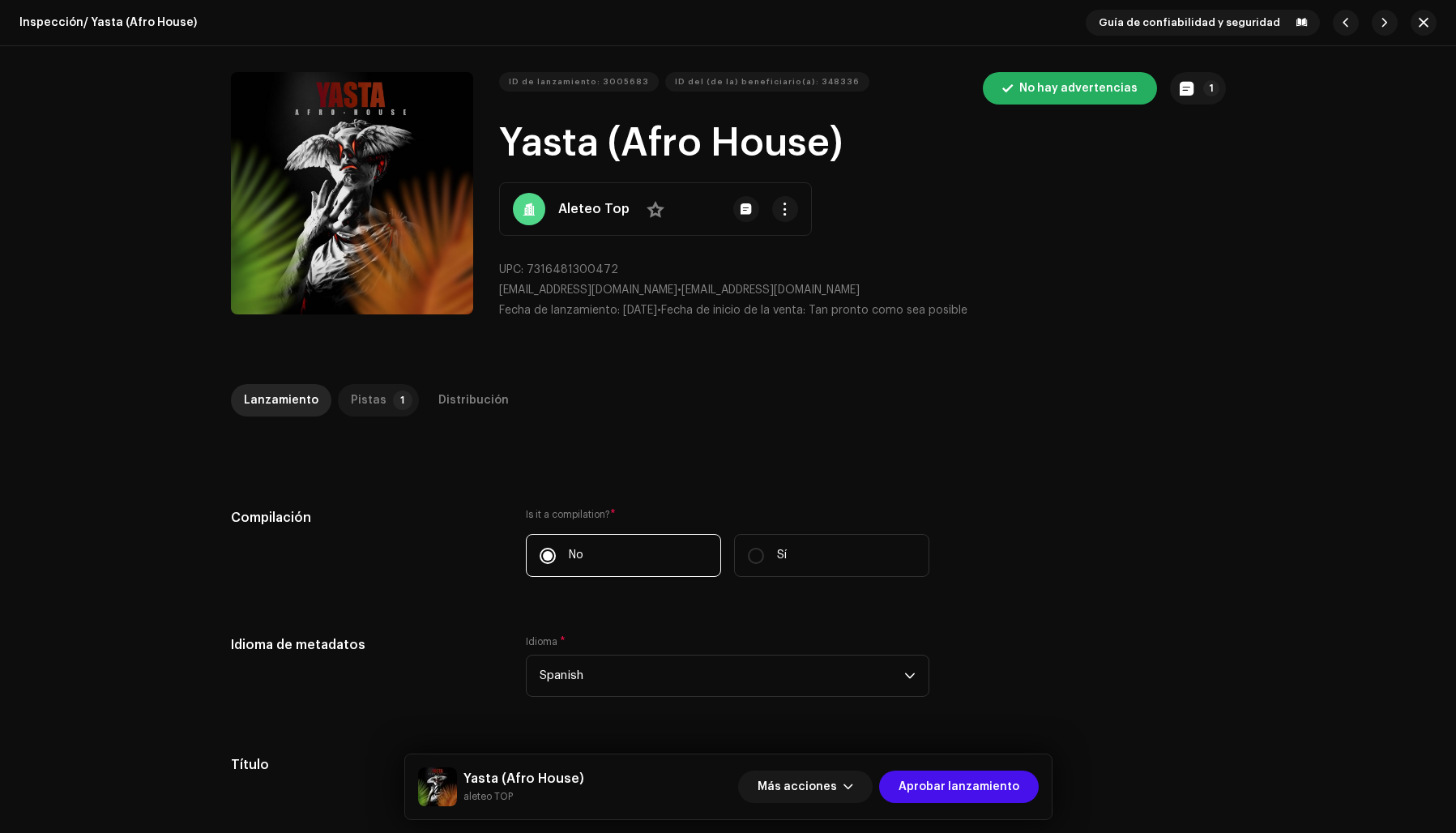
click at [372, 402] on div "Pistas" at bounding box center [369, 400] width 36 height 32
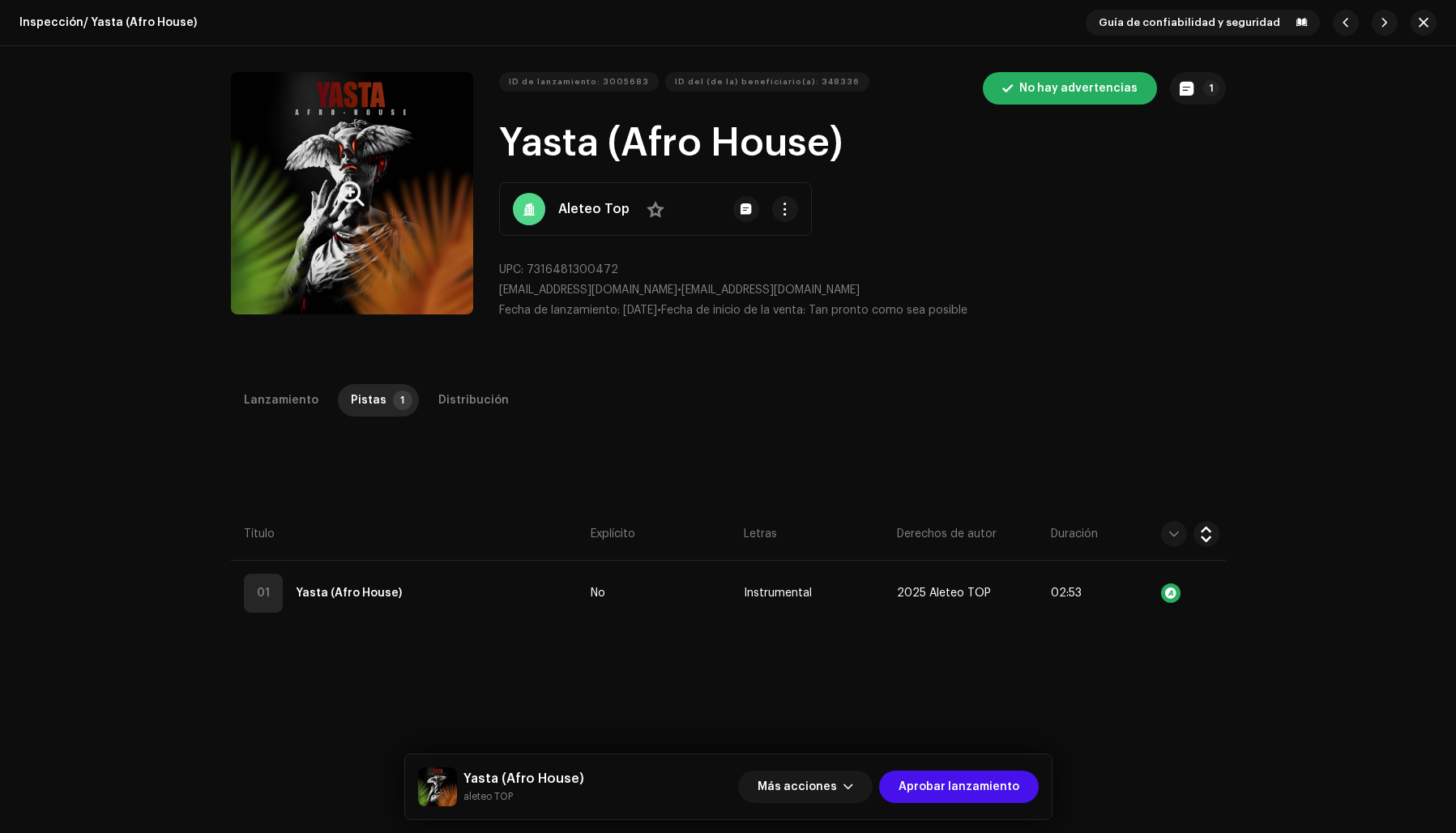
click at [327, 265] on button "Zoom Image" at bounding box center [352, 193] width 243 height 242
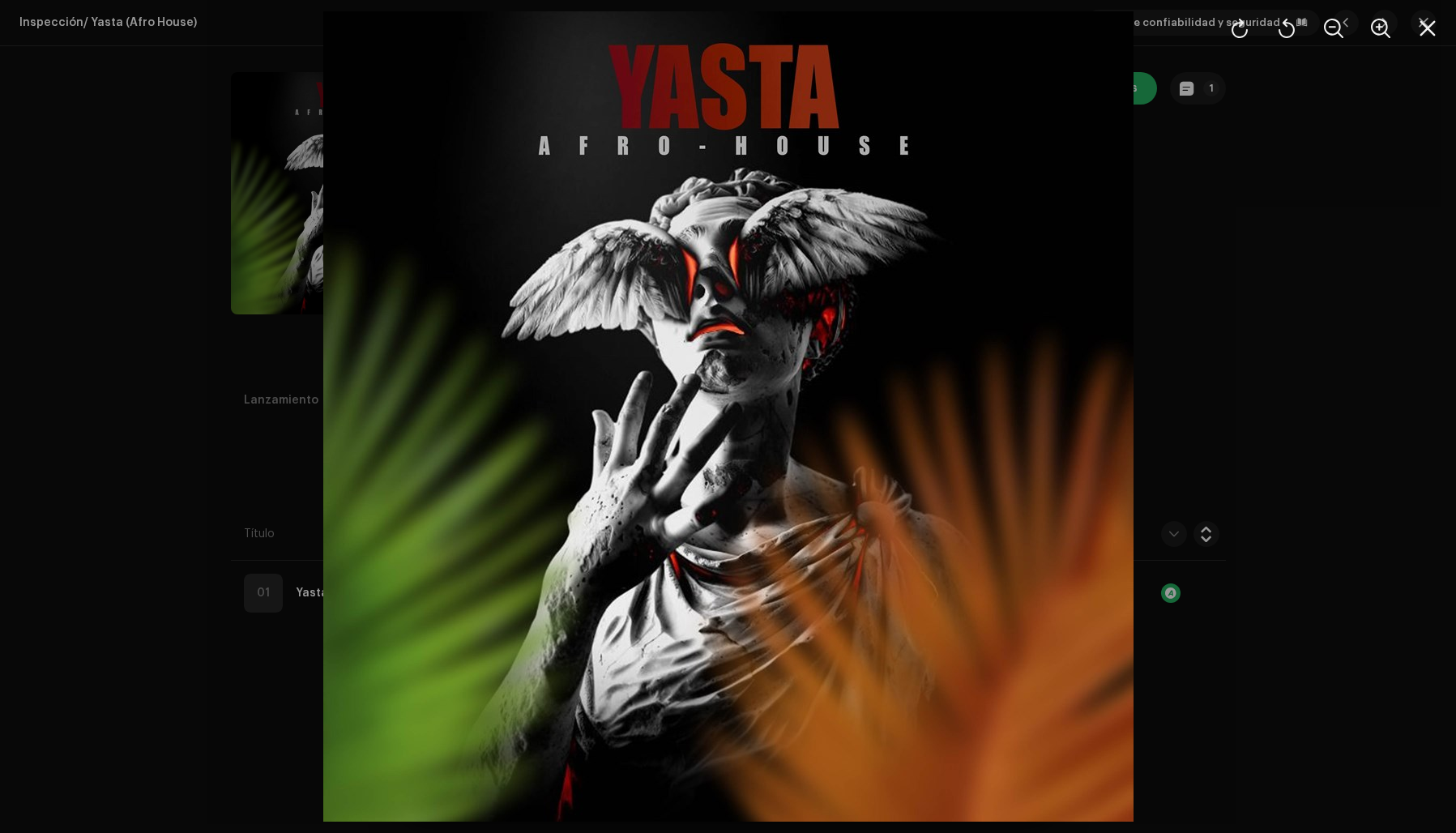
click at [1213, 341] on div at bounding box center [728, 416] width 1456 height 833
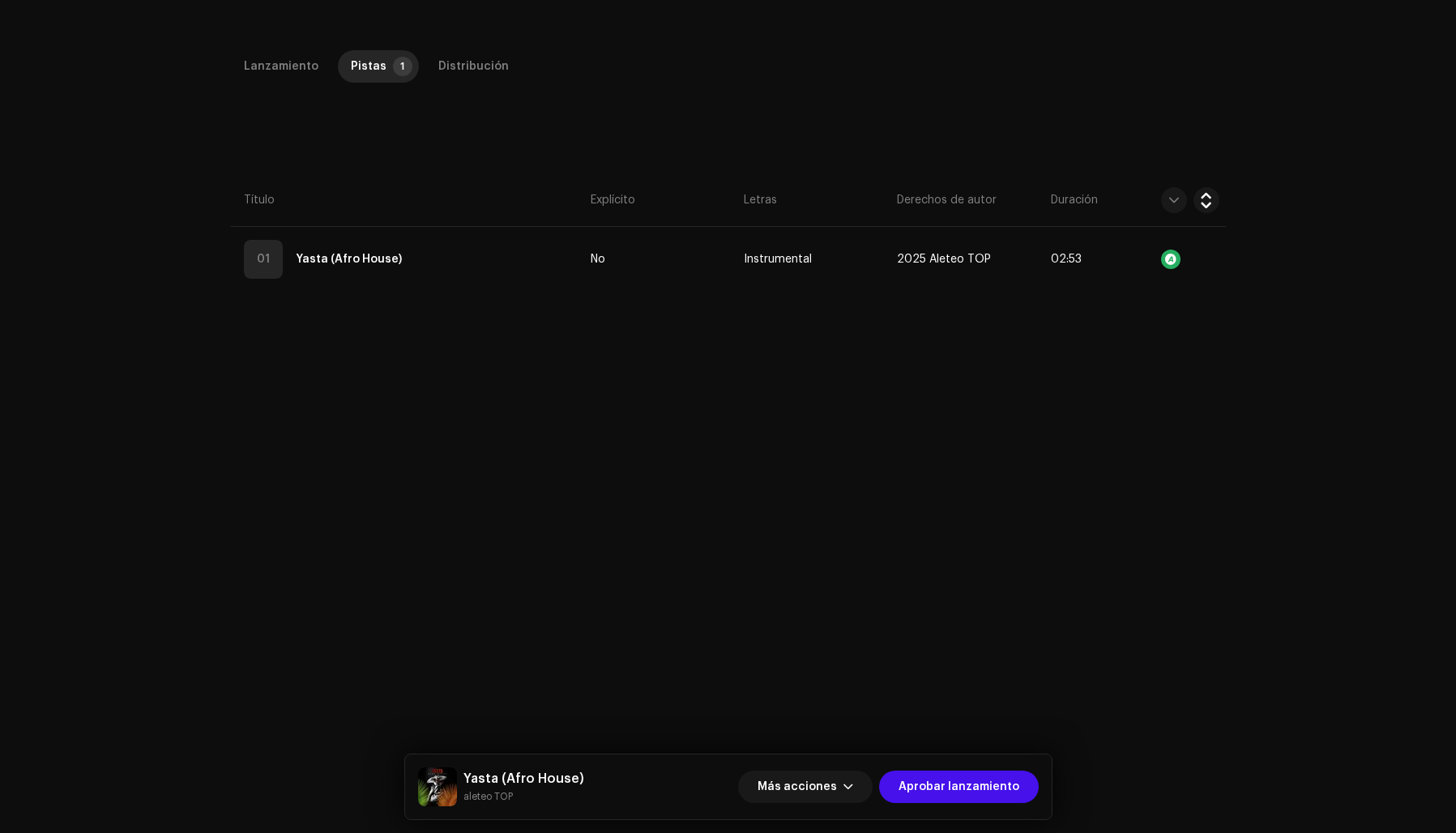
scroll to position [384, 0]
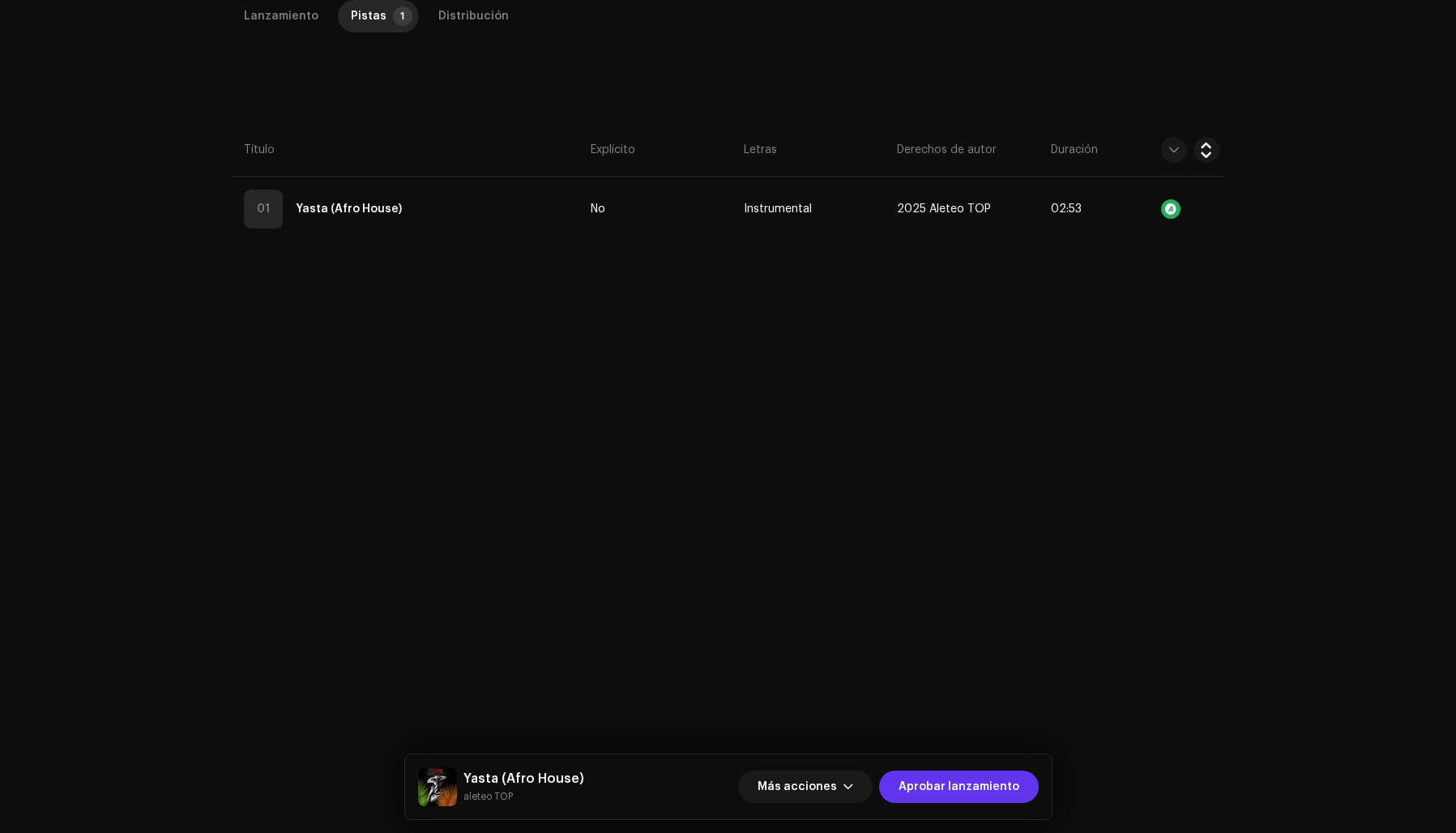
click at [920, 780] on span "Aprobar lanzamiento" at bounding box center [958, 785] width 120 height 32
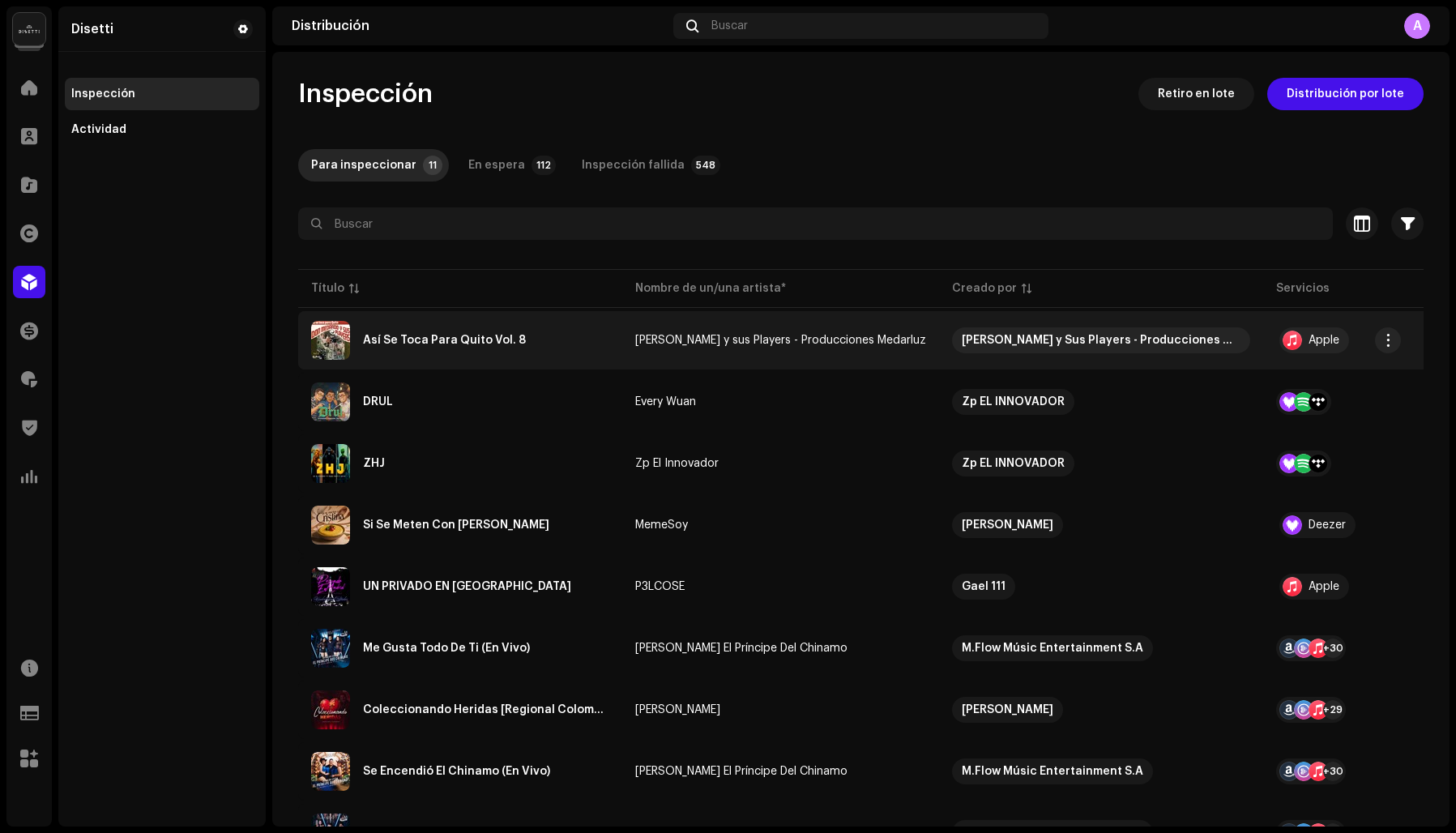
click at [442, 338] on div "Así Se Toca Para Quito Vol. 8" at bounding box center [444, 340] width 163 height 12
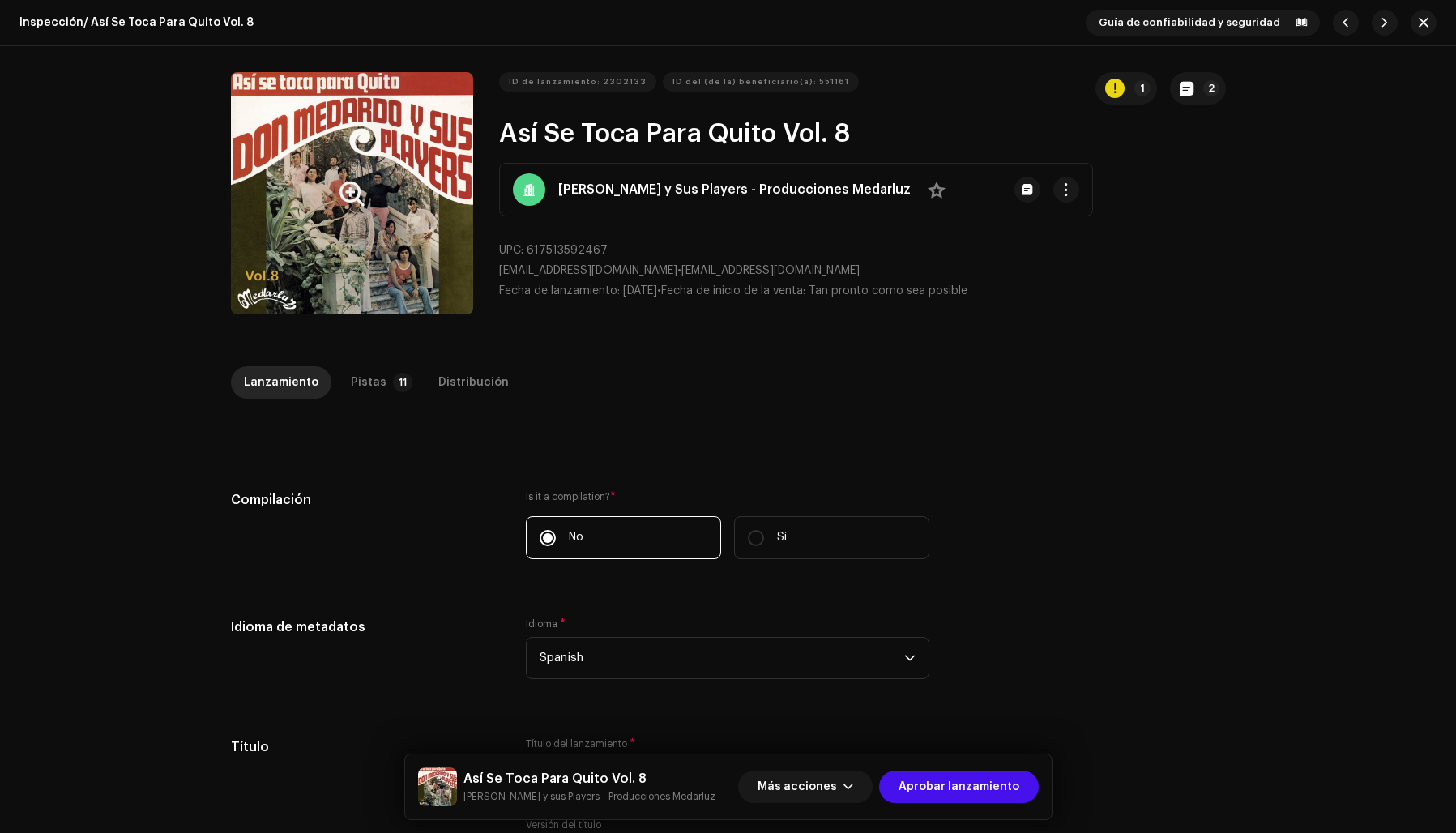
click at [384, 230] on button "Zoom Image" at bounding box center [352, 193] width 243 height 242
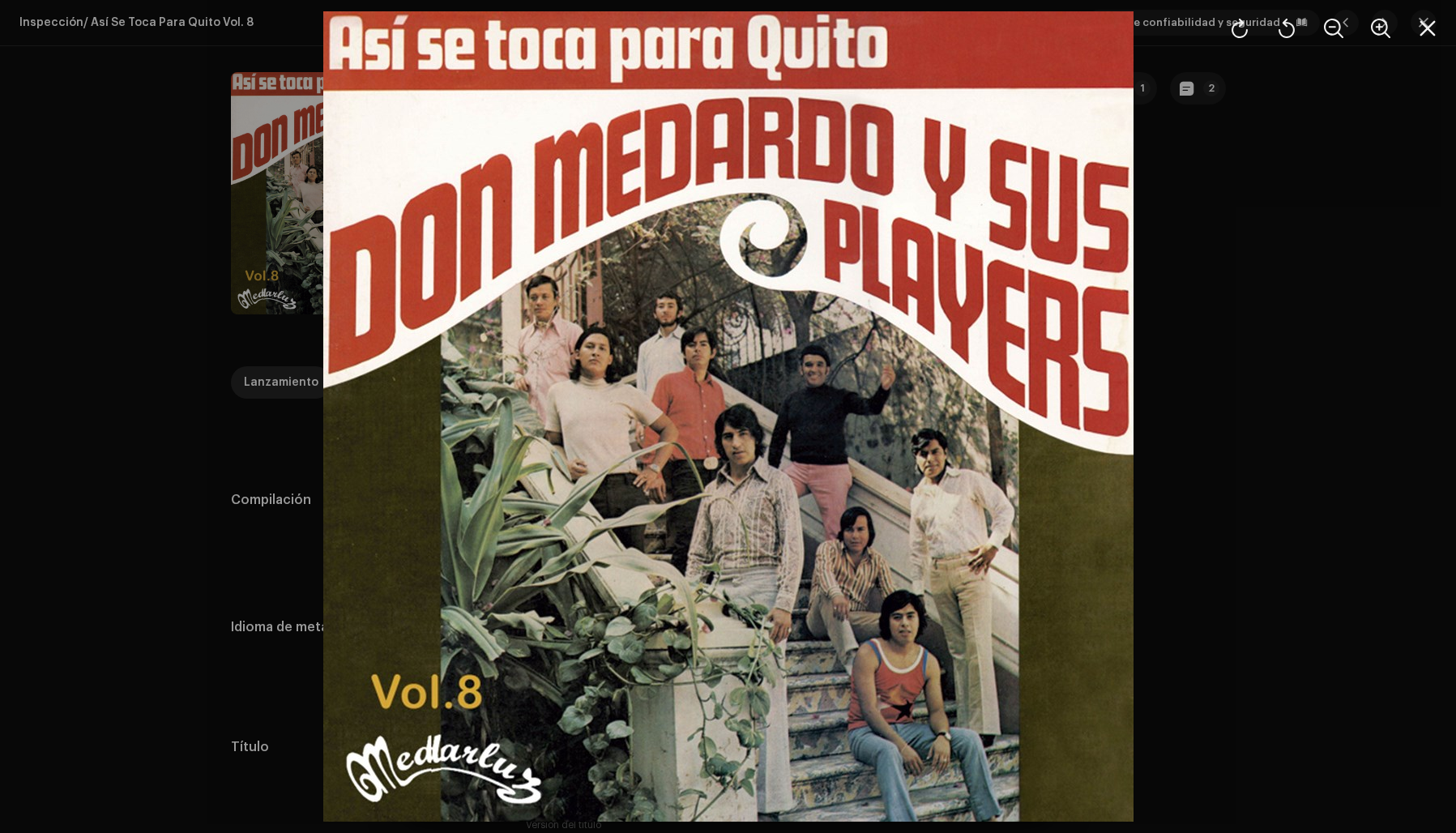
click at [1263, 313] on div at bounding box center [728, 416] width 1456 height 833
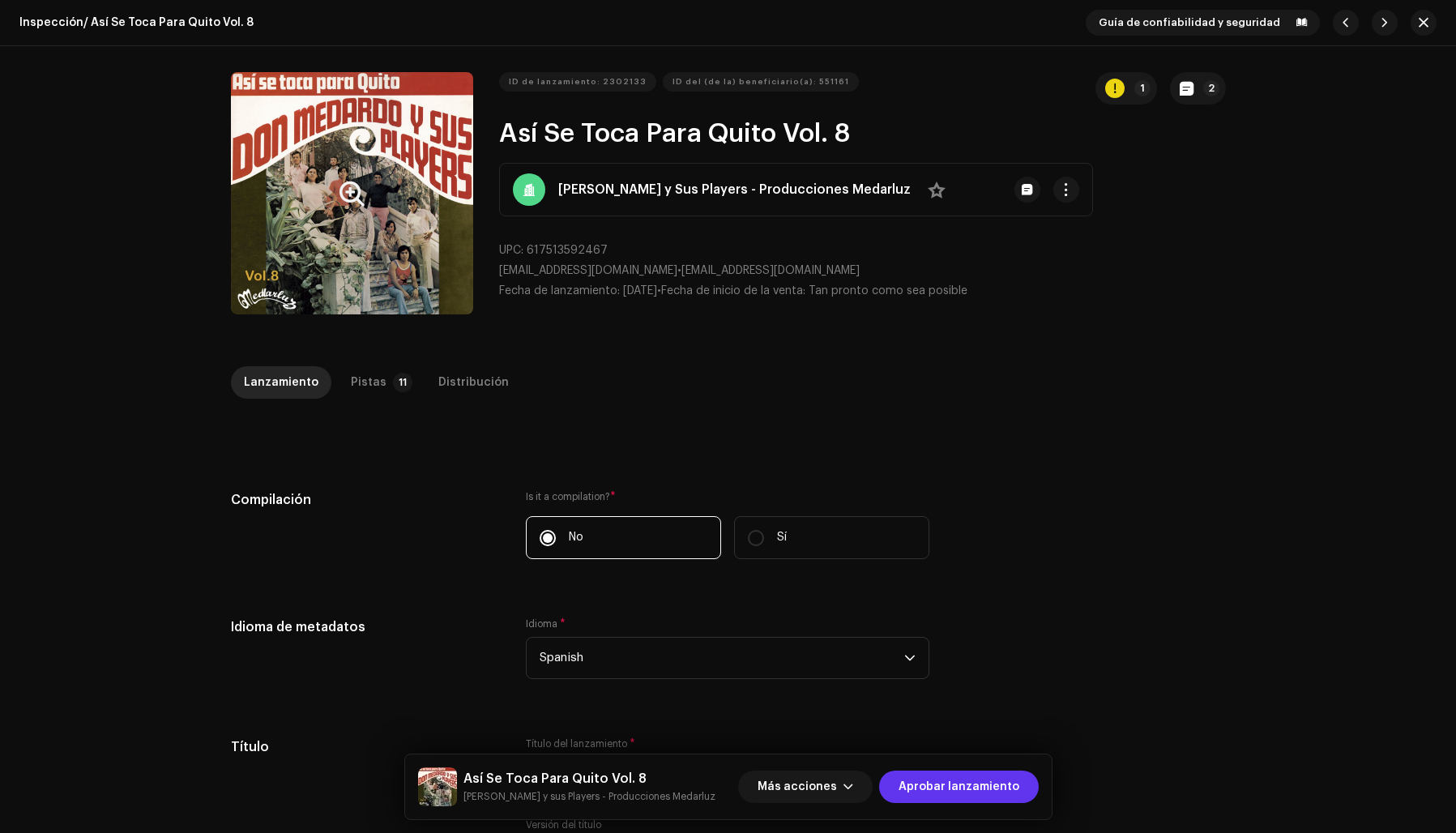
click at [927, 785] on span "Aprobar lanzamiento" at bounding box center [958, 785] width 120 height 32
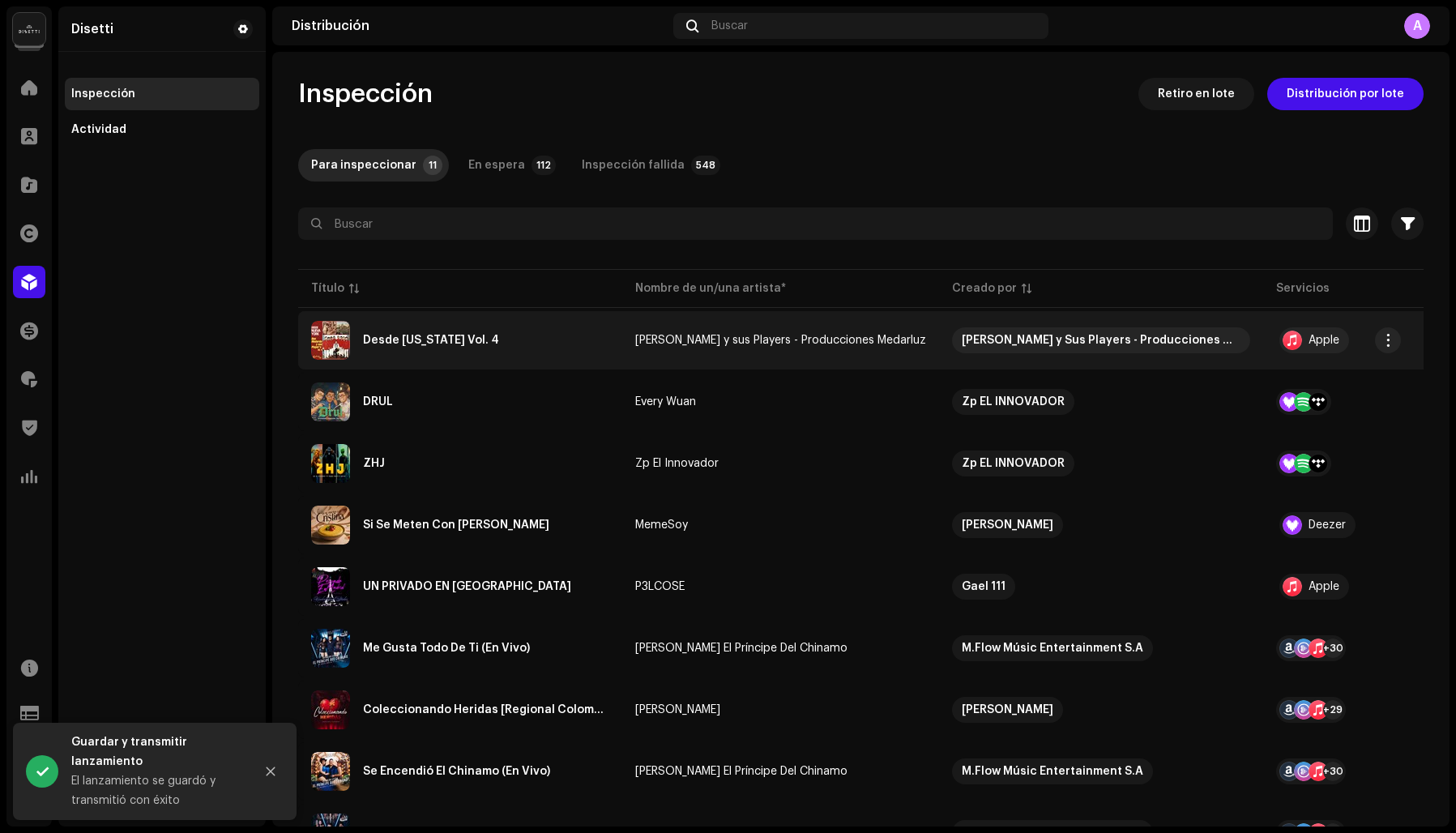
click at [421, 341] on div "Desde [US_STATE] Vol. 4" at bounding box center [431, 340] width 136 height 12
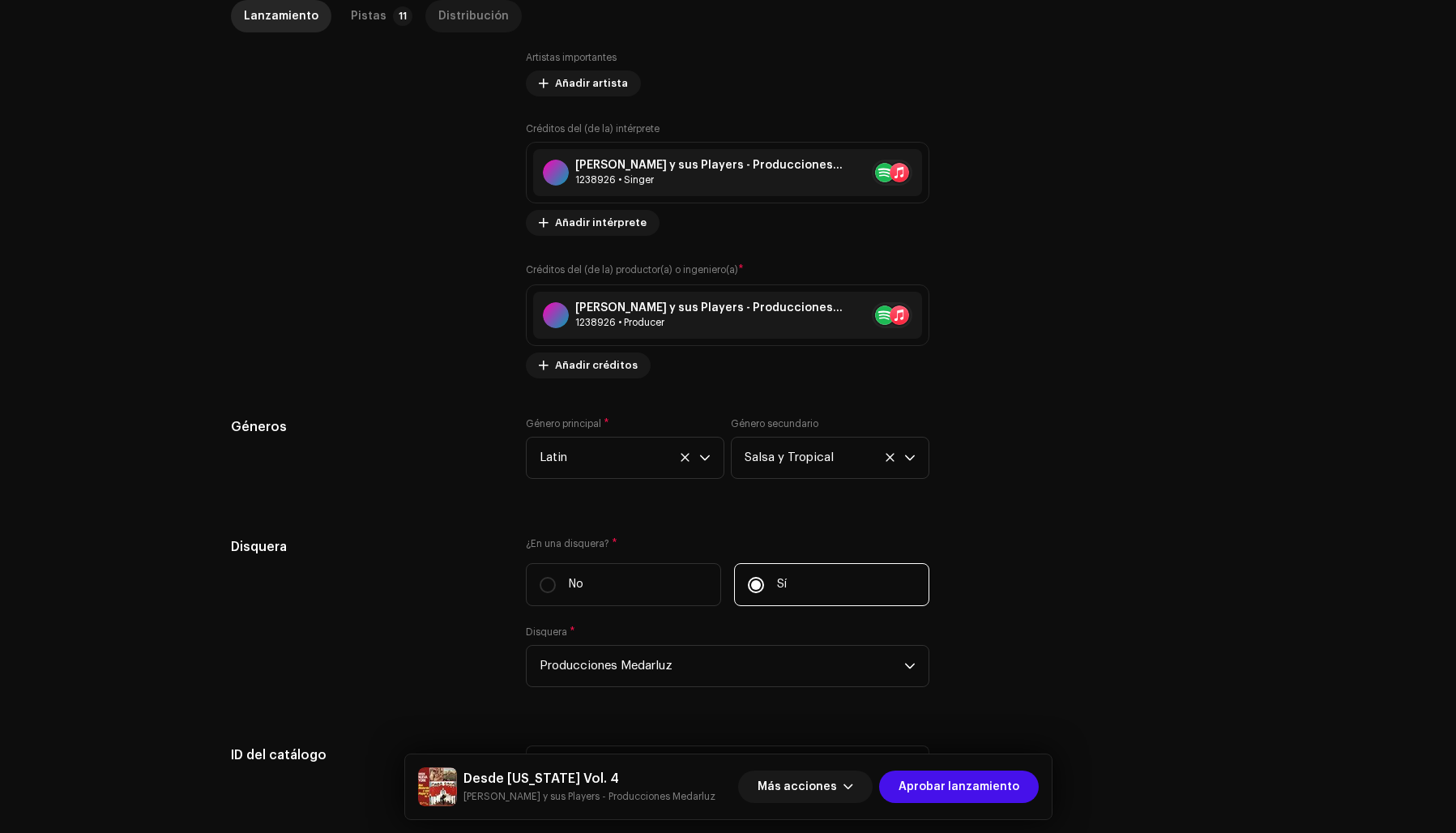
scroll to position [1422, 0]
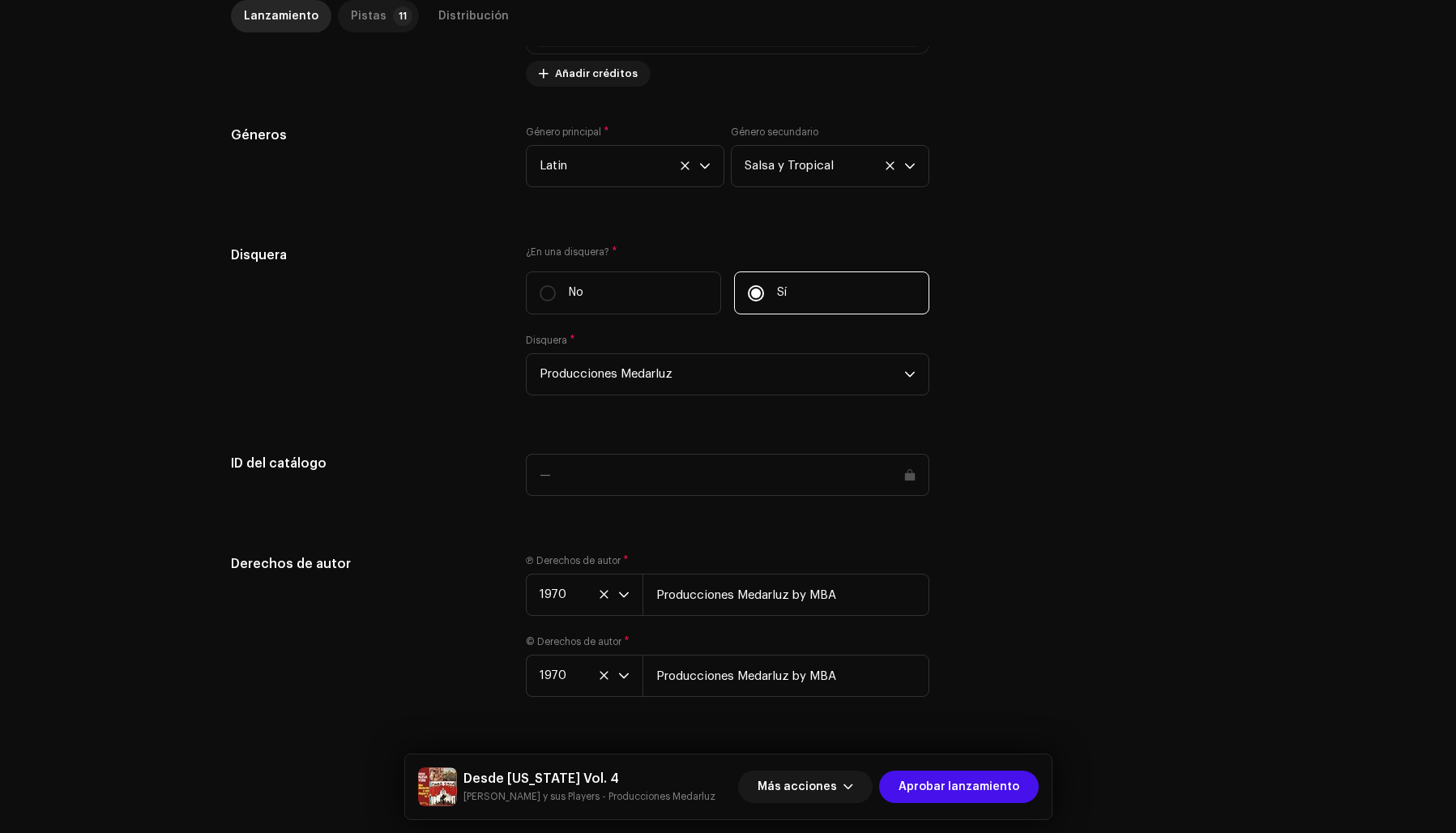
click at [338, 17] on p-tab "Pistas 11" at bounding box center [378, 16] width 81 height 32
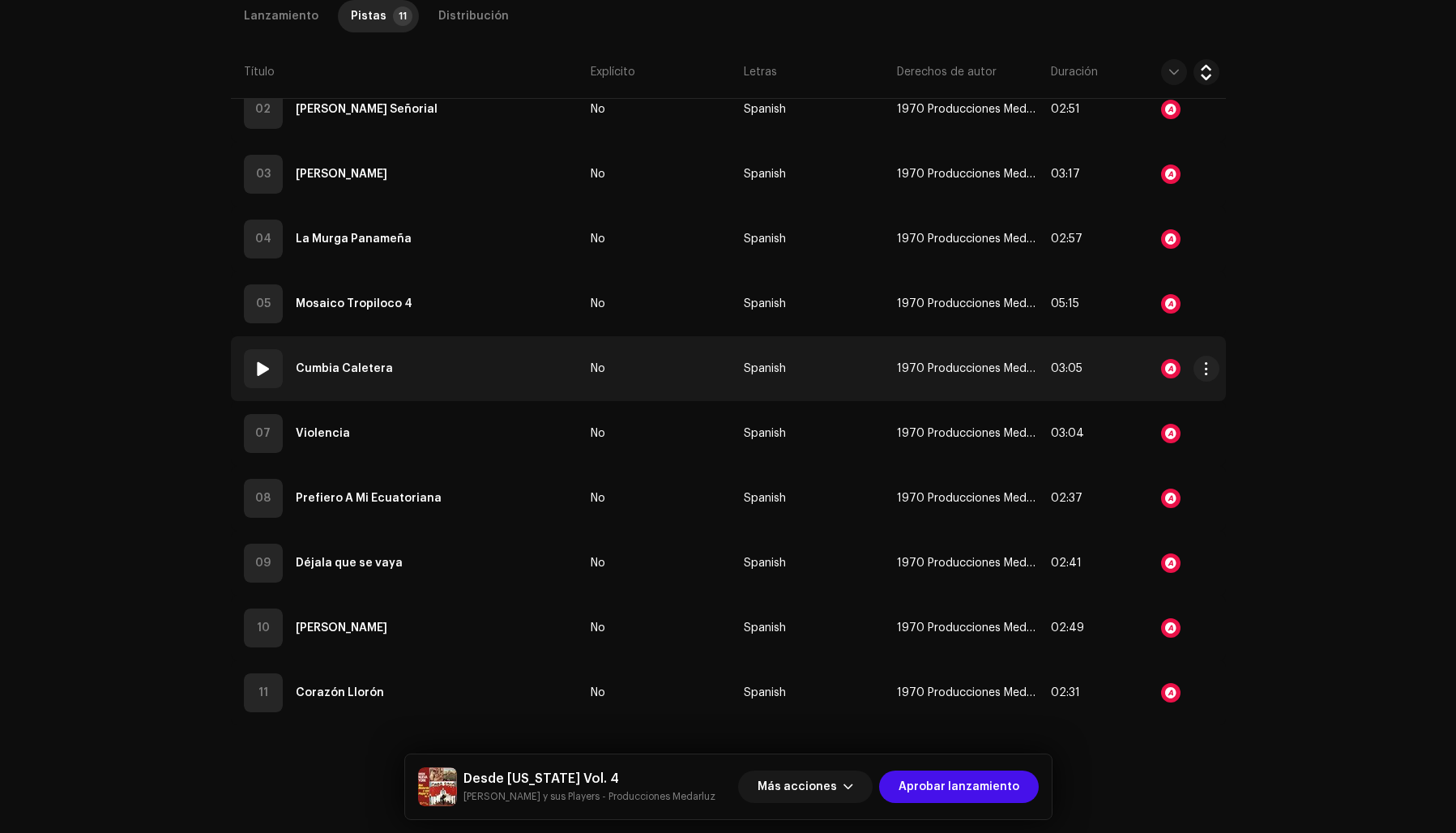
scroll to position [558, 0]
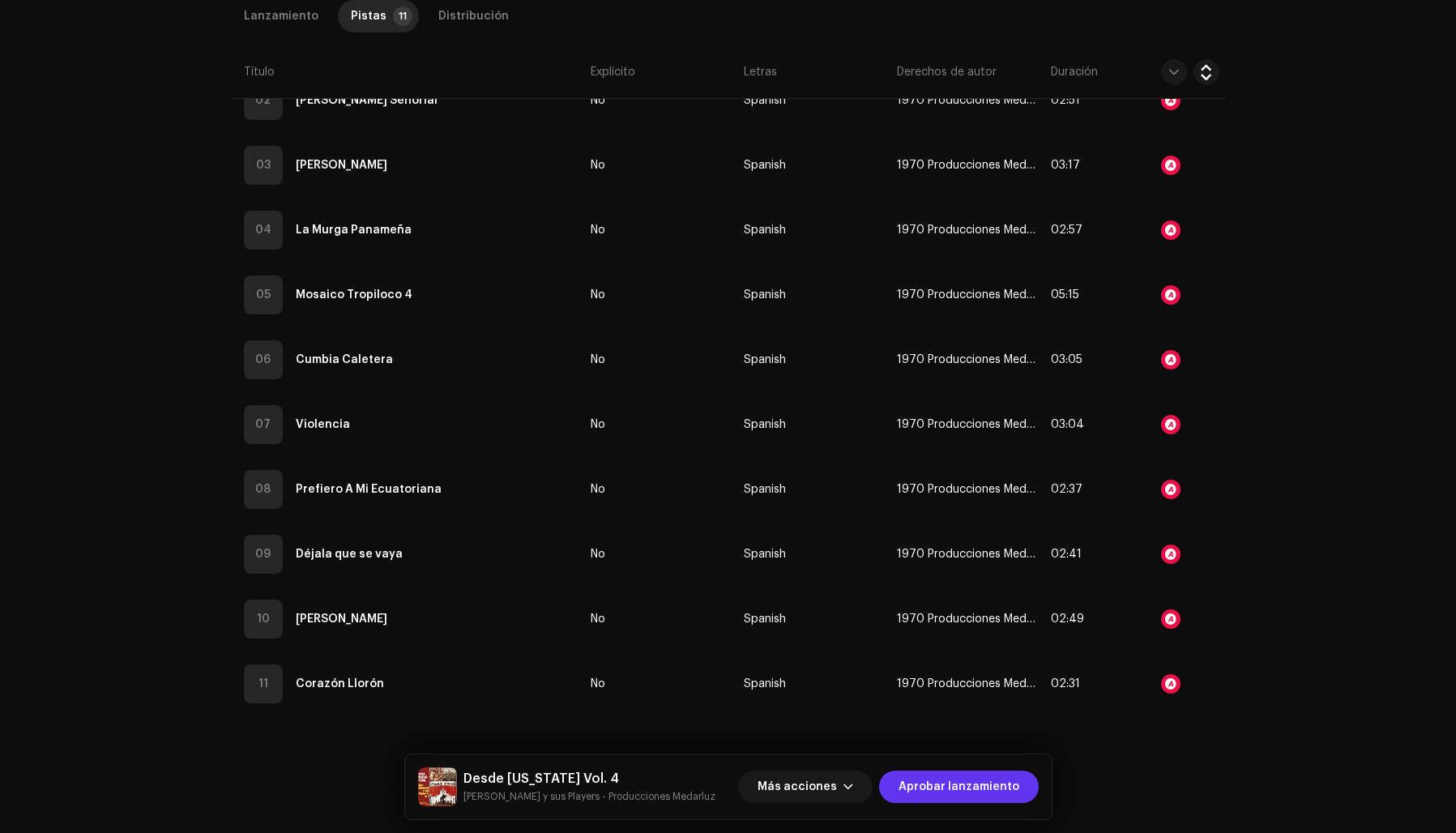
click at [967, 788] on span "Aprobar lanzamiento" at bounding box center [958, 785] width 120 height 32
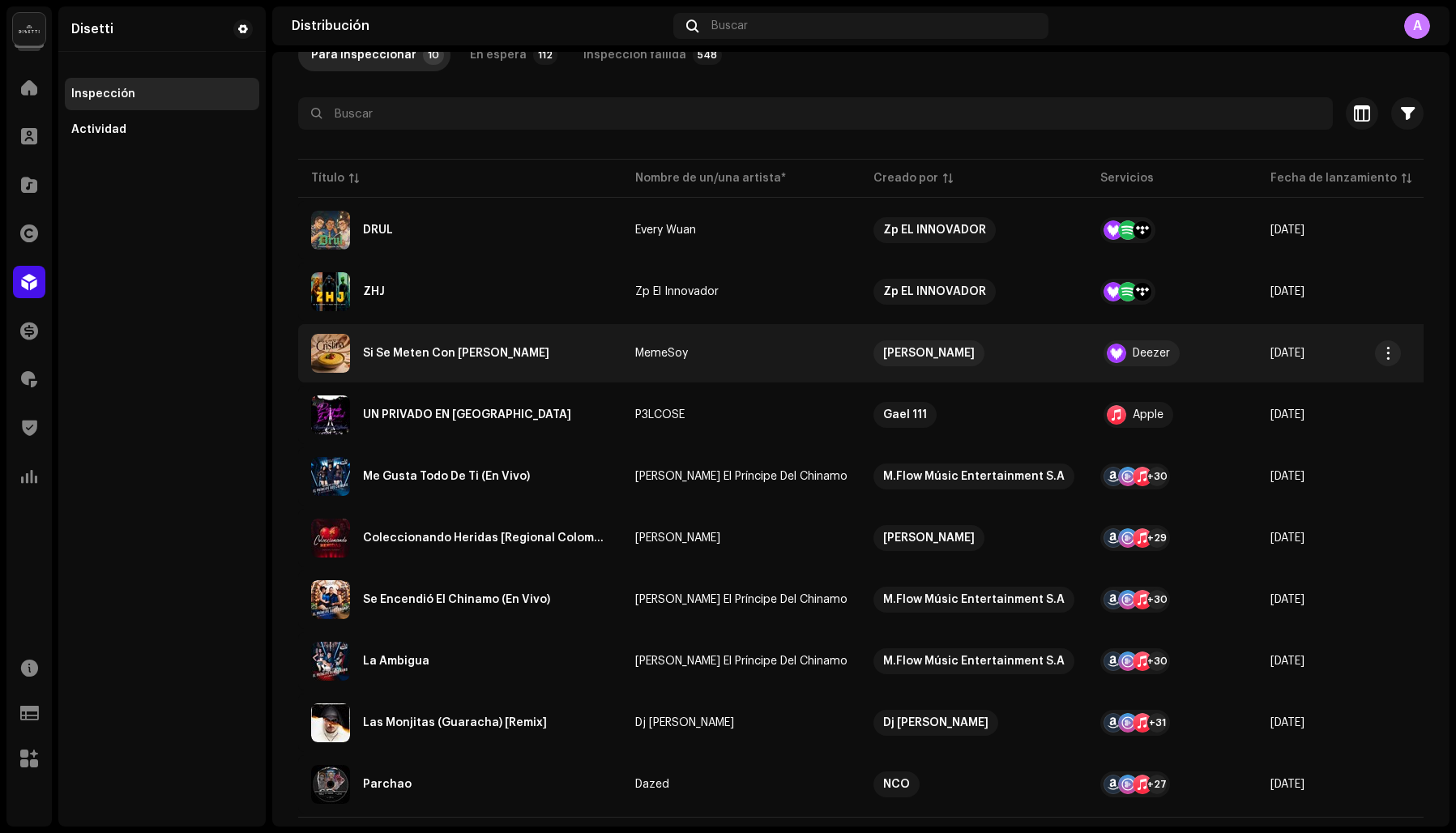
scroll to position [145, 0]
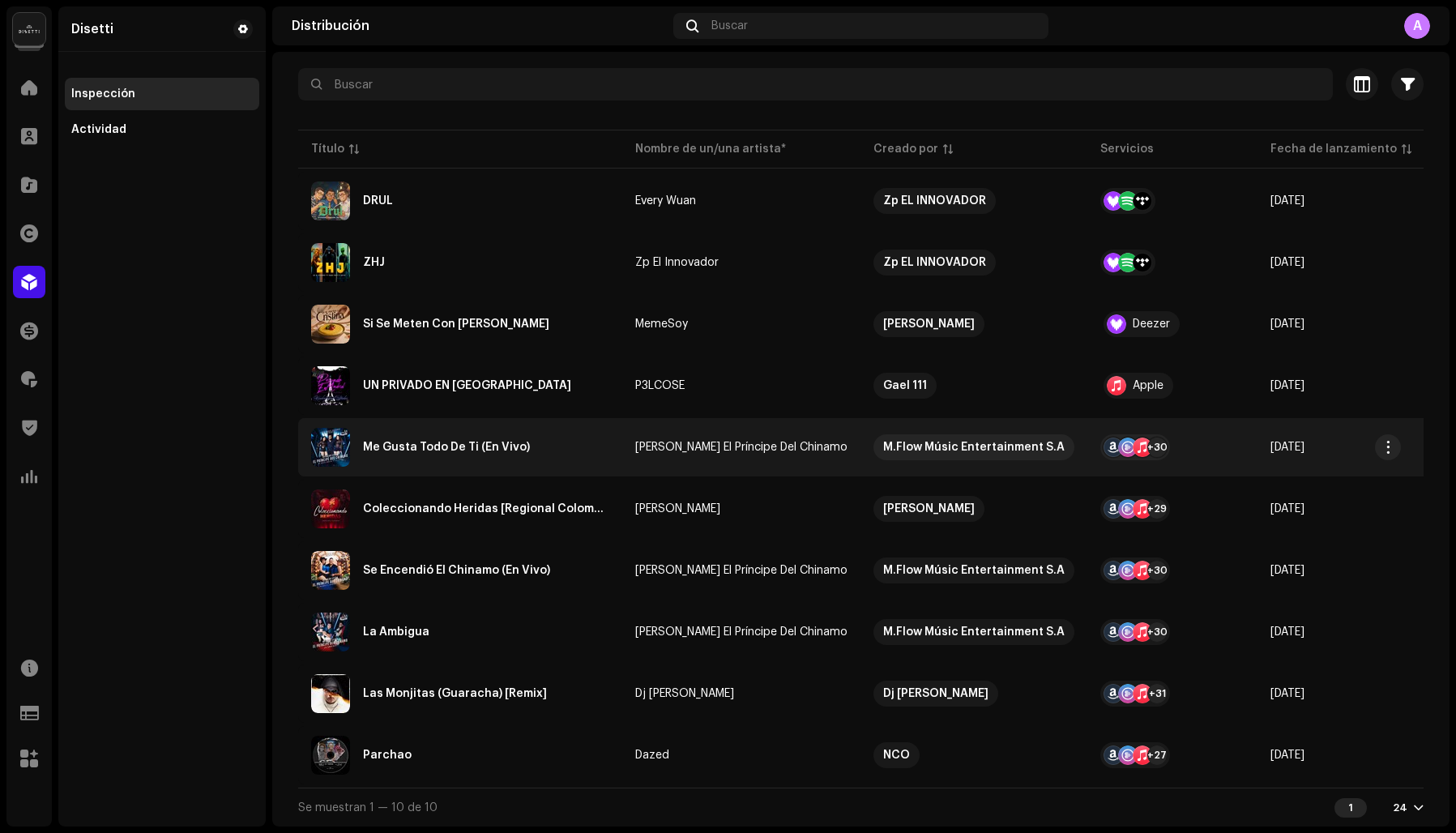
click at [426, 442] on div "Me Gusta Todo De Ti (En Vivo)" at bounding box center [446, 447] width 167 height 12
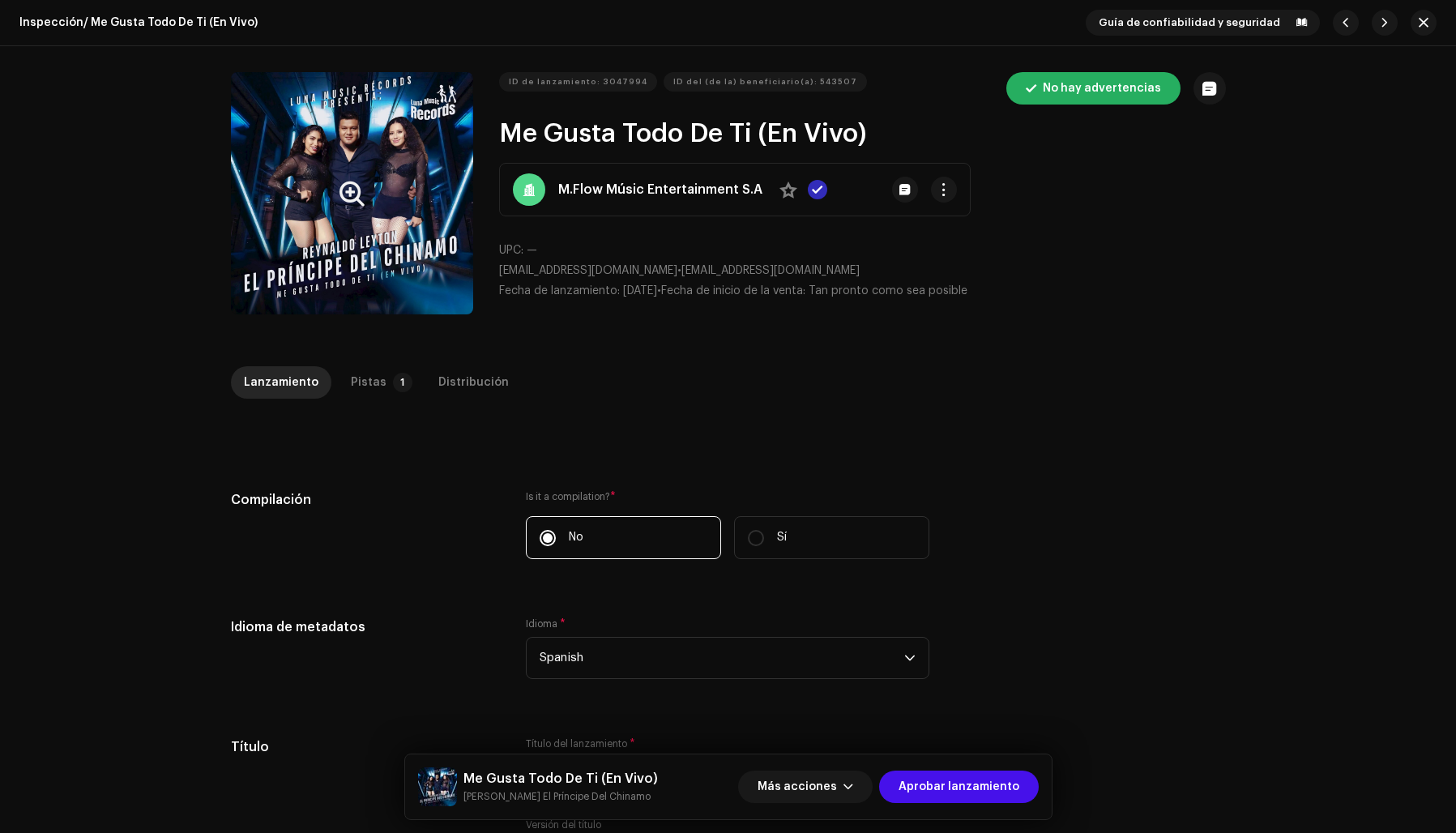
click at [378, 294] on button "Zoom Image" at bounding box center [352, 193] width 243 height 242
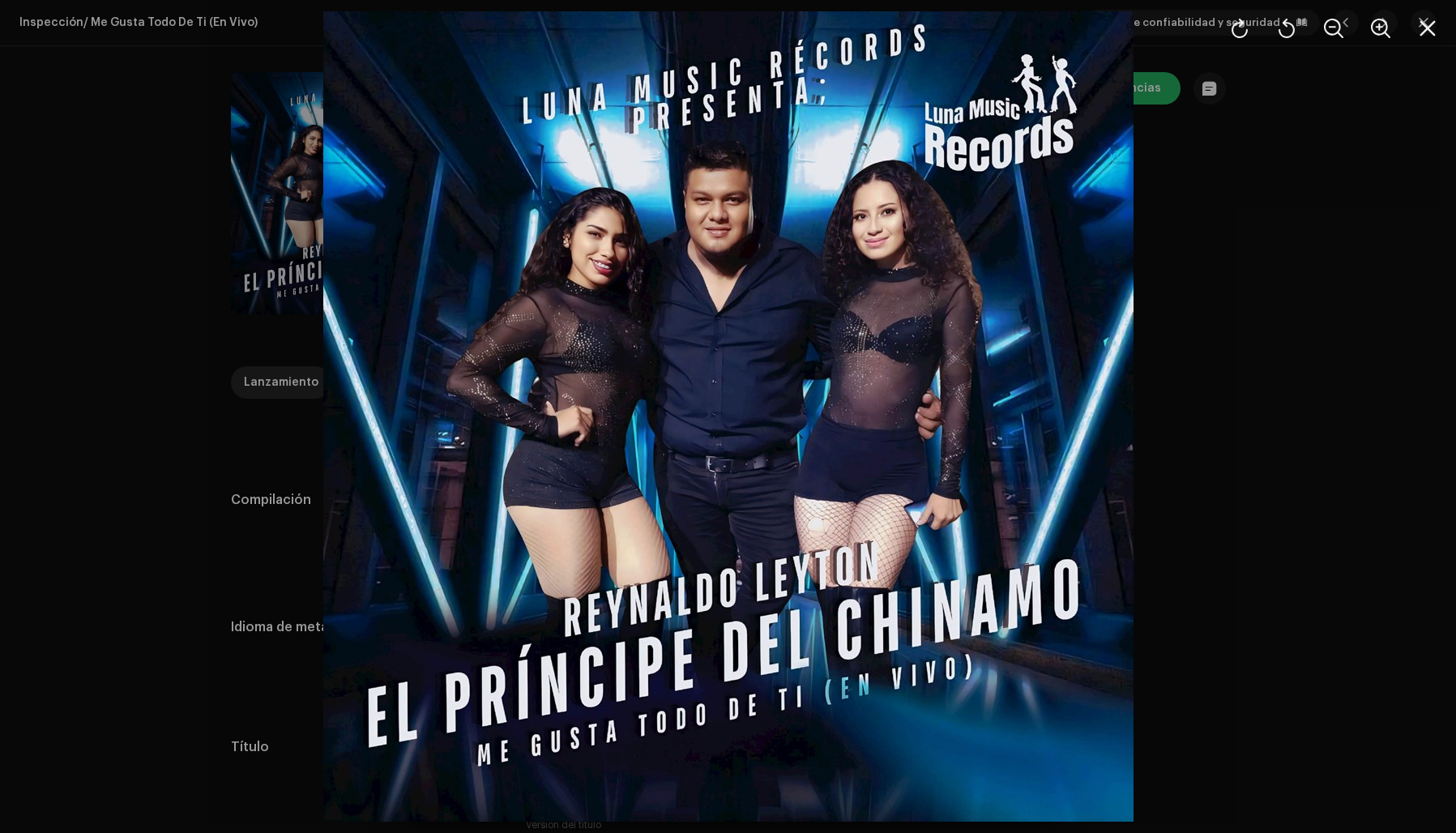
click at [1192, 319] on div at bounding box center [728, 416] width 1456 height 833
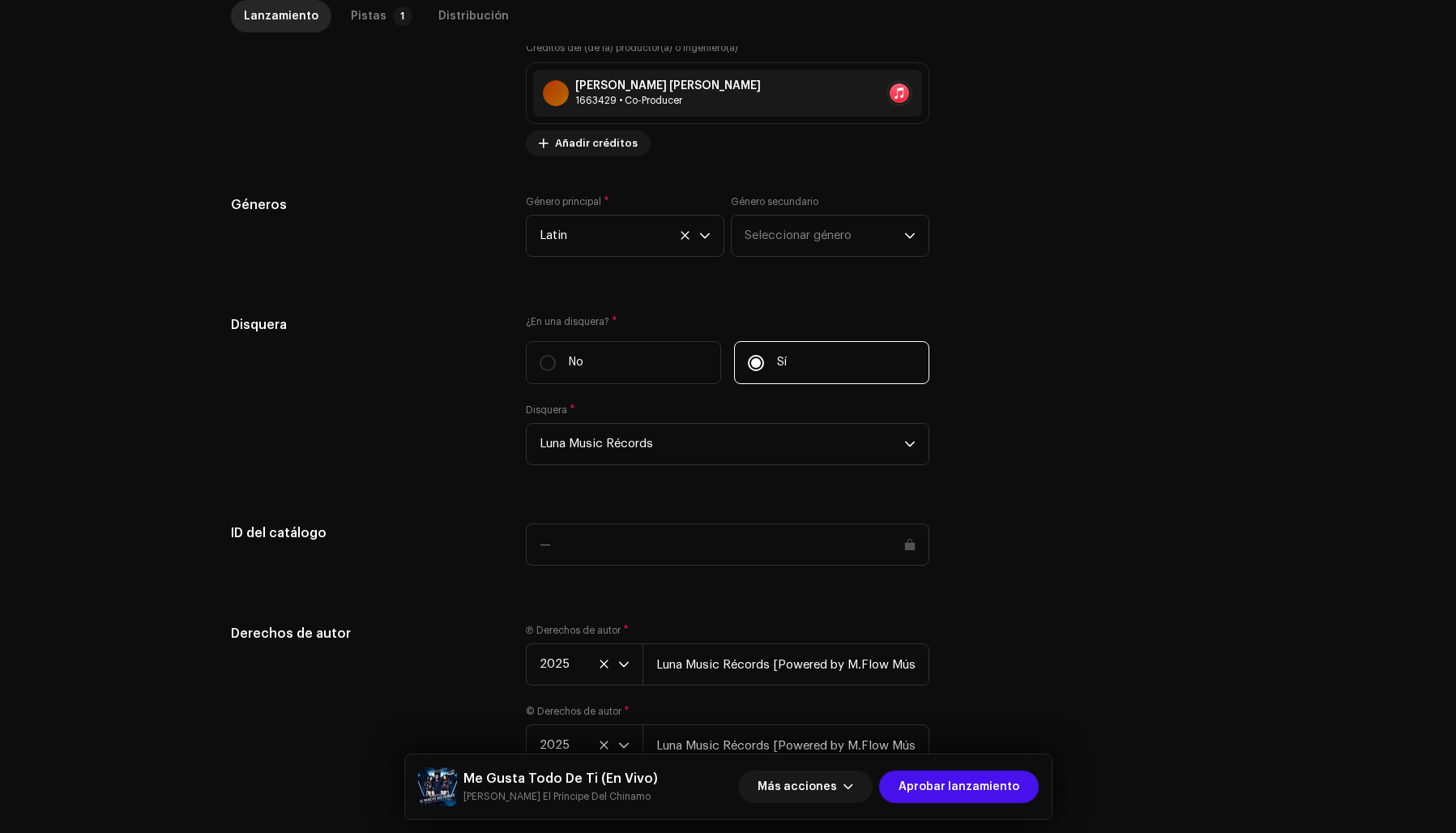
scroll to position [1390, 0]
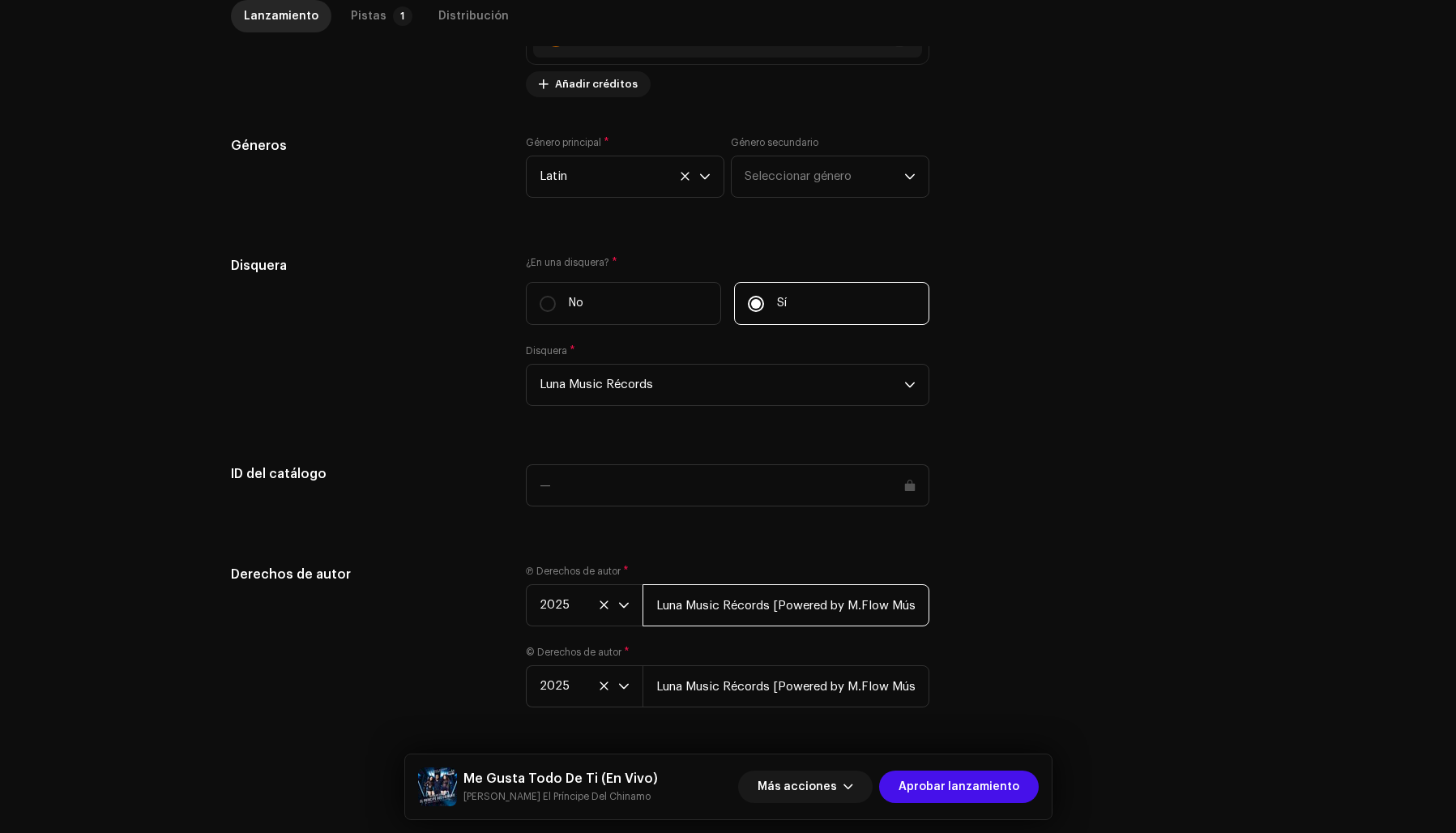
click at [775, 593] on input "Luna Music Récords [Powered by M.Flow Músic Entertainment S.A]" at bounding box center [786, 604] width 287 height 42
click at [912, 590] on input "[PERSON_NAME] Music Récords Powered by M.Flow Músic Entertainment S.A]" at bounding box center [786, 604] width 287 height 42
type input "[PERSON_NAME] Music Récords Powered by M.Flow Músic Entertainment S.A"
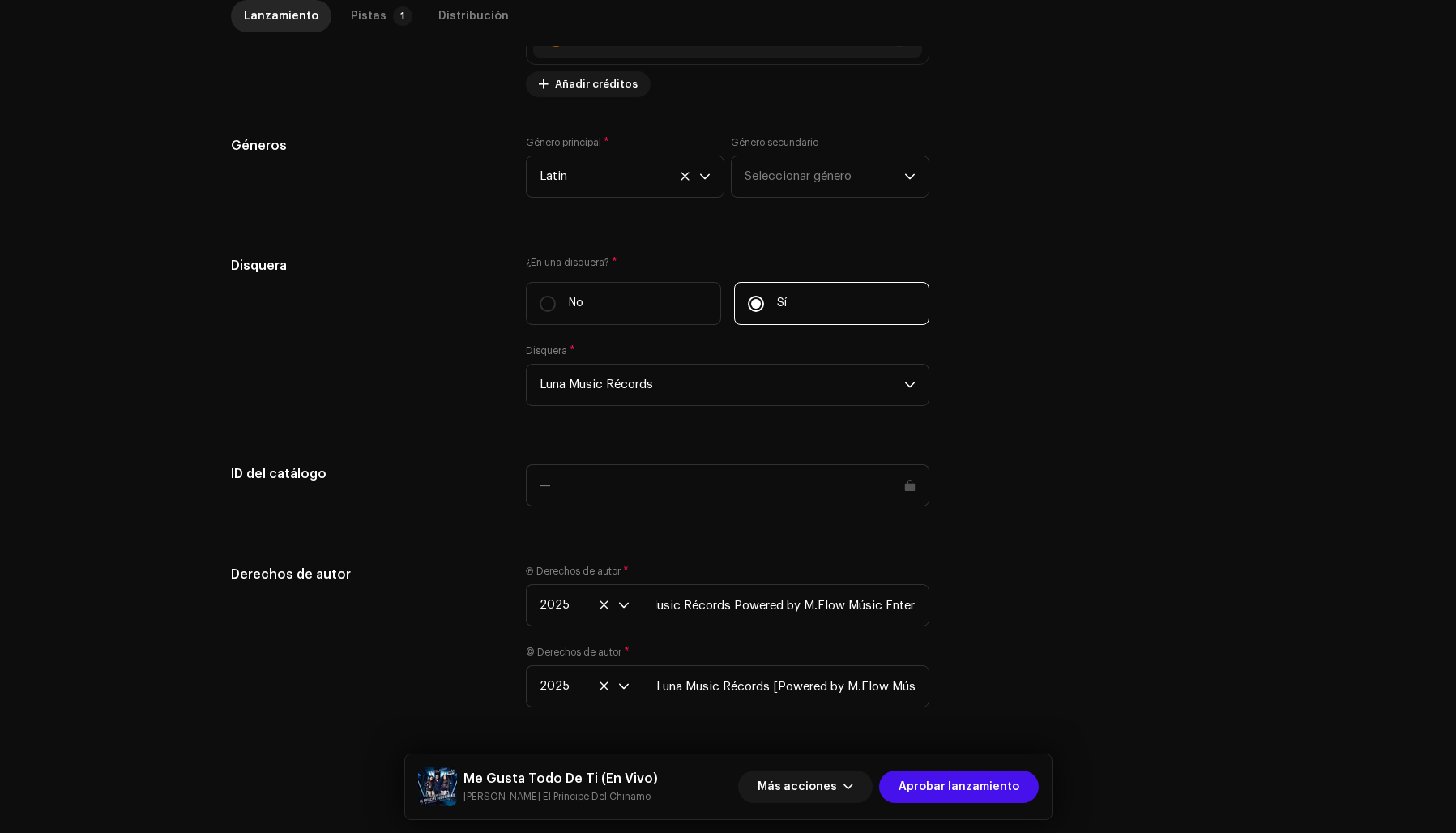
scroll to position [0, 0]
click at [1010, 653] on div "Derechos de autor Ⓟ Derechos de autor * 2025 [PERSON_NAME] Music Récords Powere…" at bounding box center [728, 645] width 995 height 162
click at [776, 672] on input "Luna Music Récords [Powered by M.Flow Músic Entertainment S.A]" at bounding box center [786, 686] width 287 height 42
click at [918, 681] on input "[PERSON_NAME] Music Récords Powered by M.Flow Músic Entertainment S.A]" at bounding box center [786, 686] width 287 height 42
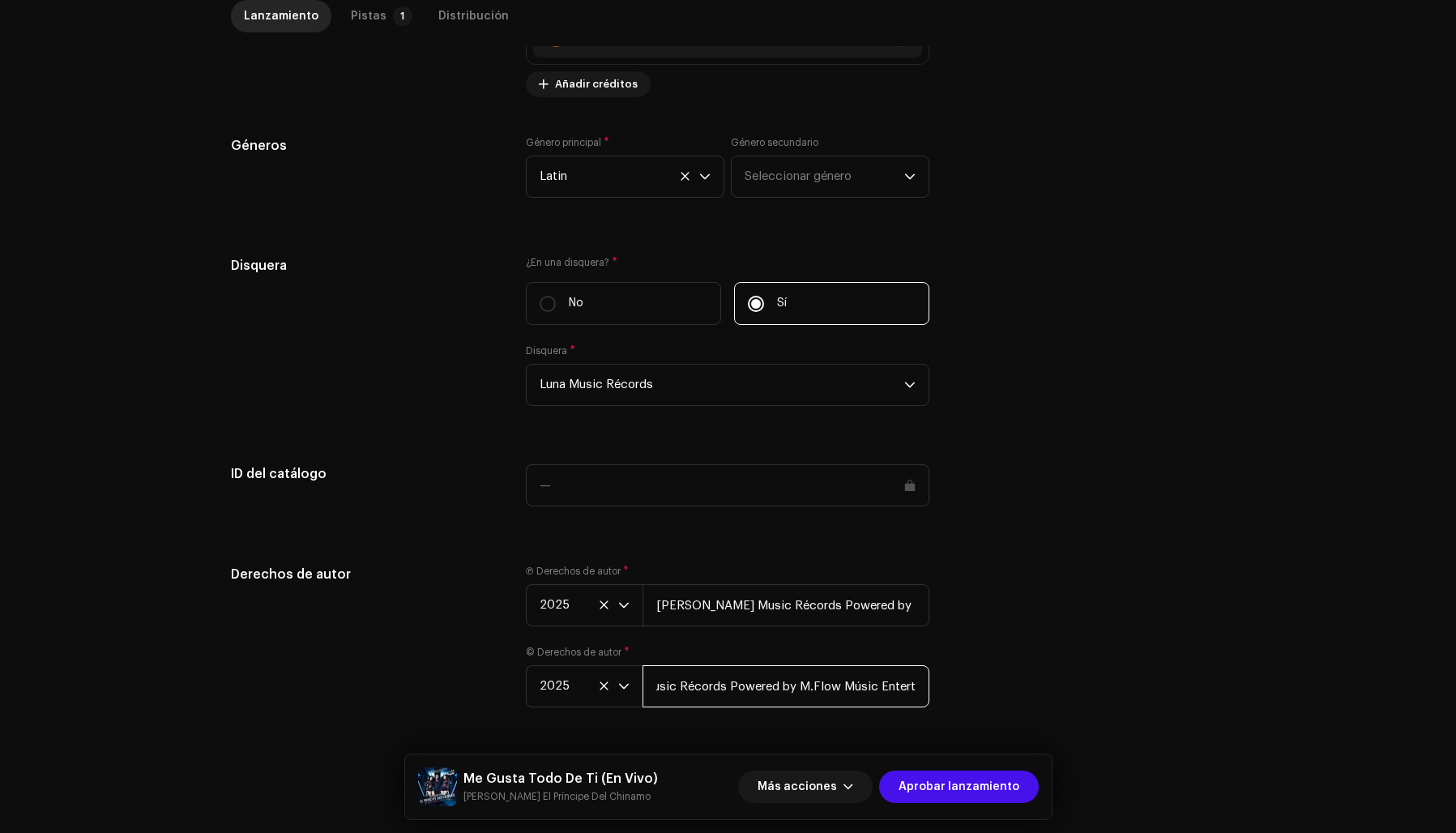
scroll to position [0, 111]
type input "[PERSON_NAME] Music Récords Powered by M.Flow Músic Entertainment S.A"
click at [985, 674] on div "Derechos de autor Ⓟ Derechos de autor * 2025 [PERSON_NAME] Music Récords Powere…" at bounding box center [728, 645] width 995 height 162
click at [372, 16] on div "Pistas" at bounding box center [369, 16] width 36 height 32
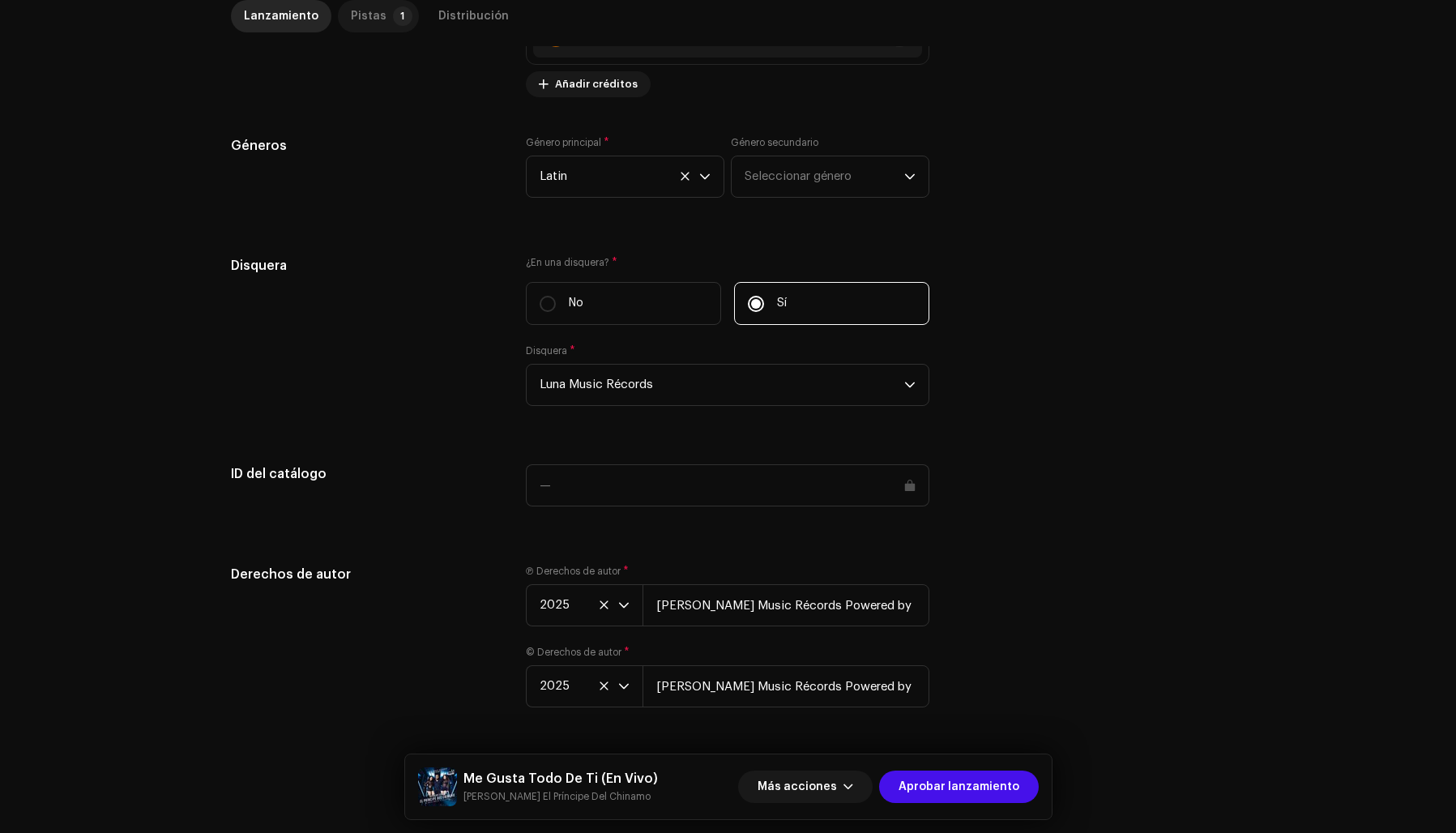
scroll to position [367, 0]
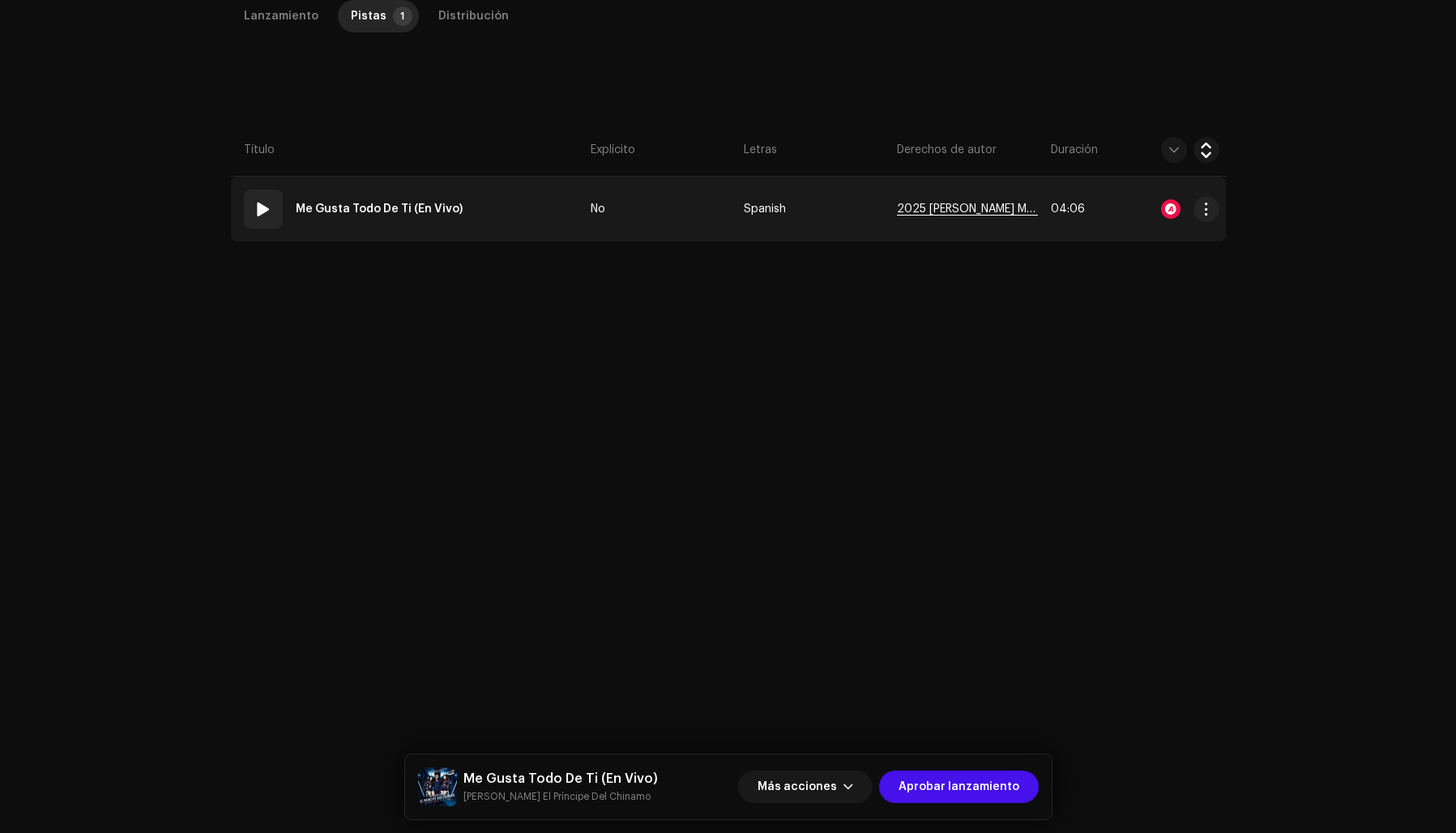
click at [951, 210] on span "2025 [PERSON_NAME] Music Récords [Powered by M.Flow Músic Entertainment S.A]" at bounding box center [967, 209] width 141 height 13
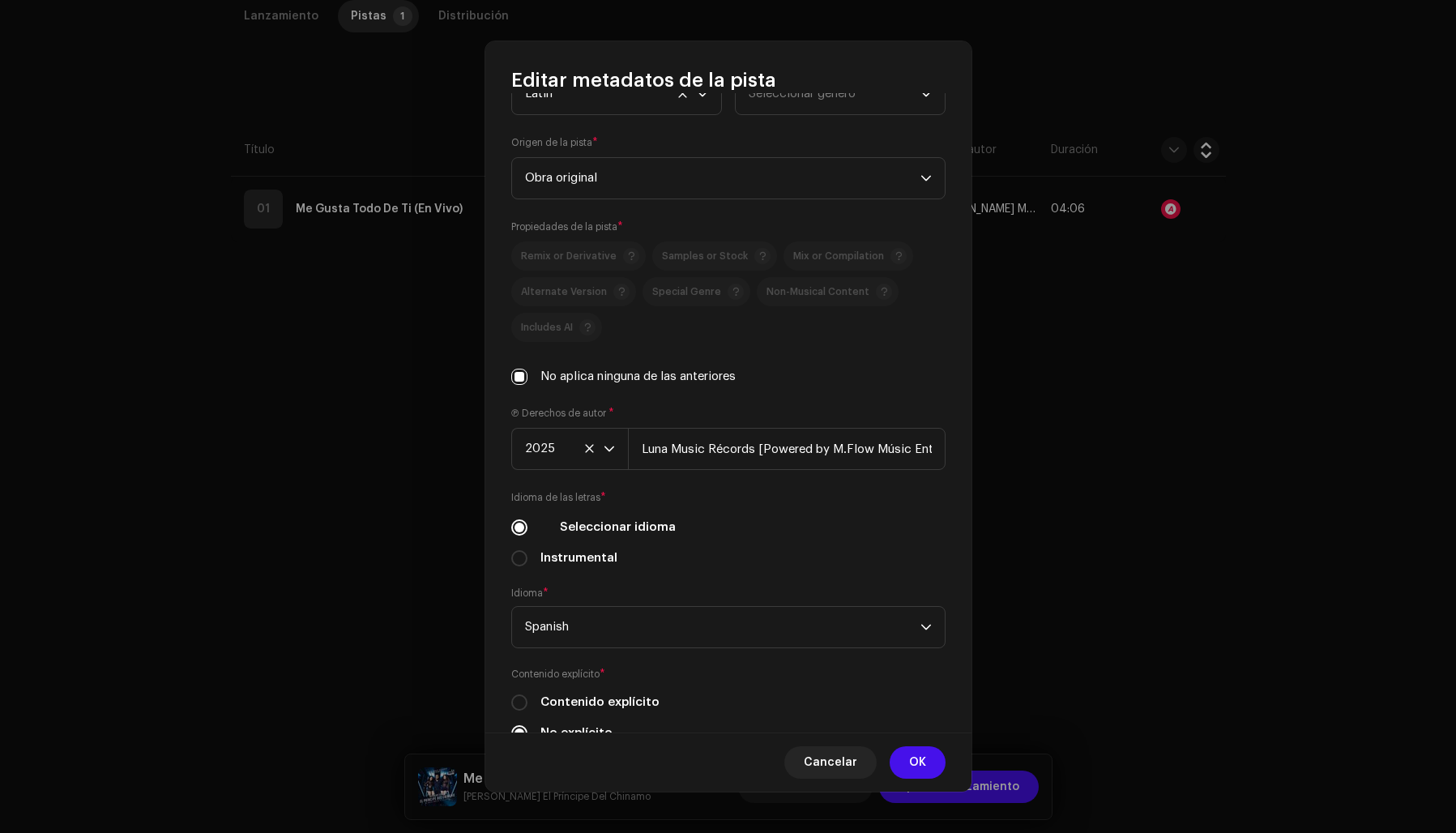
scroll to position [305, 0]
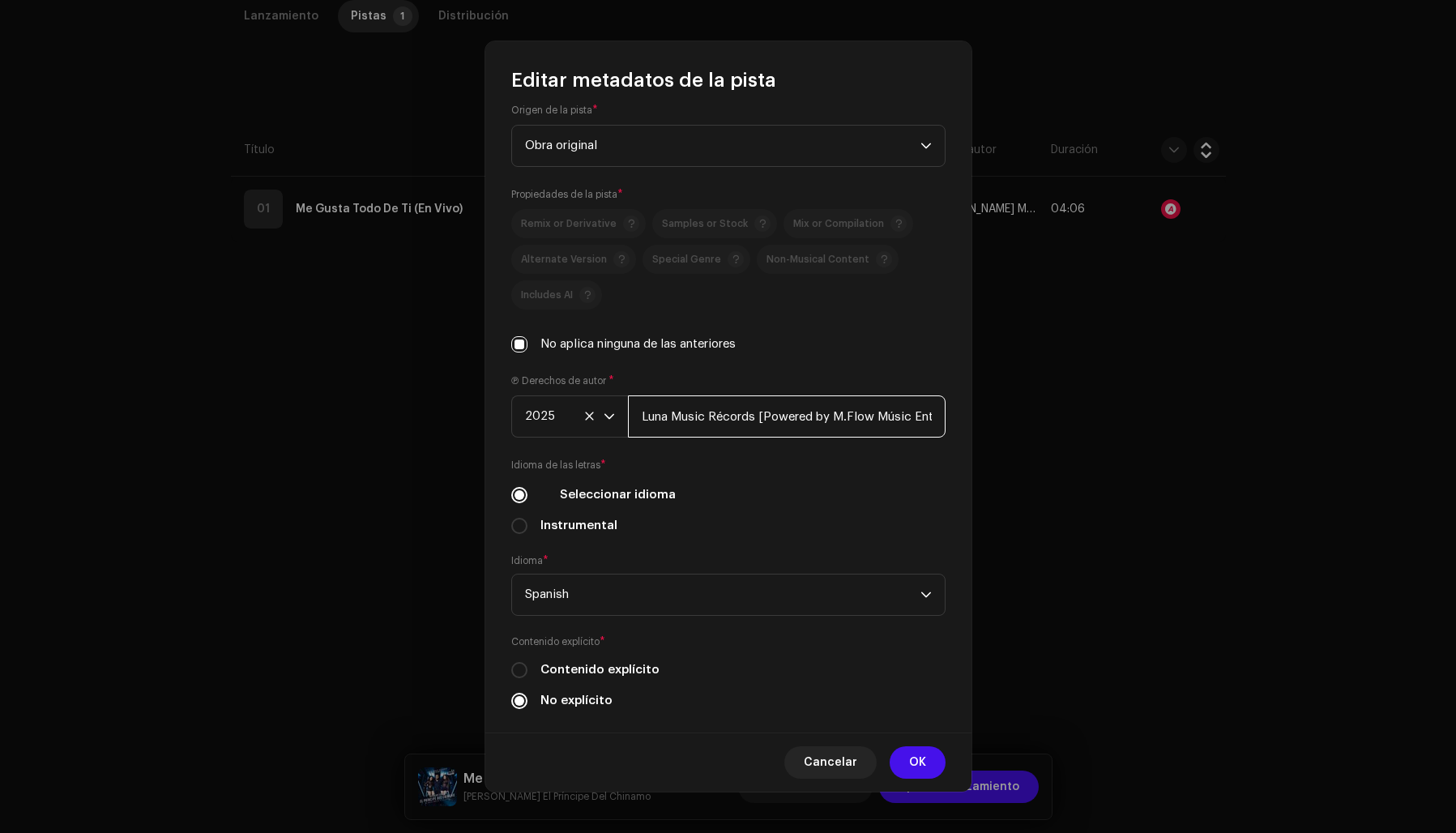
click at [762, 413] on input "Luna Music Récords [Powered by M.Flow Músic Entertainment S.A]" at bounding box center [786, 416] width 317 height 42
click at [933, 416] on input "[PERSON_NAME] Music Récords Powered by M.Flow Músic Entertainment S.A]" at bounding box center [786, 416] width 317 height 42
type input "[PERSON_NAME] Music Récords Powered by M.Flow Músic Entertainment S.A"
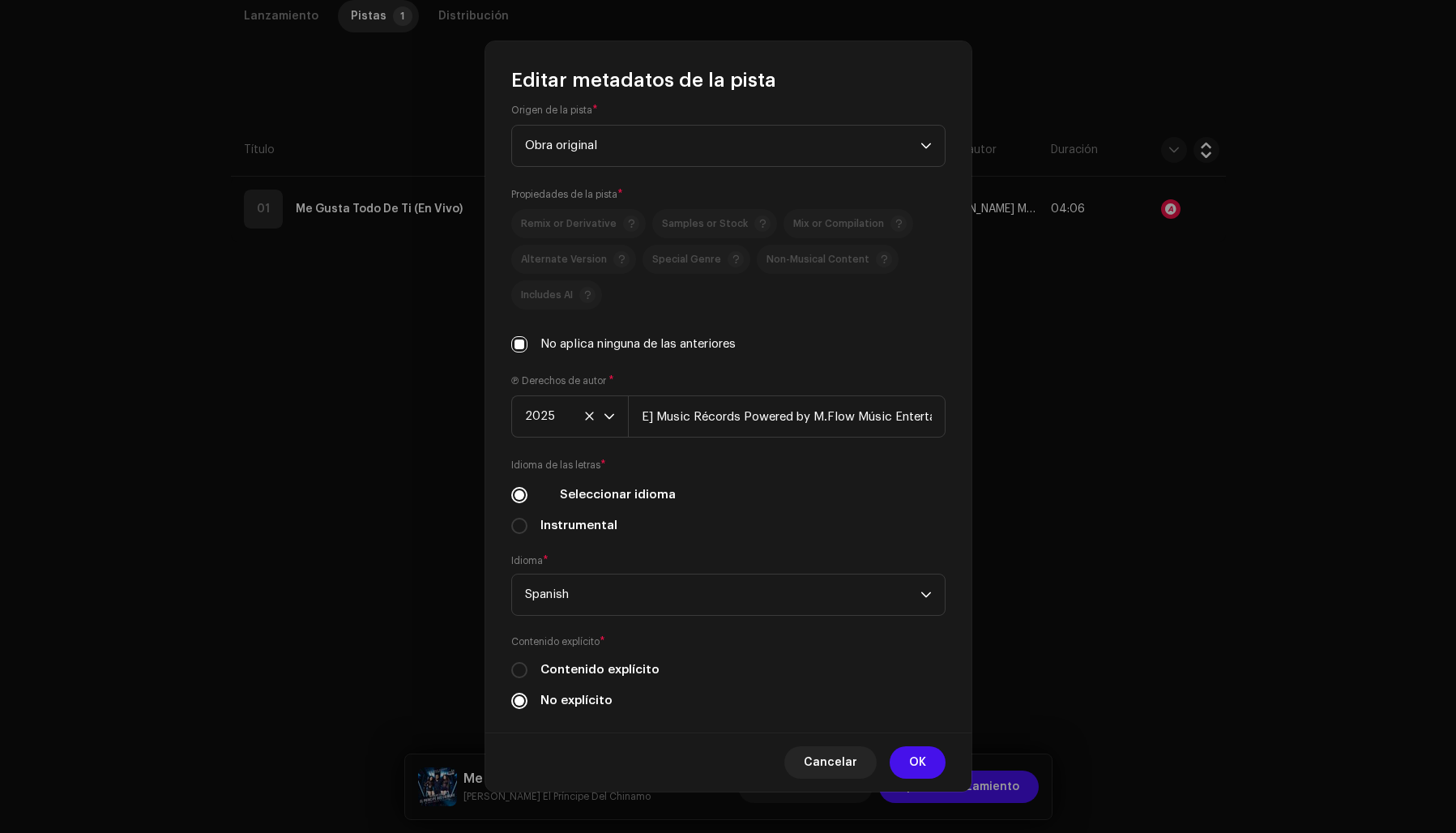
click at [917, 376] on div "Ⓟ Derechos de autor * 2025 [PERSON_NAME] Music Récords Powered by M.Flow Músic …" at bounding box center [728, 404] width 435 height 65
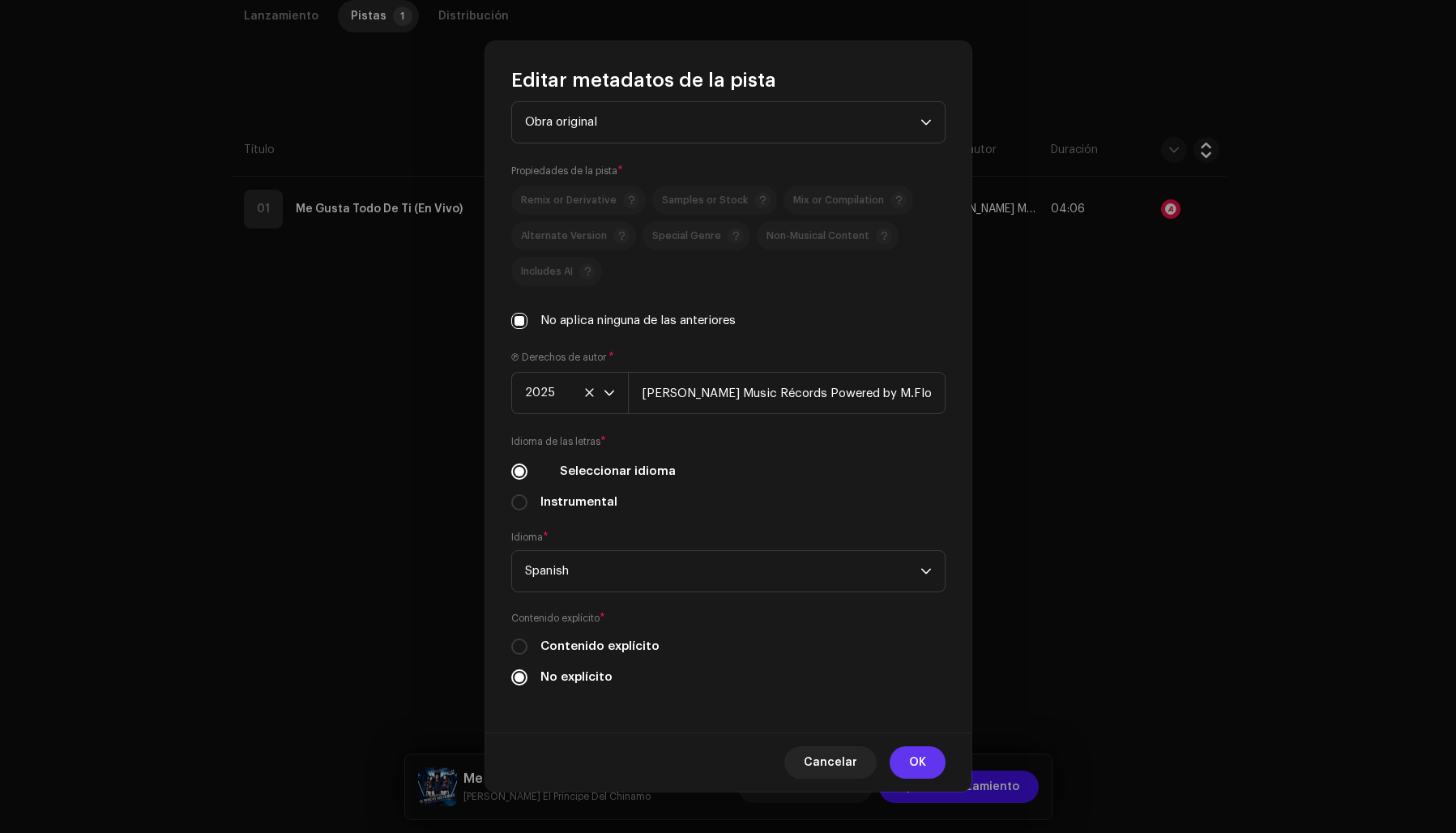
click at [913, 760] on span "OK" at bounding box center [918, 761] width 17 height 32
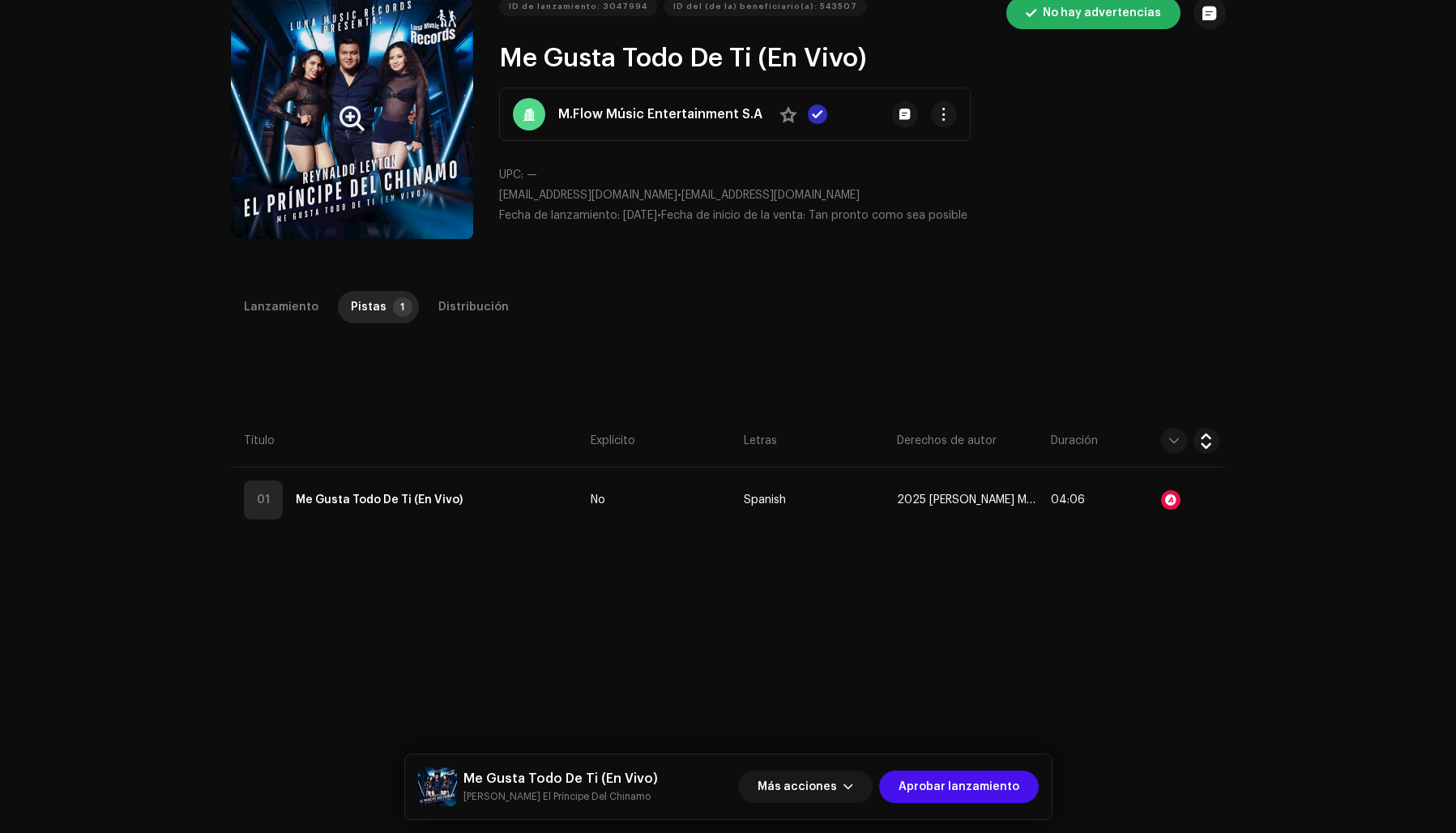
scroll to position [0, 0]
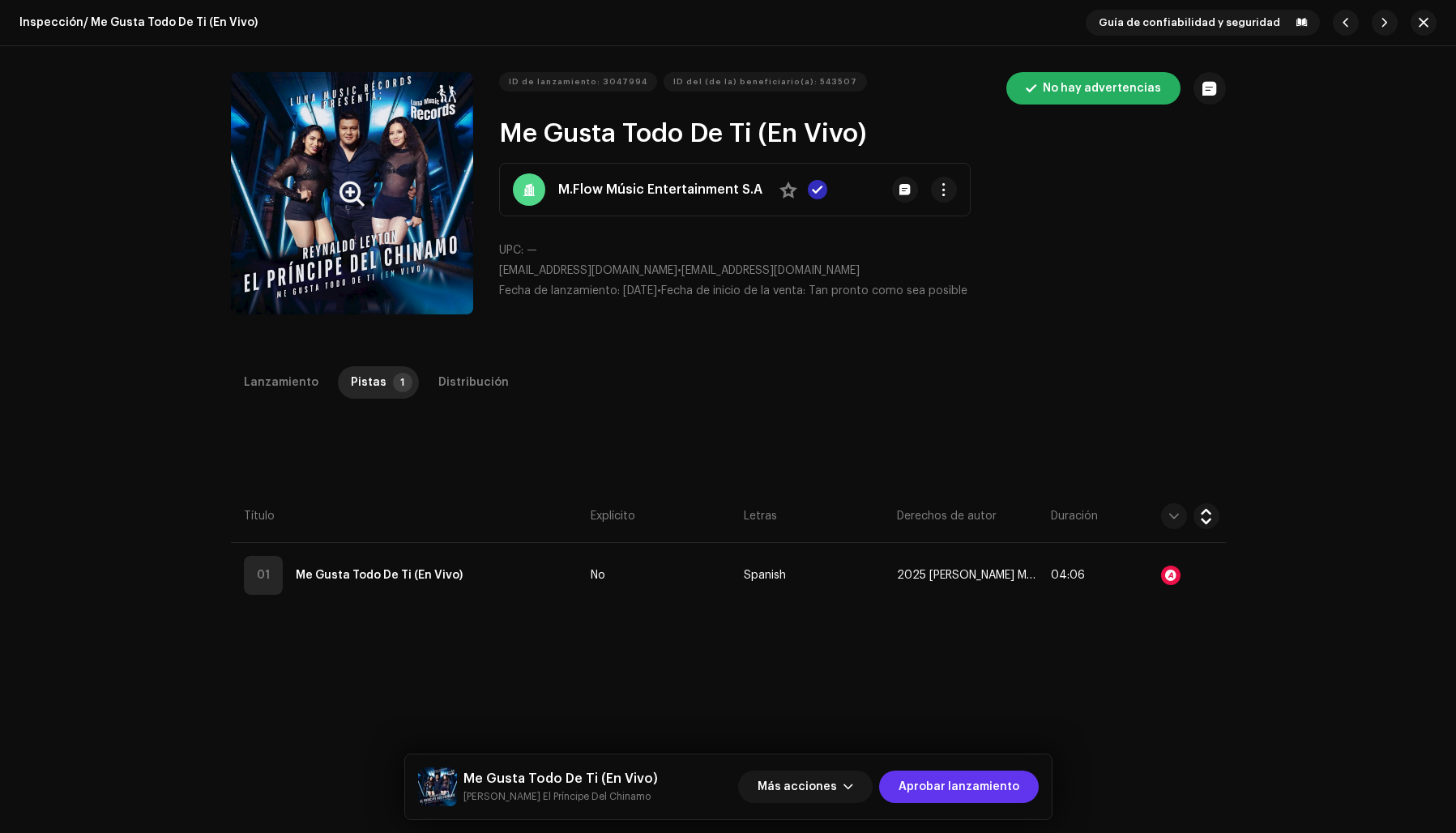
click at [972, 780] on span "Aprobar lanzamiento" at bounding box center [958, 785] width 120 height 32
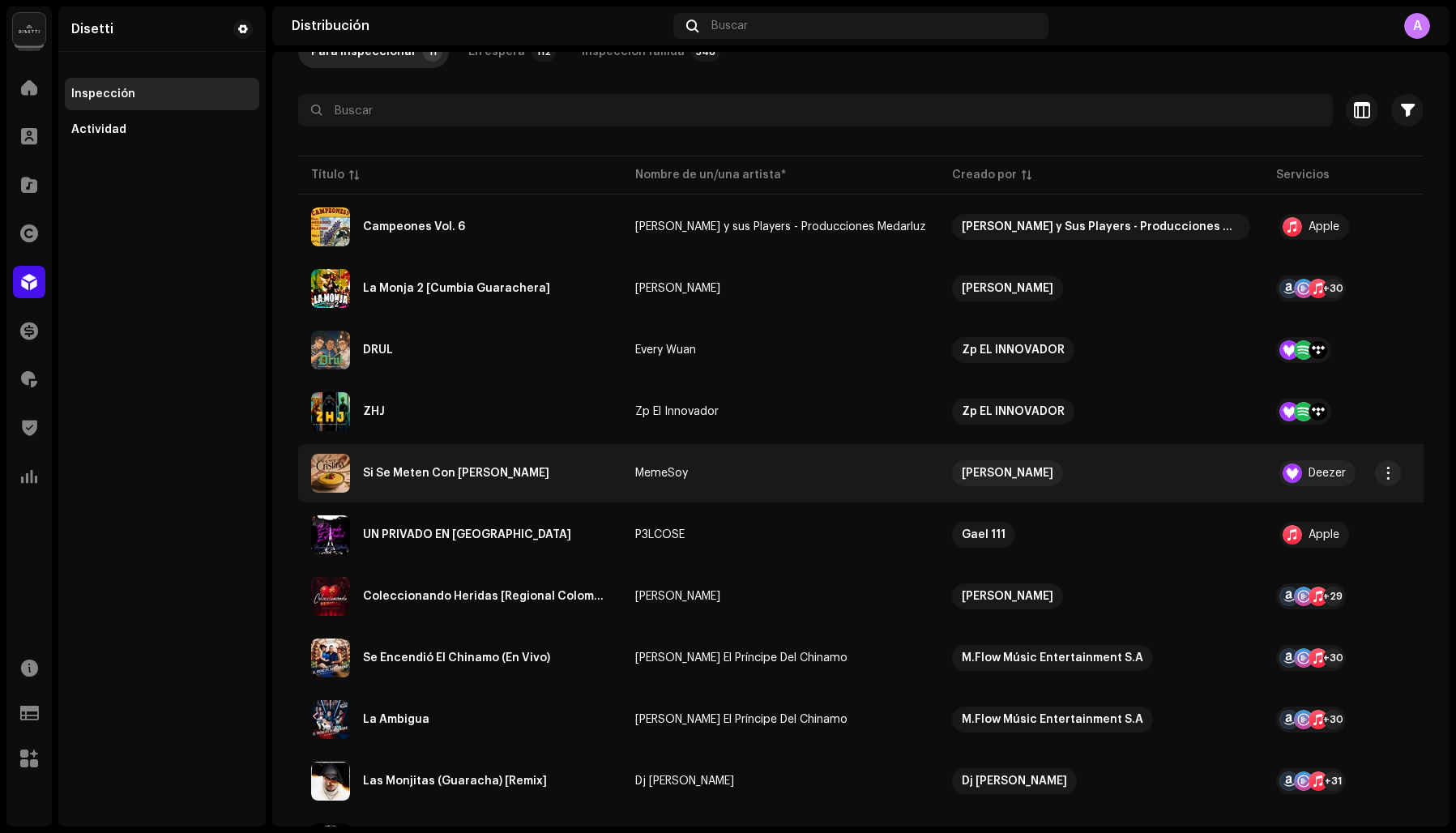
scroll to position [68, 0]
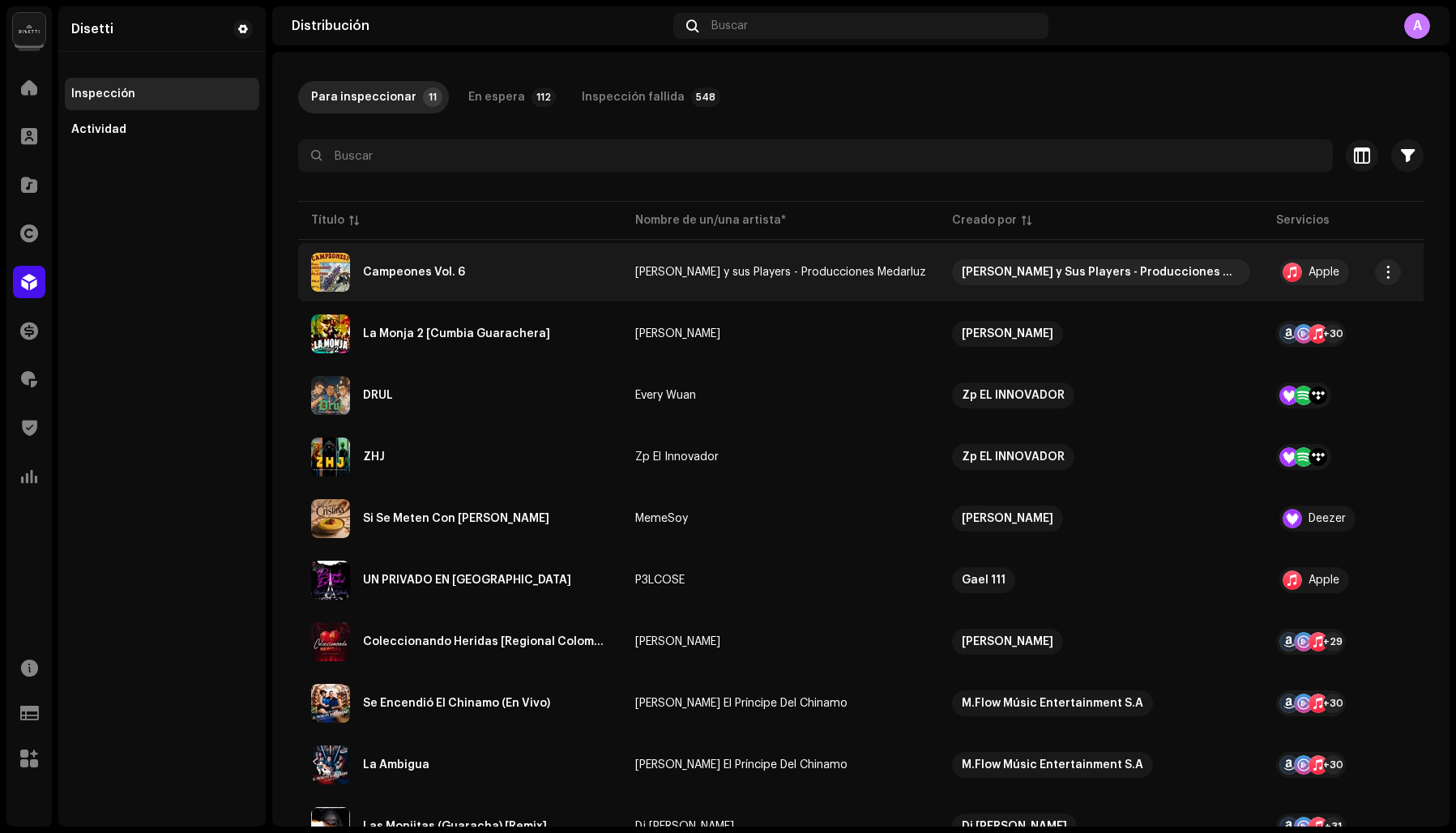
click at [403, 266] on div "Campeones Vol. 6" at bounding box center [460, 272] width 298 height 39
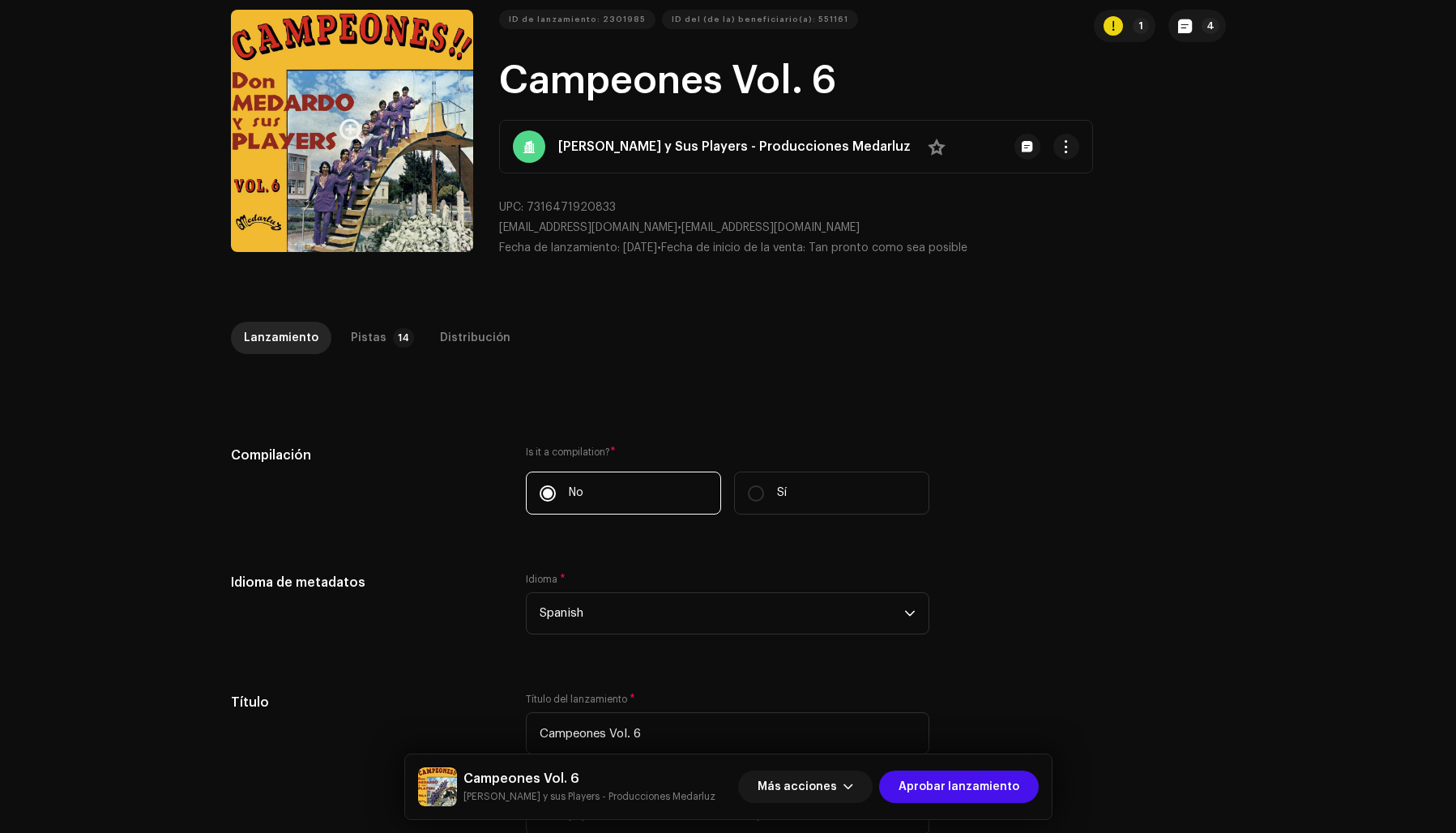
scroll to position [83, 0]
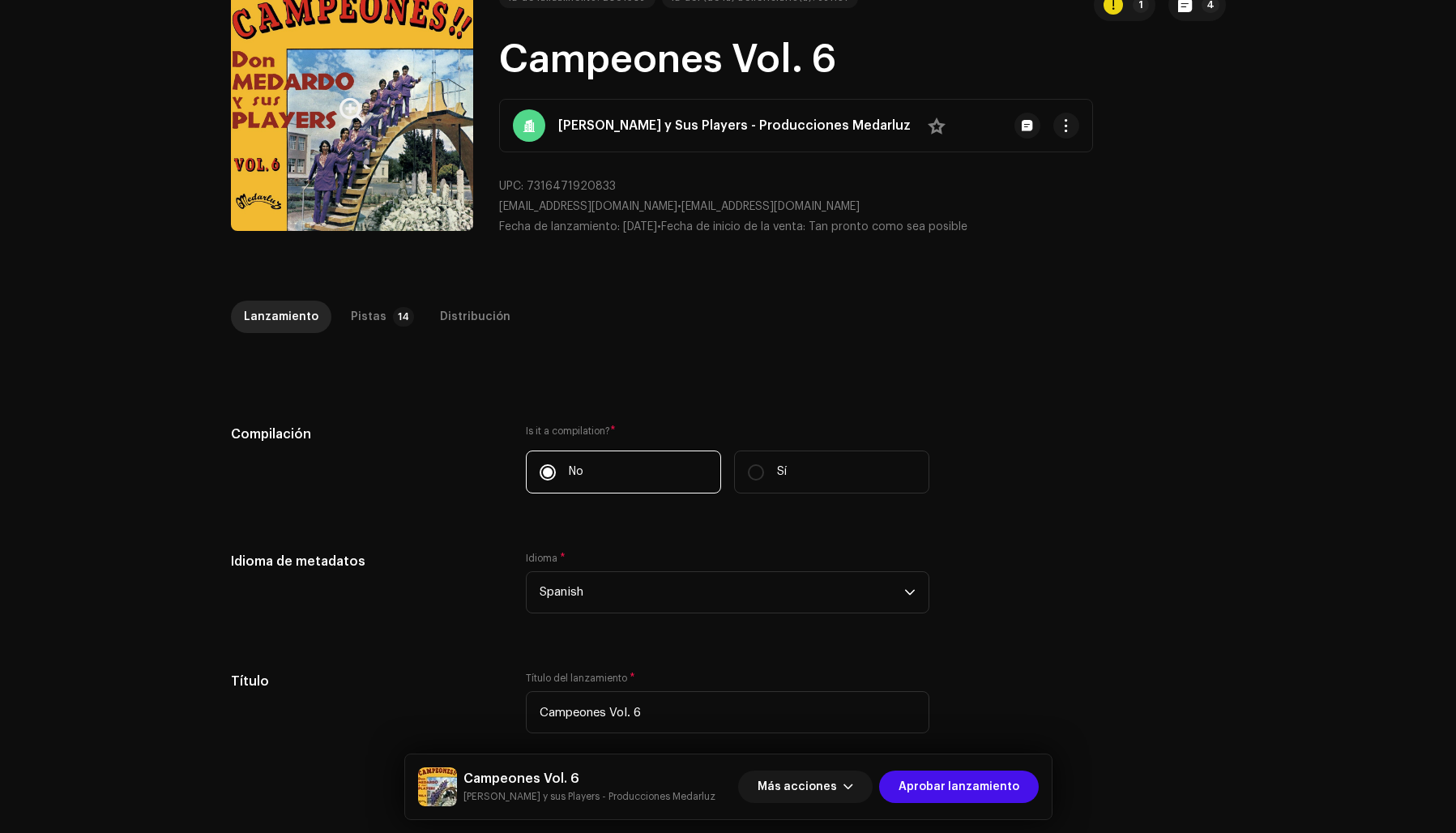
click at [318, 165] on button "Zoom Image" at bounding box center [352, 110] width 243 height 242
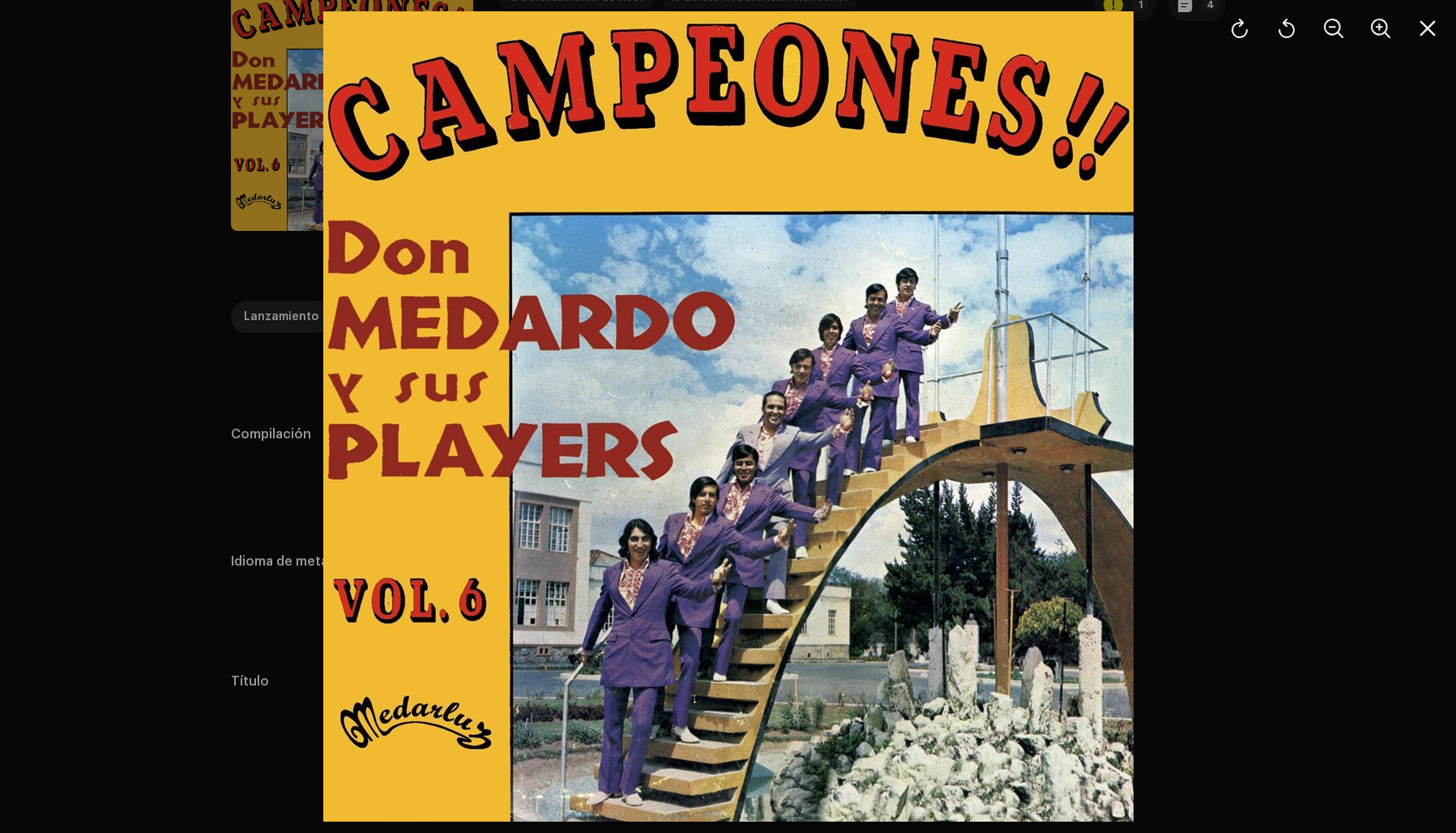
click at [1196, 302] on div at bounding box center [728, 416] width 1456 height 833
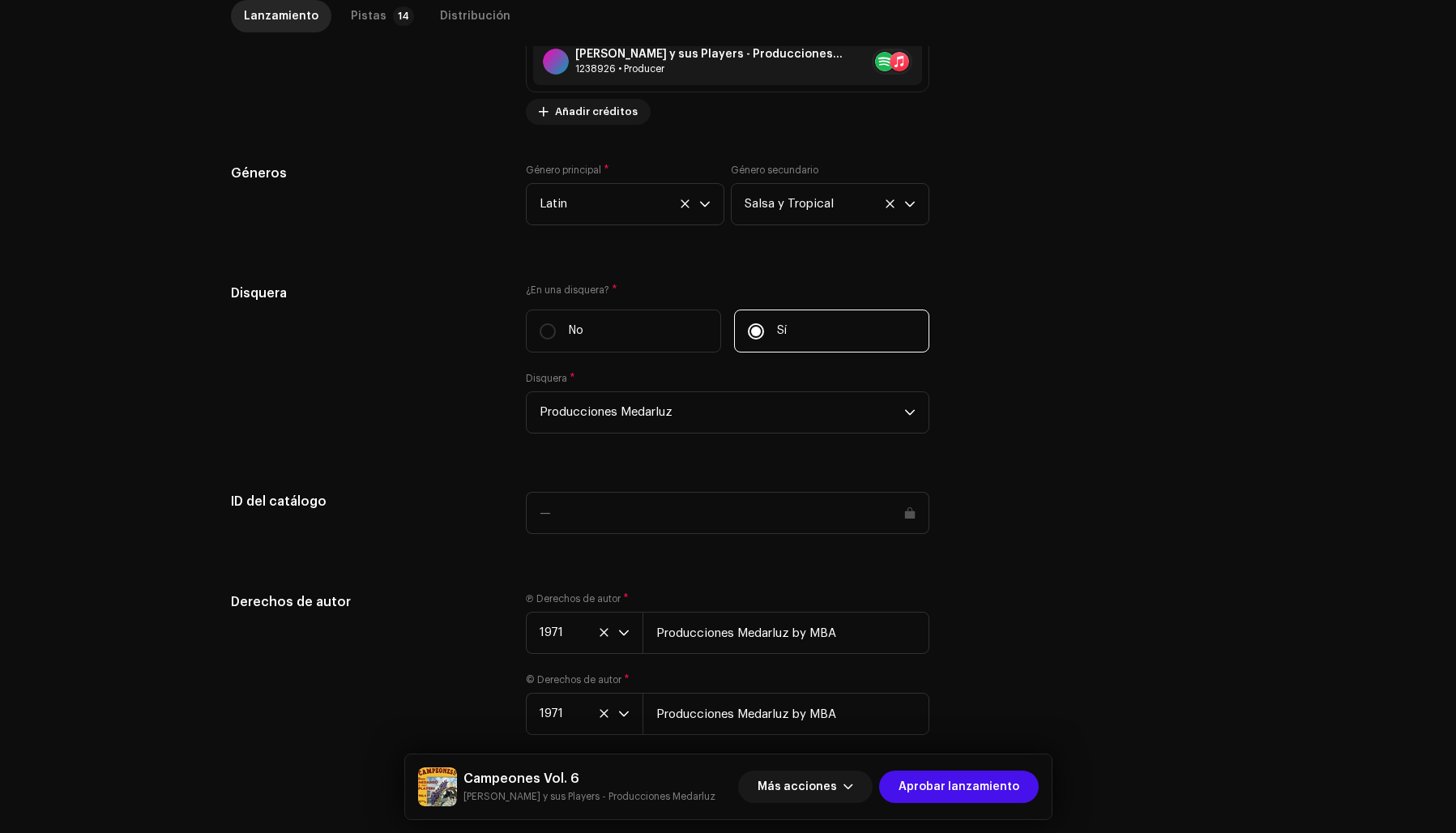
scroll to position [1422, 0]
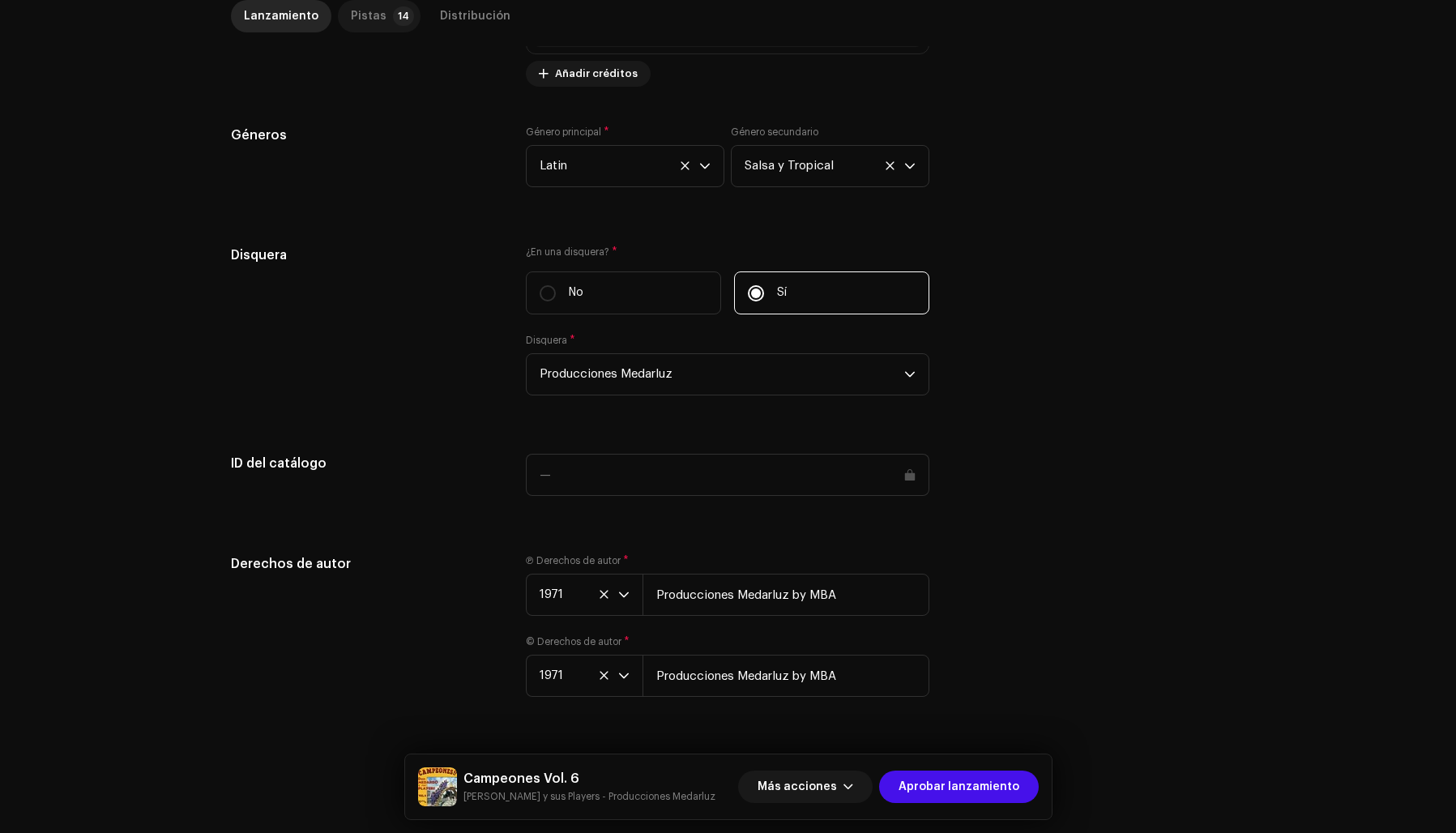
click at [352, 13] on div "Pistas" at bounding box center [369, 16] width 36 height 32
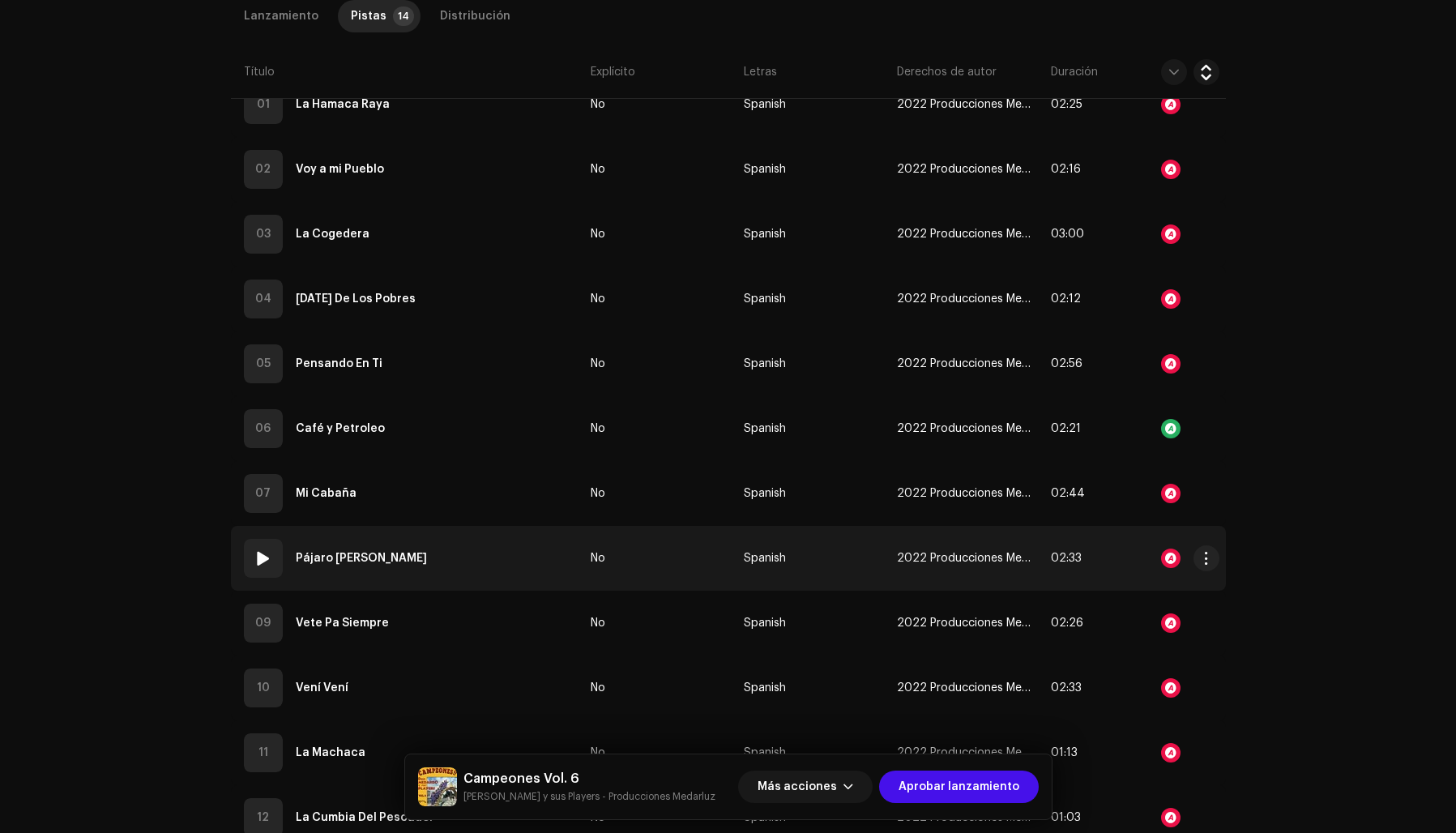
scroll to position [752, 0]
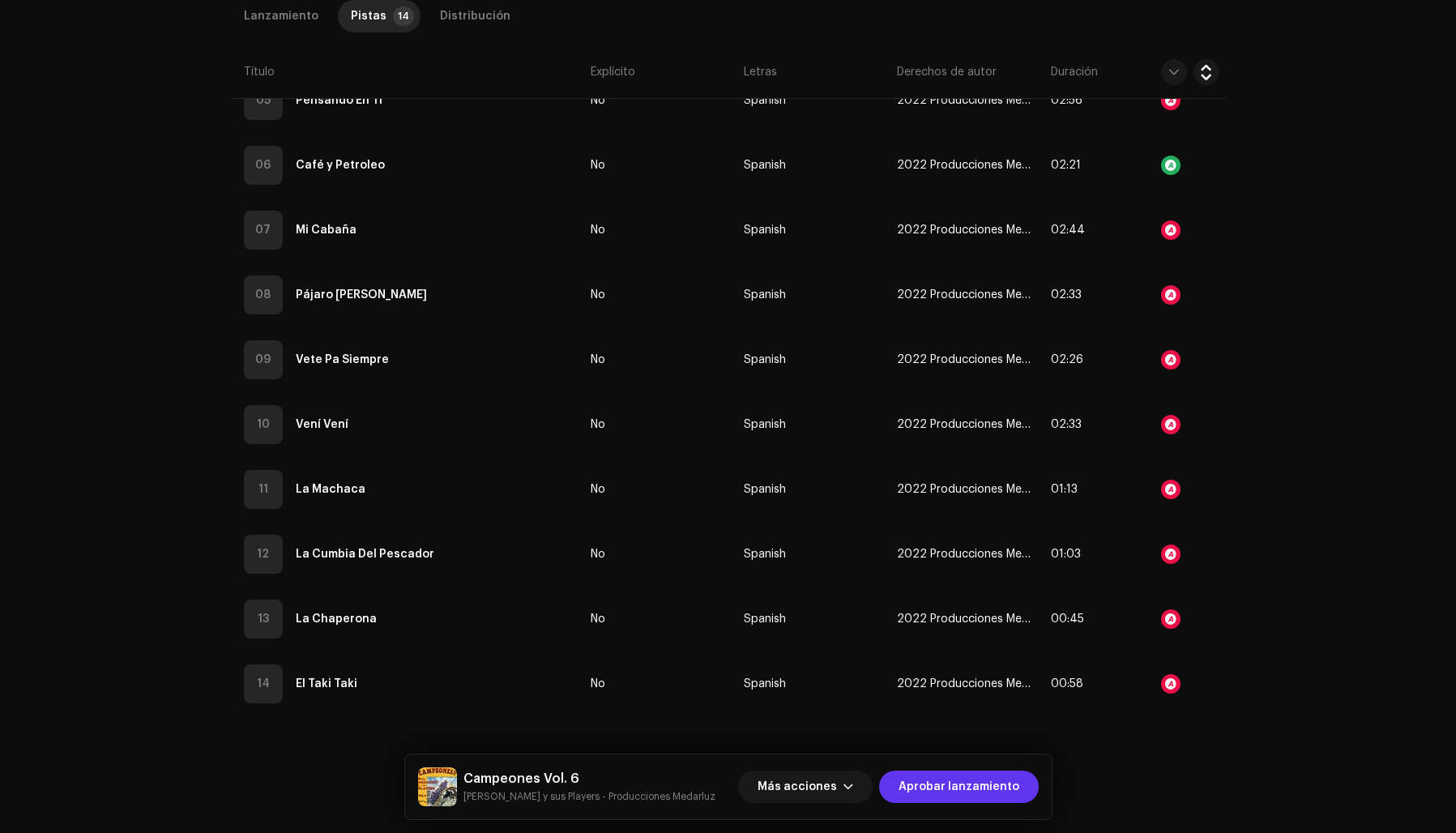
click at [962, 784] on span "Aprobar lanzamiento" at bounding box center [958, 785] width 120 height 32
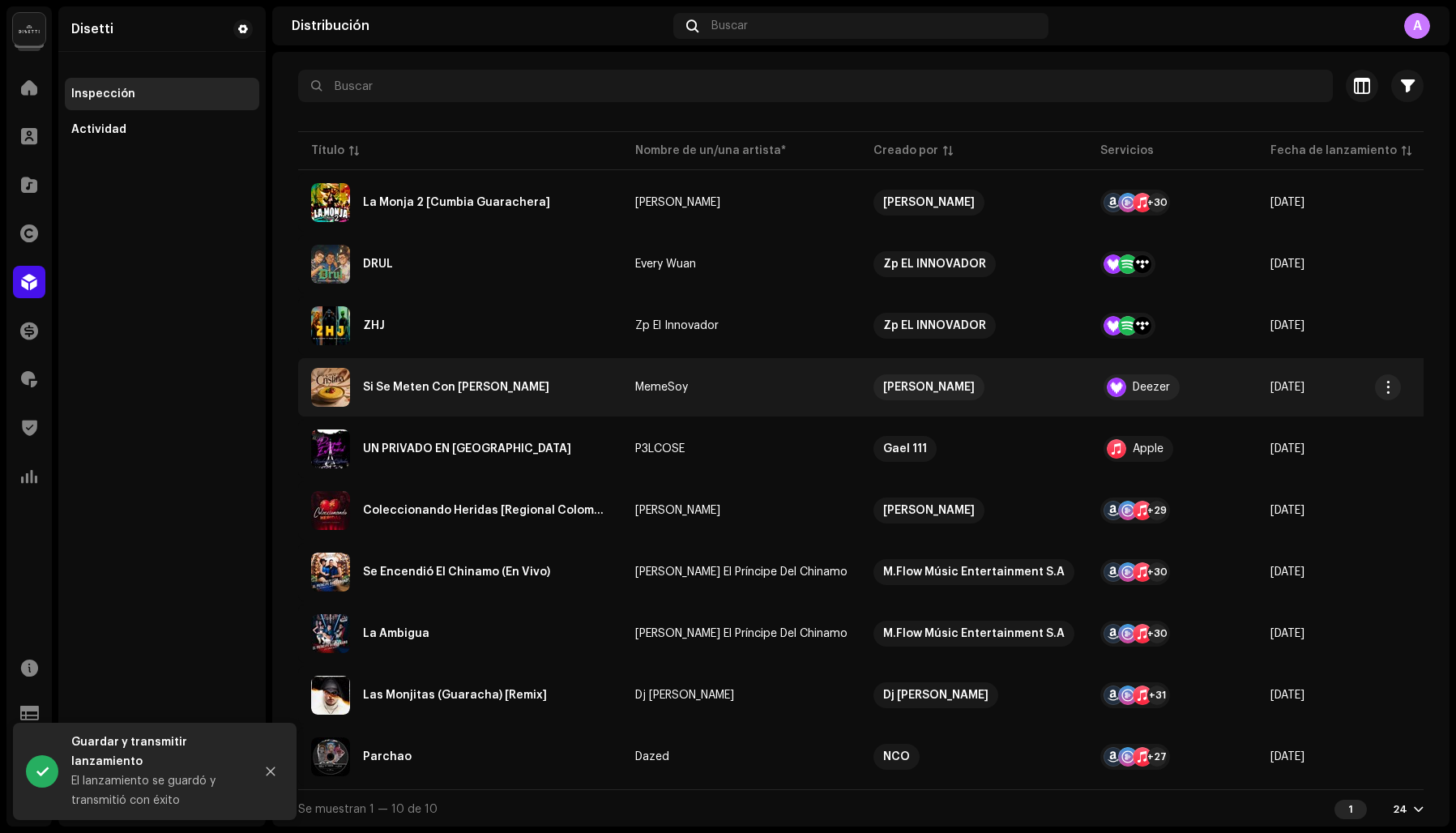
scroll to position [145, 0]
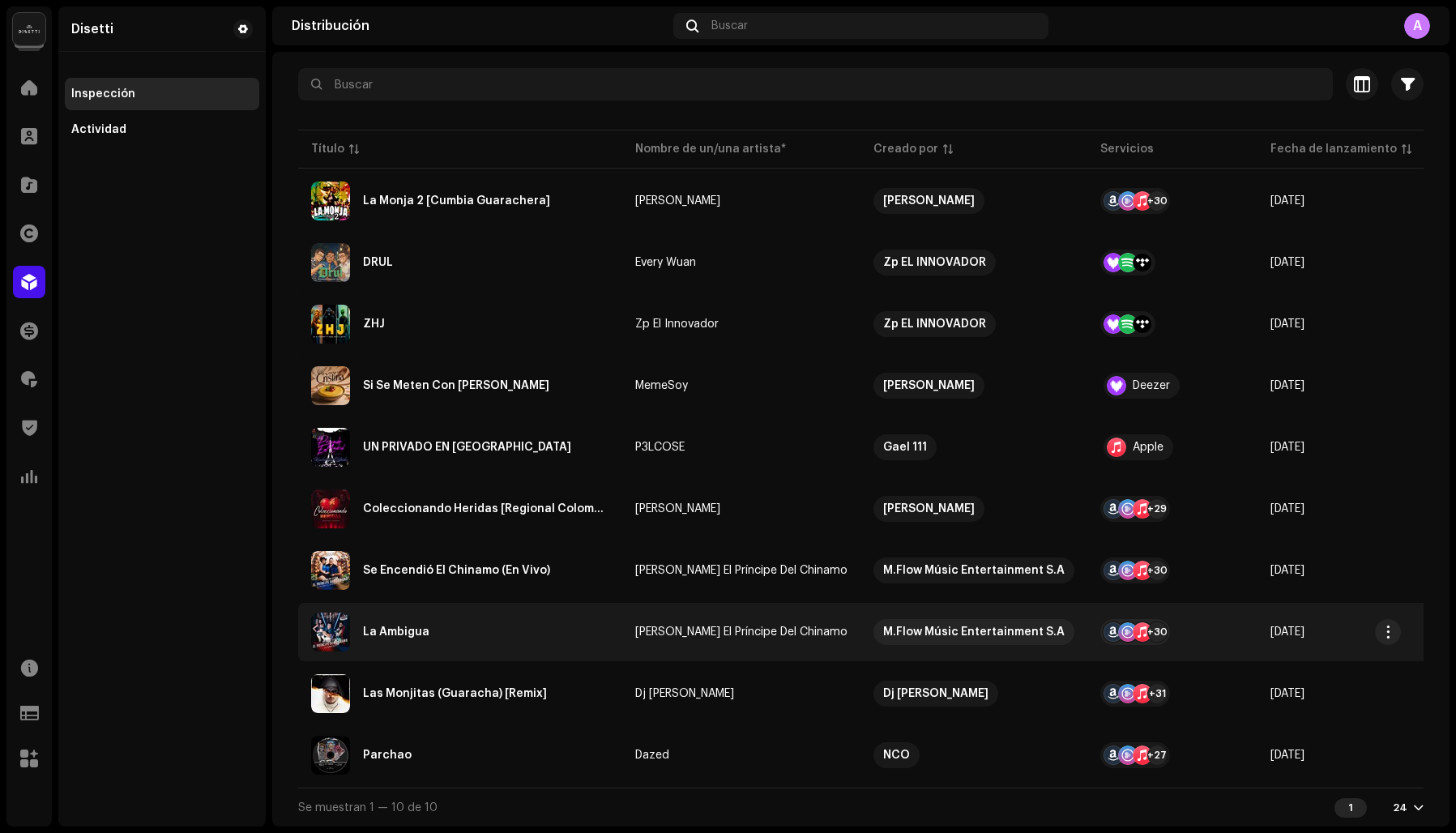
click at [390, 630] on div "La Ambigua" at bounding box center [396, 632] width 67 height 12
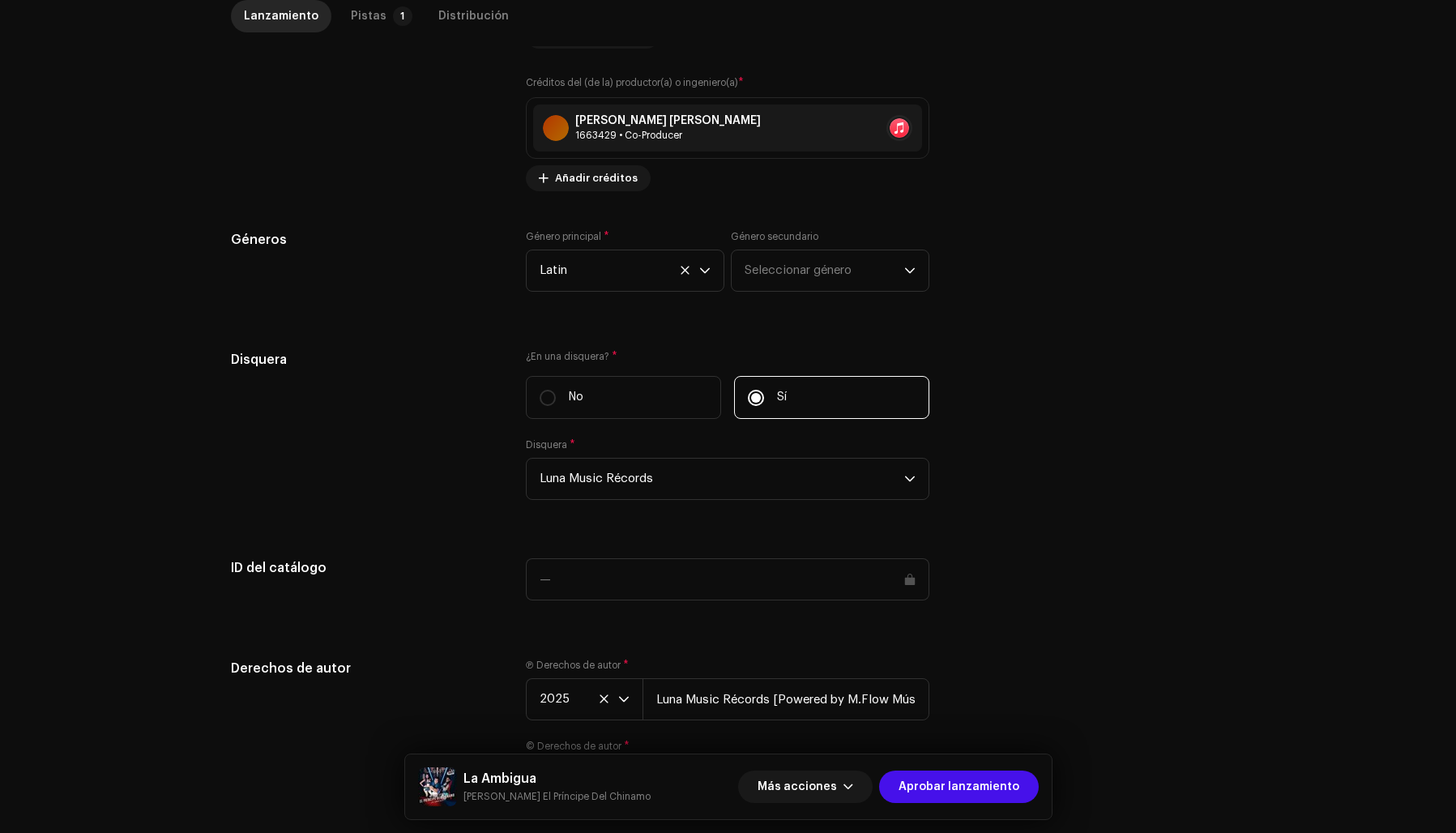
scroll to position [1407, 0]
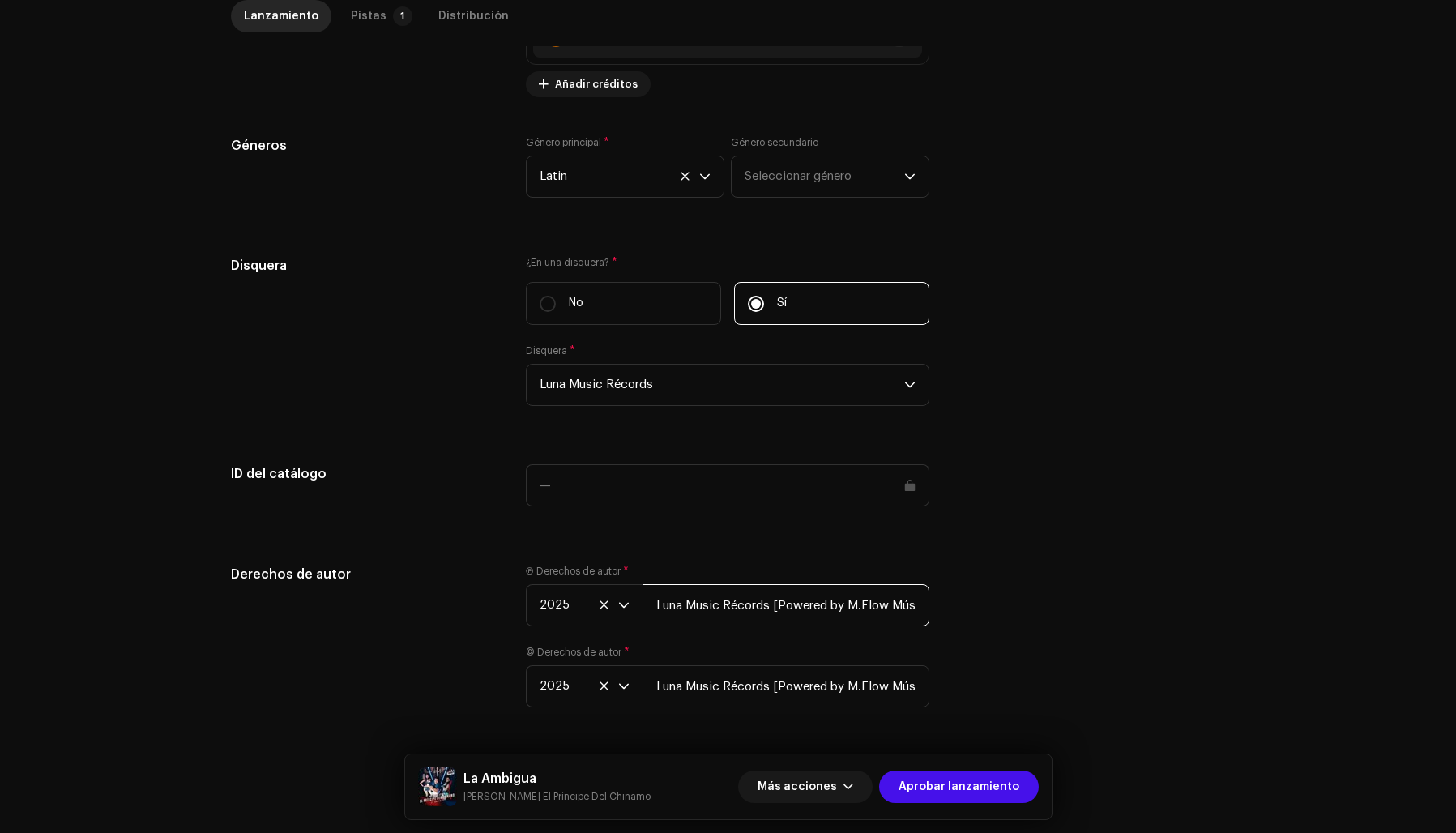
click at [775, 590] on input "Luna Music Récords [Powered by M.Flow Músic Entertainment S.A]" at bounding box center [786, 604] width 287 height 42
click at [918, 593] on input "[PERSON_NAME] Music Récords Powered by M.Flow Músic Entertainment S.A]" at bounding box center [786, 604] width 287 height 42
type input "[PERSON_NAME] Music Récords Powered by M.Flow Músic Entertainment S.A"
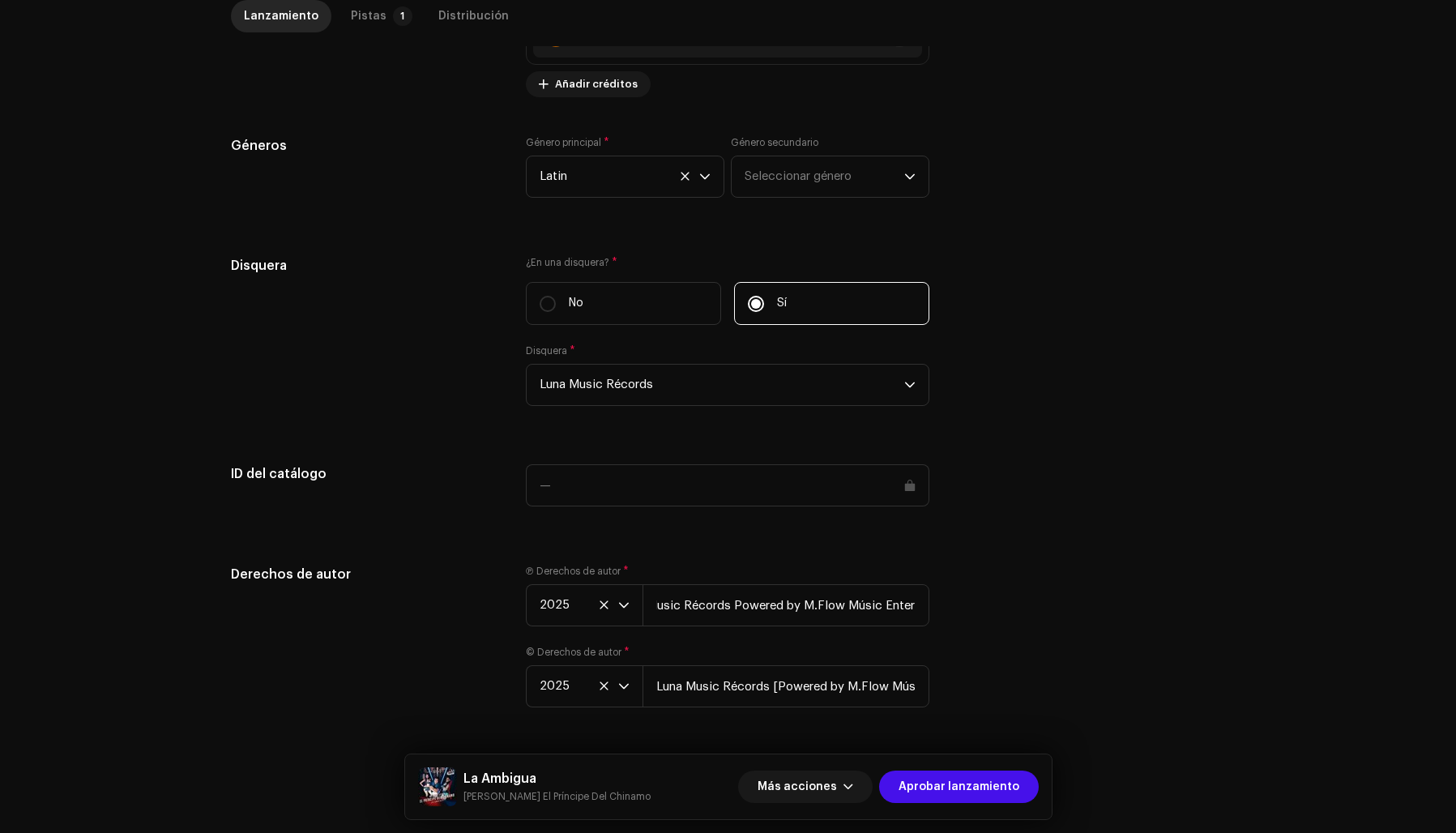
scroll to position [0, 0]
click at [962, 583] on div "Derechos de autor Ⓟ Derechos de autor * 2025 [PERSON_NAME] Music Récords Powere…" at bounding box center [728, 645] width 995 height 162
click at [774, 673] on input "Luna Music Récords [Powered by M.Flow Músic Entertainment S.A]" at bounding box center [786, 686] width 287 height 42
click at [917, 672] on input "[PERSON_NAME] Music Récords Powered by M.Flow Músic Entertainment S.A]" at bounding box center [786, 686] width 287 height 42
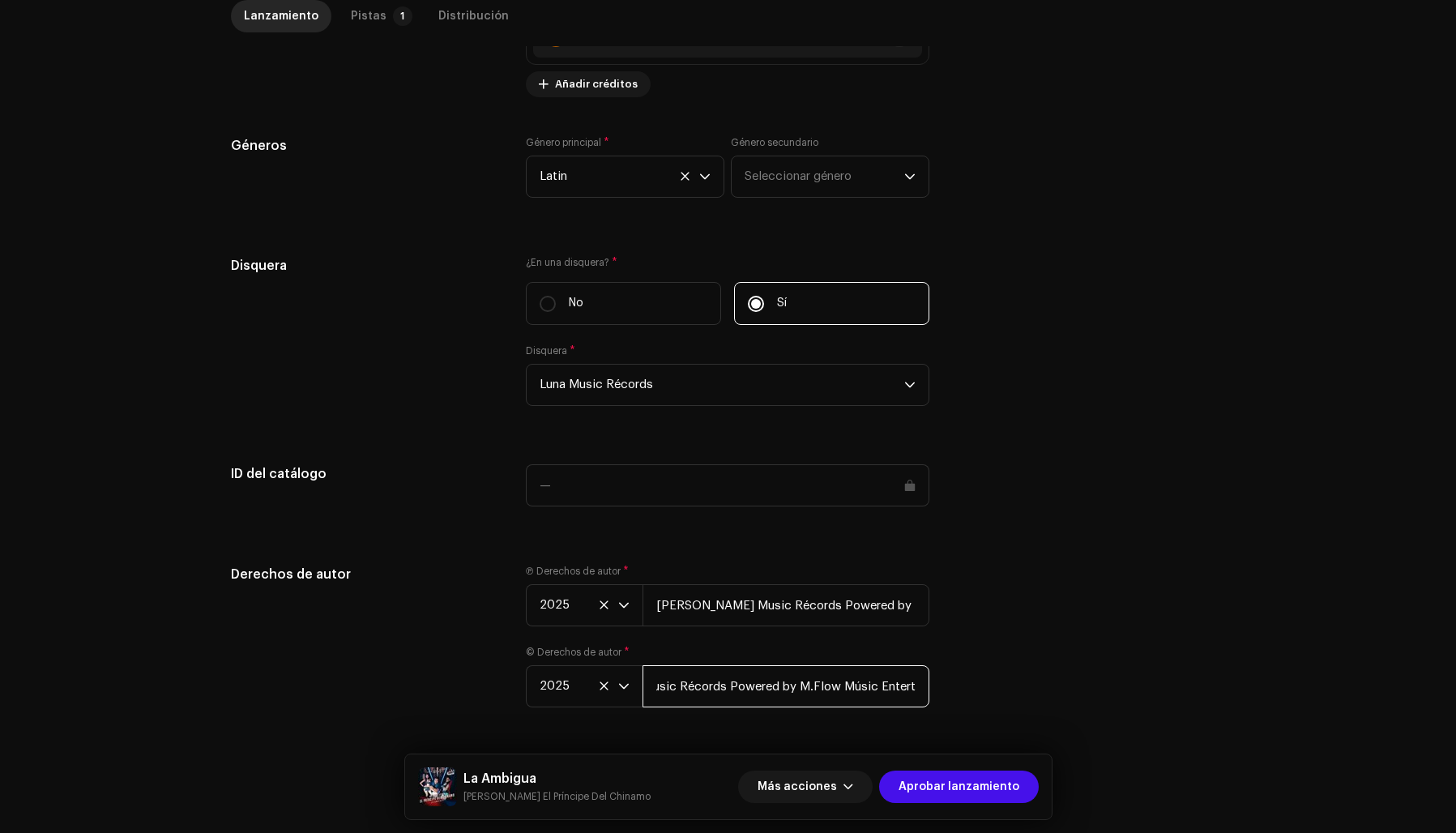
scroll to position [0, 111]
type input "[PERSON_NAME] Music Récords Powered by M.Flow Músic Entertainment S.A"
click at [1011, 665] on div "Derechos de autor Ⓟ Derechos de autor * 2025 [PERSON_NAME] Music Récords Powere…" at bounding box center [728, 645] width 995 height 162
click at [356, 20] on div "Pistas" at bounding box center [369, 16] width 36 height 32
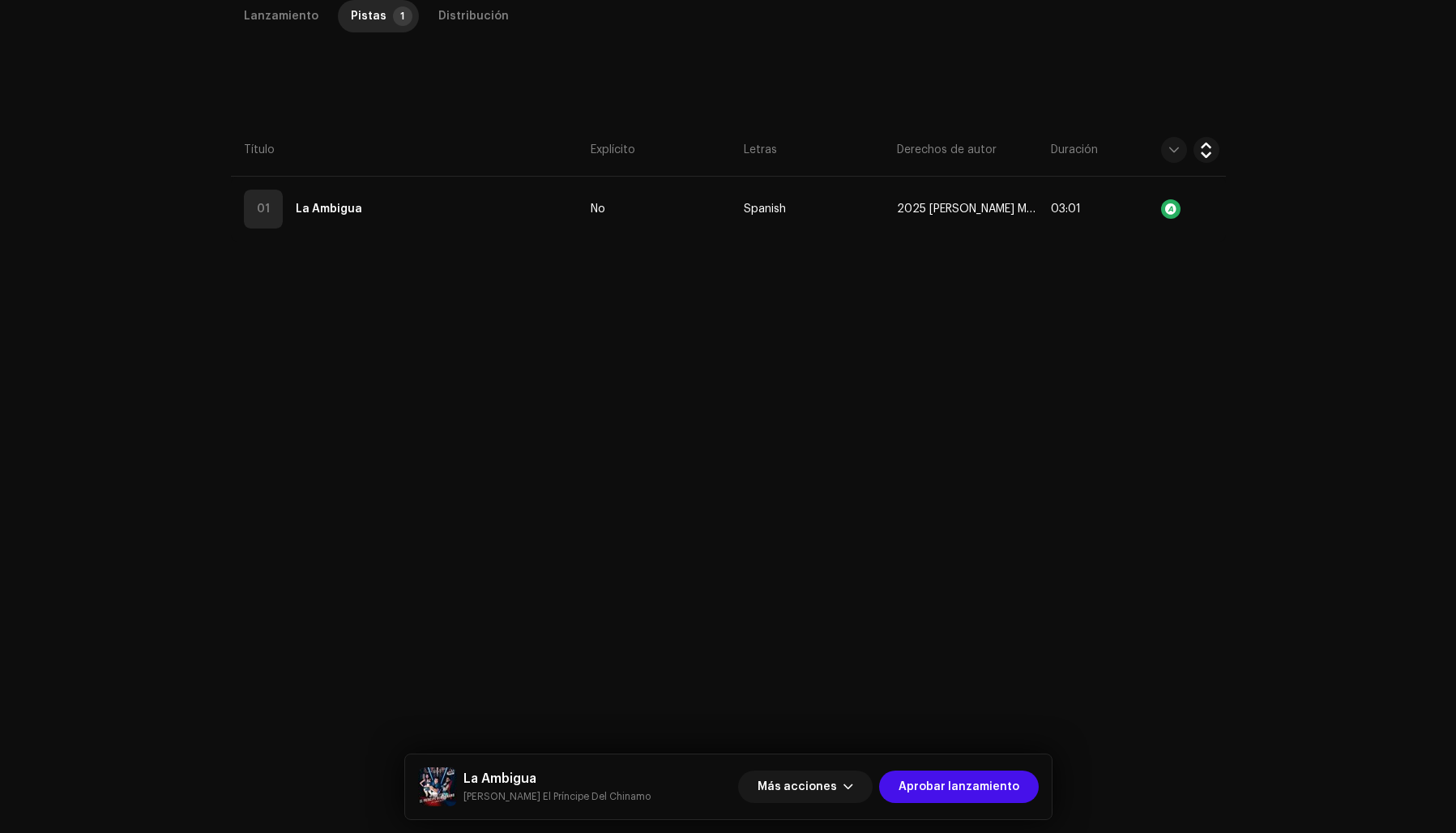
scroll to position [384, 0]
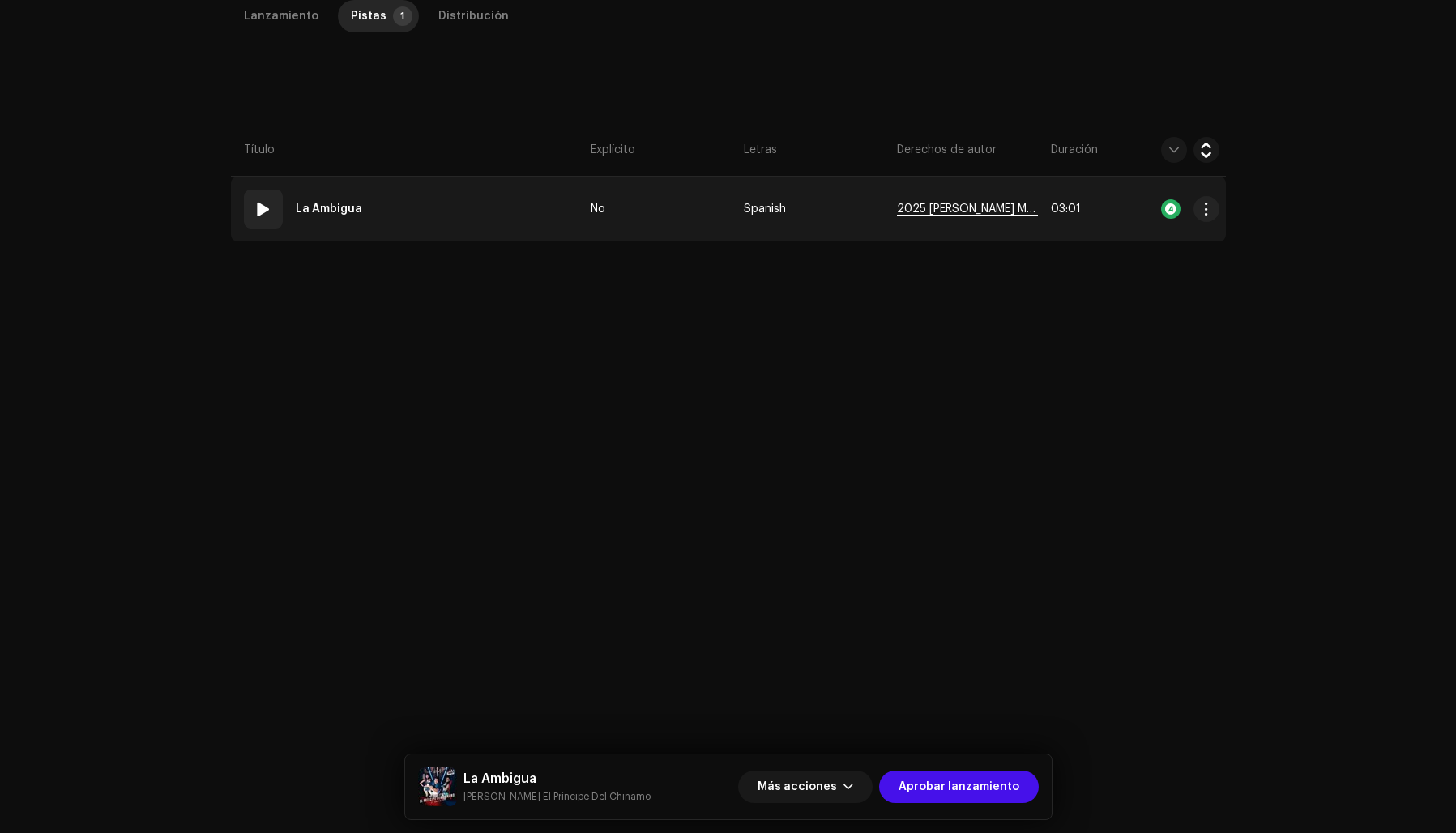
click at [991, 210] on span "2025 [PERSON_NAME] Music Récords [Powered by M.Flow Músic Entertainment S.A]" at bounding box center [967, 209] width 141 height 13
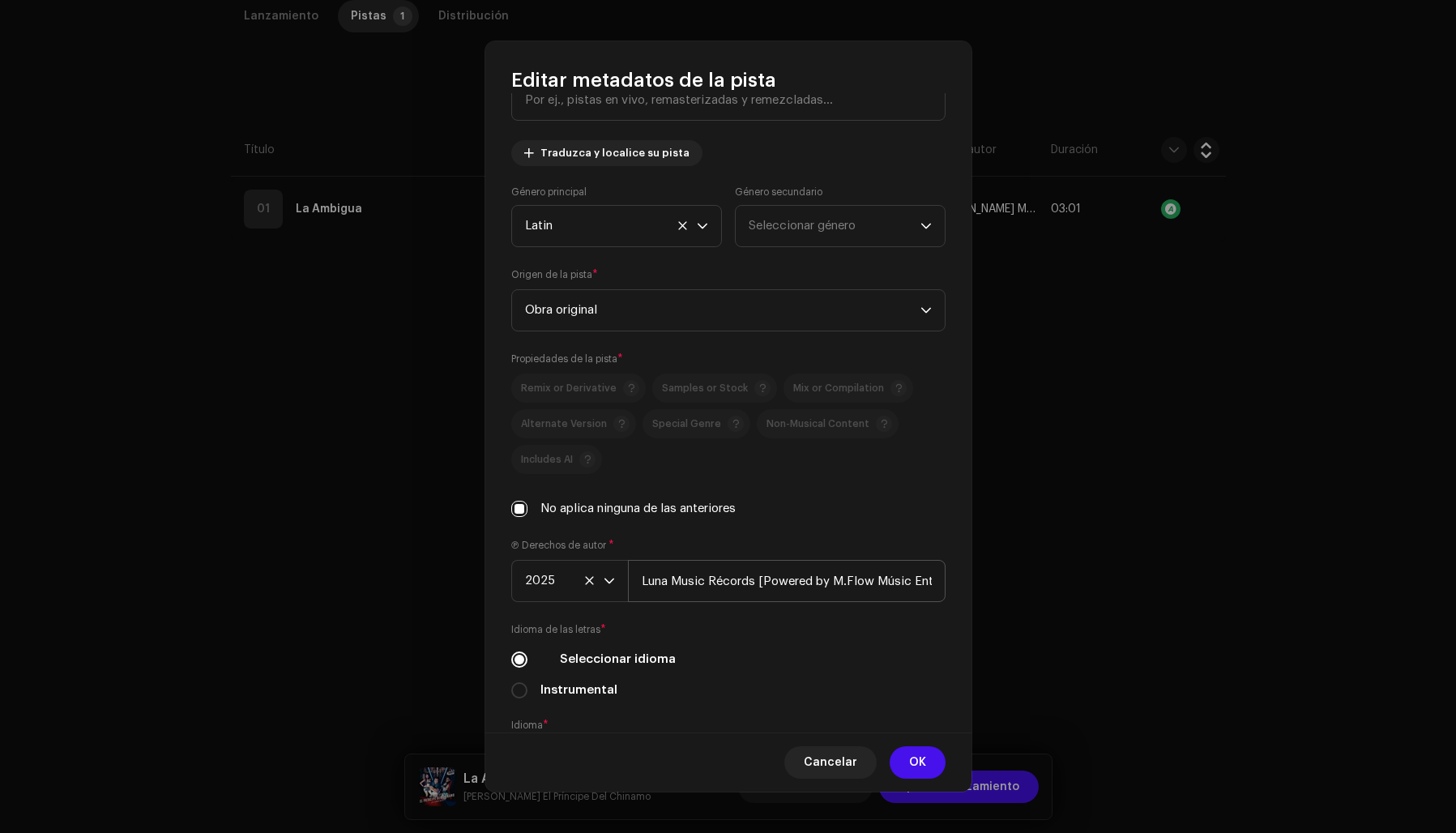
scroll to position [146, 0]
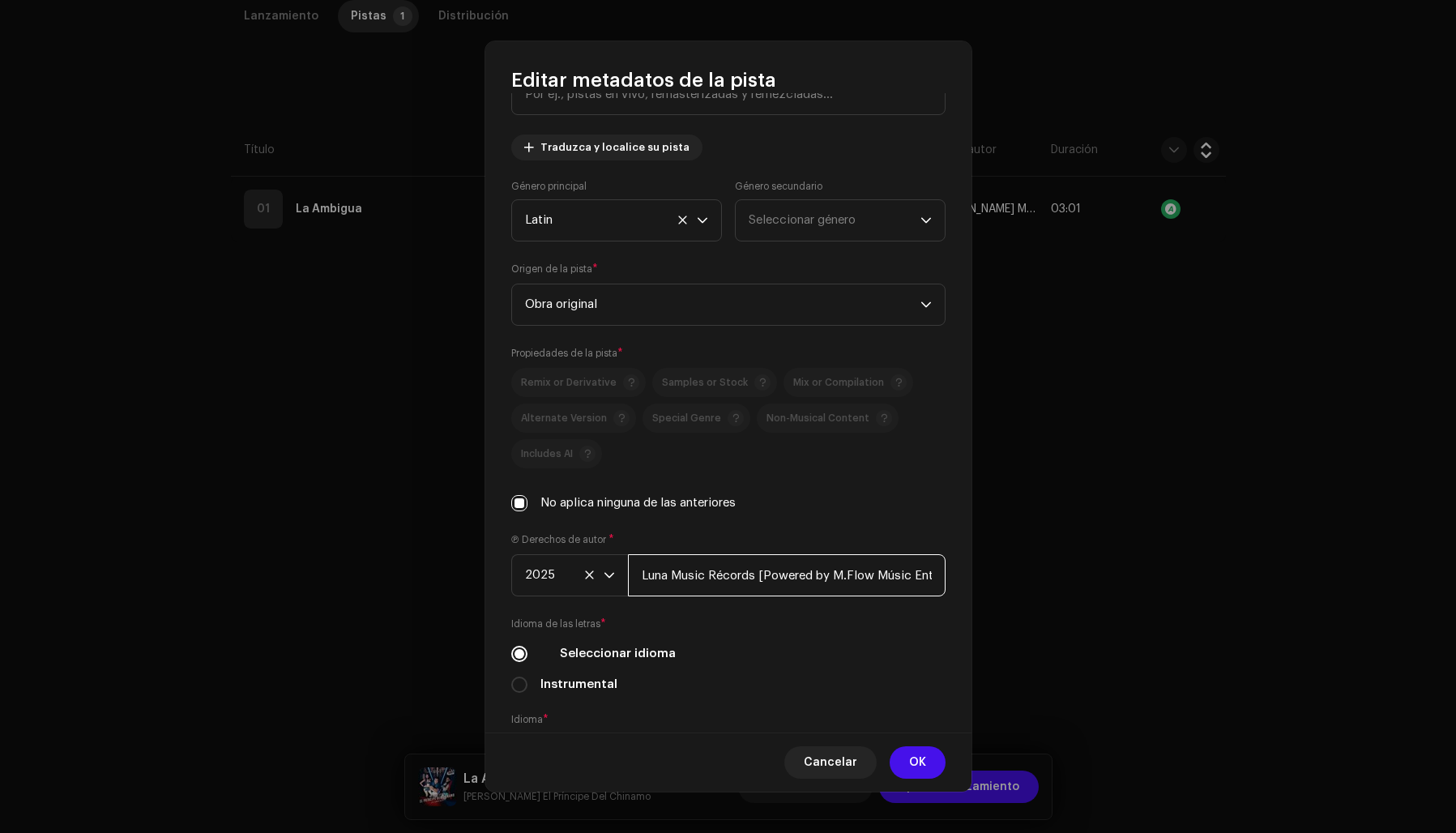
click at [761, 578] on input "Luna Music Récords [Powered by M.Flow Músic Entertainment S.A]" at bounding box center [786, 574] width 317 height 42
click at [941, 574] on div "Título de la pista * La Ambigua Versión de la pista Traduzca y localice su pist…" at bounding box center [728, 412] width 486 height 638
click at [817, 575] on input "[PERSON_NAME] Music Récords Powered by M.Flow Músic Entertainment S.A]" at bounding box center [786, 574] width 317 height 42
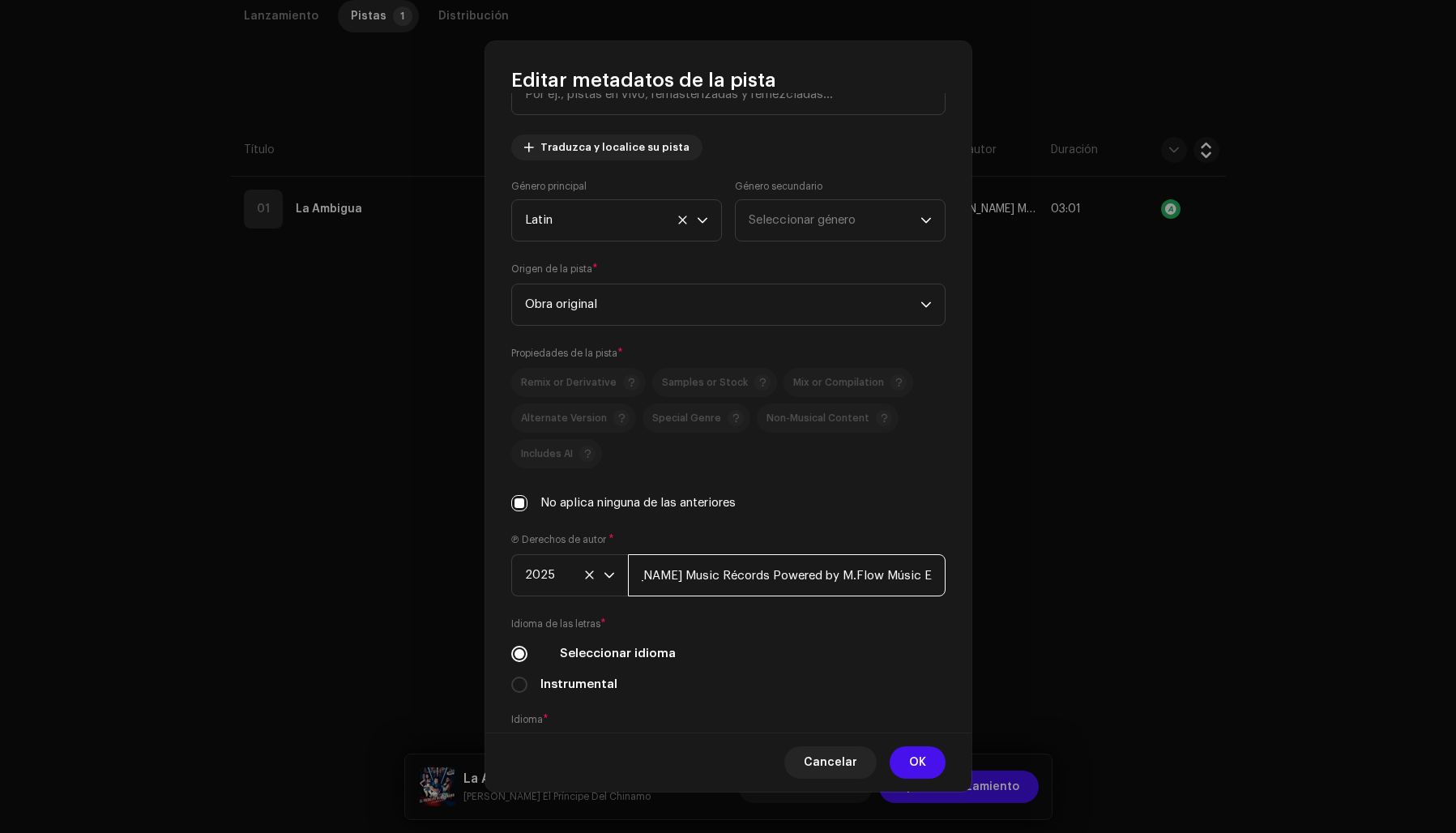
scroll to position [0, 91]
click at [927, 576] on input "[PERSON_NAME] Music Récords Powered by M.Flow Músic Entertainment S.A]" at bounding box center [786, 574] width 317 height 42
type input "[PERSON_NAME] Music Récords Powered by M.Flow Músic Entertainment S.A"
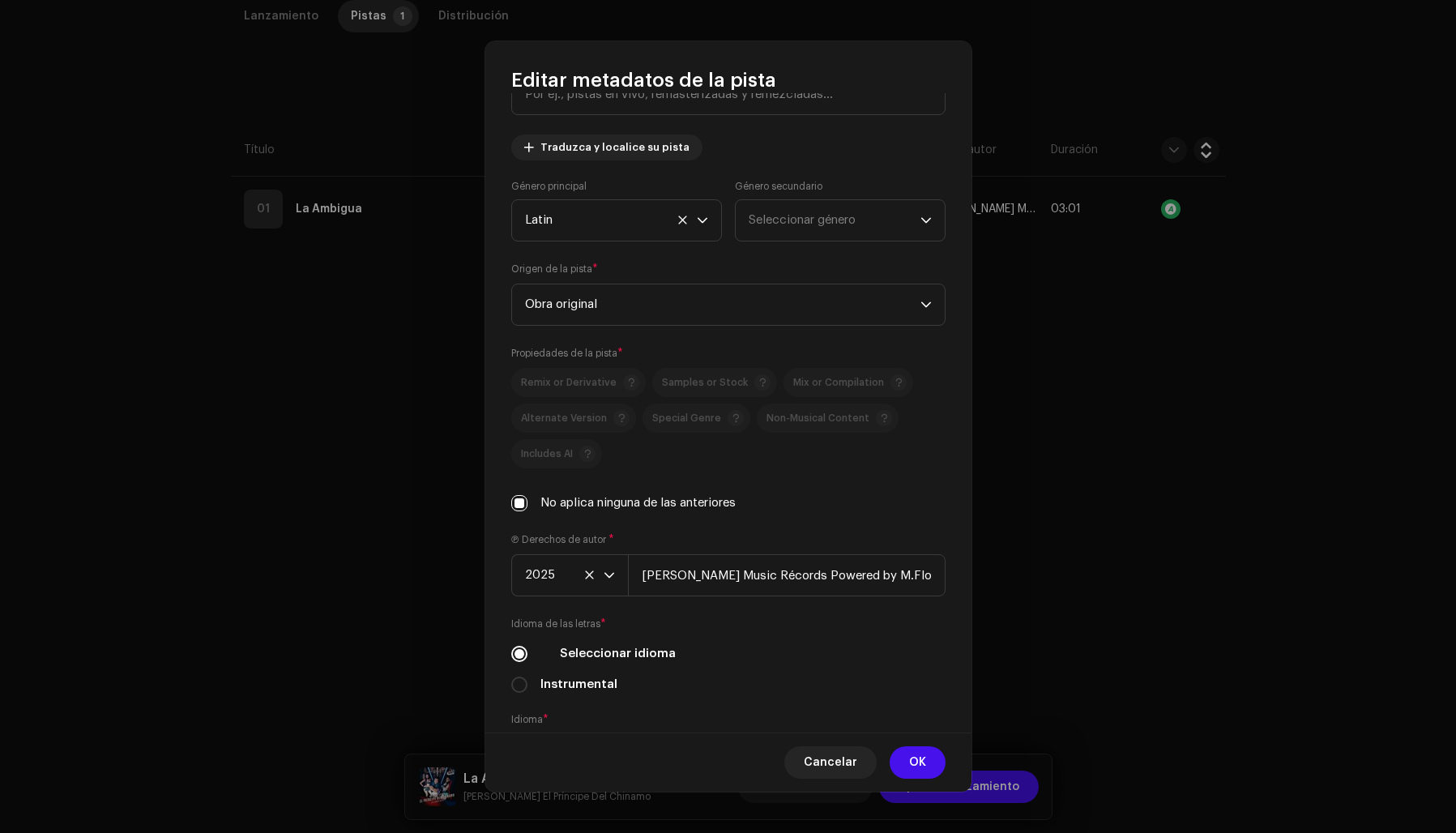
click at [873, 529] on div "Título de la pista * La Ambigua Versión de la pista Traduzca y localice su pist…" at bounding box center [728, 412] width 486 height 638
click at [925, 760] on button "OK" at bounding box center [918, 761] width 56 height 32
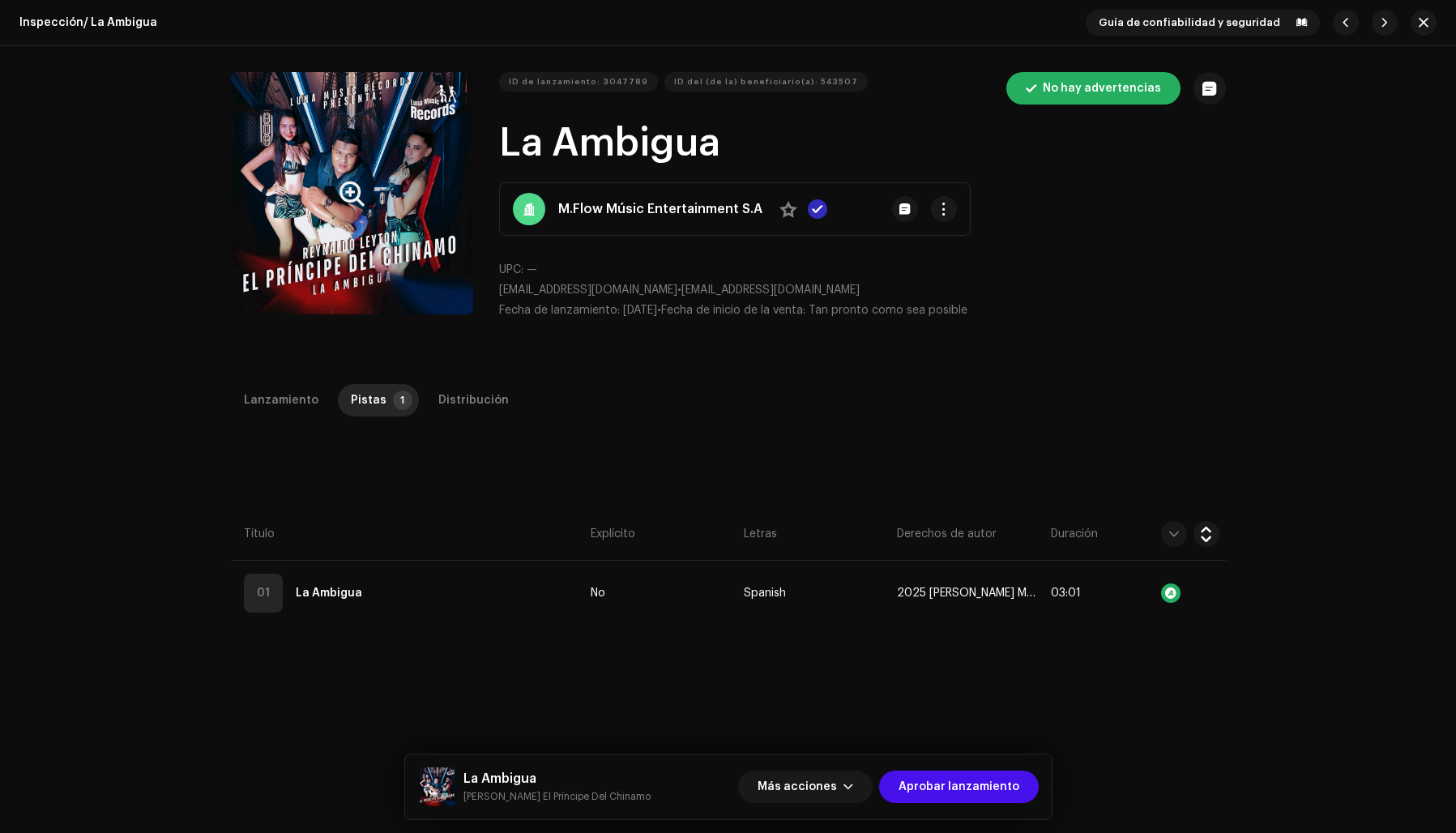
click at [330, 278] on button "Zoom Image" at bounding box center [352, 193] width 243 height 242
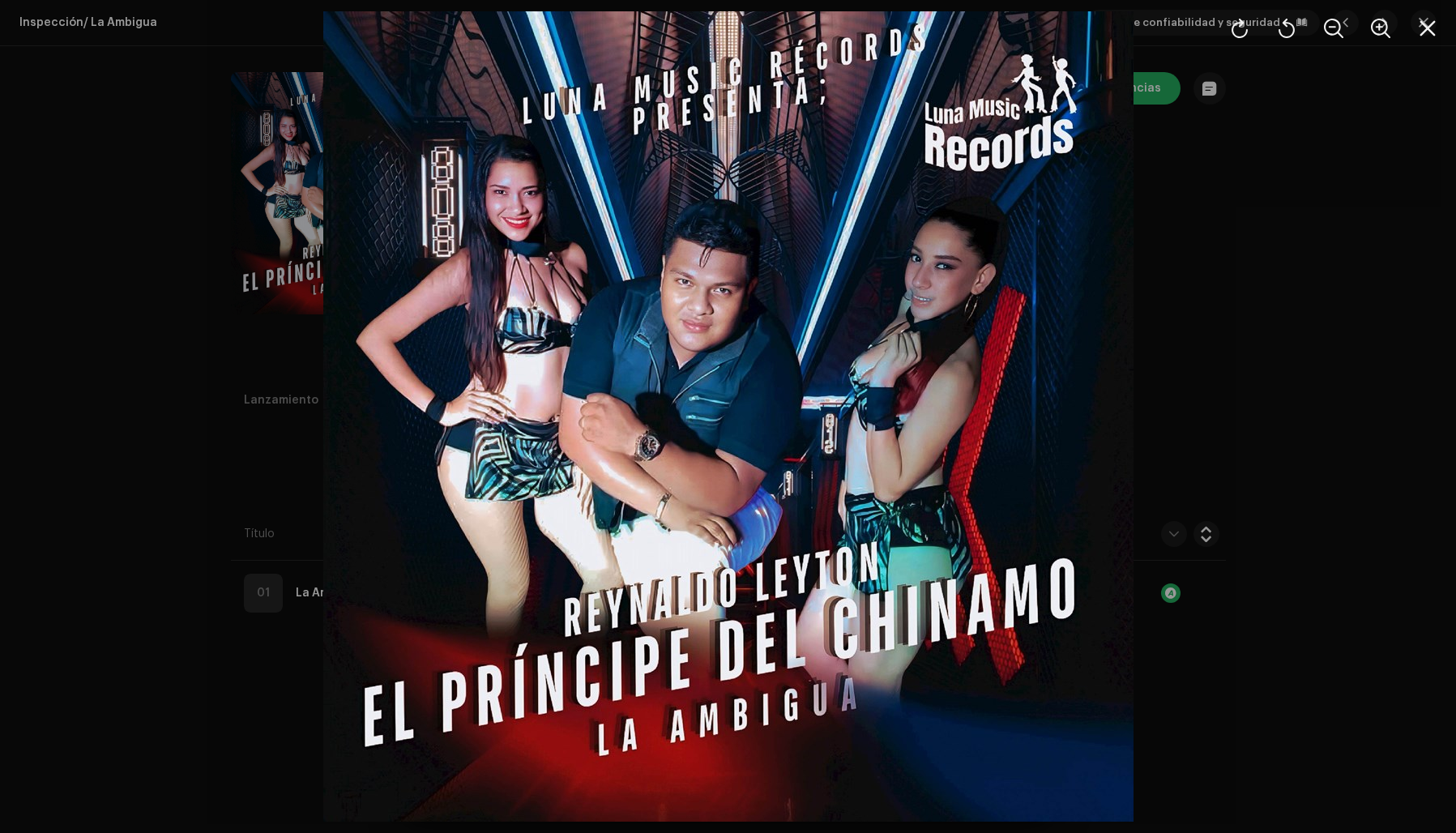
click at [1262, 309] on div at bounding box center [728, 416] width 1456 height 833
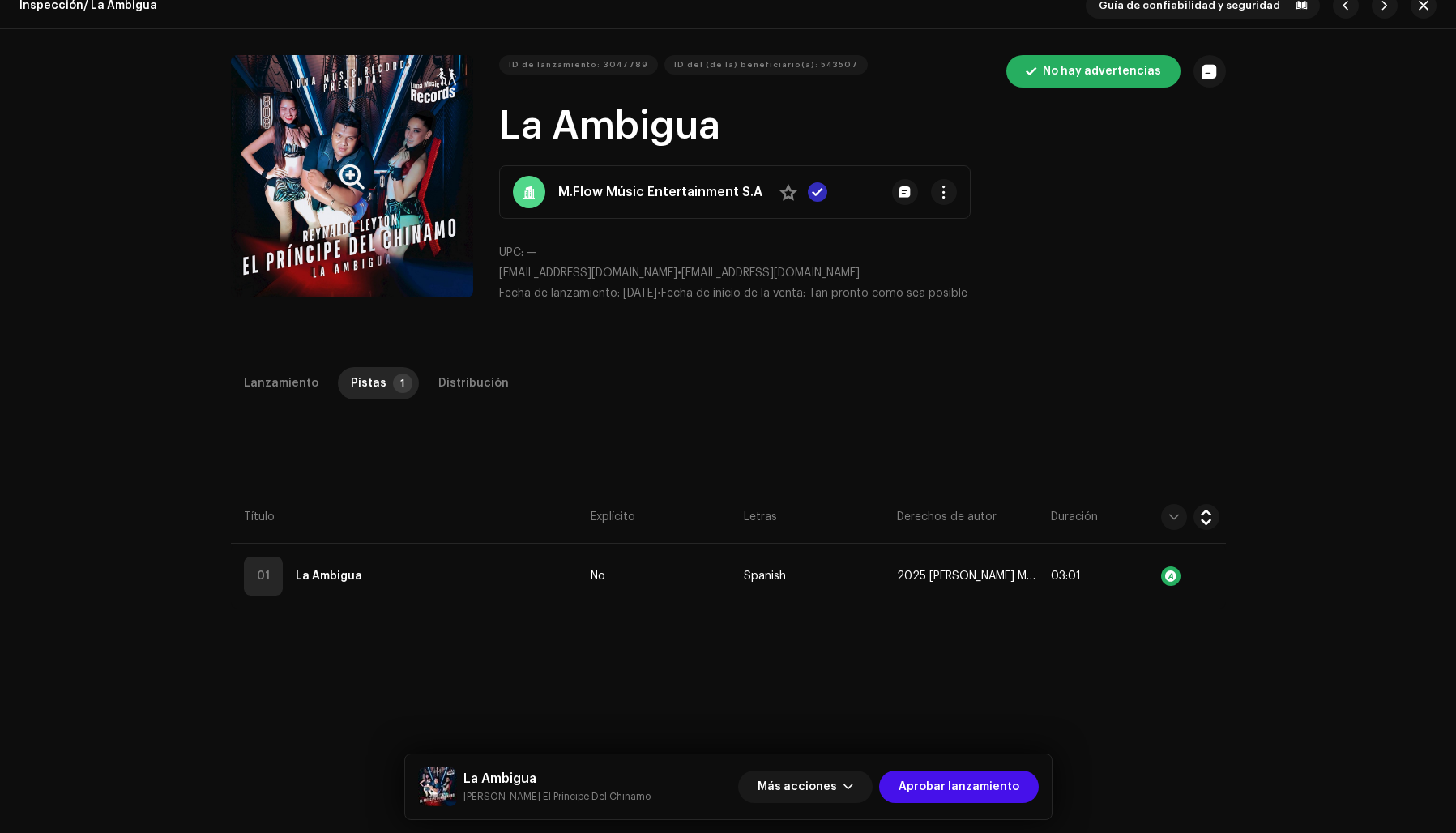
scroll to position [29, 0]
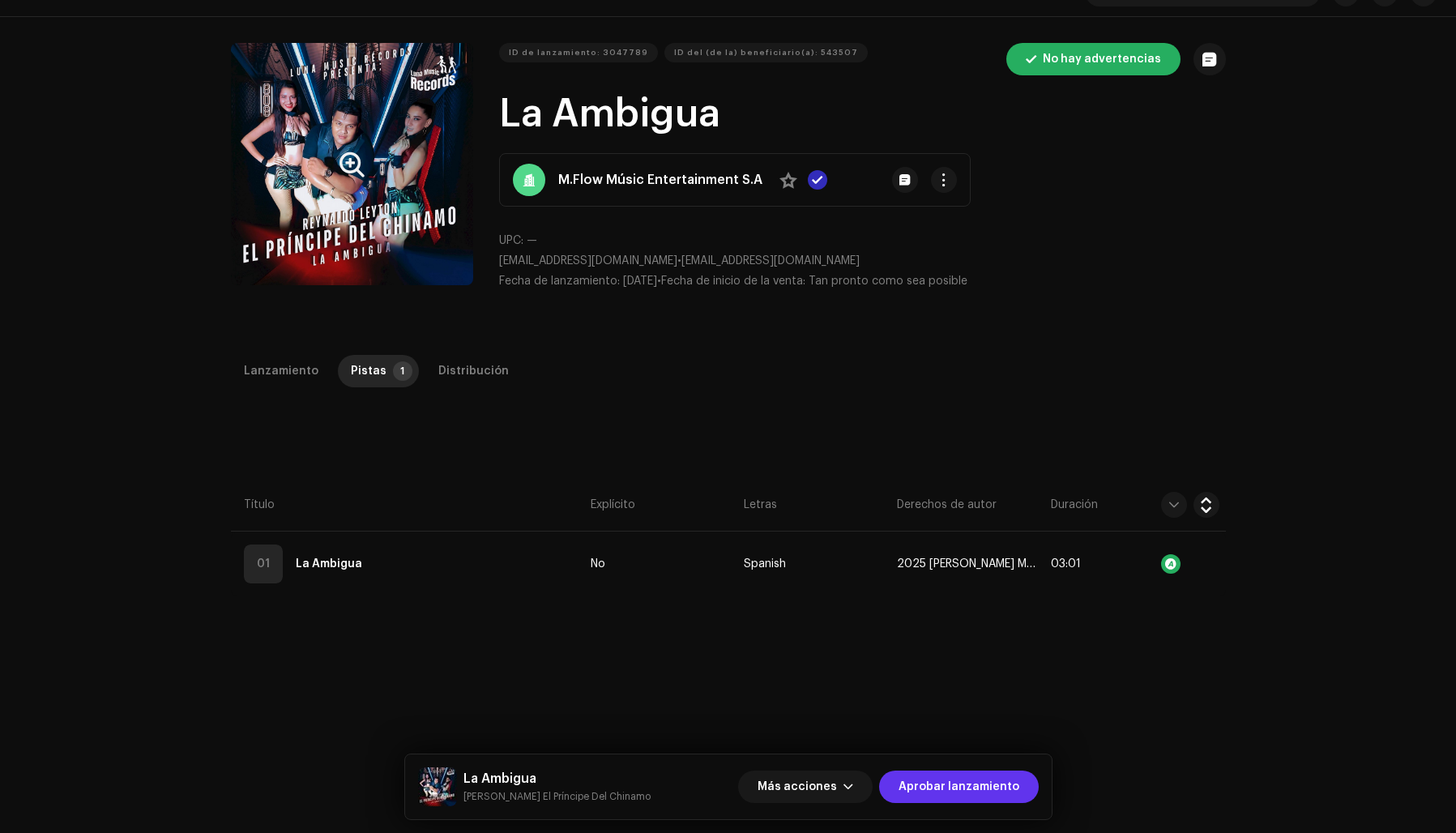
click at [939, 782] on span "Aprobar lanzamiento" at bounding box center [958, 785] width 120 height 32
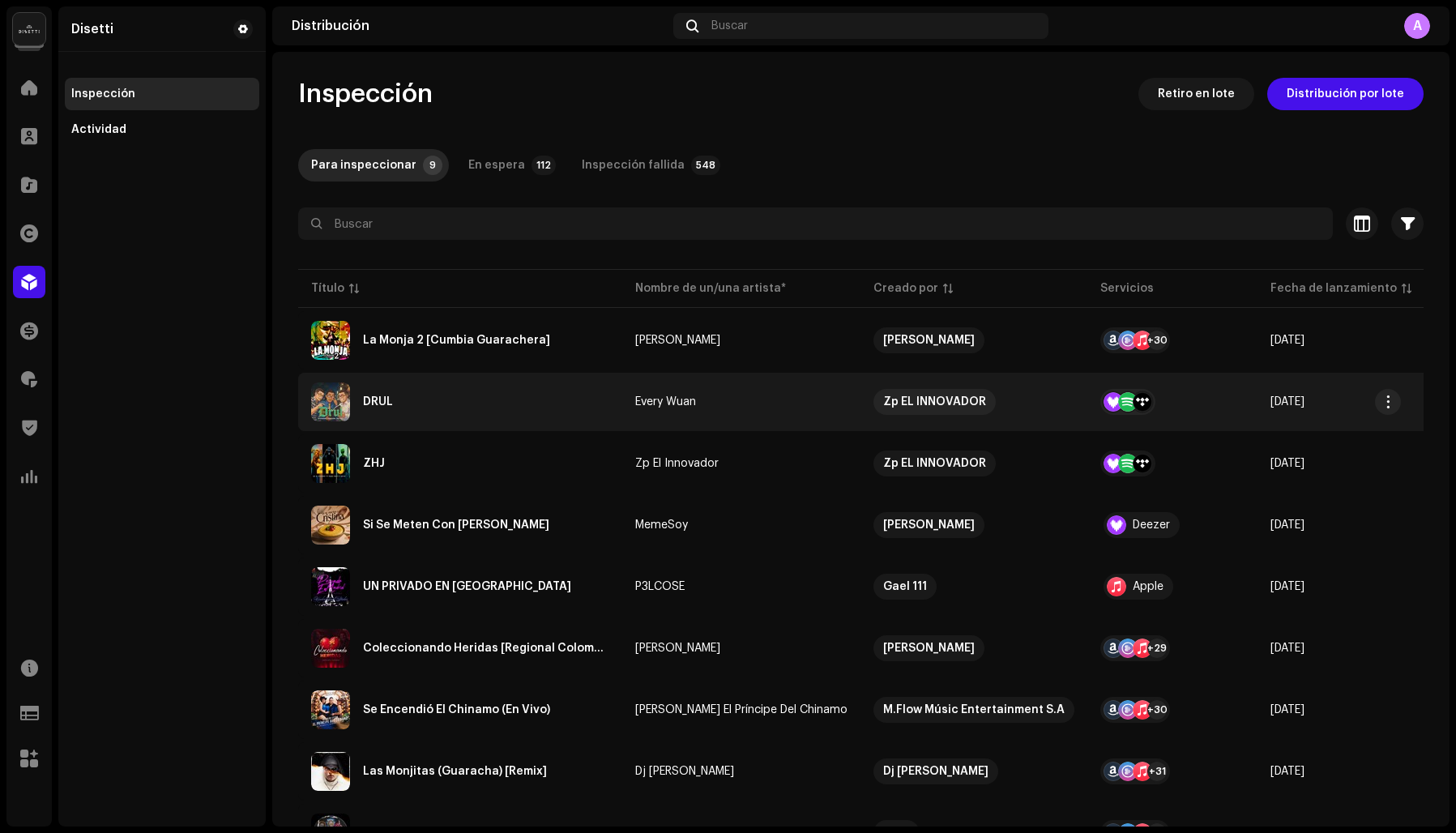
scroll to position [0, 22]
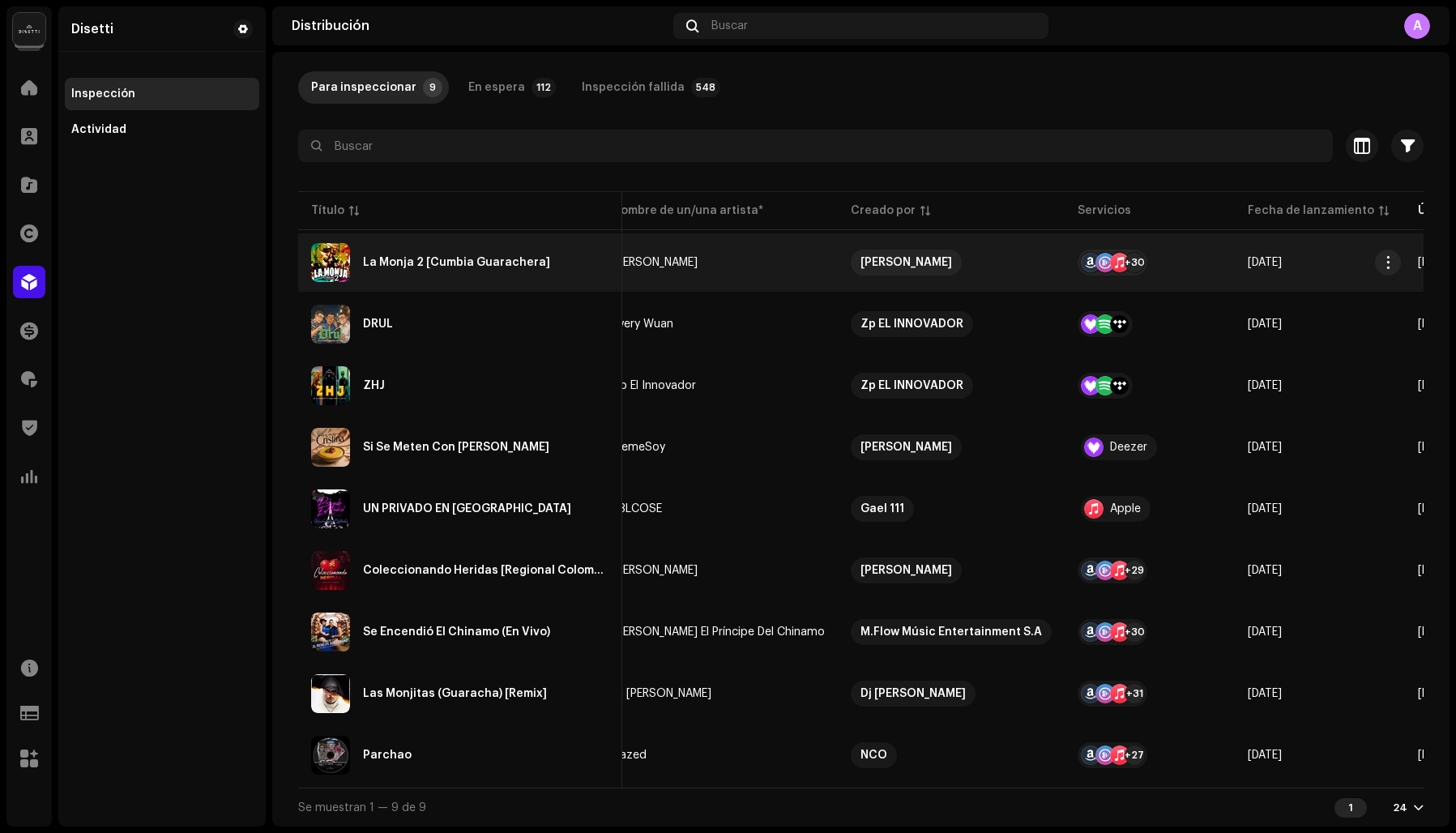
click at [433, 257] on div "La Monja 2 [Cumbia Guarachera]" at bounding box center [456, 263] width 187 height 12
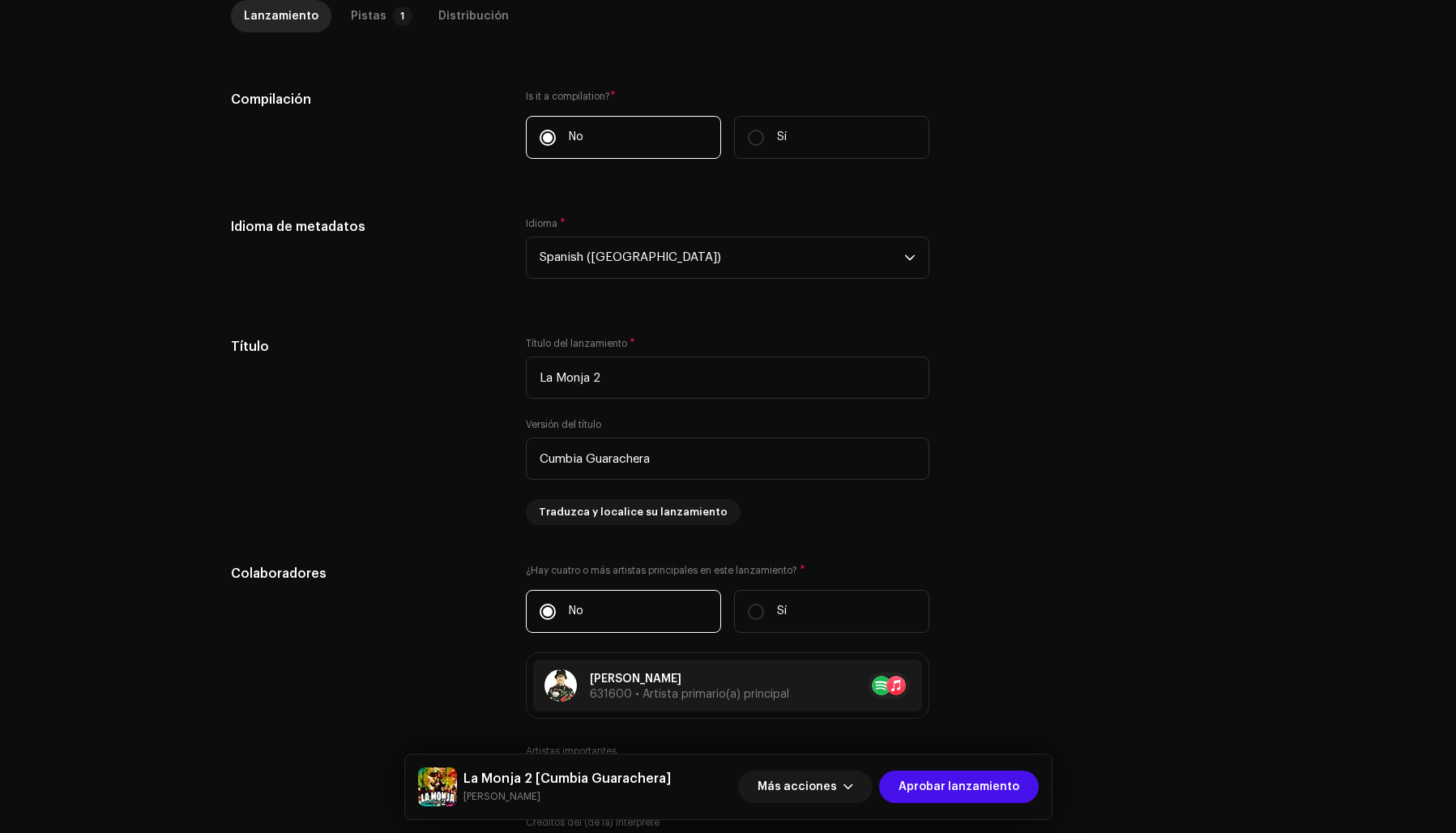
scroll to position [425, 0]
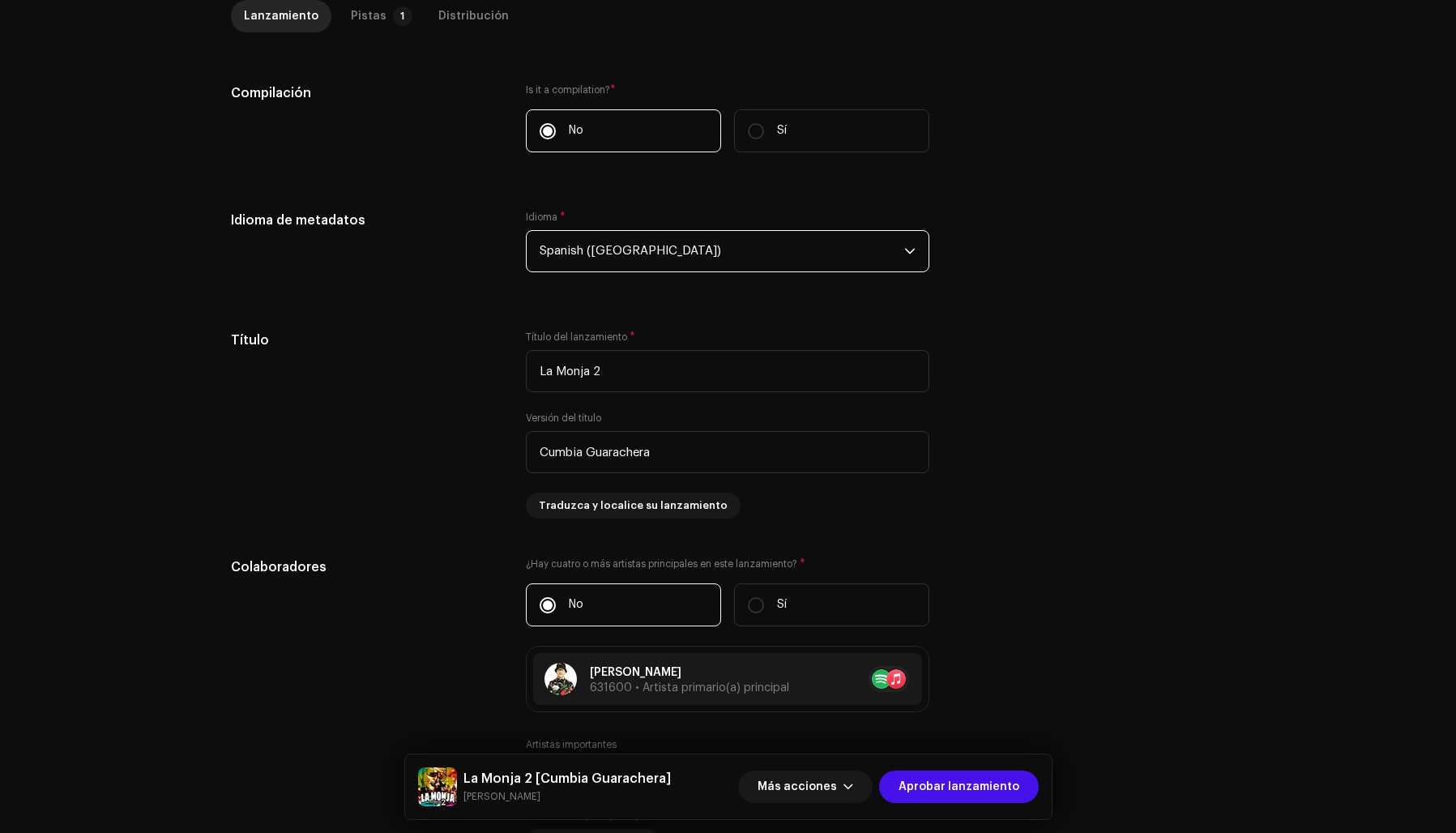
click at [600, 253] on span "Spanish ([GEOGRAPHIC_DATA])" at bounding box center [722, 251] width 365 height 41
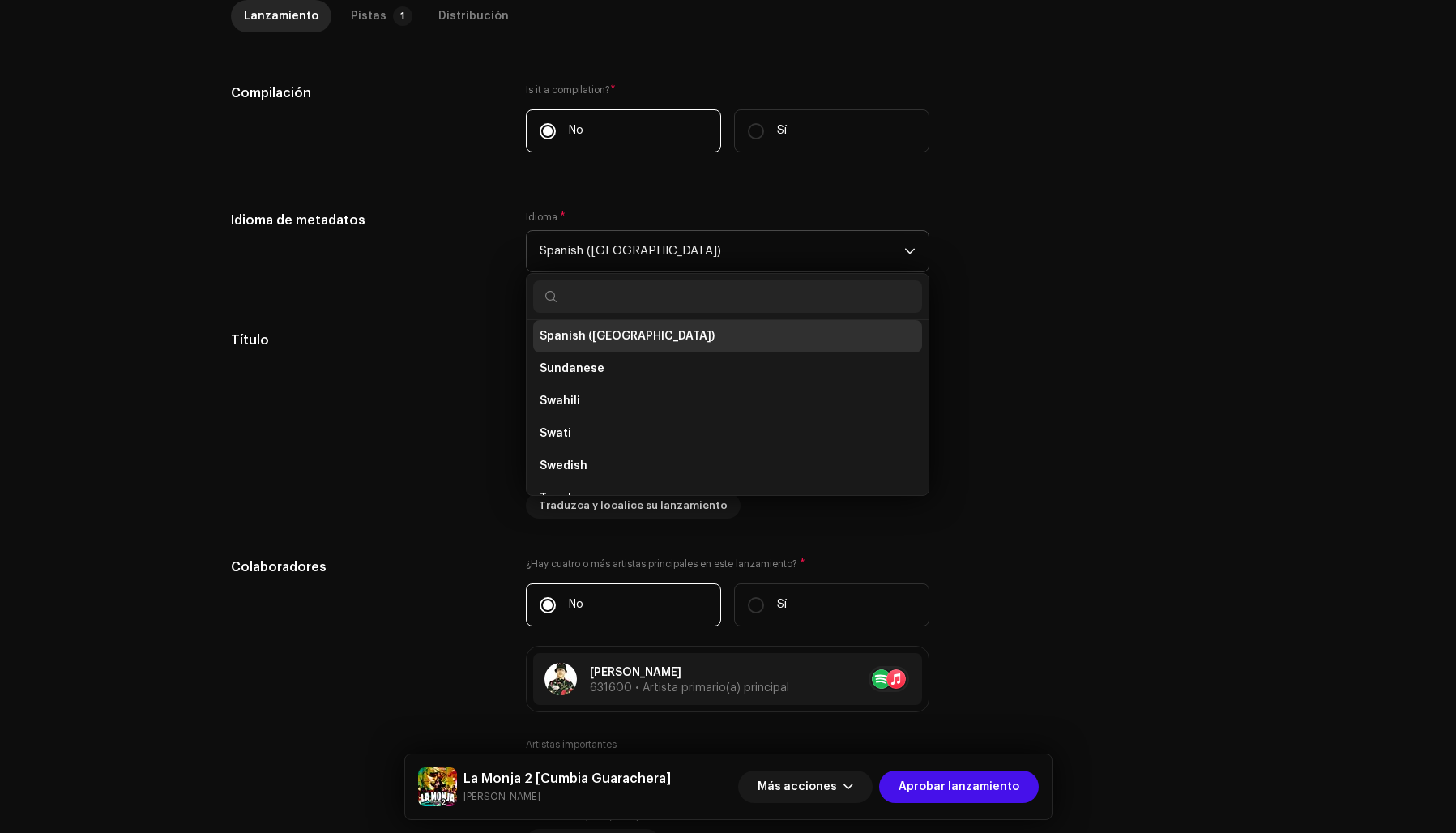
scroll to position [5159, 0]
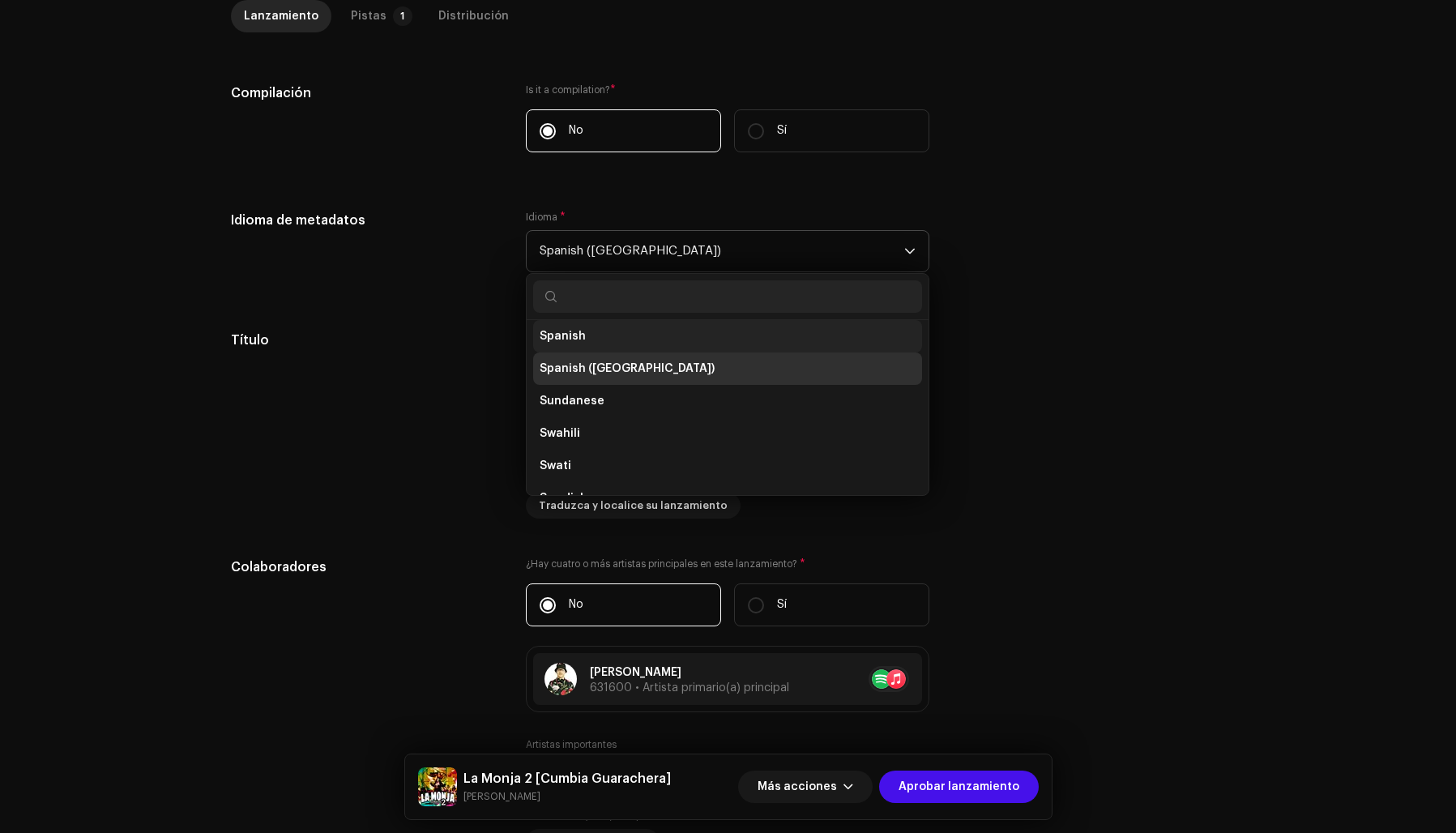
click at [592, 338] on li "Spanish" at bounding box center [728, 336] width 389 height 32
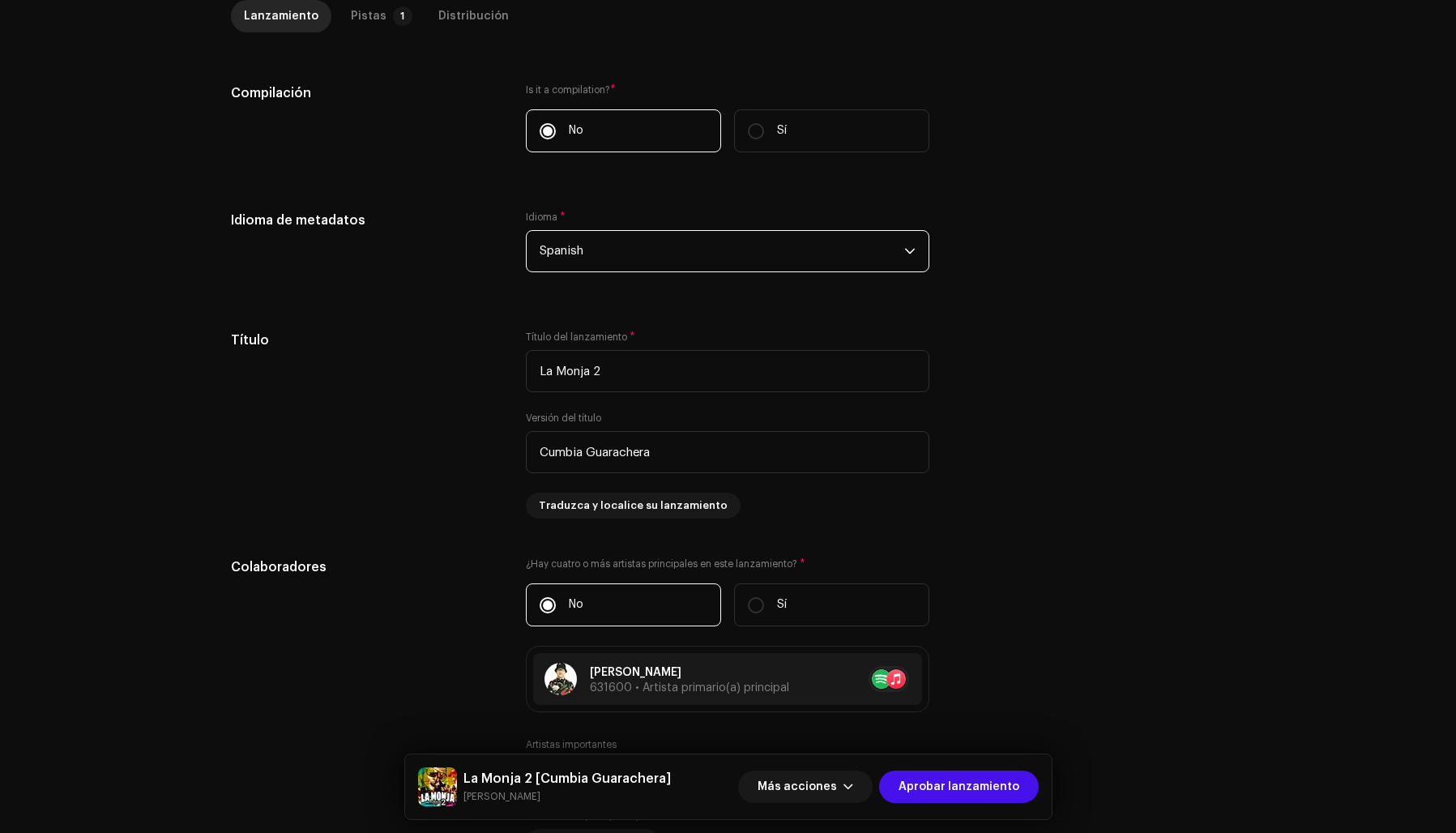
click at [1004, 269] on div "Idioma de metadatos Idioma * Spanish" at bounding box center [728, 251] width 995 height 81
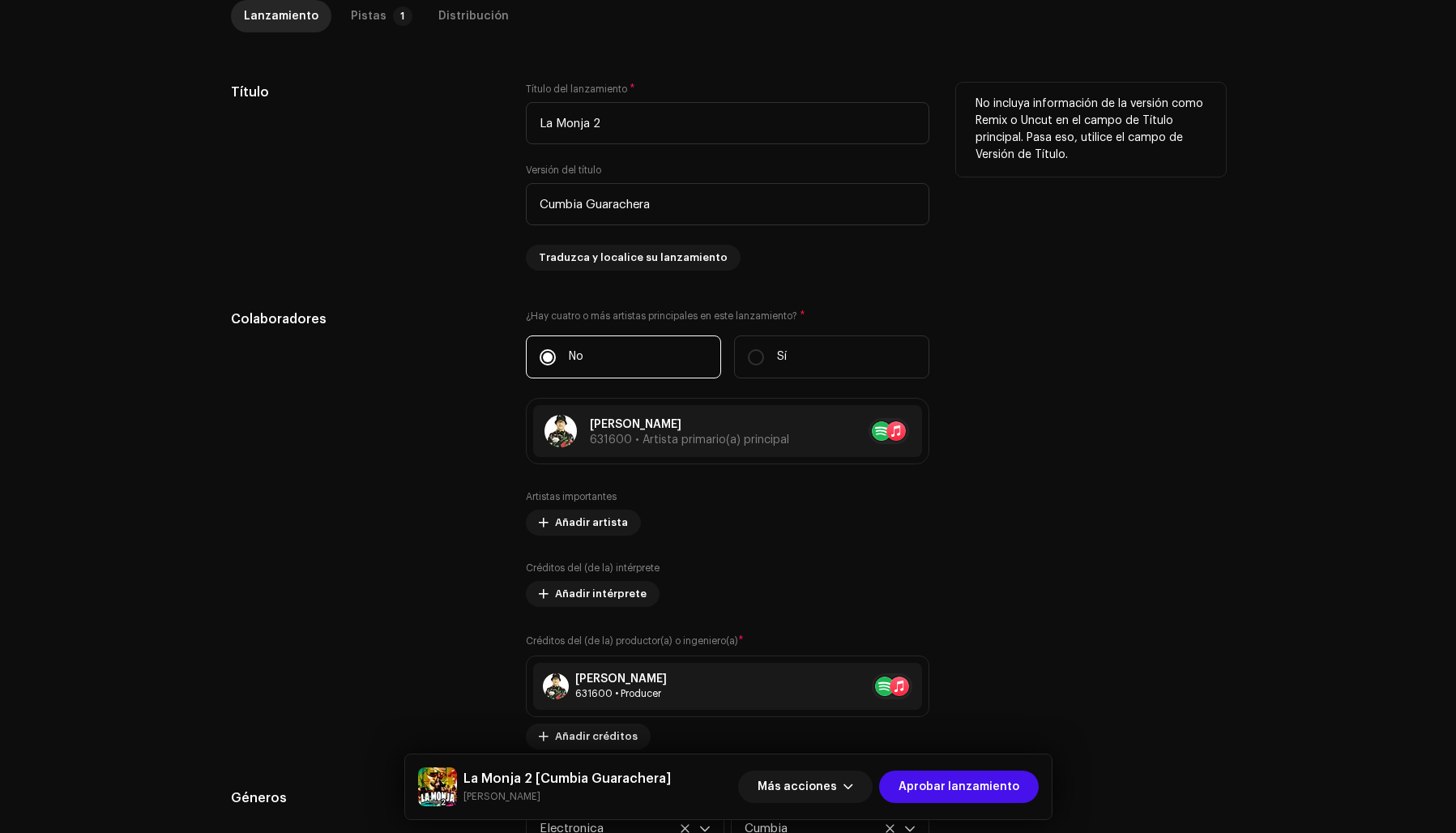
scroll to position [698, 0]
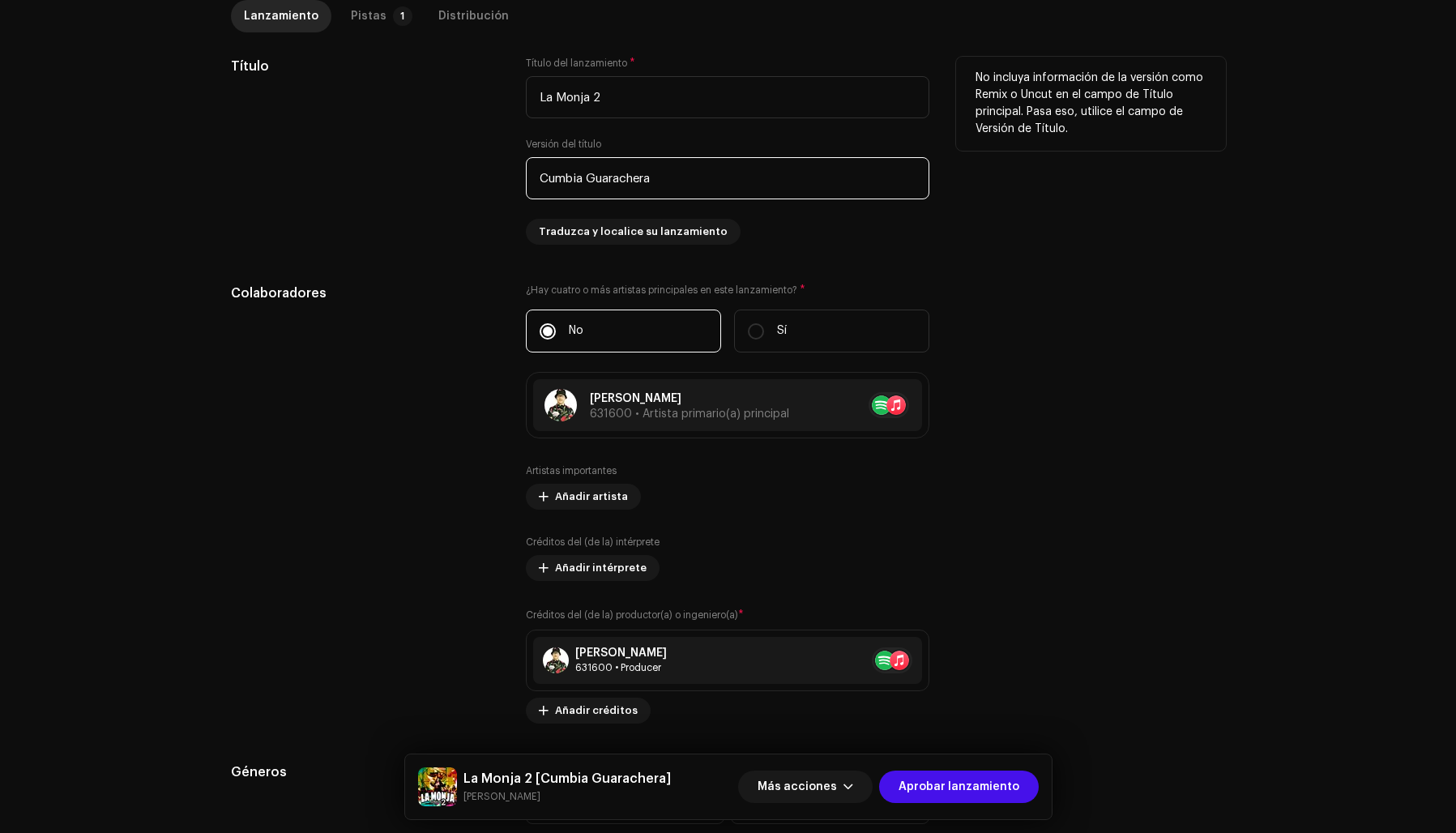
drag, startPoint x: 634, startPoint y: 185, endPoint x: 302, endPoint y: 165, distance: 332.6
click at [298, 166] on div "Título Título del lanzamiento * La Monja 2 Versión del título Cumbia Guarachera…" at bounding box center [728, 150] width 995 height 188
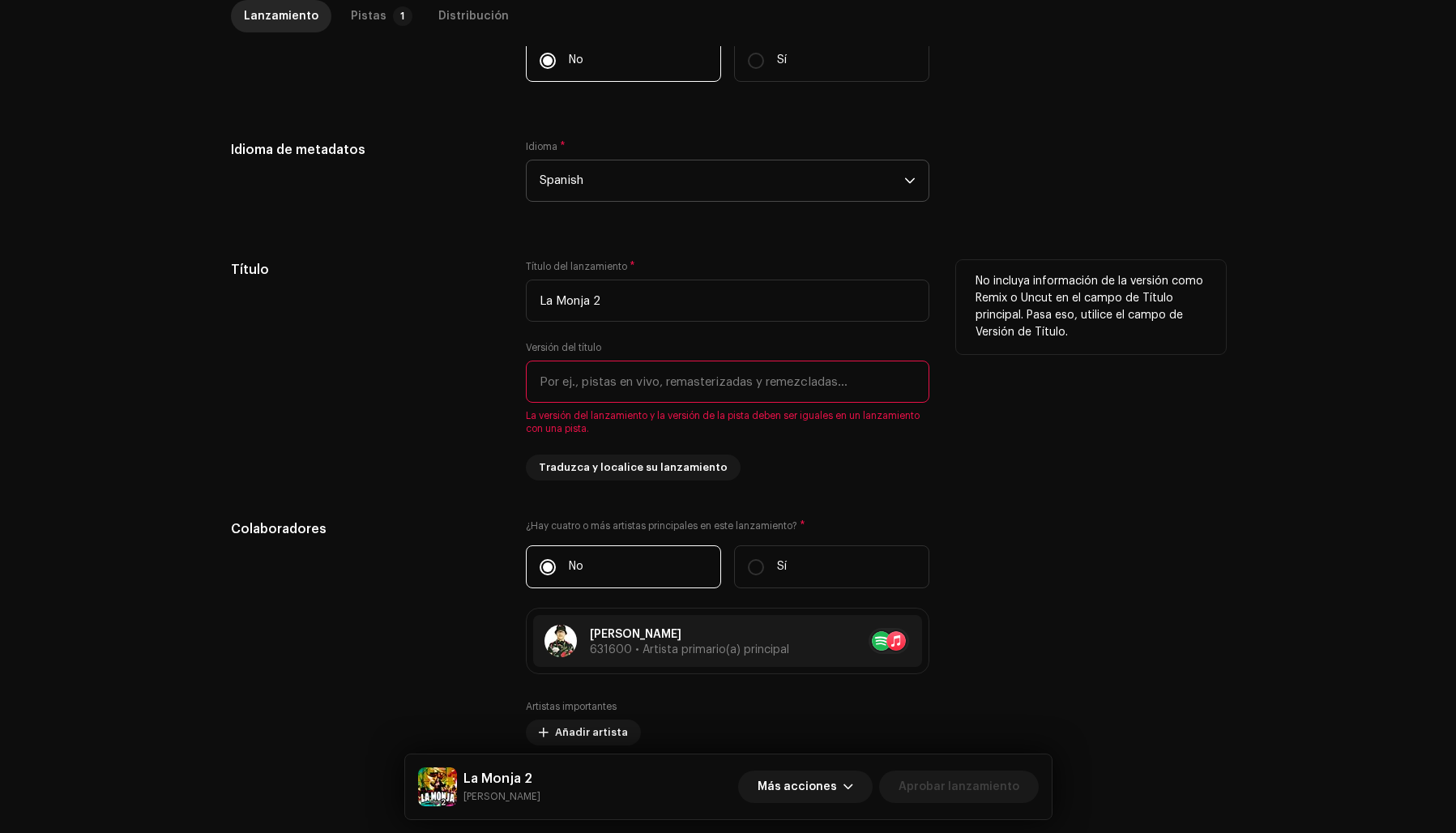
scroll to position [490, 0]
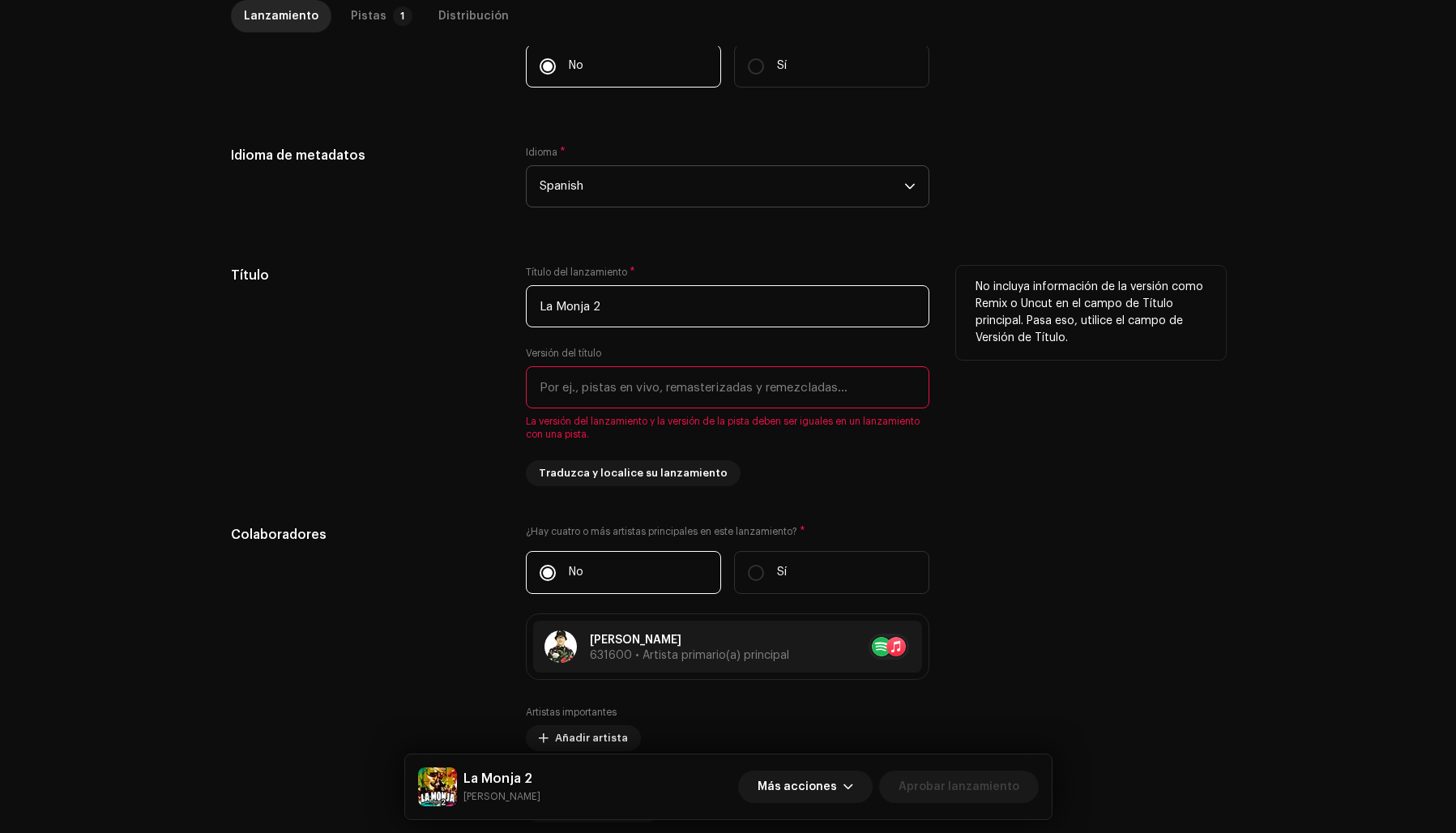
click at [713, 304] on input "La Monja 2" at bounding box center [728, 305] width 404 height 42
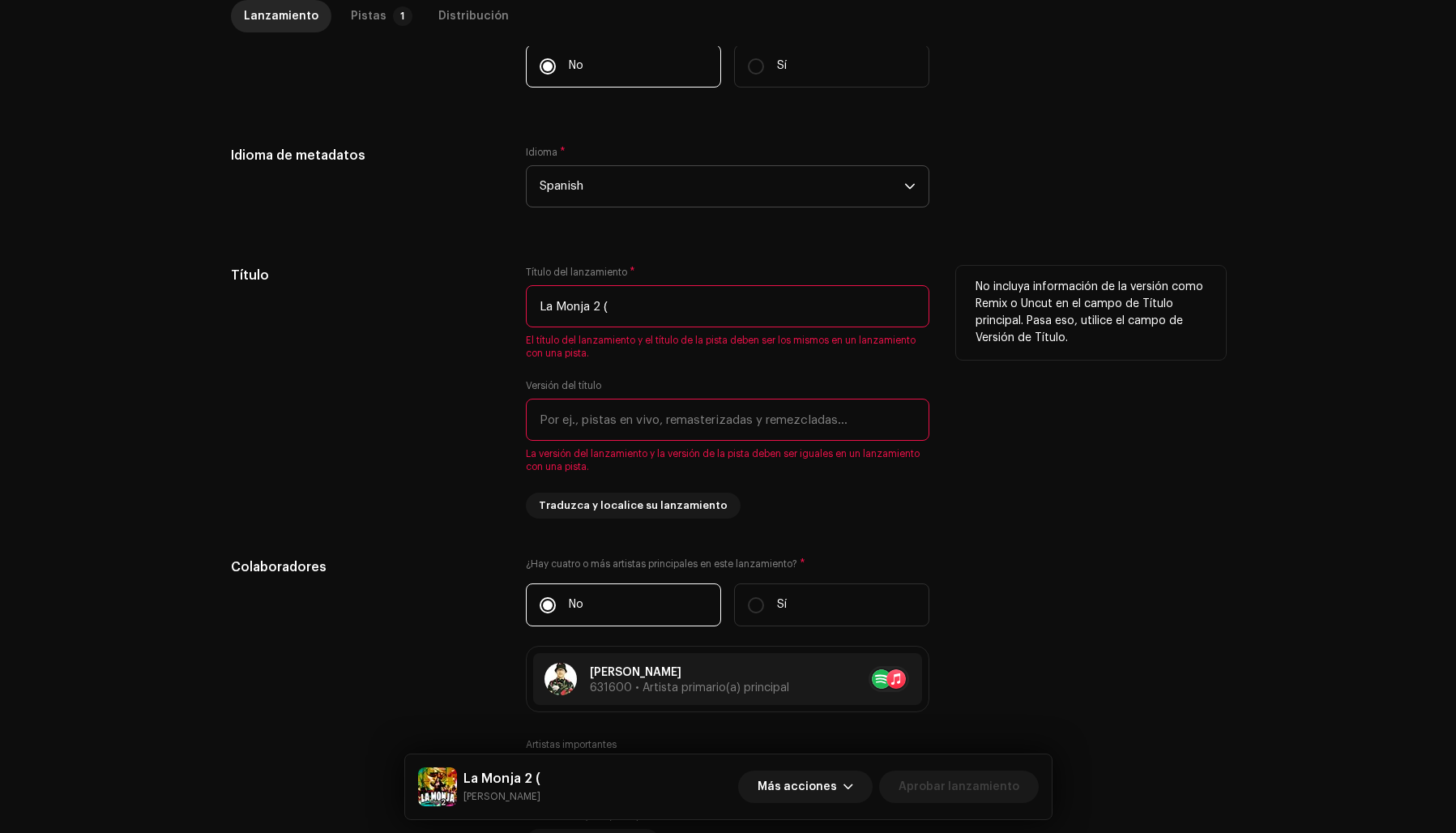
paste input "Cumbia Guarachera"
click at [713, 310] on input "La Monja 2 (Cumbia Guarachera)" at bounding box center [728, 305] width 404 height 42
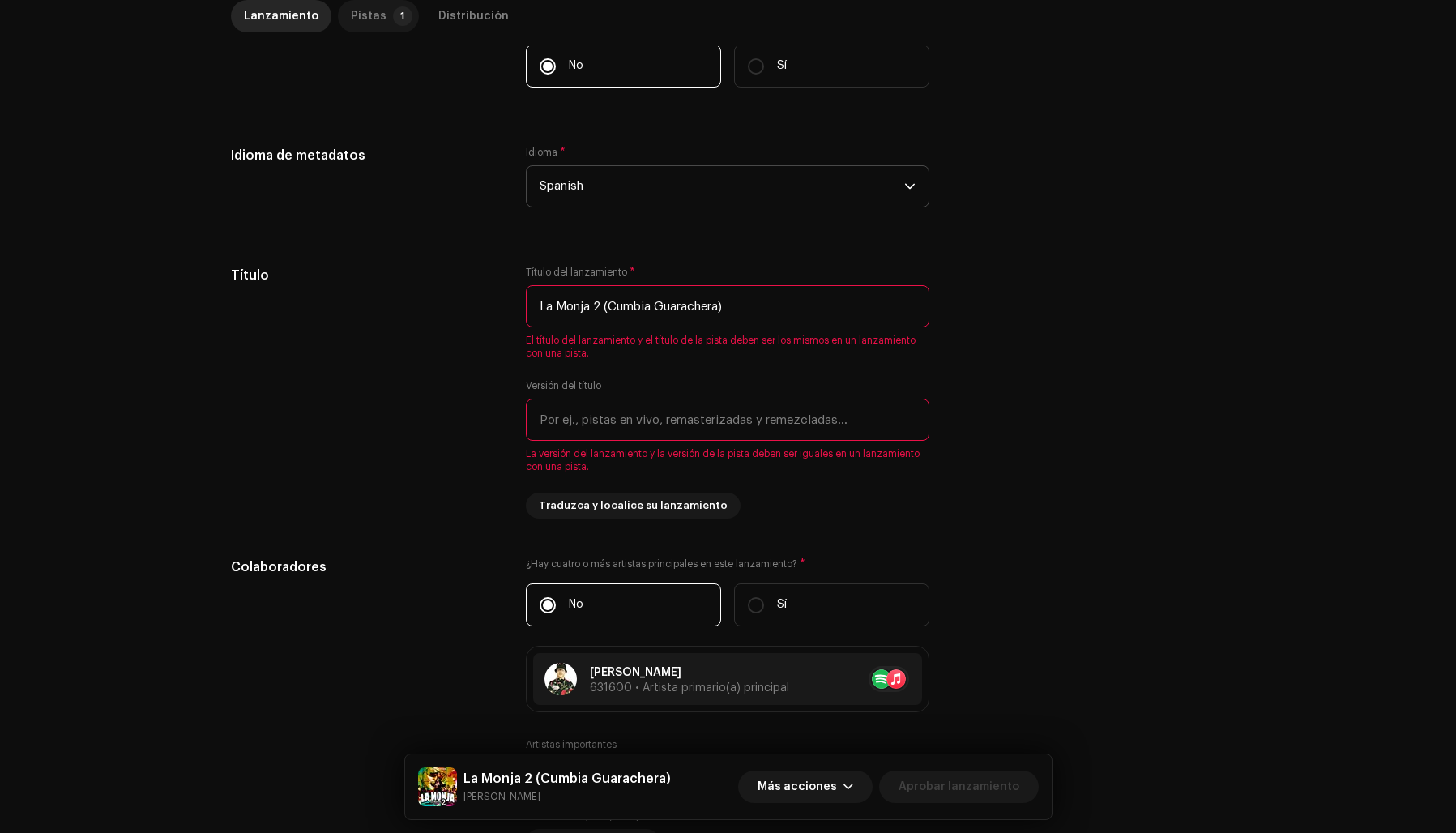
type input "La Monja 2 (Cumbia Guarachera)"
click at [372, 15] on div "Pistas" at bounding box center [369, 16] width 36 height 32
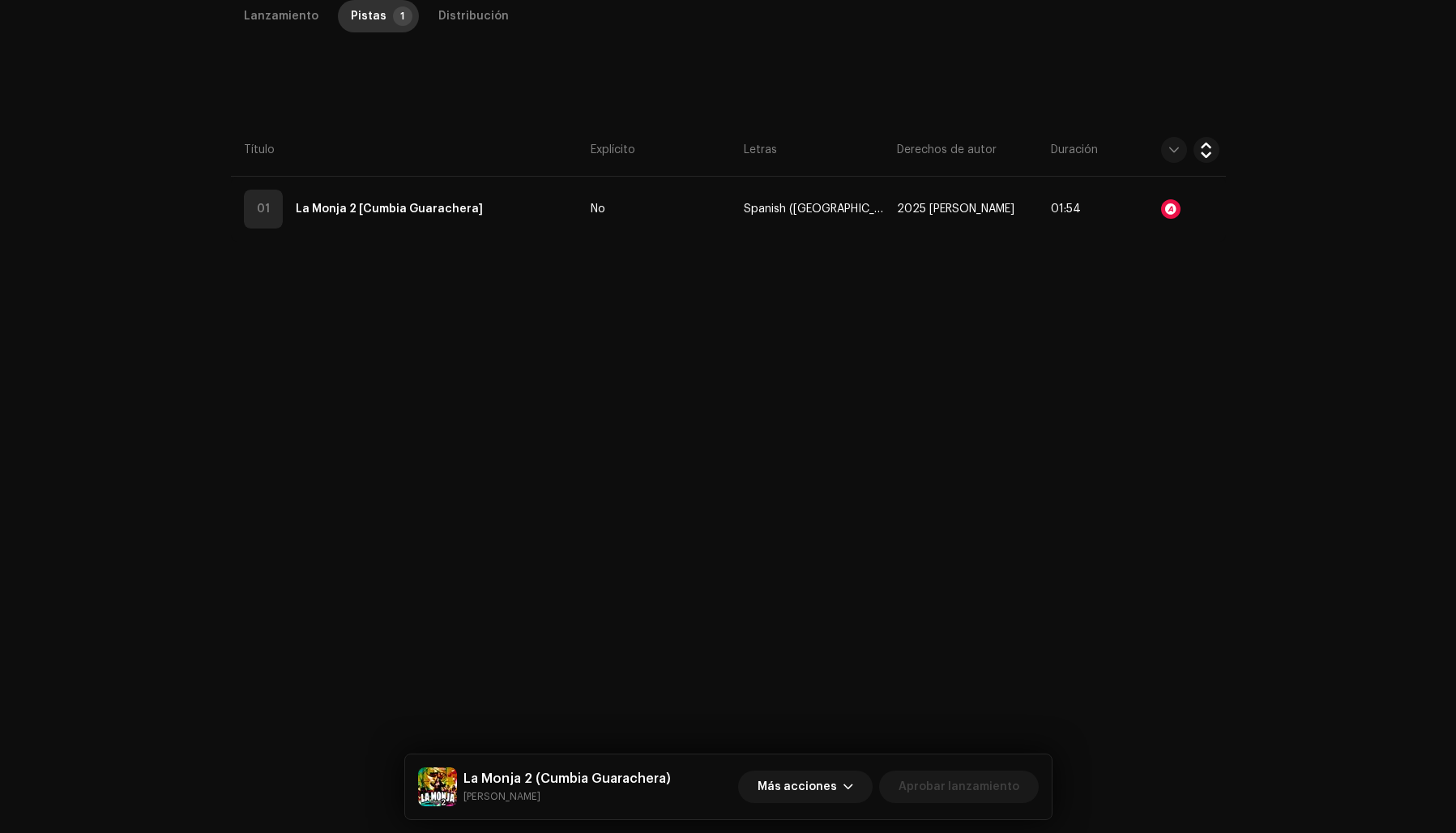
scroll to position [384, 0]
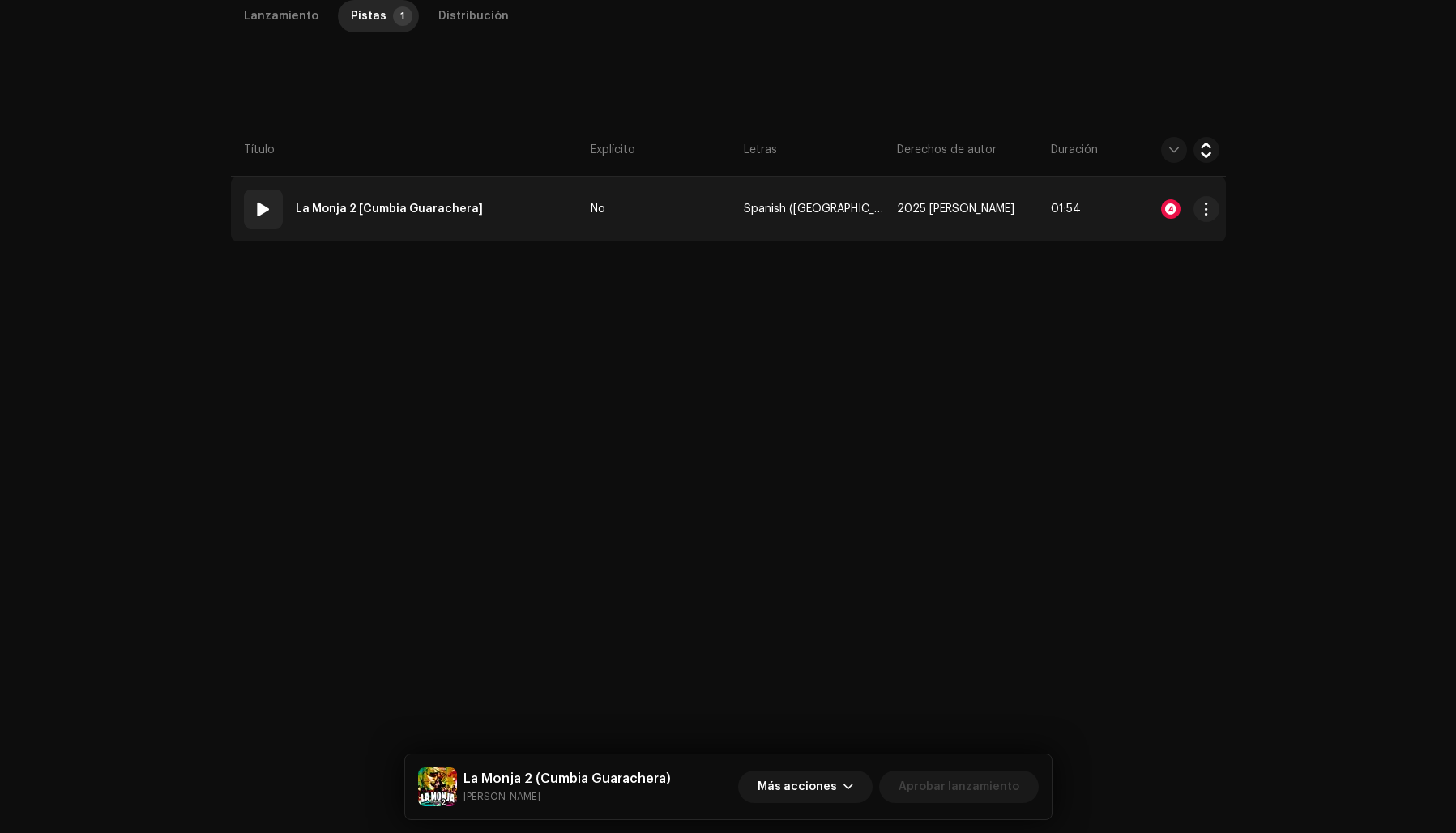
click at [416, 204] on strong "La Monja 2 [Cumbia Guarachera]" at bounding box center [389, 208] width 187 height 32
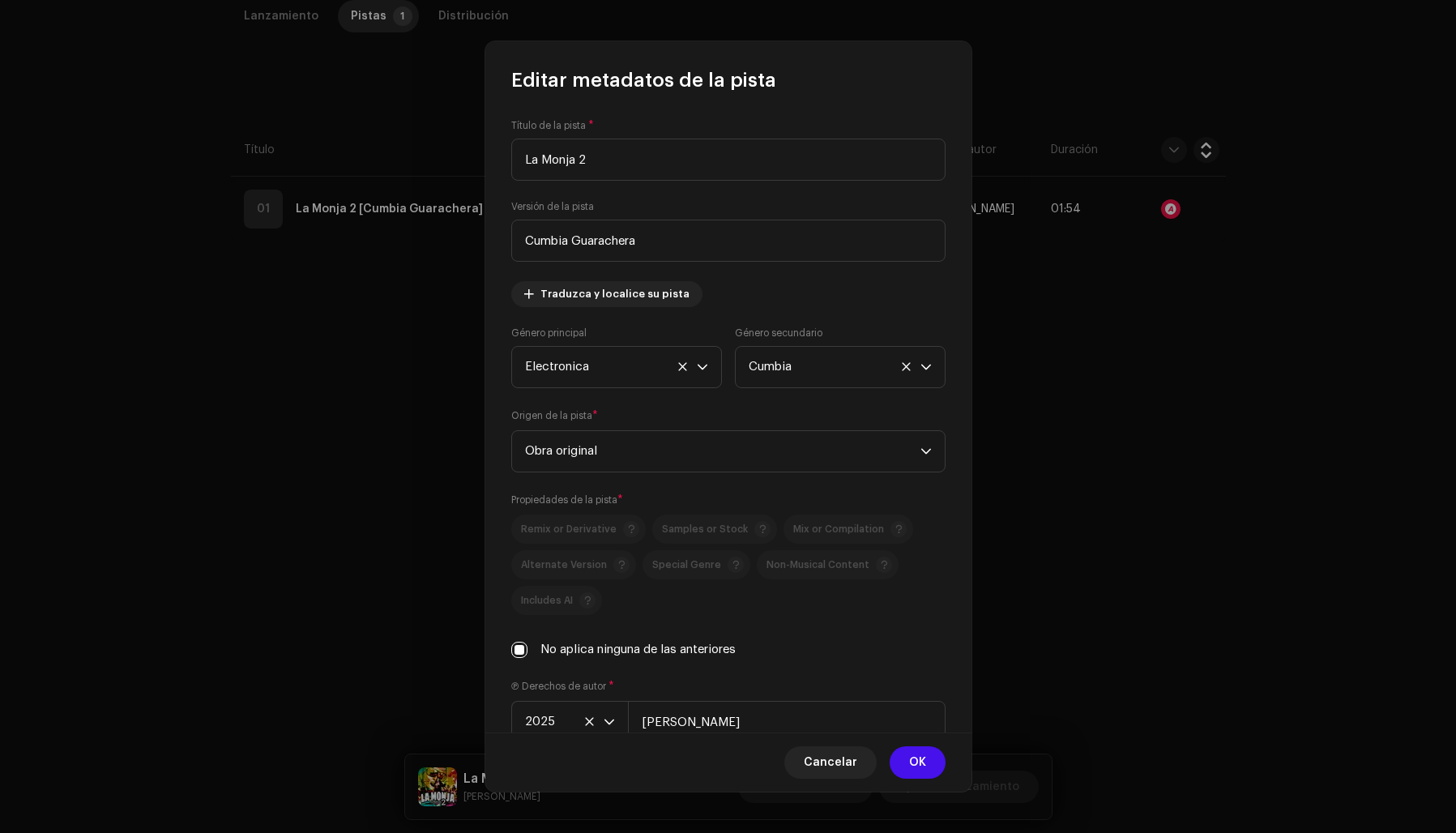
drag, startPoint x: 632, startPoint y: 164, endPoint x: 464, endPoint y: 145, distance: 169.1
click at [464, 145] on div "Editar metadatos de la pista Título de la pista * La Monja 2 Versión de la pist…" at bounding box center [728, 416] width 1456 height 833
type input "La Monja 2 (Cumbia Guarachera)"
drag, startPoint x: 713, startPoint y: 243, endPoint x: 527, endPoint y: 231, distance: 186.4
click at [527, 231] on input "Cumbia Guarachera" at bounding box center [728, 240] width 435 height 42
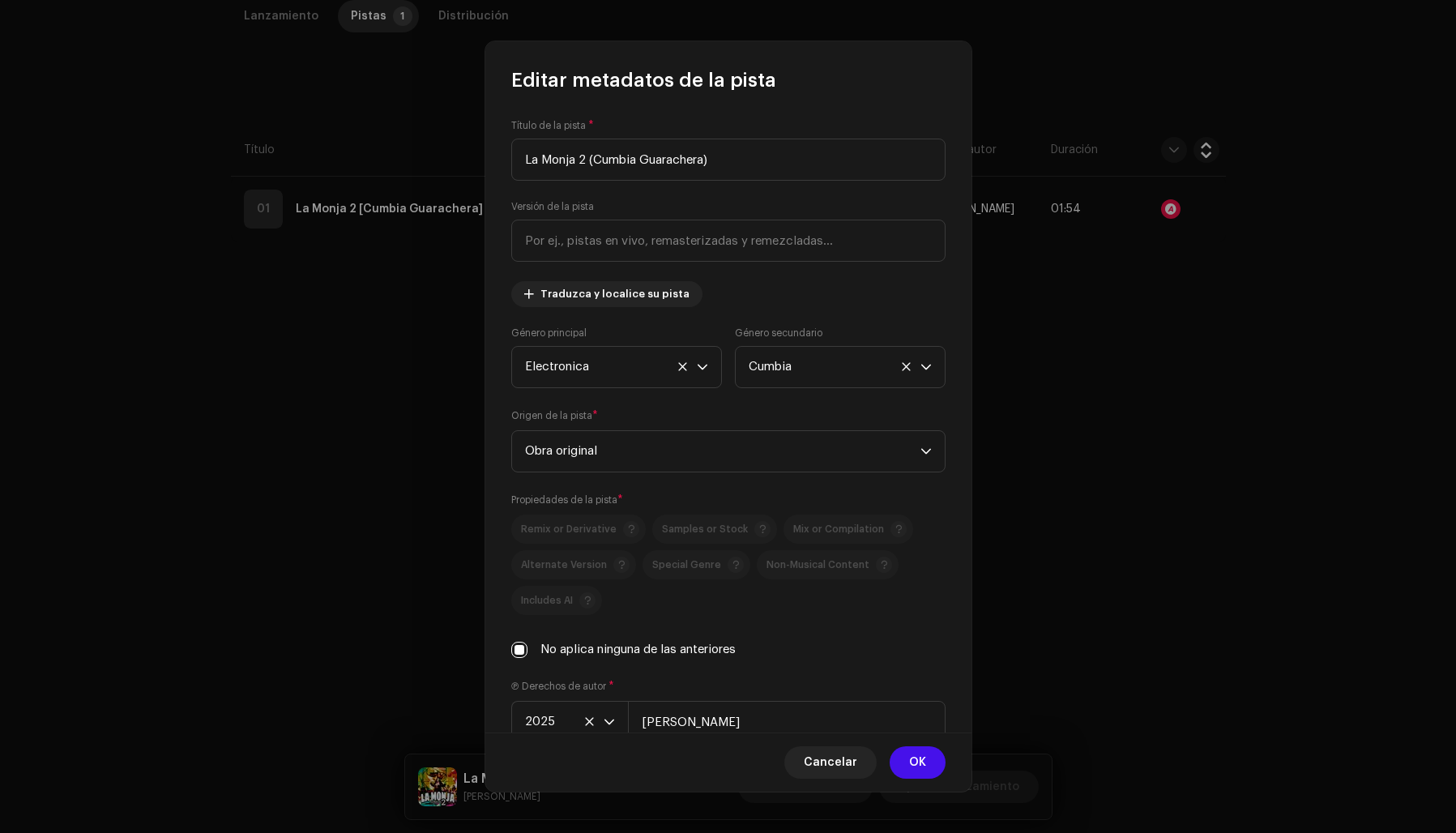
click at [898, 102] on div "Título de la pista * La Monja 2 (Cumbia Guarachera) Versión de la pista Traduzc…" at bounding box center [728, 412] width 486 height 638
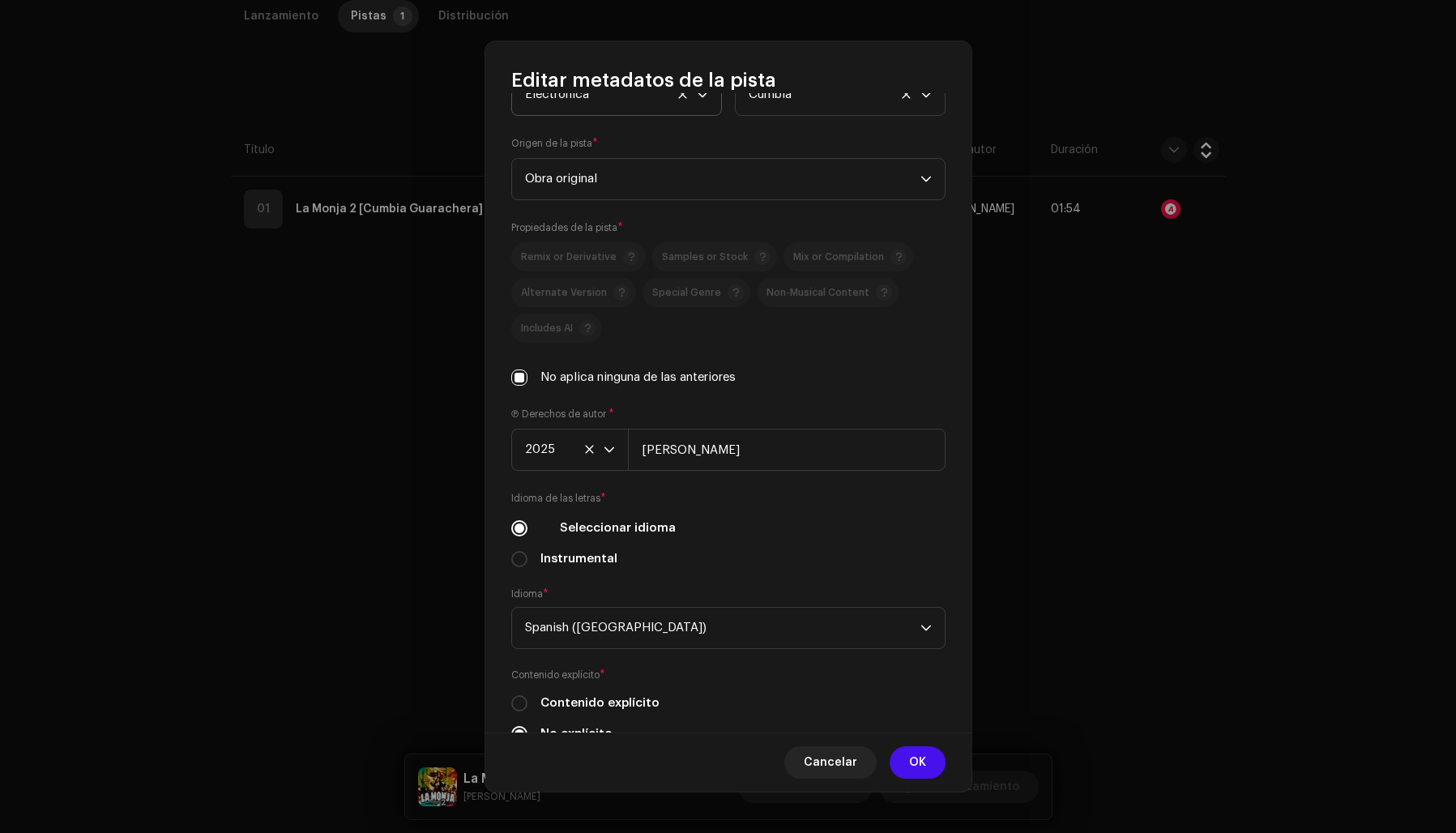
scroll to position [331, 0]
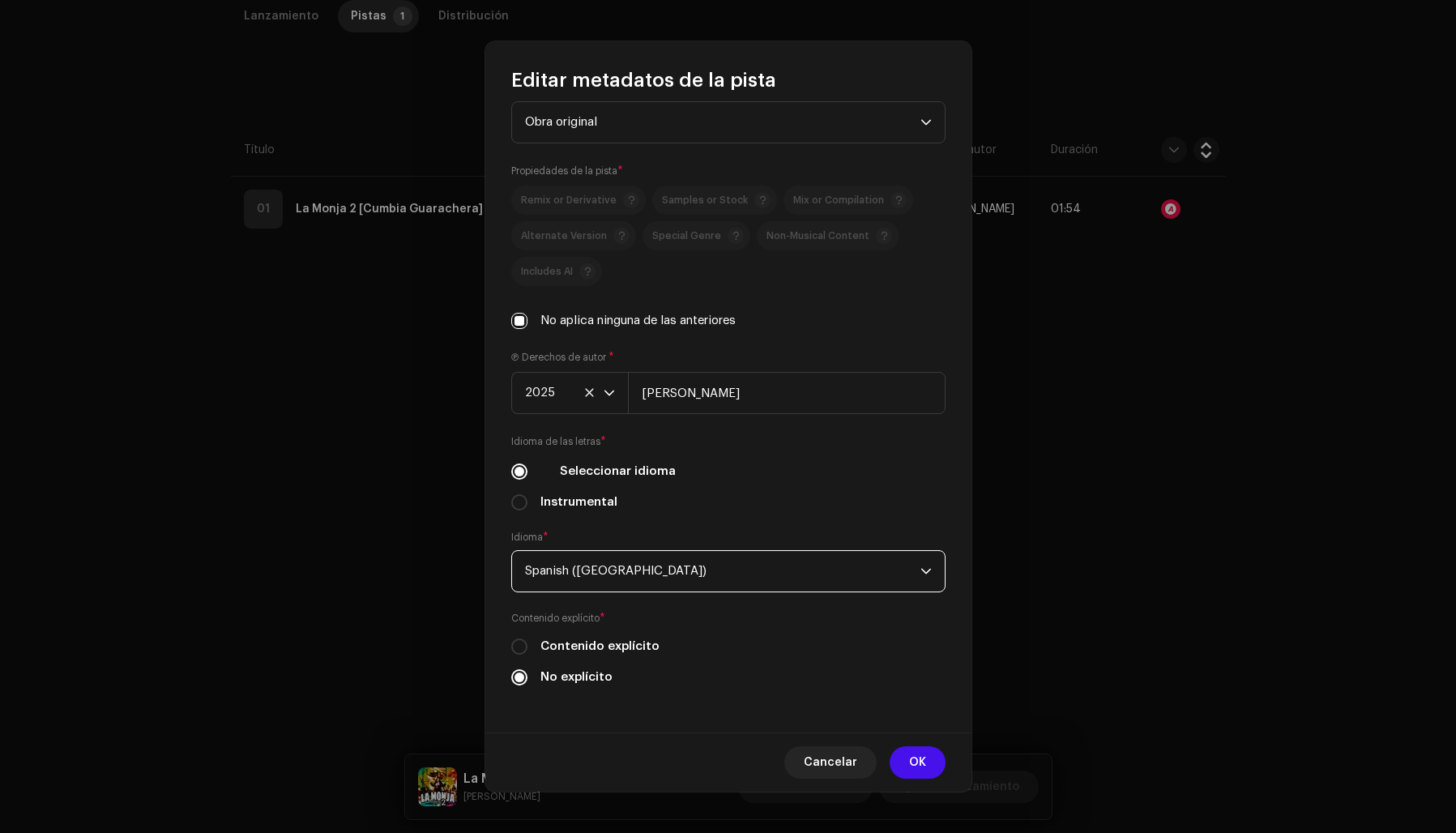
click at [625, 557] on span "Spanish ([GEOGRAPHIC_DATA])" at bounding box center [723, 571] width 396 height 41
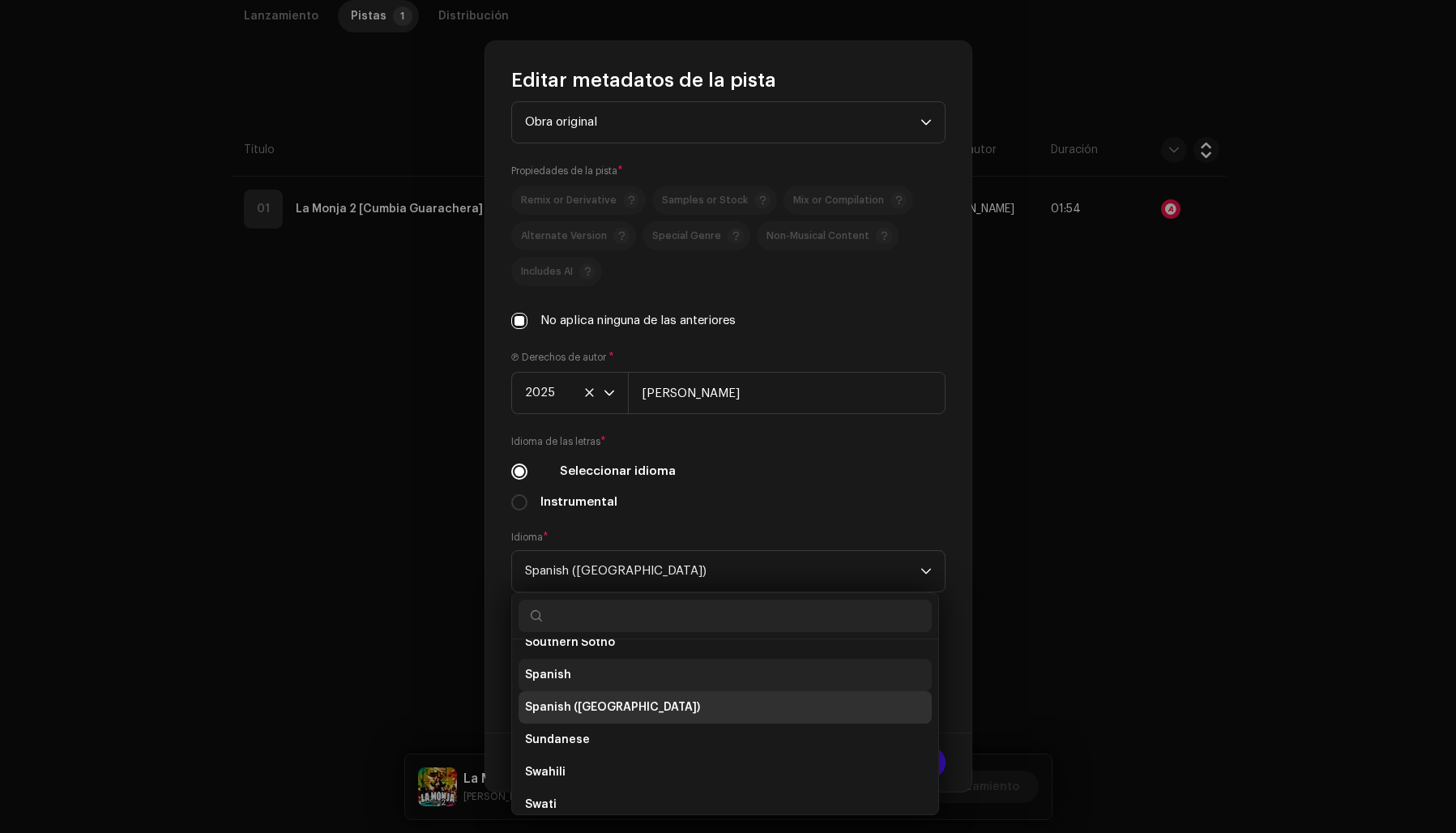
scroll to position [5137, 0]
click at [583, 664] on li "Spanish" at bounding box center [726, 677] width 413 height 32
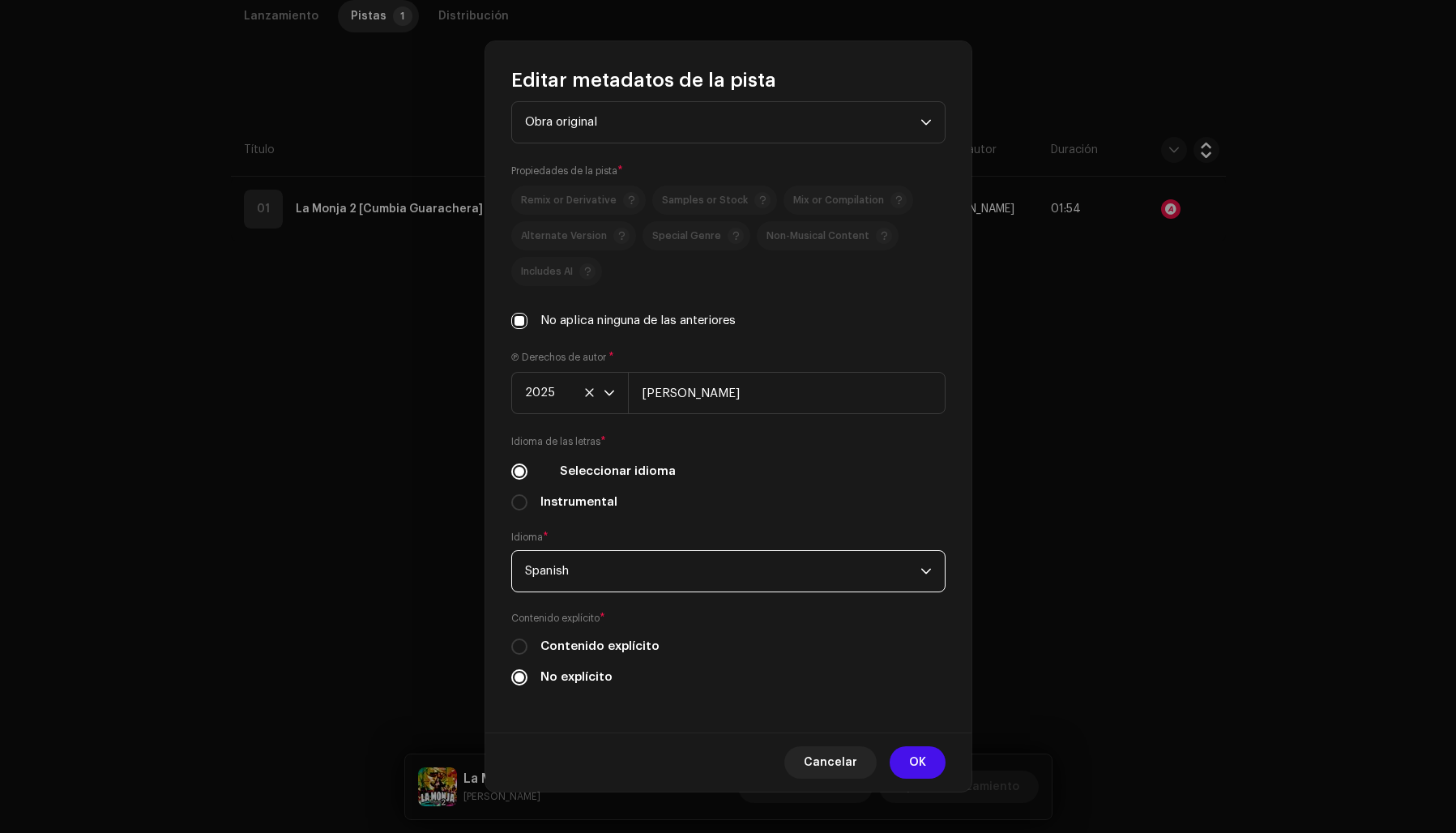
click at [708, 527] on div "Título de la pista * La Monja 2 (Cumbia Guarachera) Versión de la pista Traduzc…" at bounding box center [728, 412] width 486 height 638
click at [924, 759] on span "OK" at bounding box center [918, 761] width 17 height 32
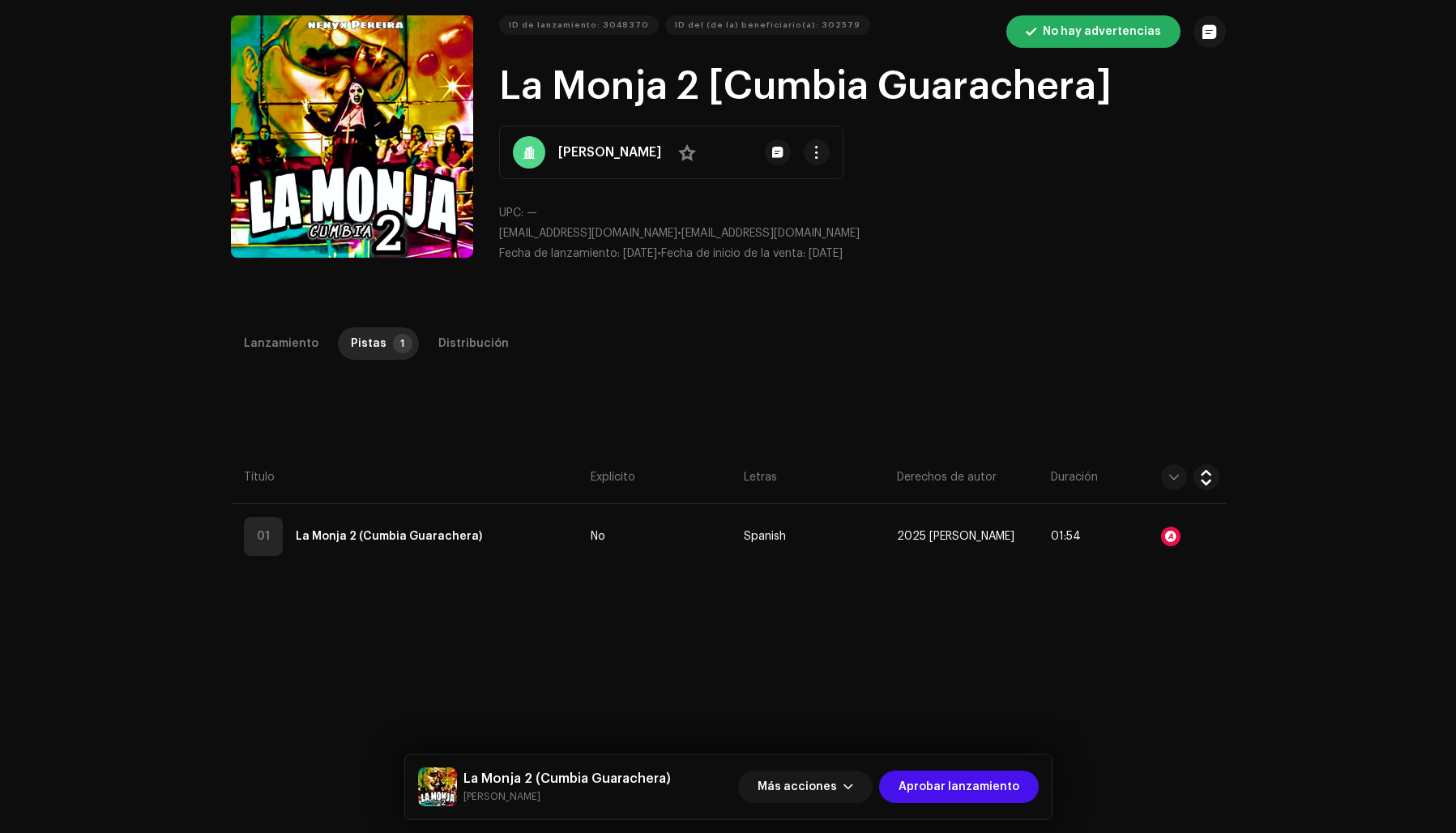
scroll to position [61, 0]
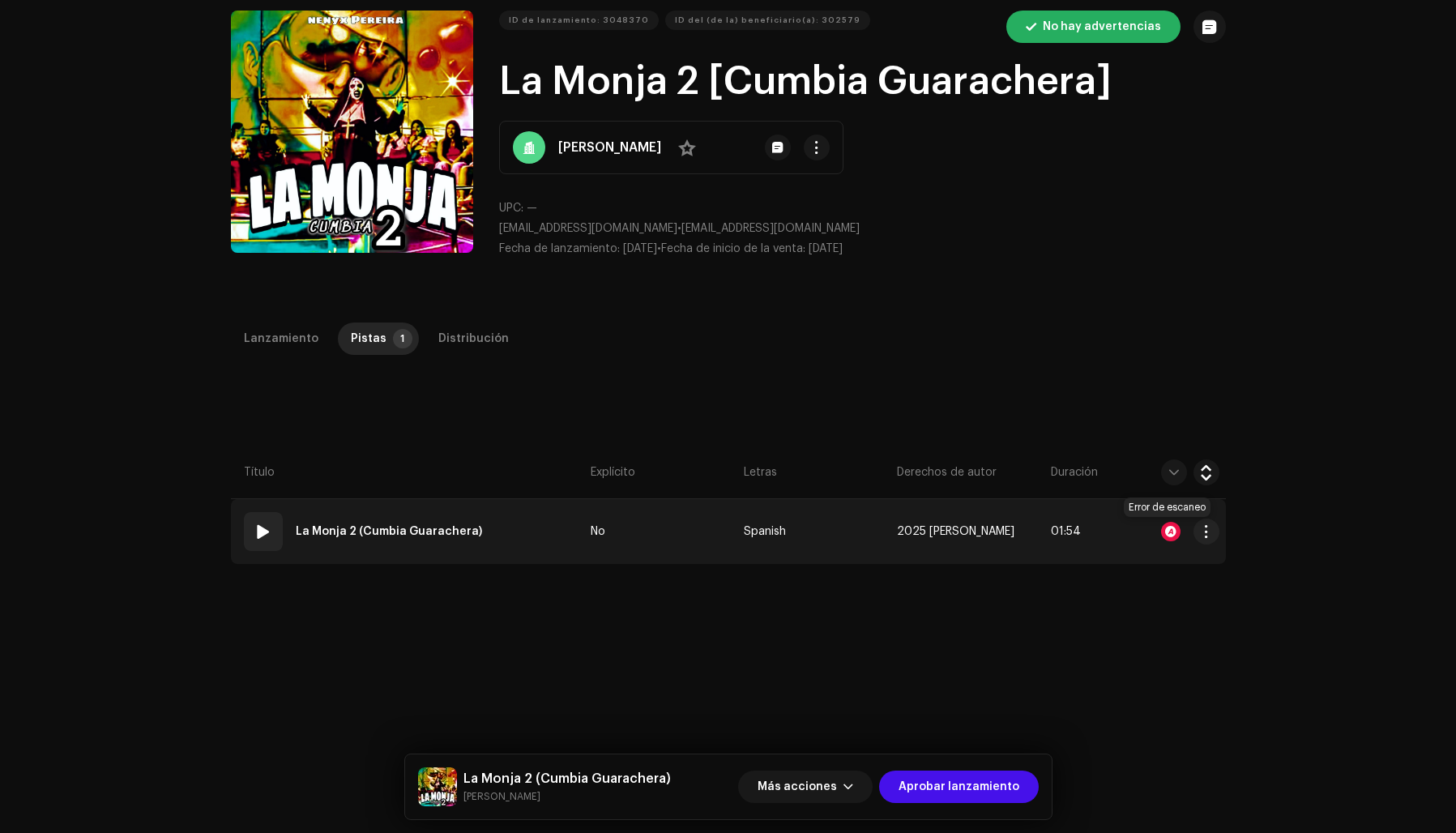
click at [1166, 528] on div at bounding box center [1171, 531] width 19 height 19
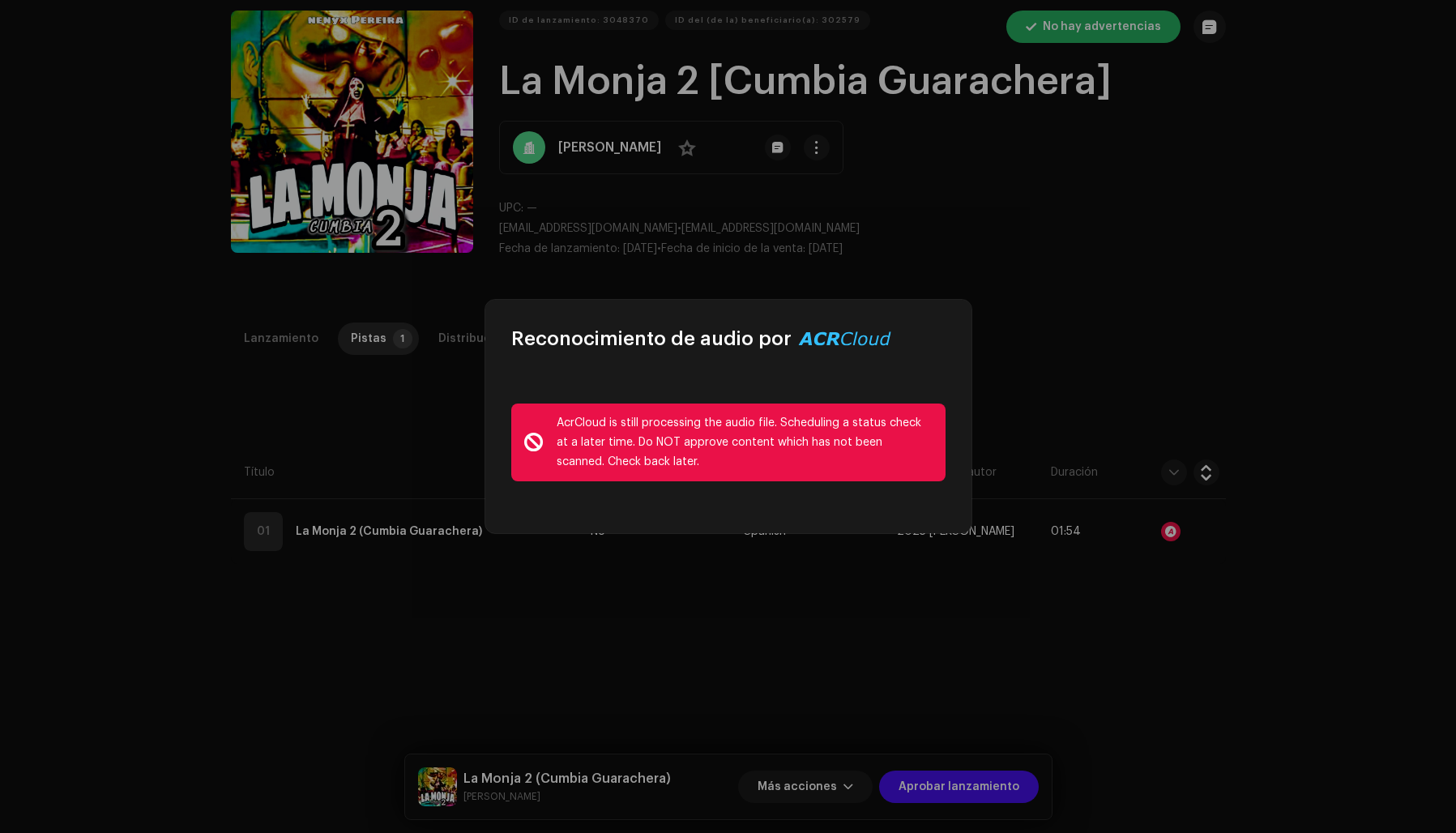
click at [1224, 296] on div "Reconocimiento de audio por AcrCloud is still processing the audio file. Schedu…" at bounding box center [728, 416] width 1456 height 833
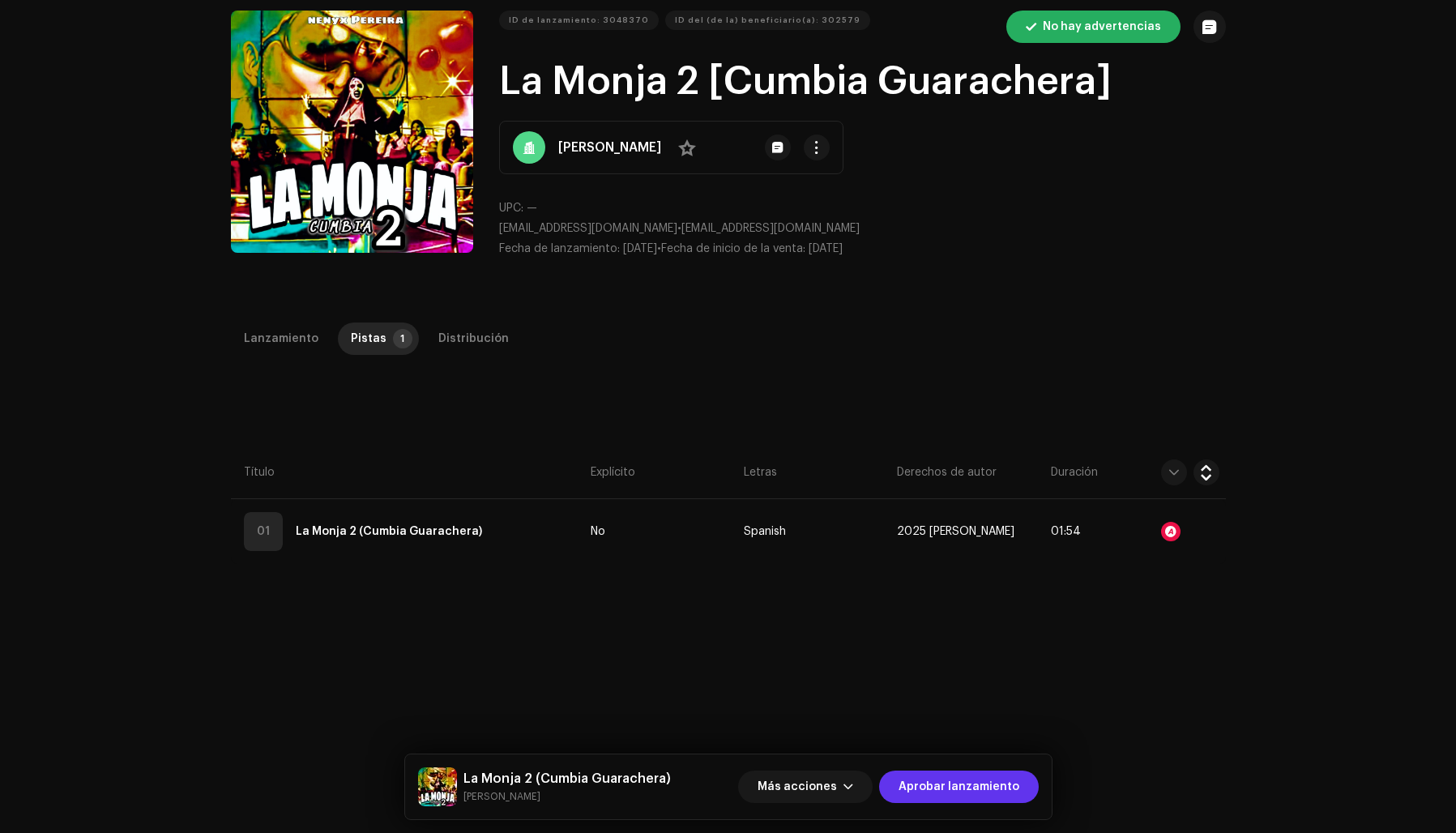
click at [939, 784] on span "Aprobar lanzamiento" at bounding box center [958, 785] width 120 height 32
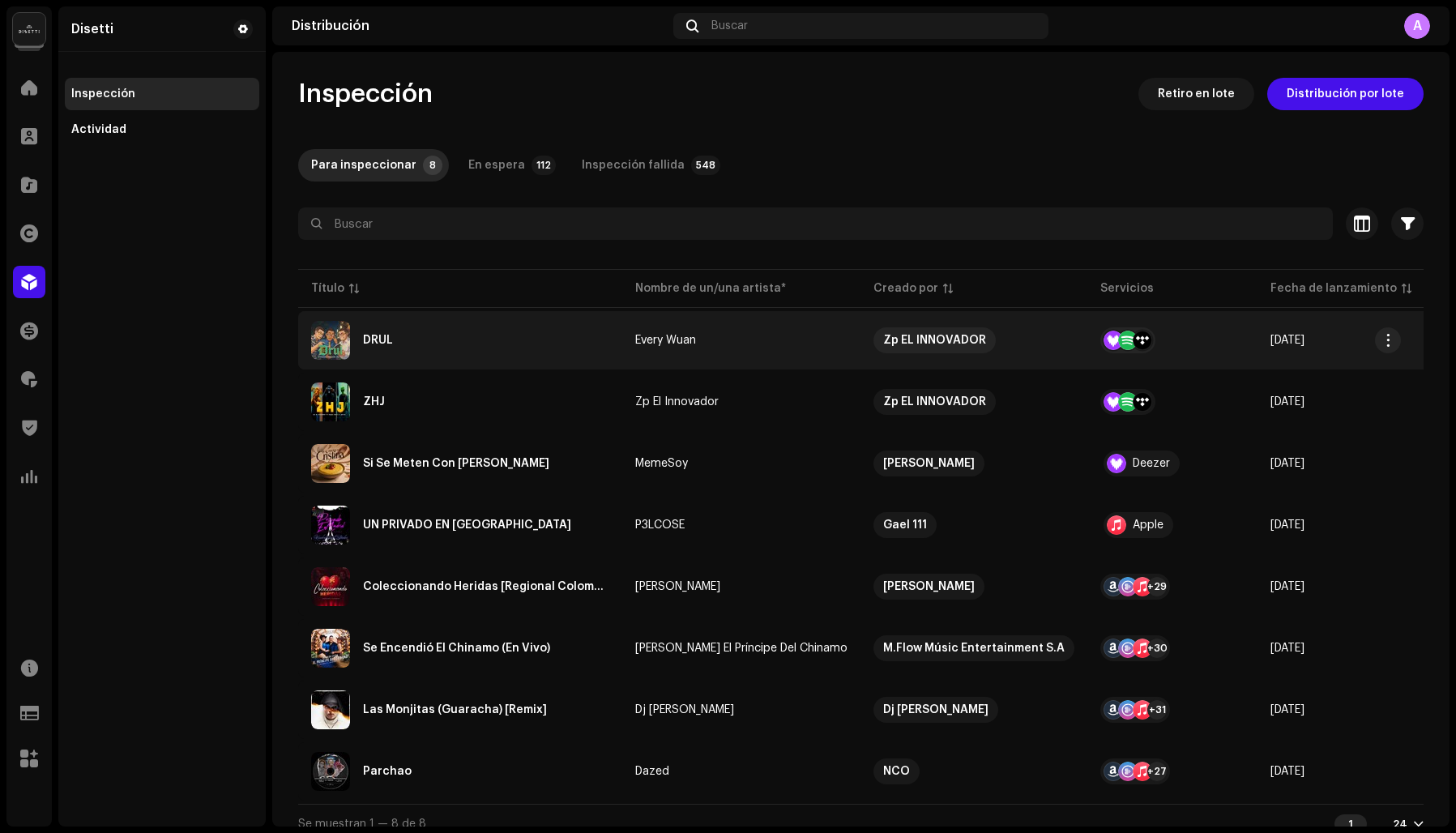
scroll to position [22, 0]
